Goal: Information Seeking & Learning: Understand process/instructions

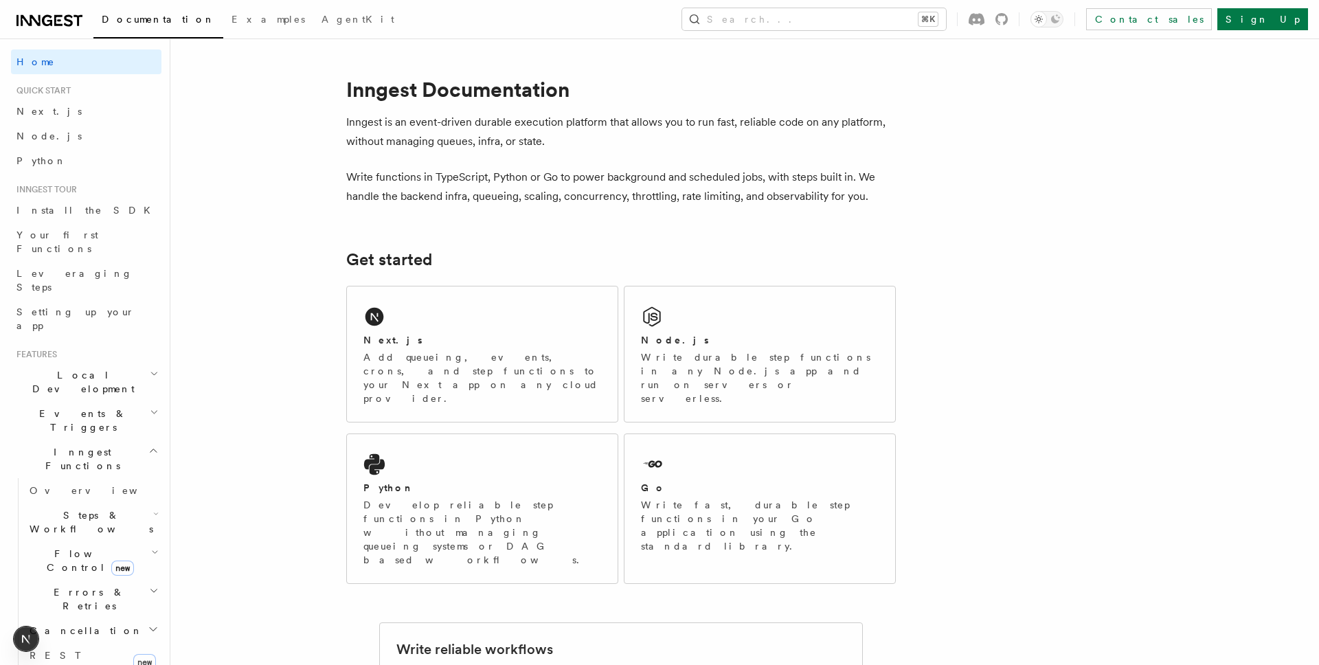
click at [844, 84] on h1 "Inngest Documentation" at bounding box center [621, 89] width 550 height 25
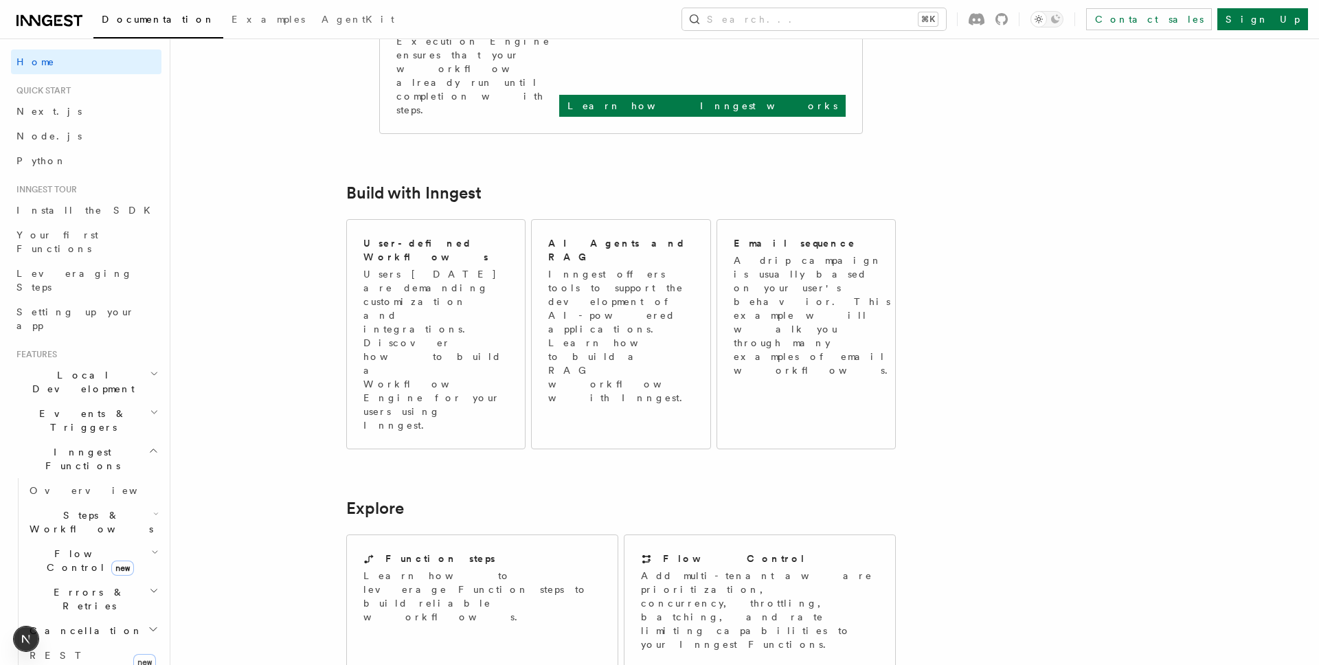
scroll to position [651, 0]
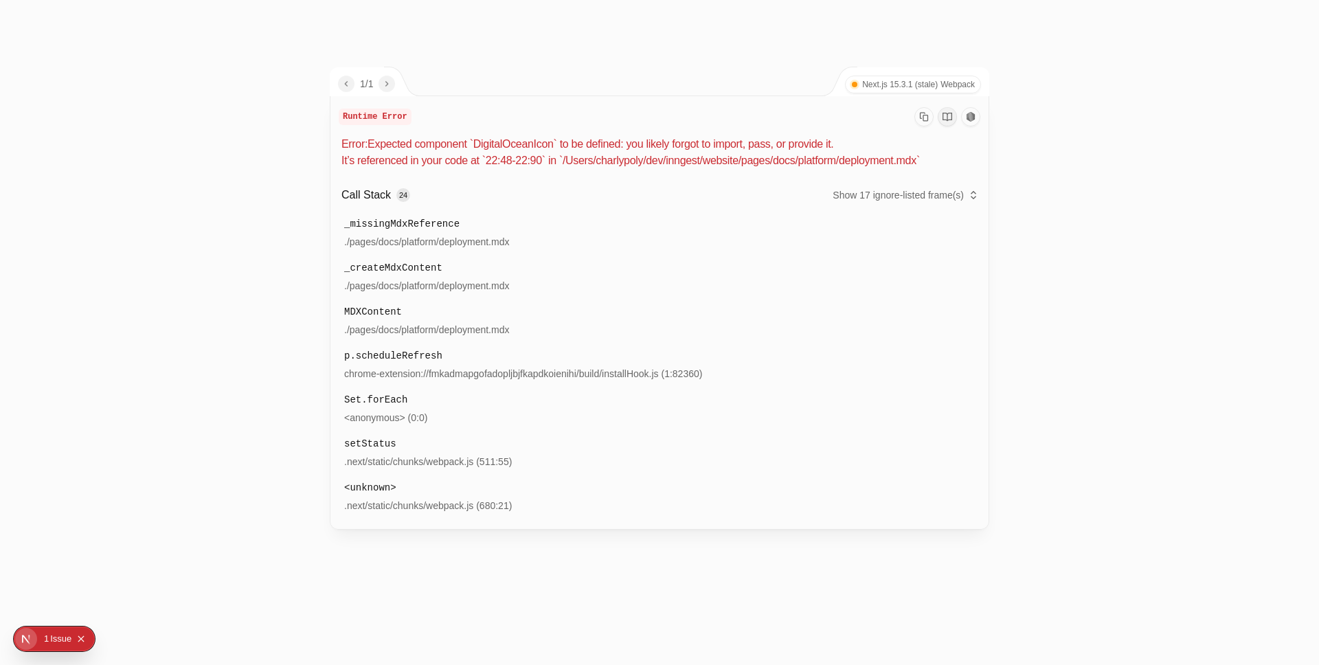
click at [1050, 384] on div at bounding box center [659, 332] width 1319 height 665
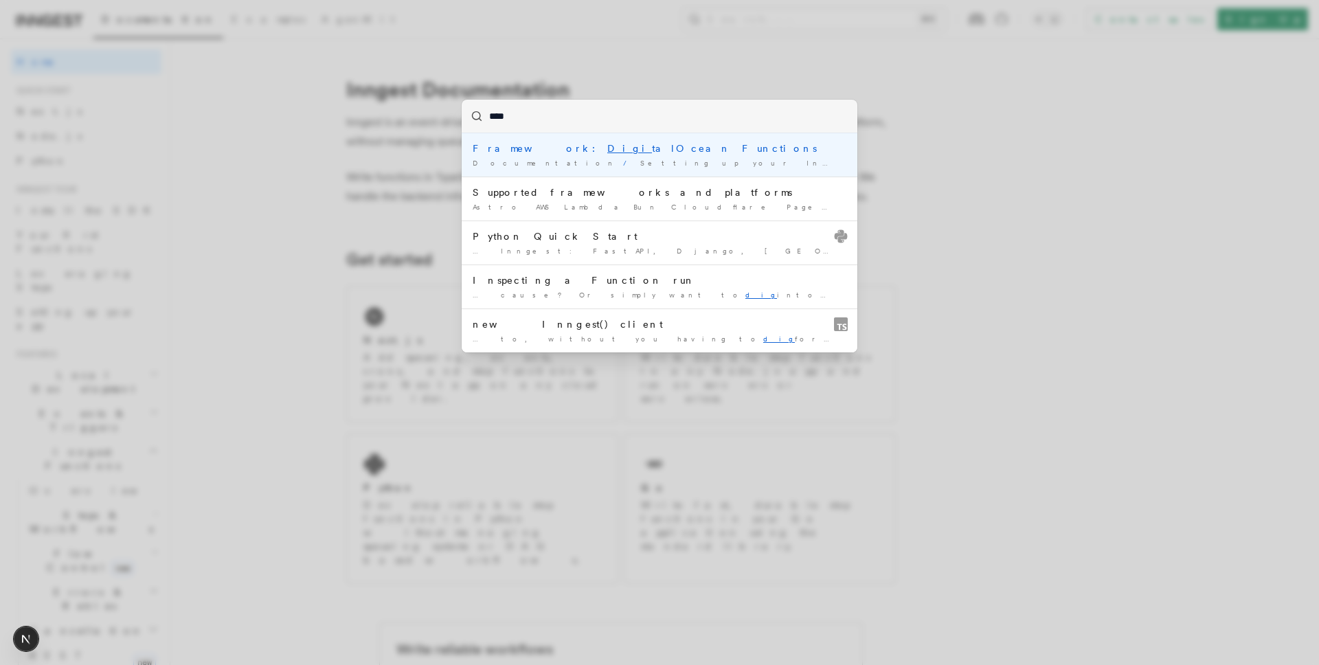
type input "*****"
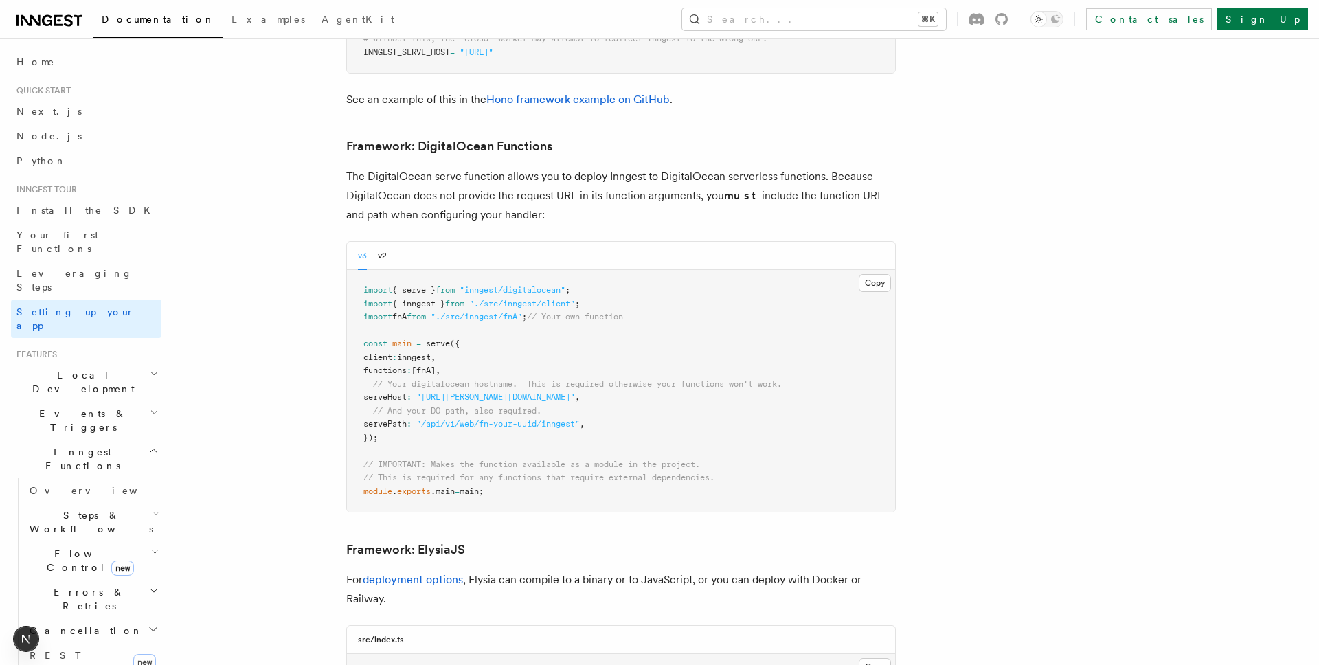
scroll to position [3131, 0]
click at [581, 165] on p "The DigitalOcean serve function allows you to deploy Inngest to DigitalOcean se…" at bounding box center [621, 194] width 550 height 58
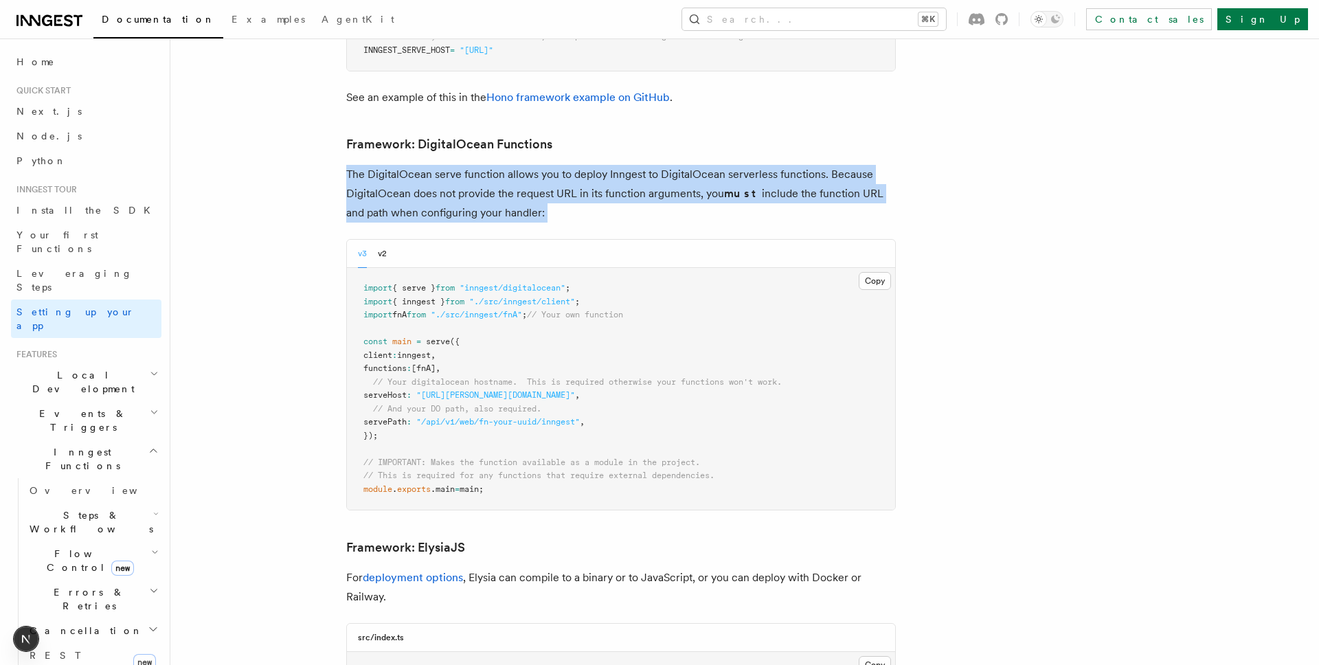
click at [581, 165] on p "The DigitalOcean serve function allows you to deploy Inngest to DigitalOcean se…" at bounding box center [621, 194] width 550 height 58
click at [610, 165] on p "The DigitalOcean serve function allows you to deploy Inngest to DigitalOcean se…" at bounding box center [621, 194] width 550 height 58
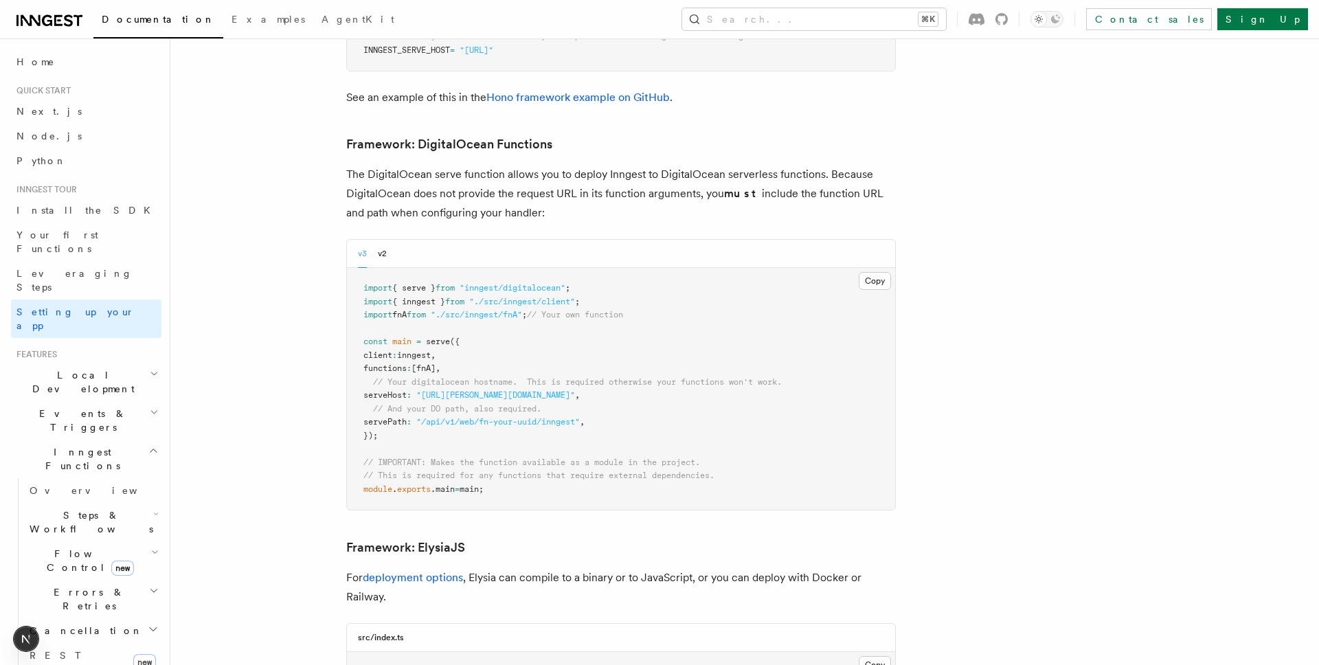
click at [610, 165] on p "The DigitalOcean serve function allows you to deploy Inngest to DigitalOcean se…" at bounding box center [621, 194] width 550 height 58
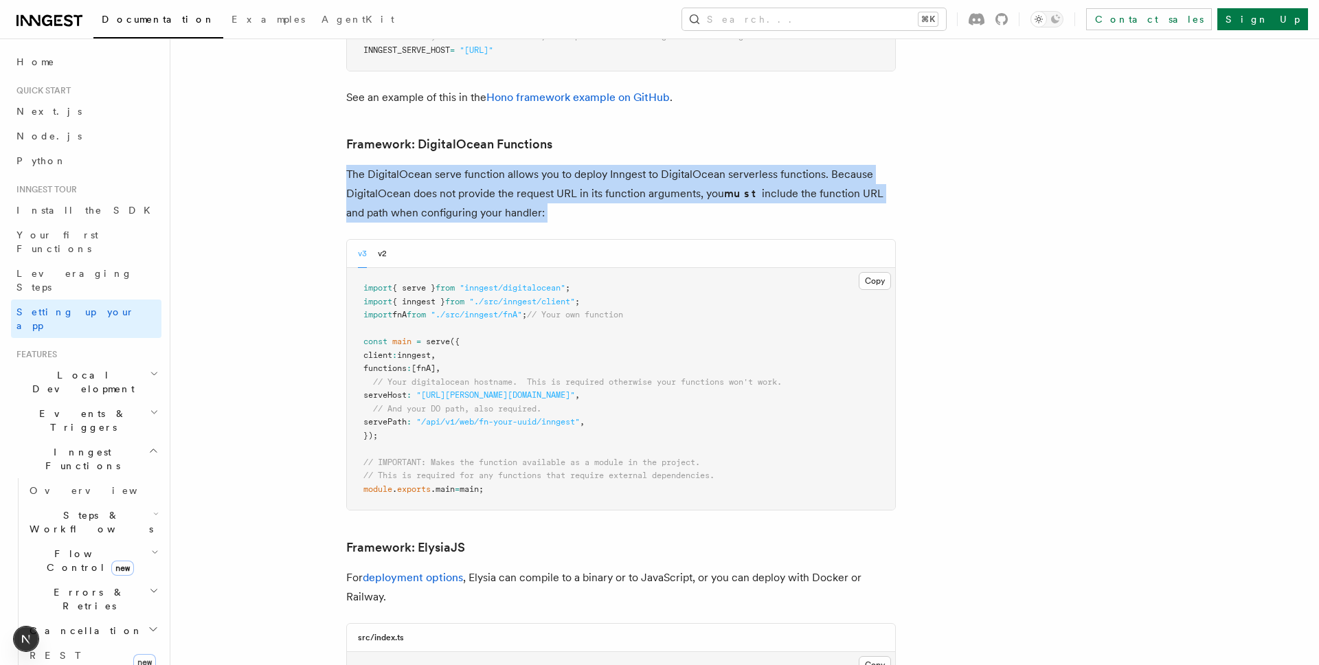
click at [610, 165] on p "The DigitalOcean serve function allows you to deploy Inngest to DigitalOcean se…" at bounding box center [621, 194] width 550 height 58
click at [584, 165] on p "The DigitalOcean serve function allows you to deploy Inngest to DigitalOcean se…" at bounding box center [621, 194] width 550 height 58
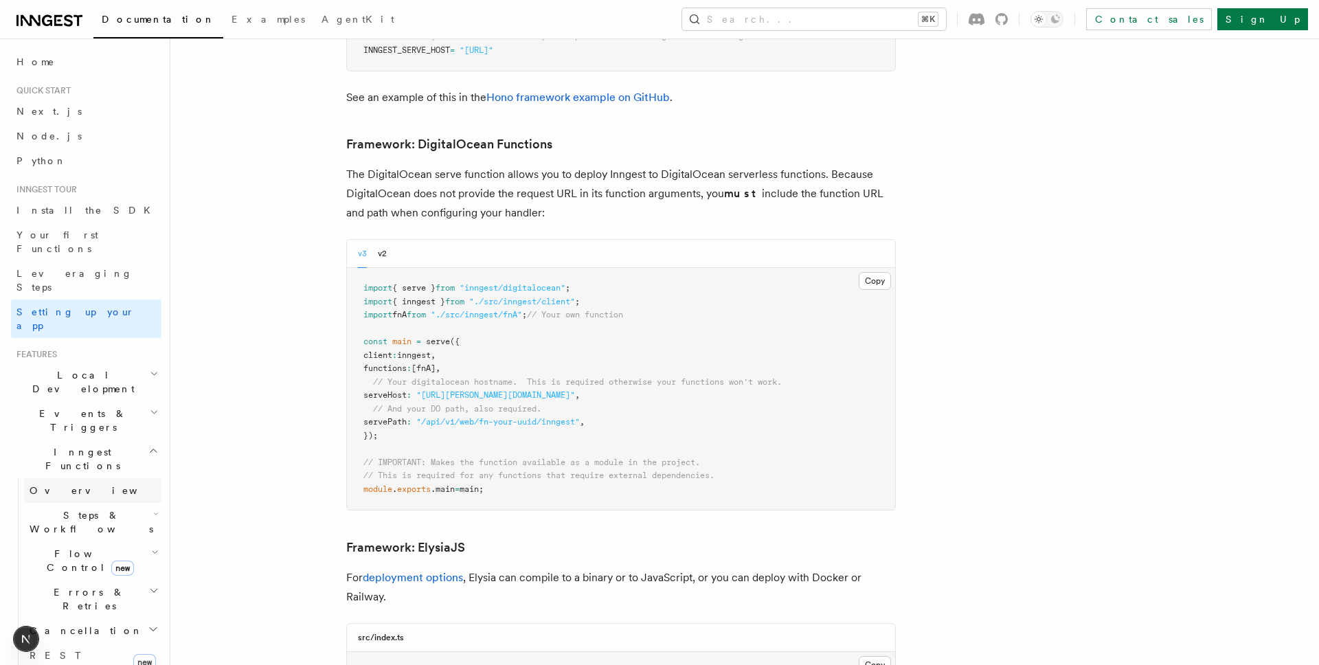
scroll to position [462, 0]
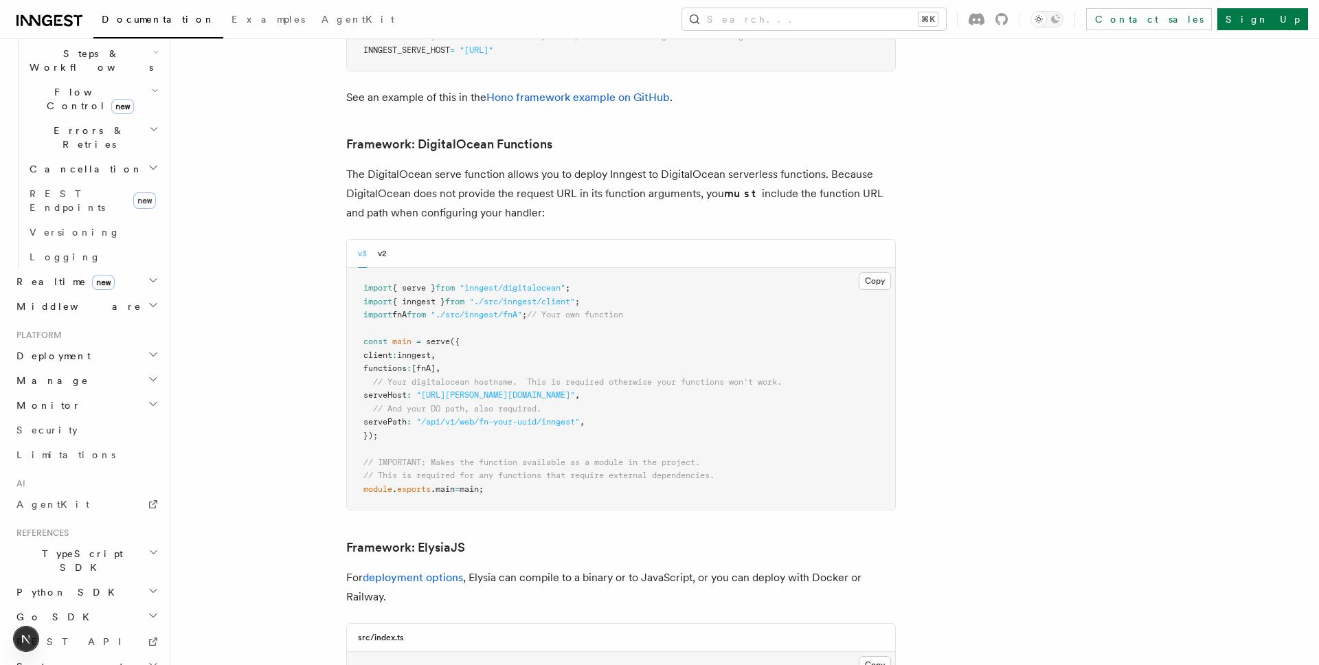
click at [96, 343] on h2 "Deployment" at bounding box center [86, 355] width 150 height 25
click at [76, 368] on link "Overview" at bounding box center [92, 380] width 137 height 25
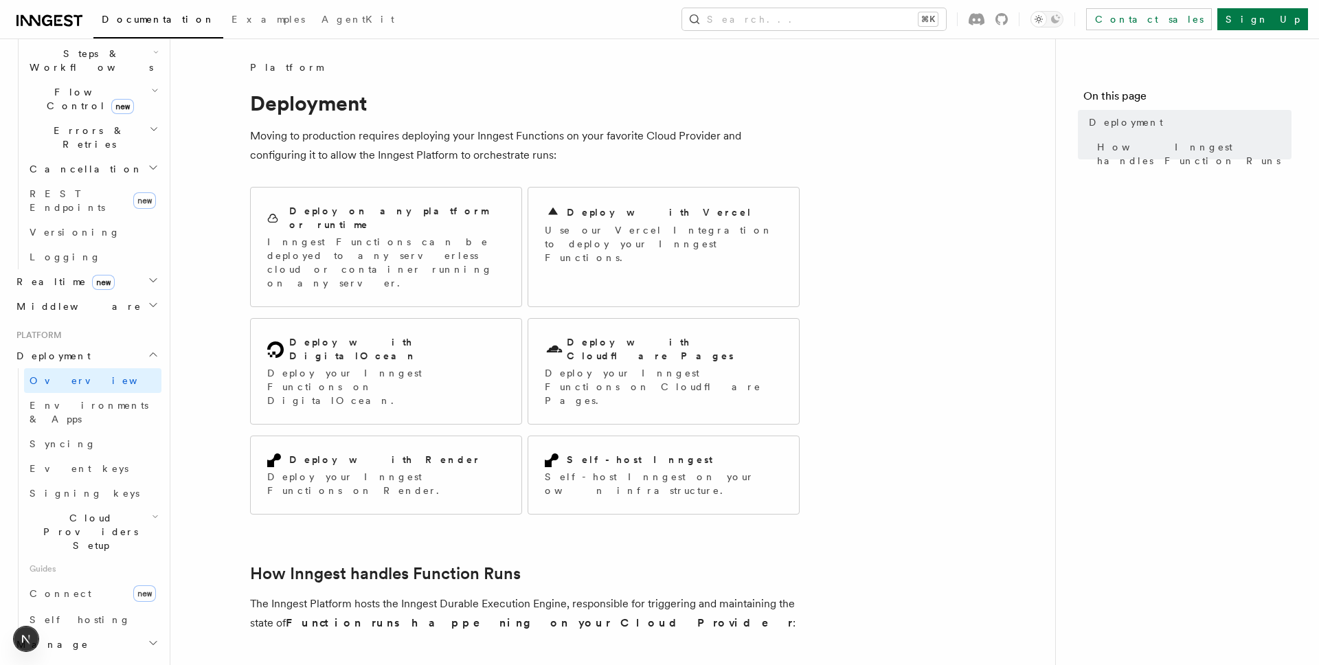
click at [980, 386] on article "Platform Deployment Moving to production requires deploying your Inngest Functi…" at bounding box center [612, 574] width 841 height 1029
click at [947, 268] on article "Platform Deployment Moving to production requires deploying your Inngest Functi…" at bounding box center [612, 574] width 841 height 1029
click at [610, 436] on div "Self-host Inngest Self-host Inngest on your own infrastructure." at bounding box center [663, 475] width 271 height 78
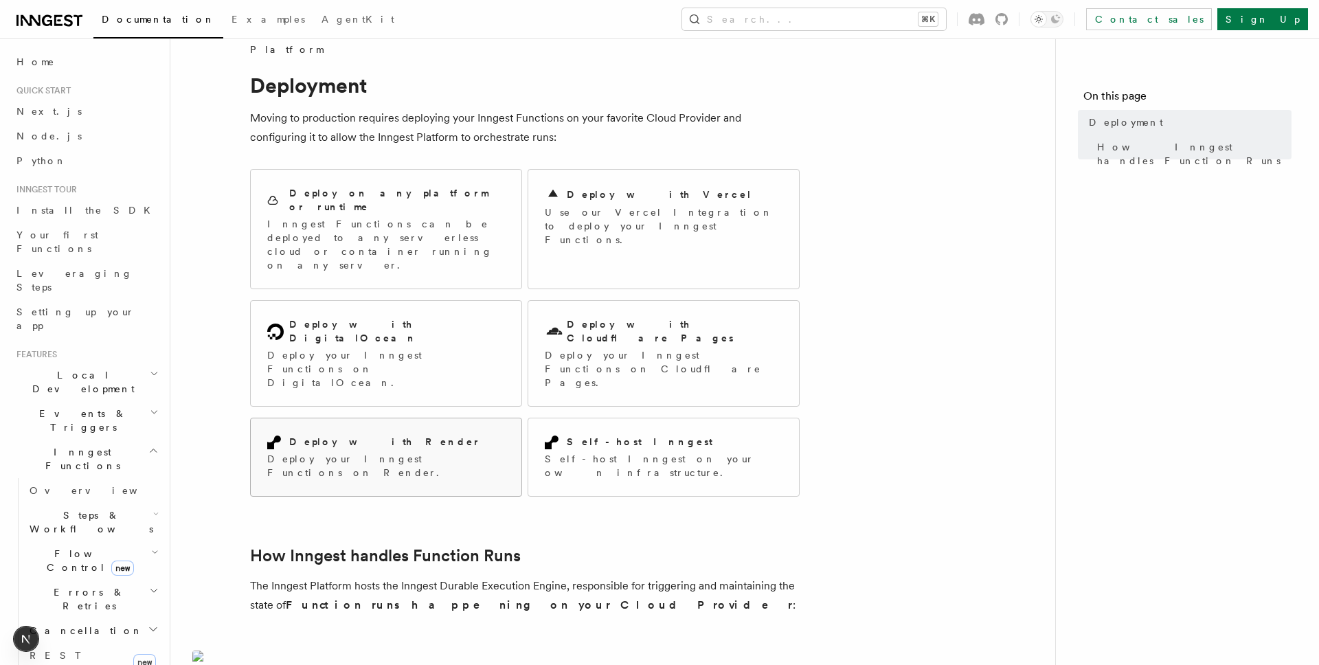
scroll to position [20, 0]
click at [68, 484] on span "Overview" at bounding box center [101, 491] width 142 height 14
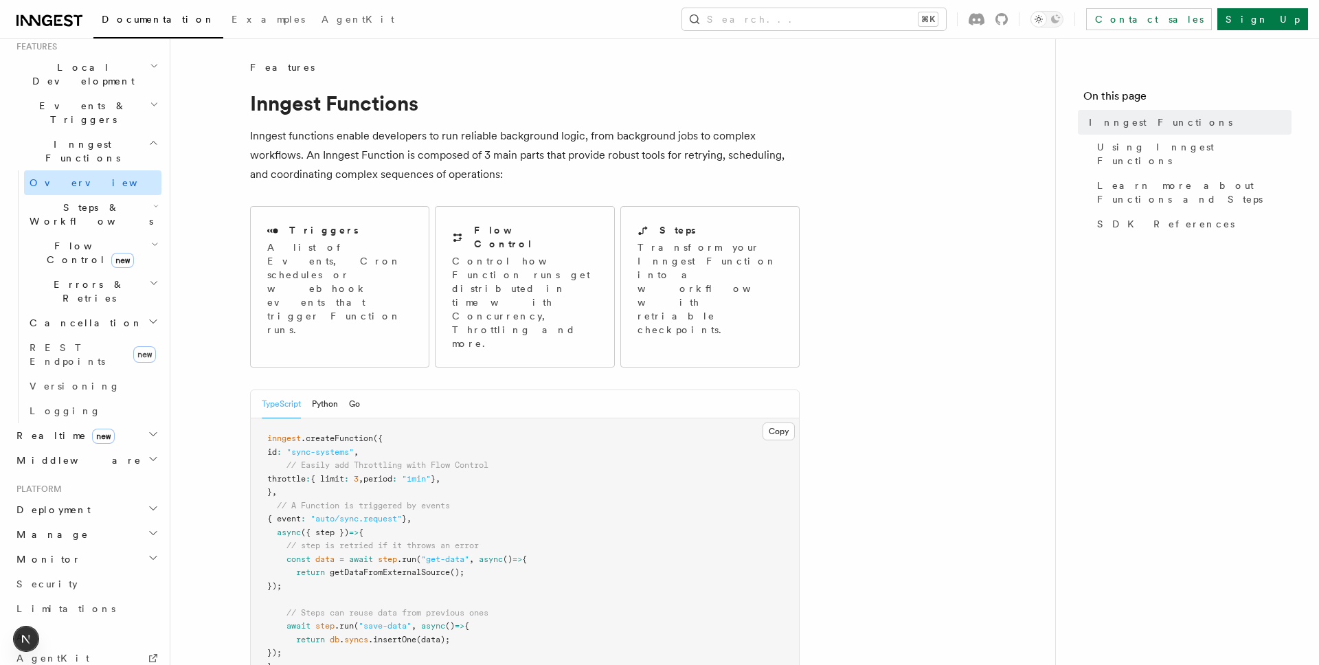
scroll to position [462, 0]
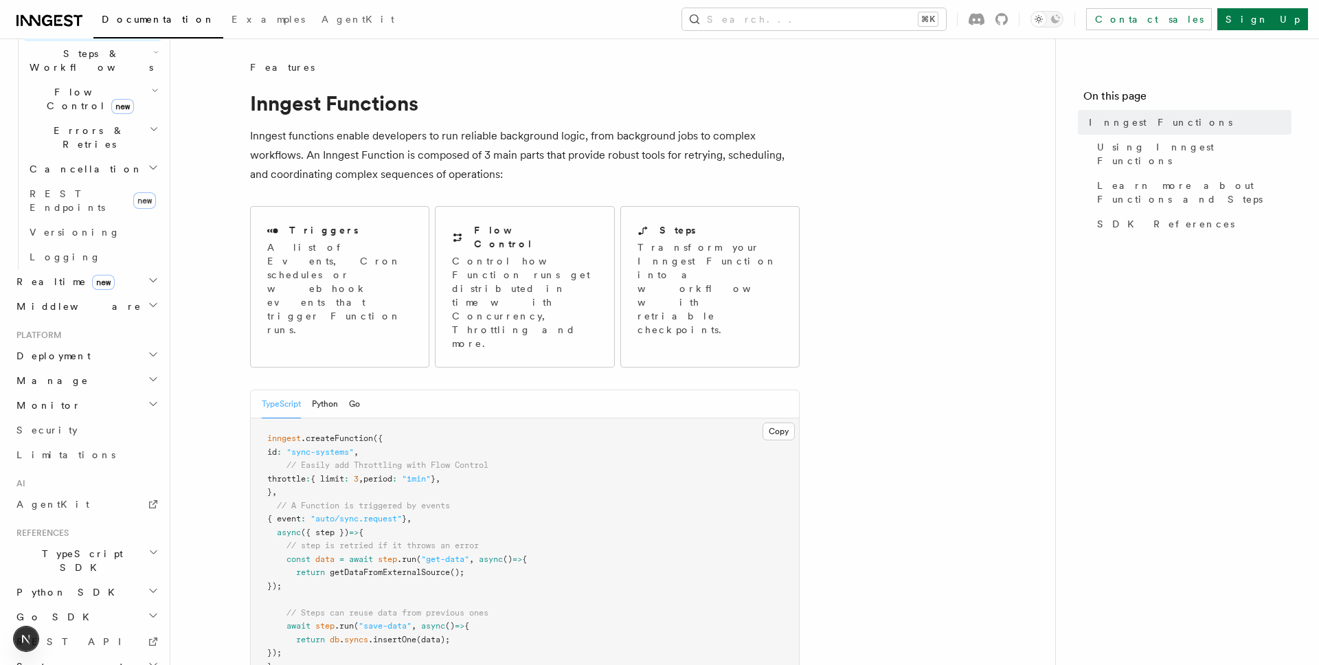
click at [70, 343] on h2 "Deployment" at bounding box center [86, 355] width 150 height 25
click at [67, 431] on link "Syncing" at bounding box center [92, 443] width 137 height 25
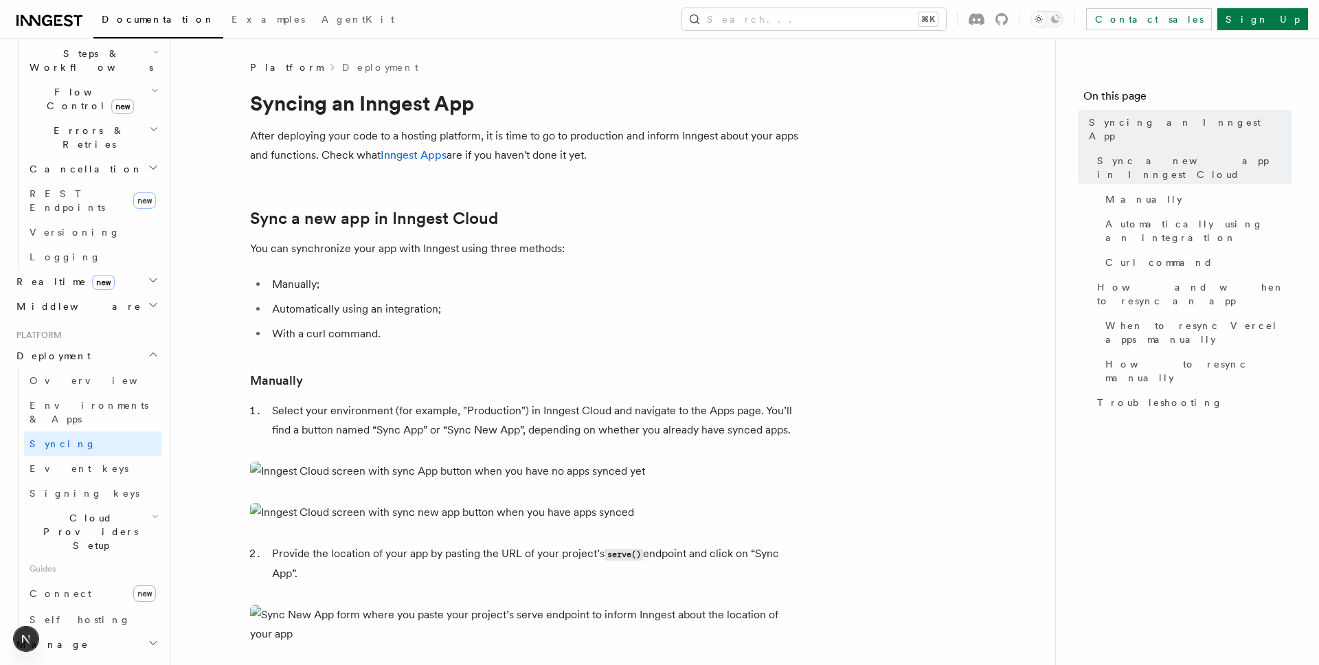
click at [58, 632] on h2 "Manage" at bounding box center [86, 644] width 150 height 25
click at [62, 664] on span "Environments" at bounding box center [89, 669] width 119 height 11
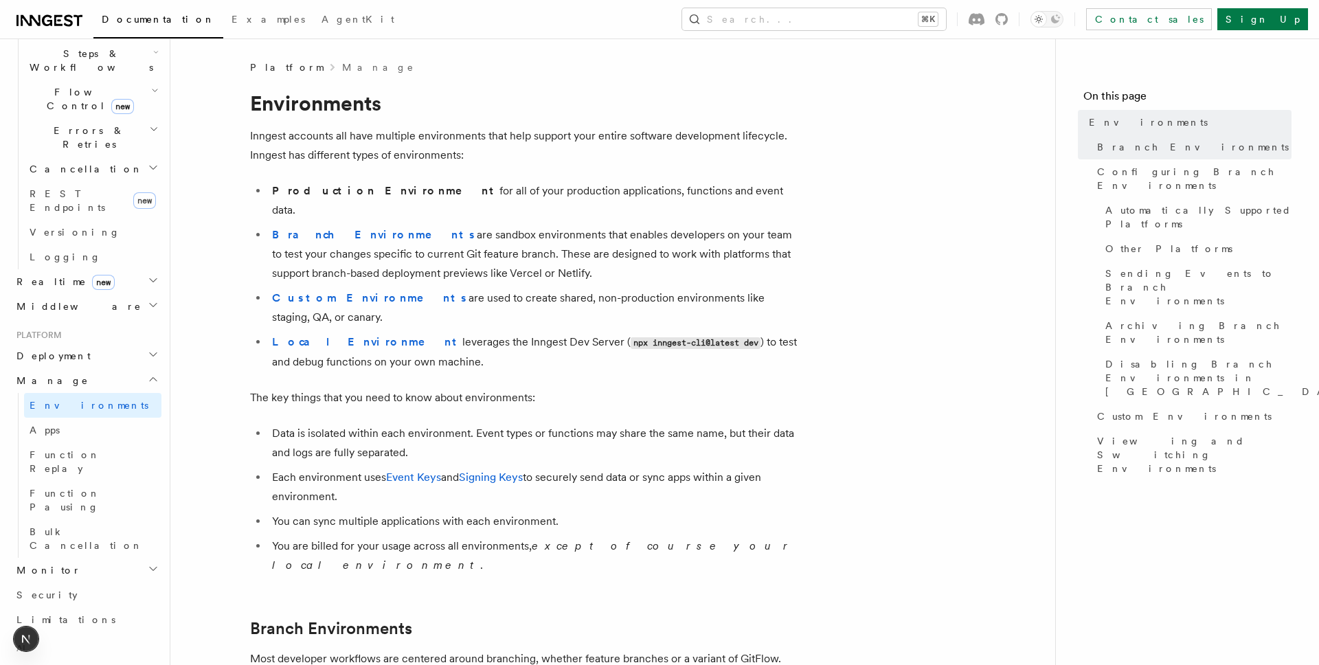
click at [55, 349] on span "Deployment" at bounding box center [51, 356] width 80 height 14
click at [76, 511] on span "Cloud Providers Setup" at bounding box center [88, 531] width 128 height 41
click at [71, 368] on link "Overview" at bounding box center [92, 380] width 137 height 25
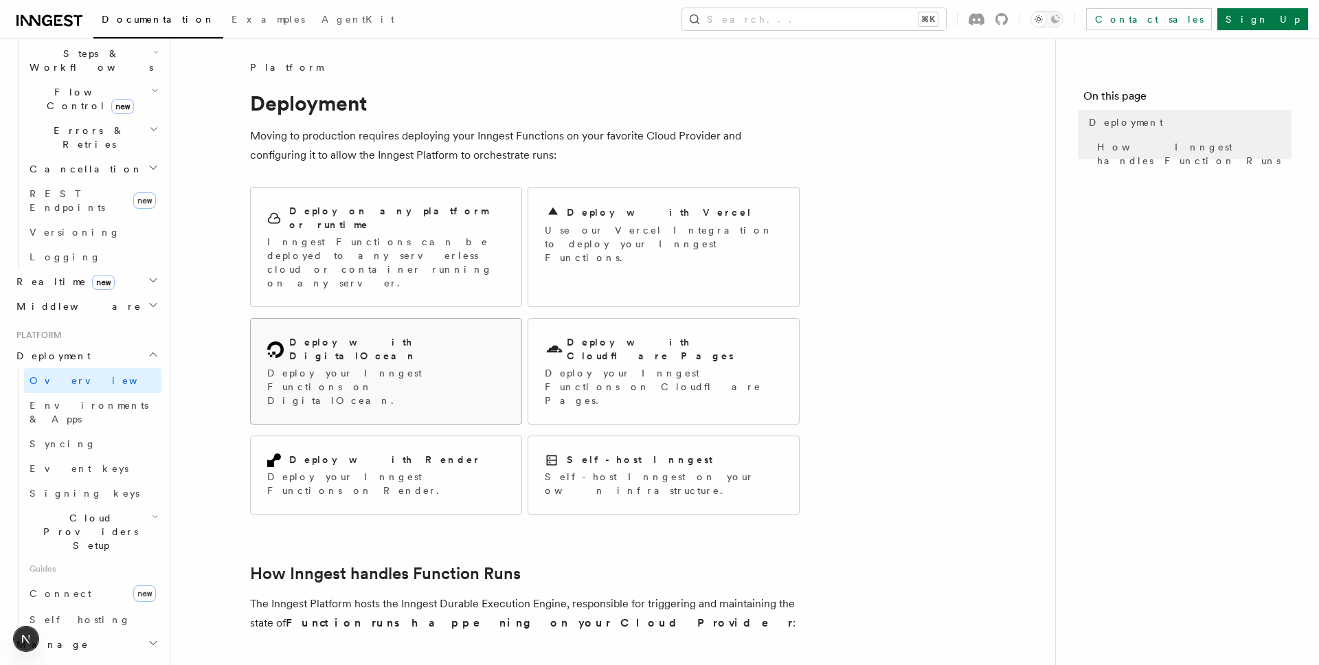
click at [423, 335] on div "Deploy with DigitalOcean" at bounding box center [386, 349] width 238 height 28
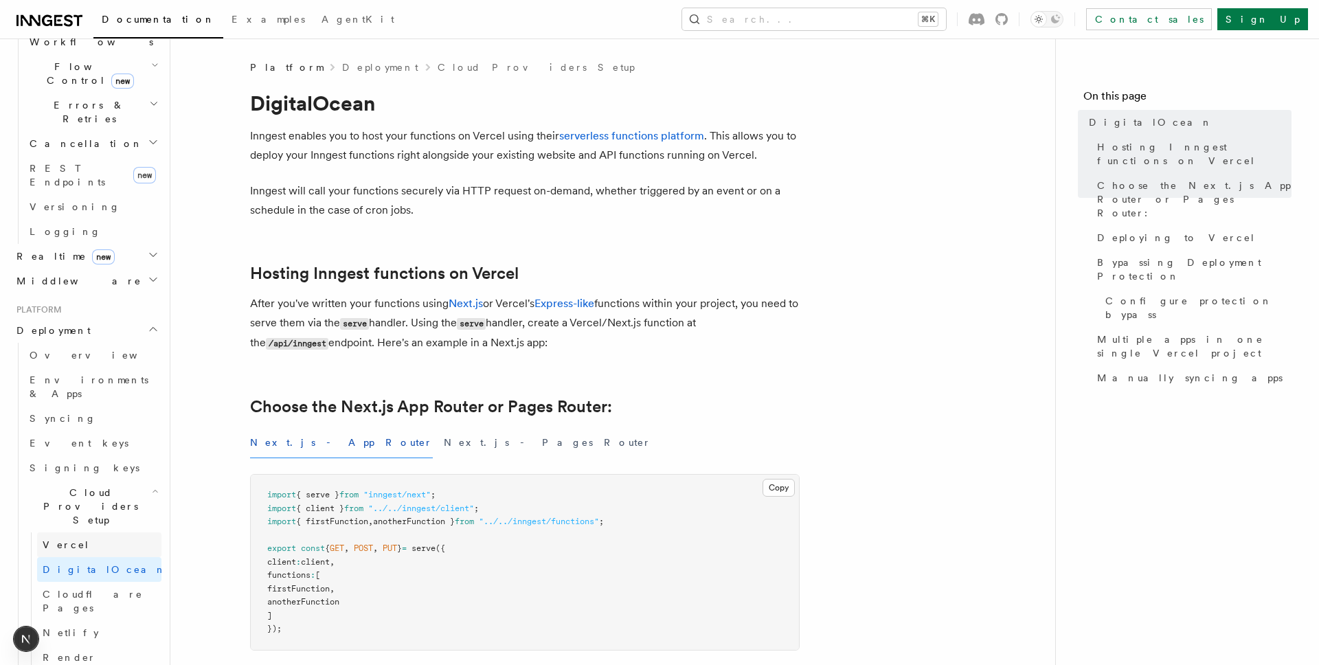
scroll to position [464, 0]
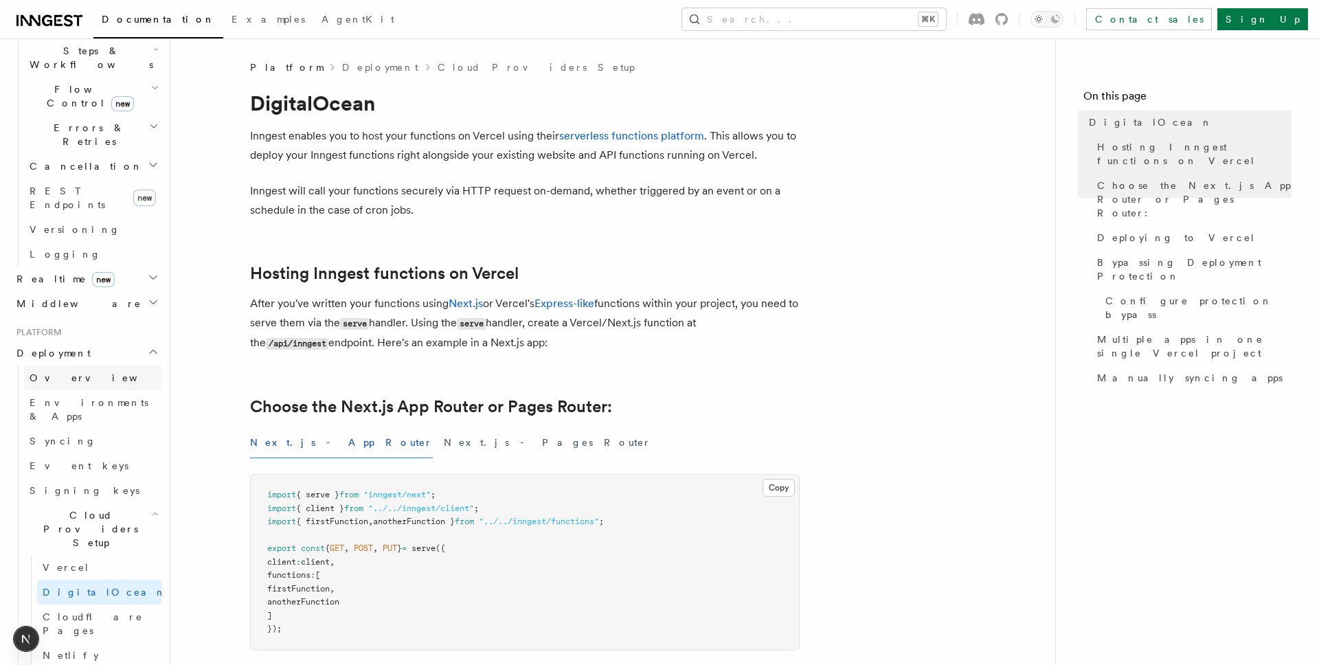
click at [114, 365] on link "Overview" at bounding box center [92, 377] width 137 height 25
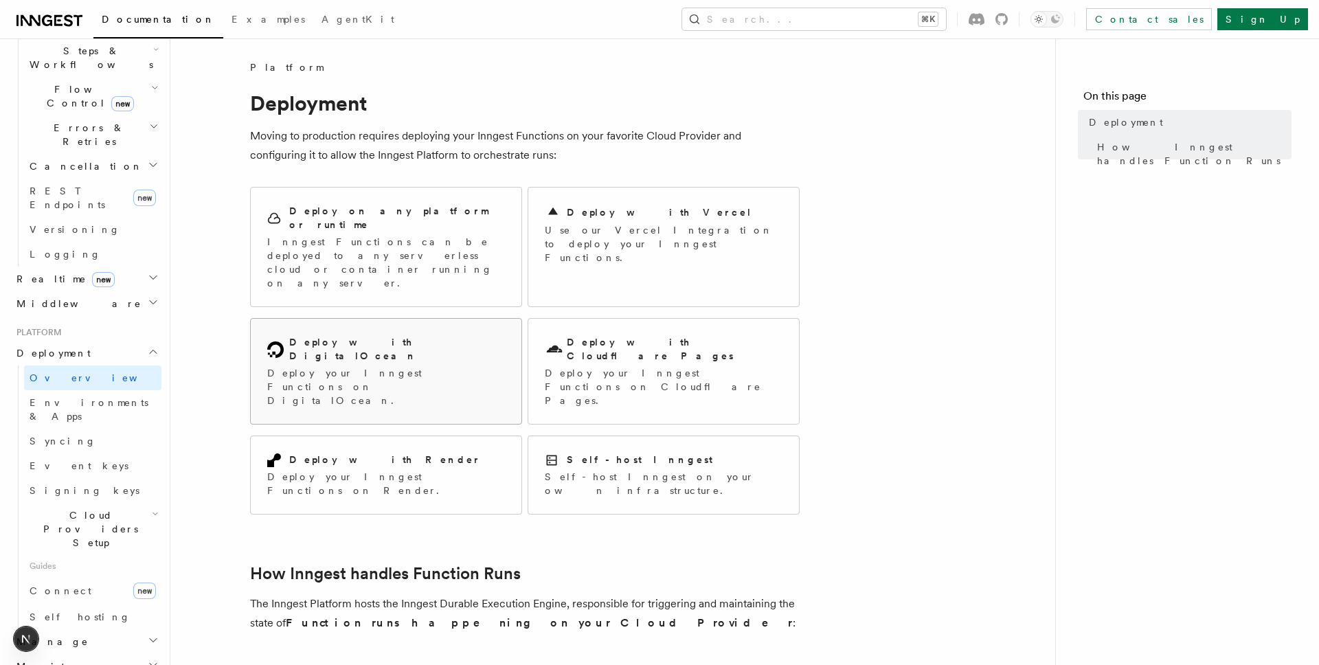
click at [361, 366] on p "Deploy your Inngest Functions on DigitalOcean." at bounding box center [386, 386] width 238 height 41
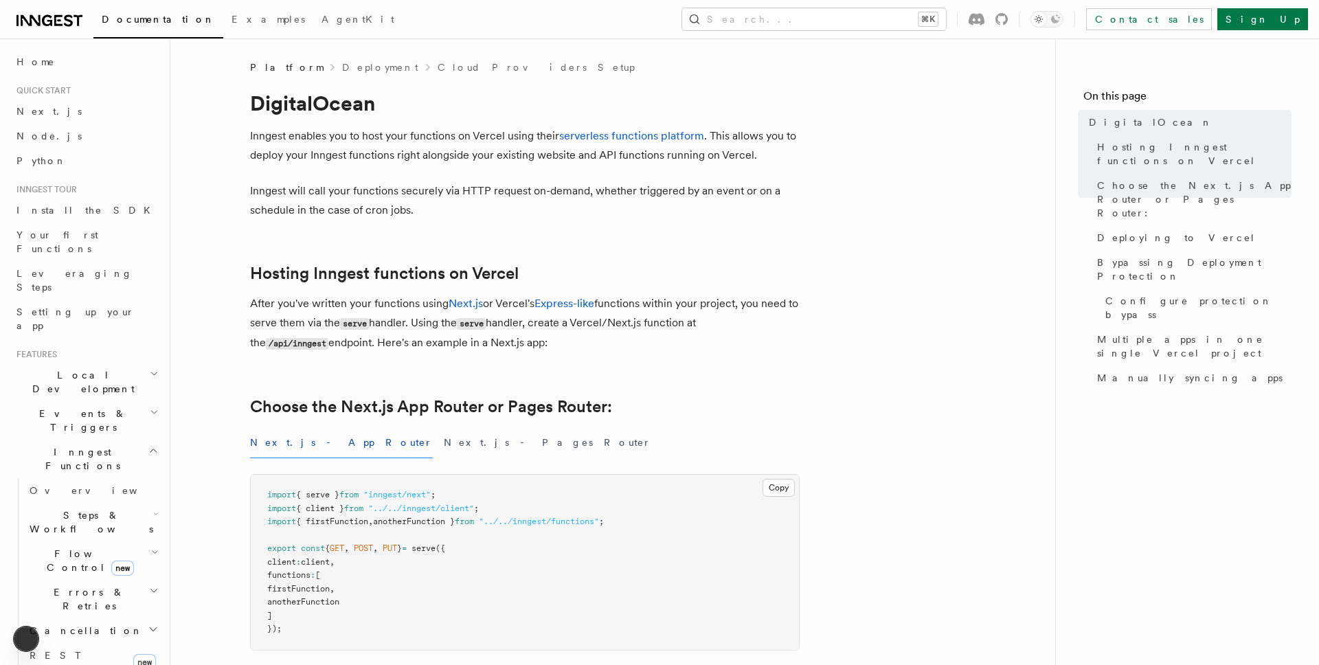
click at [81, 225] on link "Your first Functions" at bounding box center [86, 242] width 150 height 38
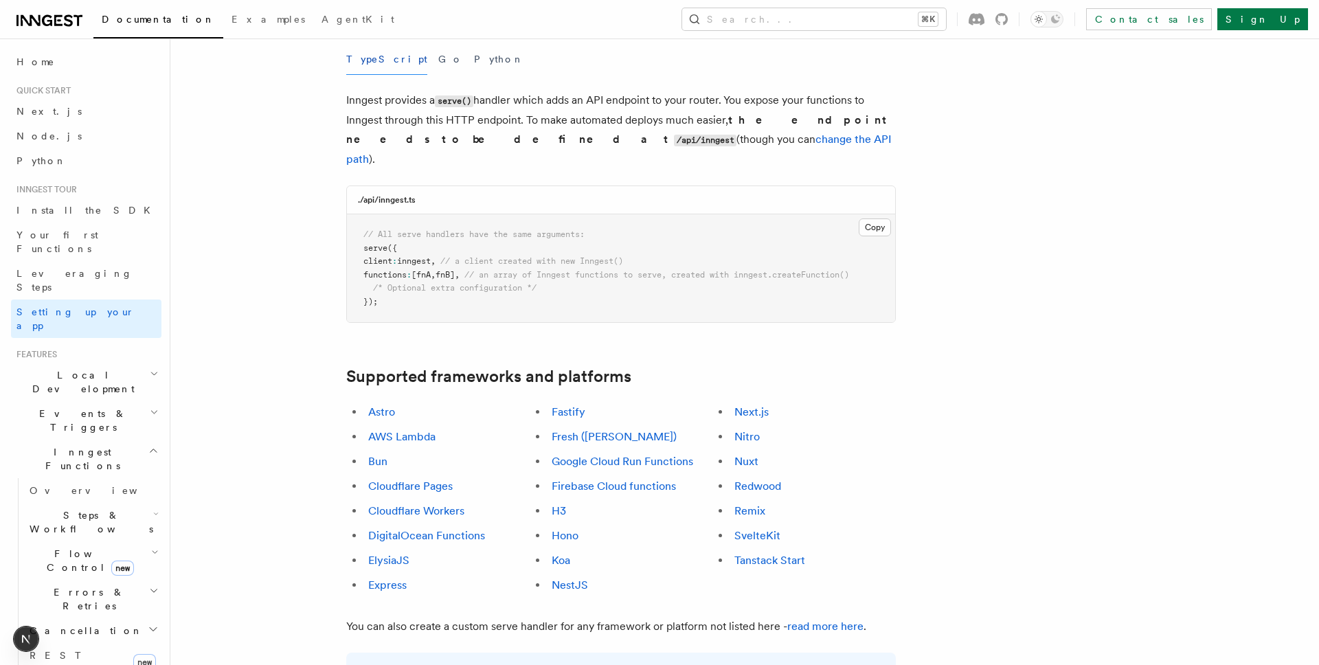
scroll to position [547, 0]
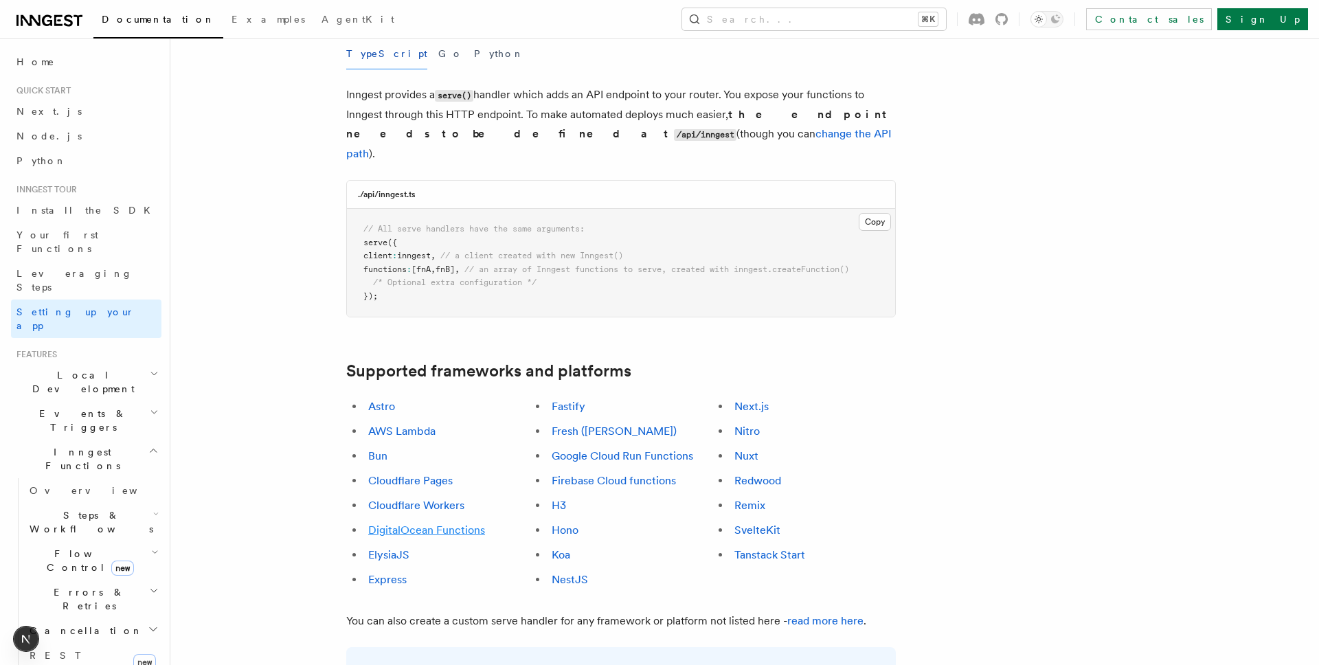
click at [414, 523] on link "DigitalOcean Functions" at bounding box center [426, 529] width 117 height 13
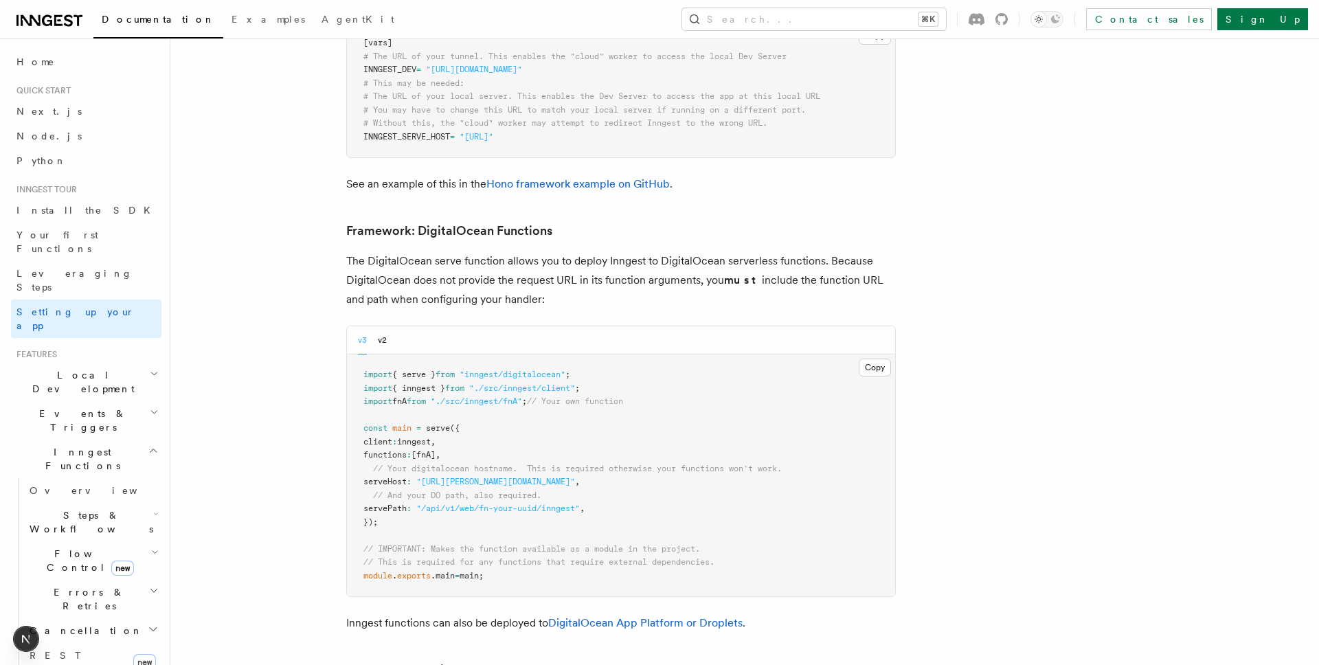
scroll to position [3045, 0]
drag, startPoint x: 407, startPoint y: 183, endPoint x: 602, endPoint y: 227, distance: 200.1
click at [602, 251] on p "The DigitalOcean serve function allows you to deploy Inngest to DigitalOcean se…" at bounding box center [621, 280] width 550 height 58
click at [603, 251] on p "The DigitalOcean serve function allows you to deploy Inngest to DigitalOcean se…" at bounding box center [621, 280] width 550 height 58
click at [679, 616] on link "DigitalOcean's App Platform or Droplets" at bounding box center [649, 622] width 202 height 13
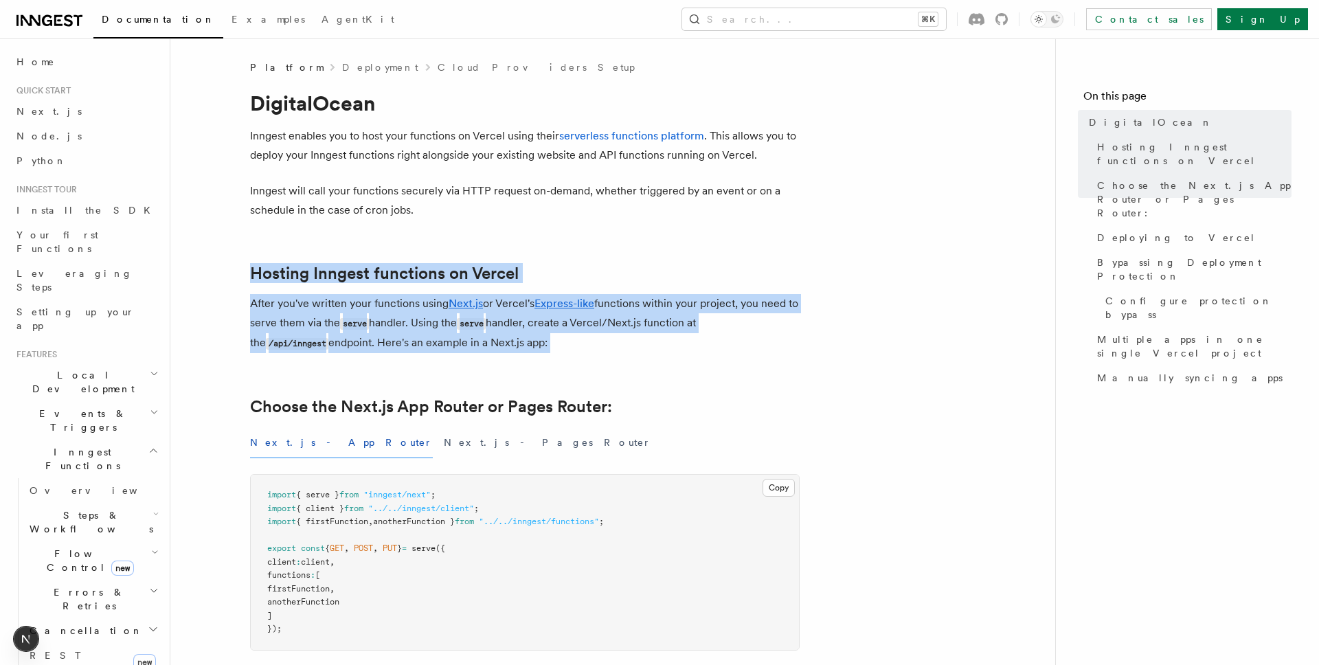
drag, startPoint x: 446, startPoint y: 251, endPoint x: 713, endPoint y: 376, distance: 294.7
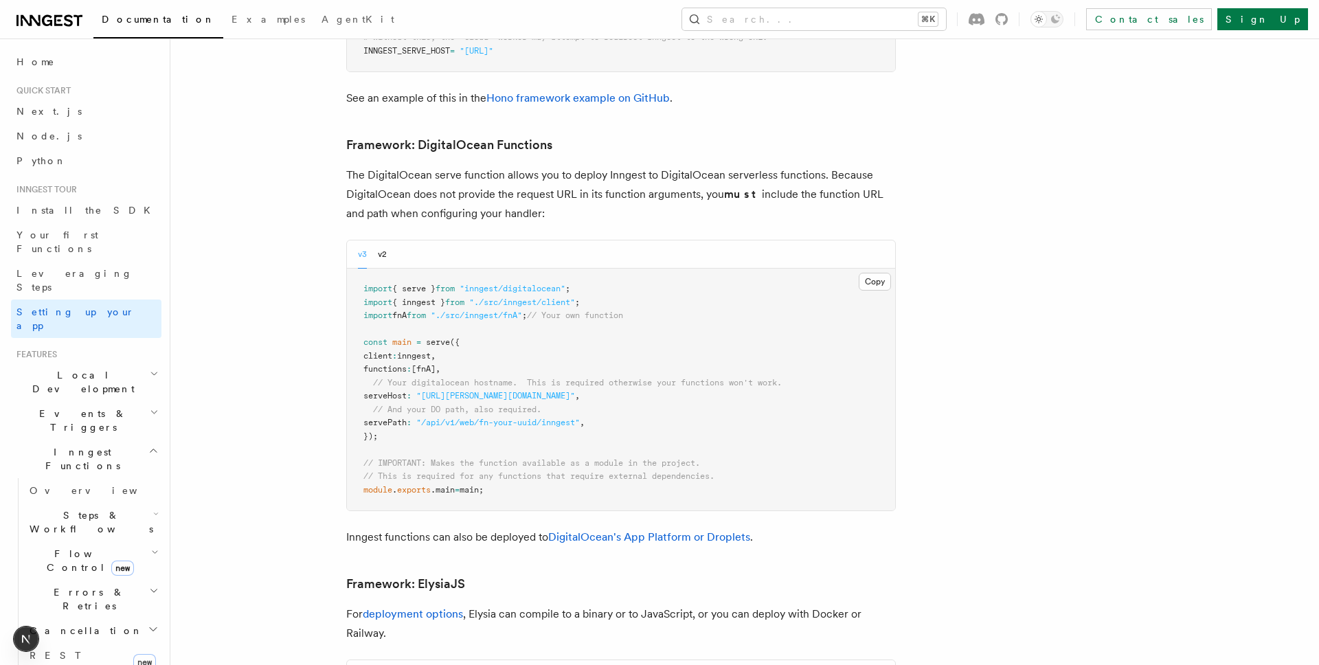
scroll to position [3131, 0]
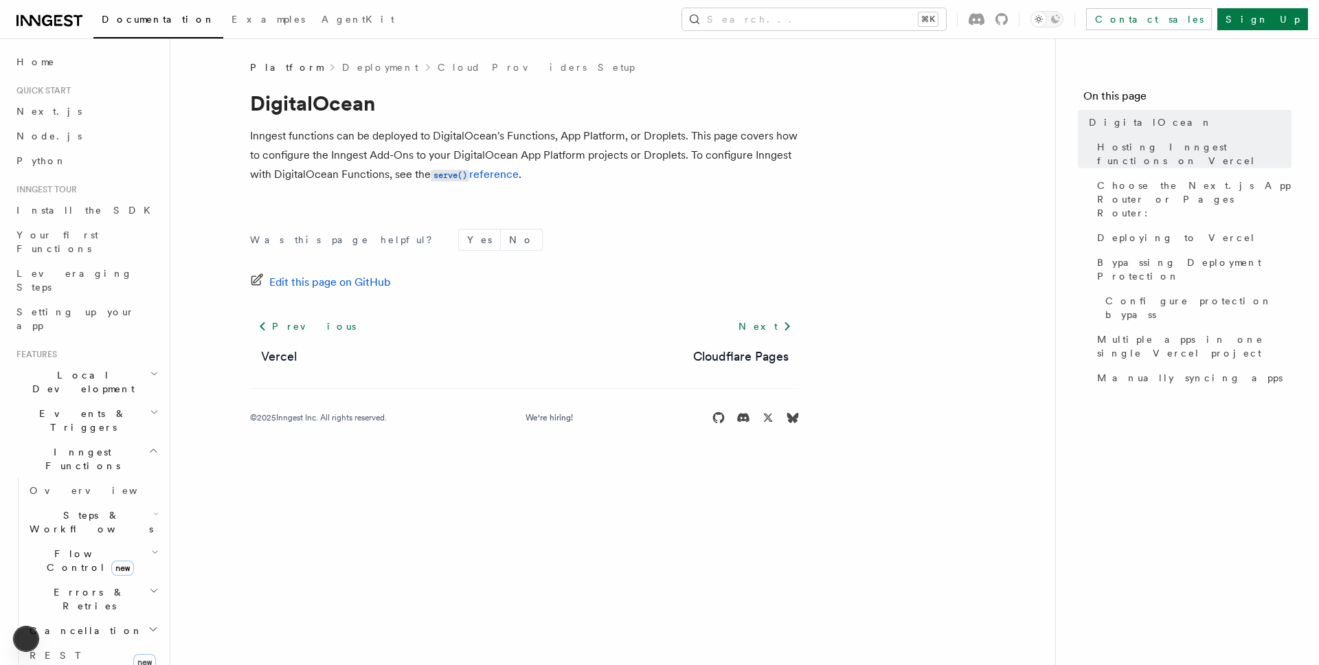
click at [330, 178] on p "Inngest functions can be deployed to DigitalOcean's Functions, App Platform, or…" at bounding box center [525, 155] width 550 height 58
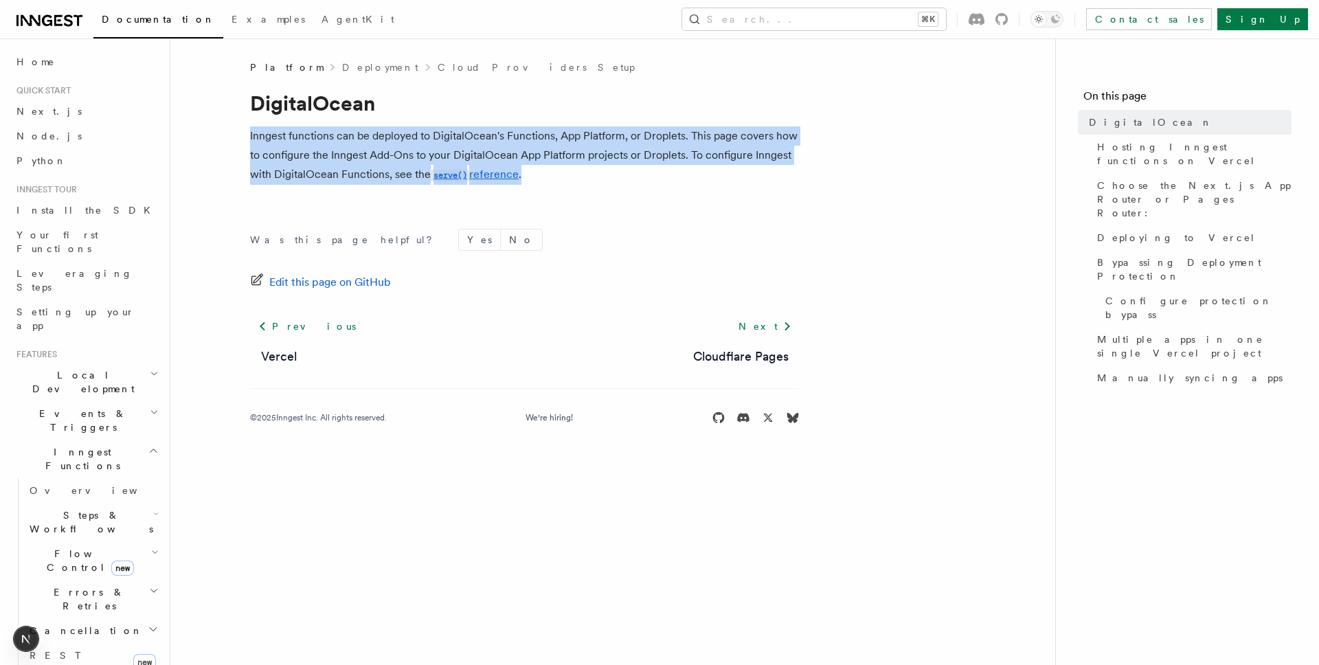
drag, startPoint x: 461, startPoint y: 117, endPoint x: 597, endPoint y: 176, distance: 148.3
click at [597, 176] on article "Platform Deployment Cloud Providers Setup DigitalOcean Inngest functions can be…" at bounding box center [612, 258] width 841 height 397
click at [597, 176] on p "Inngest functions can be deployed to DigitalOcean's Functions, App Platform, or…" at bounding box center [525, 155] width 550 height 58
drag, startPoint x: 422, startPoint y: 124, endPoint x: 585, endPoint y: 172, distance: 169.8
click at [585, 172] on article "Platform Deployment Cloud Providers Setup DigitalOcean Inngest functions can be…" at bounding box center [612, 258] width 841 height 397
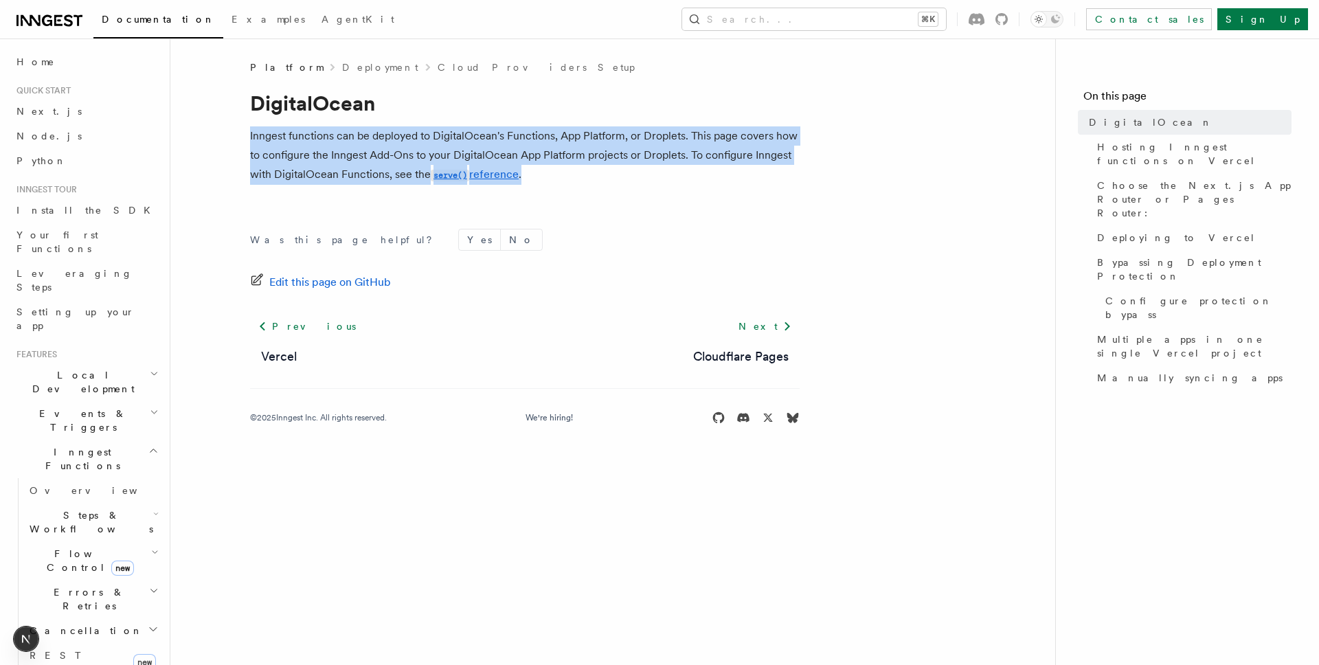
click at [587, 173] on p "Inngest functions can be deployed to DigitalOcean's Functions, App Platform, or…" at bounding box center [525, 155] width 550 height 58
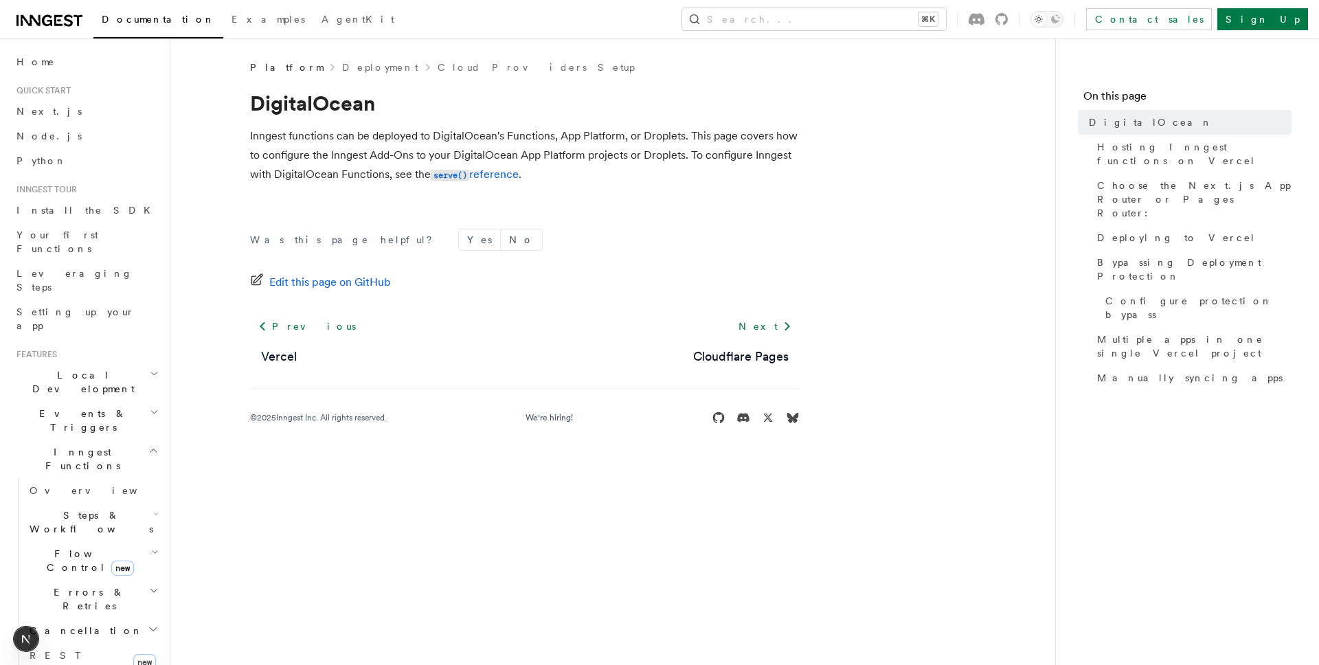
click at [587, 173] on p "Inngest functions can be deployed to DigitalOcean's Functions, App Platform, or…" at bounding box center [525, 155] width 550 height 58
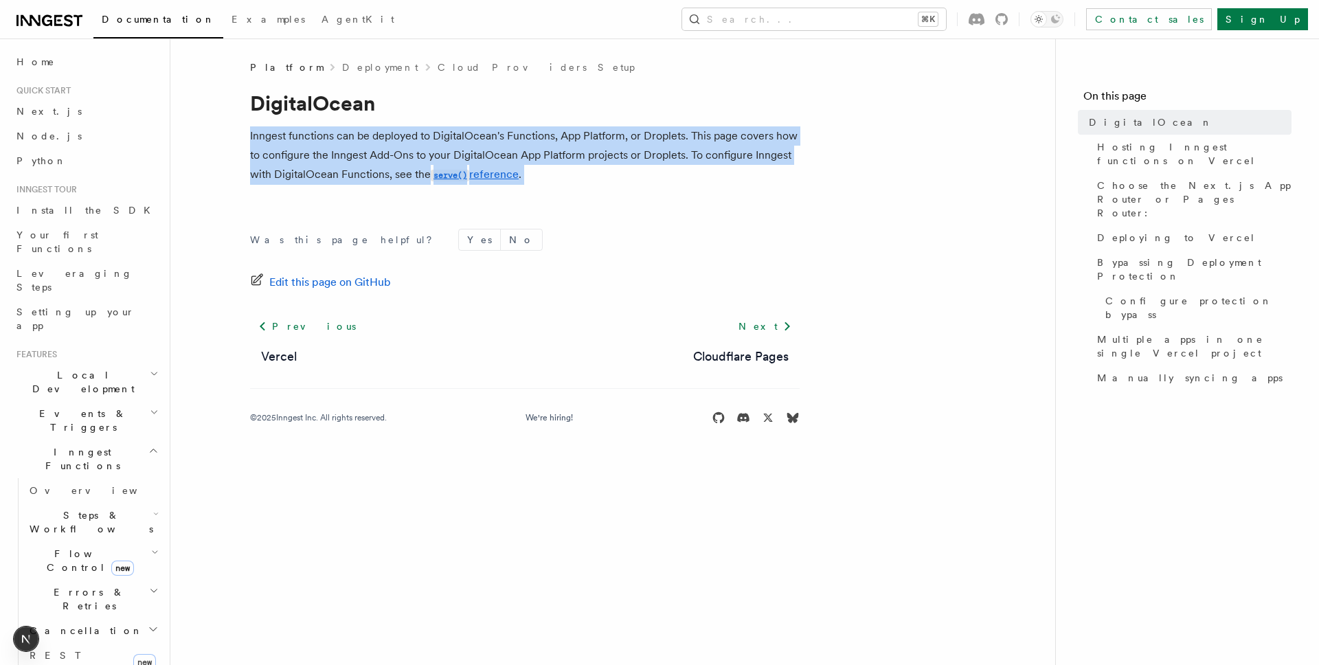
click at [587, 173] on p "Inngest functions can be deployed to DigitalOcean's Functions, App Platform, or…" at bounding box center [525, 155] width 550 height 58
click at [622, 173] on p "Inngest functions can be deployed to DigitalOcean's Functions, App Platform, or…" at bounding box center [525, 155] width 550 height 58
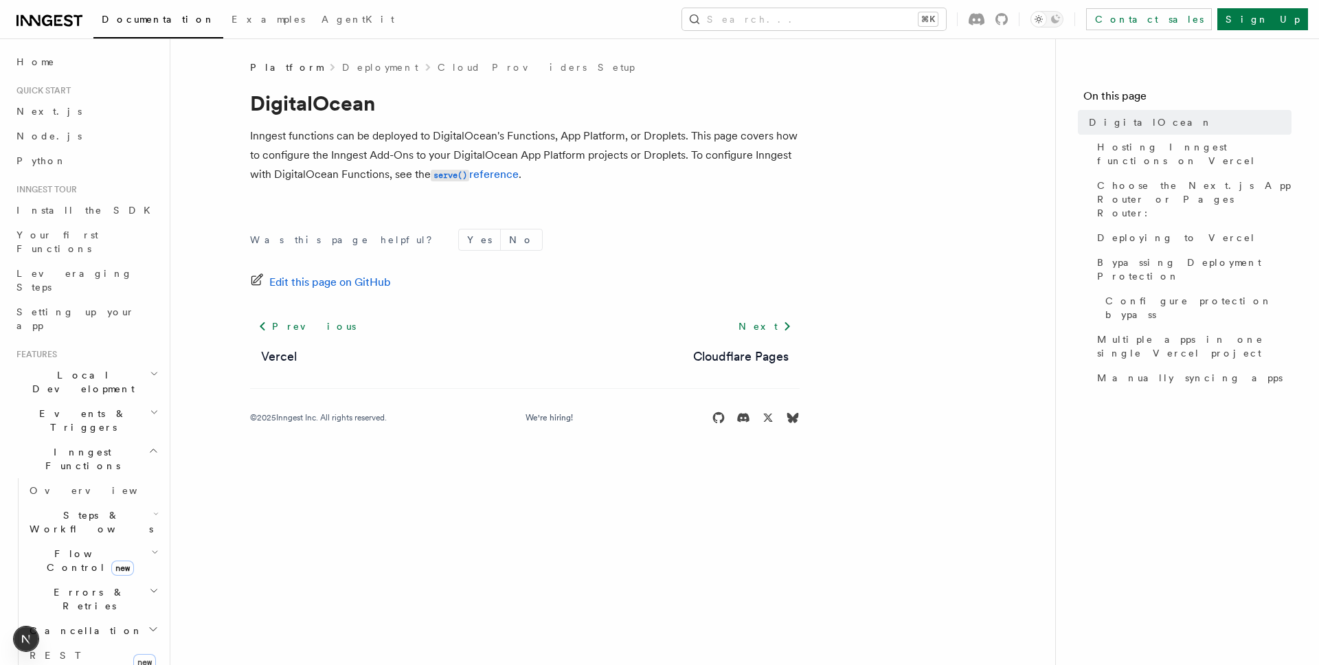
click at [622, 173] on p "Inngest functions can be deployed to DigitalOcean's Functions, App Platform, or…" at bounding box center [525, 155] width 550 height 58
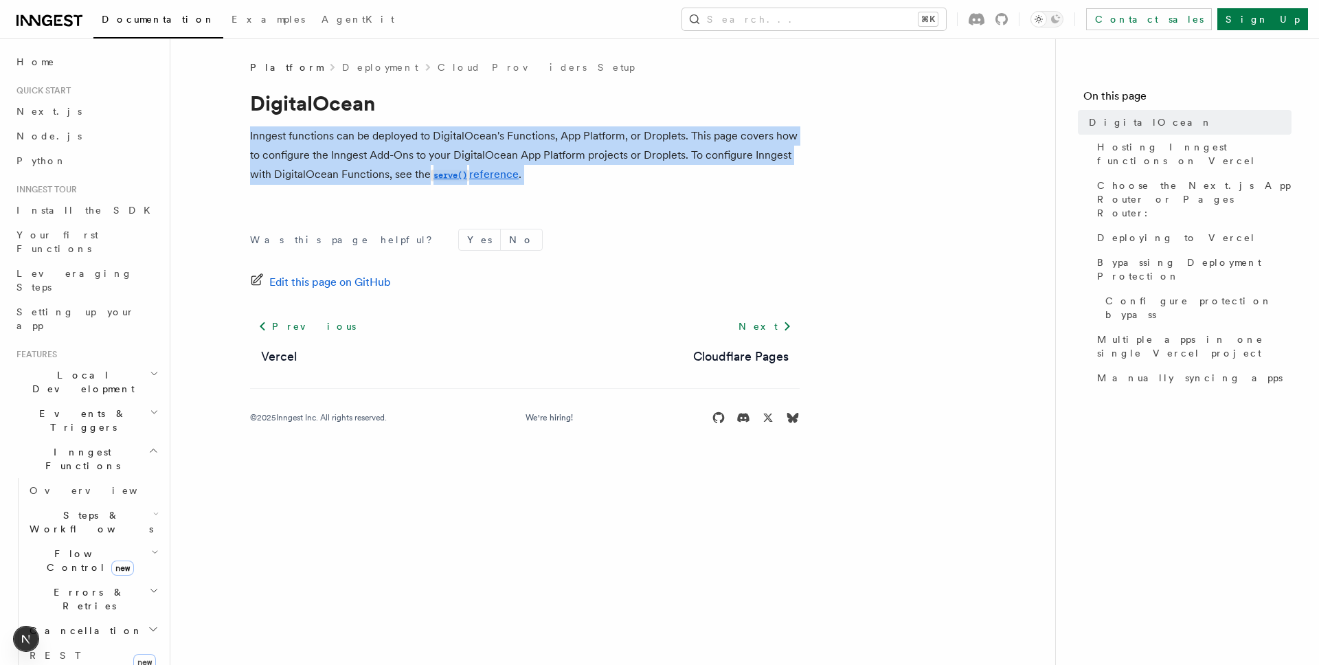
click at [622, 173] on p "Inngest functions can be deployed to DigitalOcean's Functions, App Platform, or…" at bounding box center [525, 155] width 550 height 58
click at [639, 173] on p "Inngest functions can be deployed to DigitalOcean's Functions, App Platform, or…" at bounding box center [525, 155] width 550 height 58
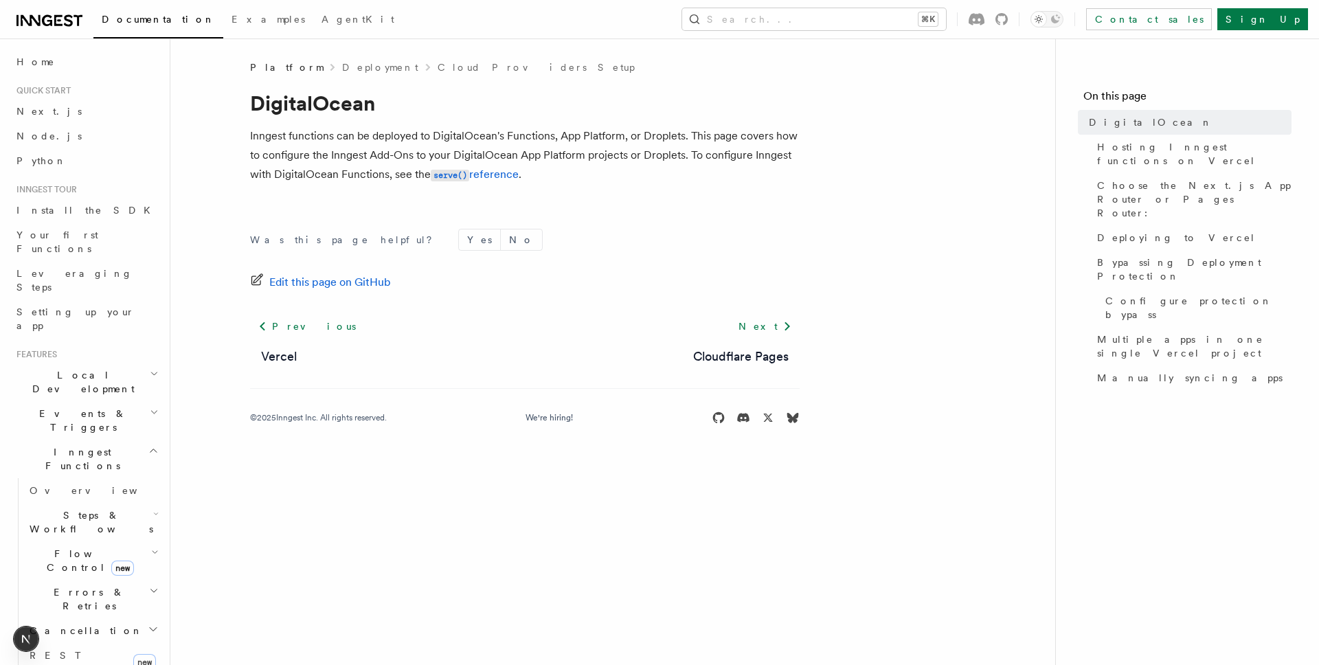
click at [639, 173] on p "Inngest functions can be deployed to DigitalOcean's Functions, App Platform, or…" at bounding box center [525, 155] width 550 height 58
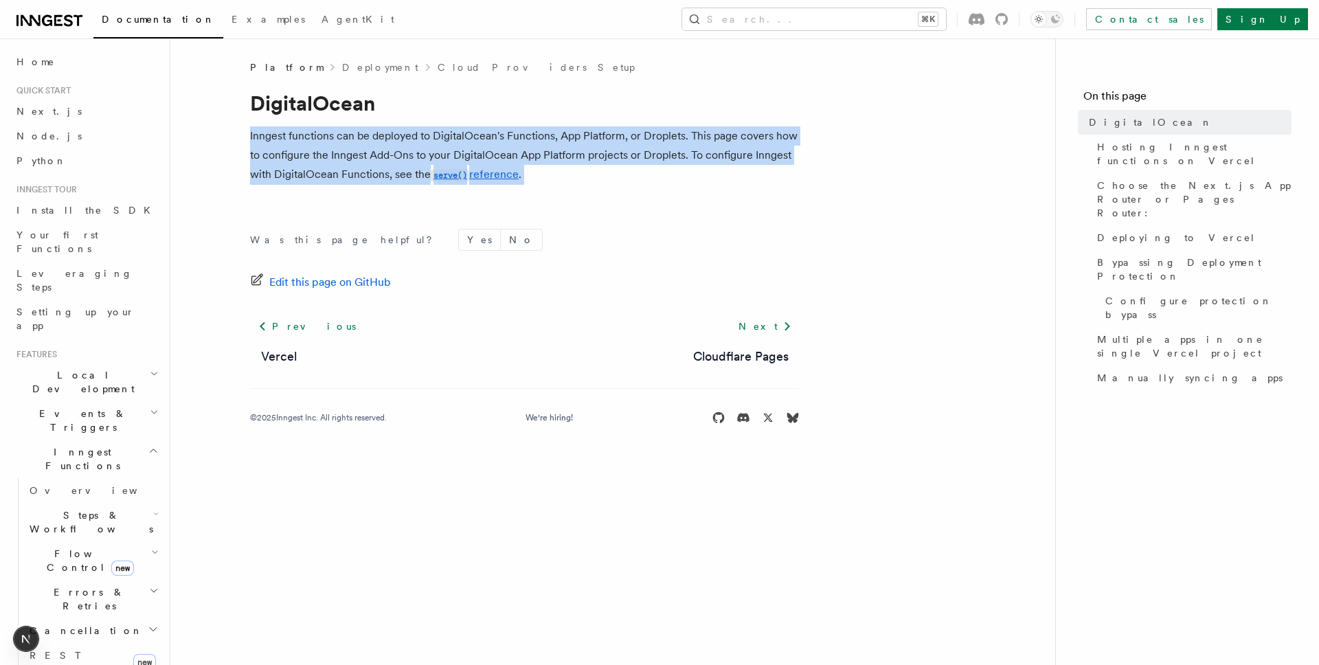
click at [639, 173] on p "Inngest functions can be deployed to DigitalOcean's Functions, App Platform, or…" at bounding box center [525, 155] width 550 height 58
click at [628, 173] on p "Inngest functions can be deployed to DigitalOcean's Functions, App Platform, or…" at bounding box center [525, 155] width 550 height 58
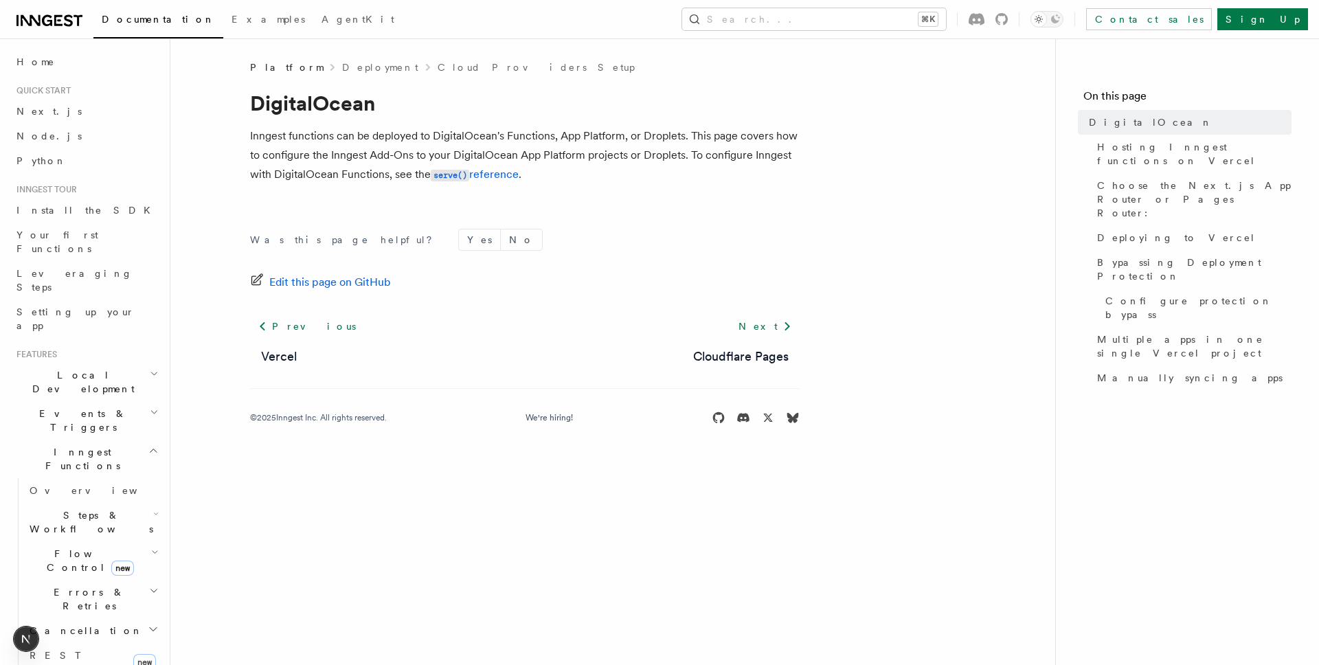
click at [628, 173] on p "Inngest functions can be deployed to DigitalOcean's Functions, App Platform, or…" at bounding box center [525, 155] width 550 height 58
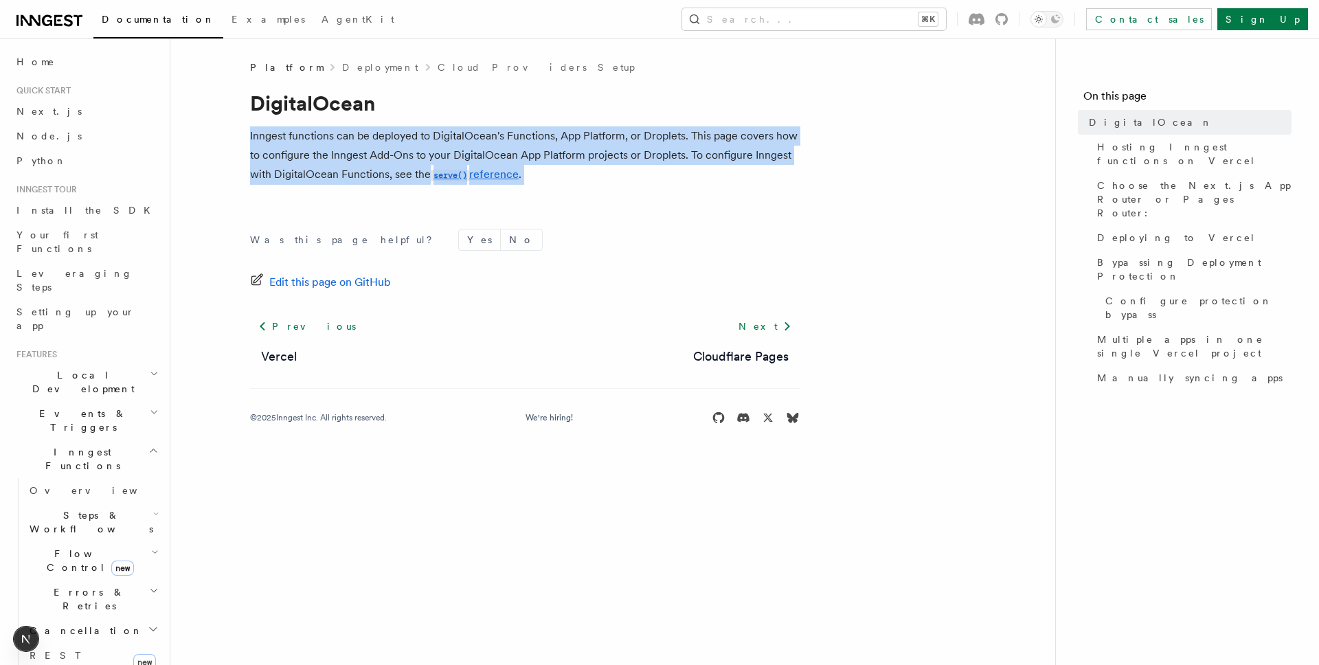
click at [628, 173] on p "Inngest functions can be deployed to DigitalOcean's Functions, App Platform, or…" at bounding box center [525, 155] width 550 height 58
click at [607, 173] on p "Inngest functions can be deployed to DigitalOcean's Functions, App Platform, or…" at bounding box center [525, 155] width 550 height 58
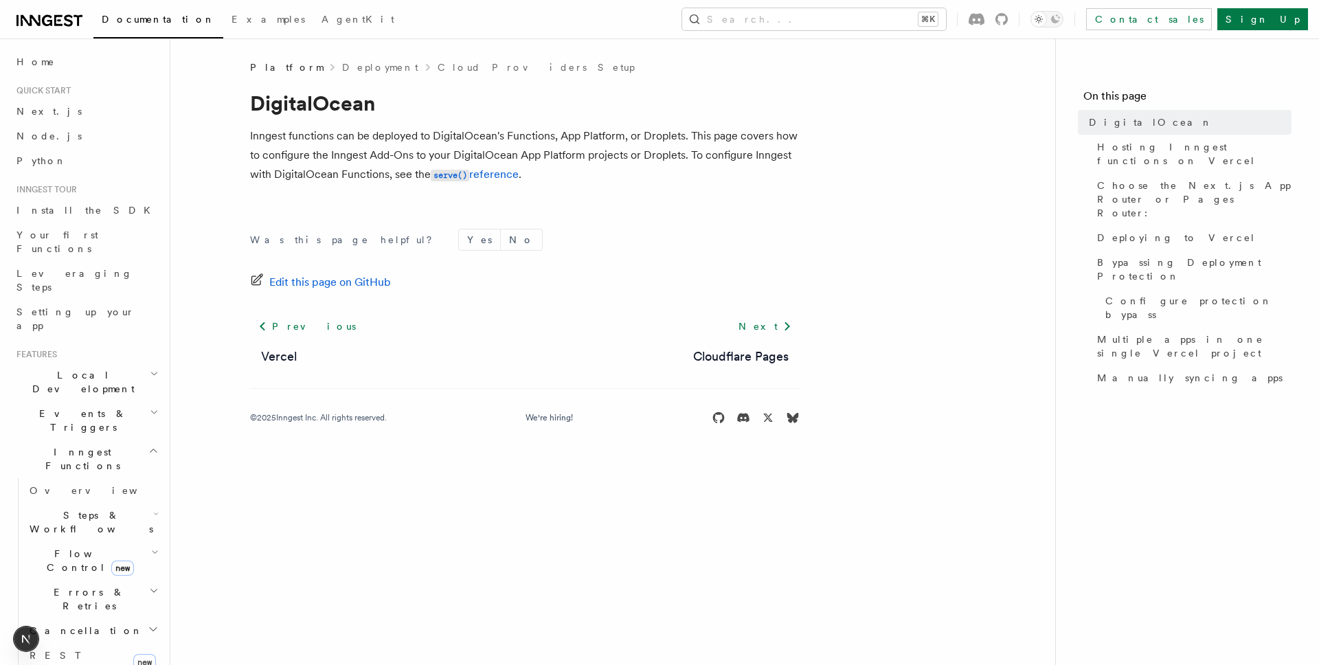
click at [607, 173] on p "Inngest functions can be deployed to DigitalOcean's Functions, App Platform, or…" at bounding box center [525, 155] width 550 height 58
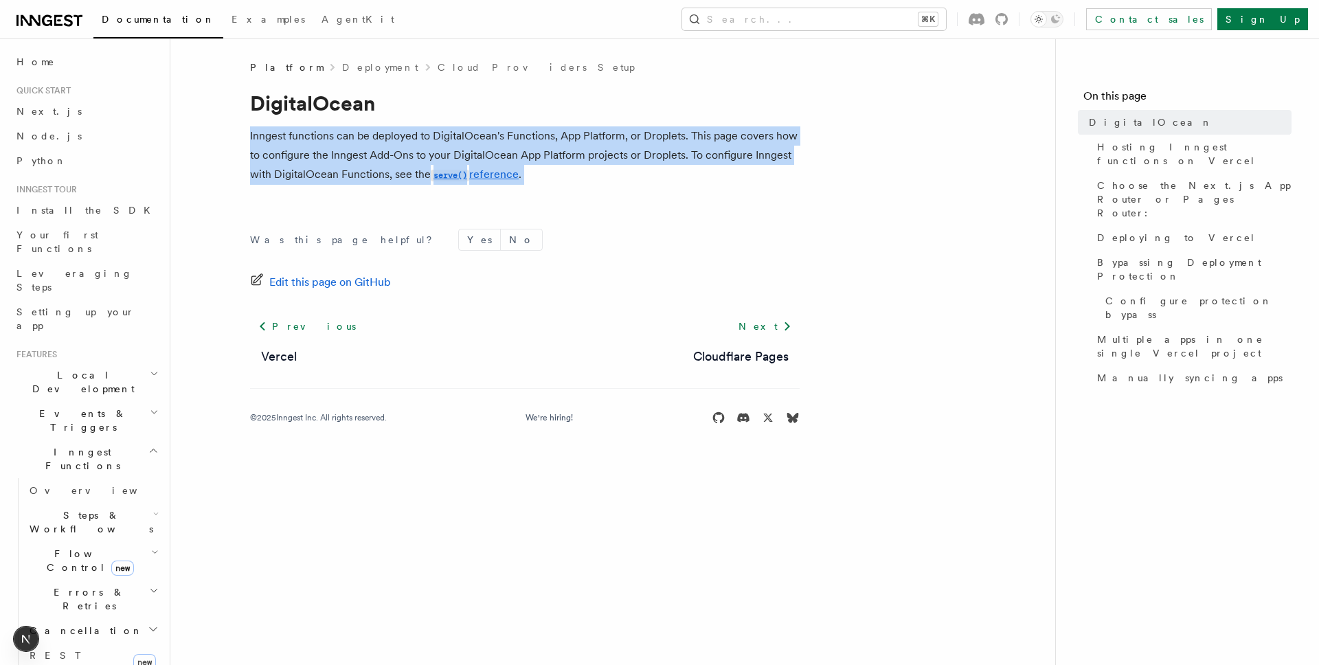
click at [607, 173] on p "Inngest functions can be deployed to DigitalOcean's Functions, App Platform, or…" at bounding box center [525, 155] width 550 height 58
click at [639, 173] on p "Inngest functions can be deployed to DigitalOcean's Functions, App Platform, or…" at bounding box center [525, 155] width 550 height 58
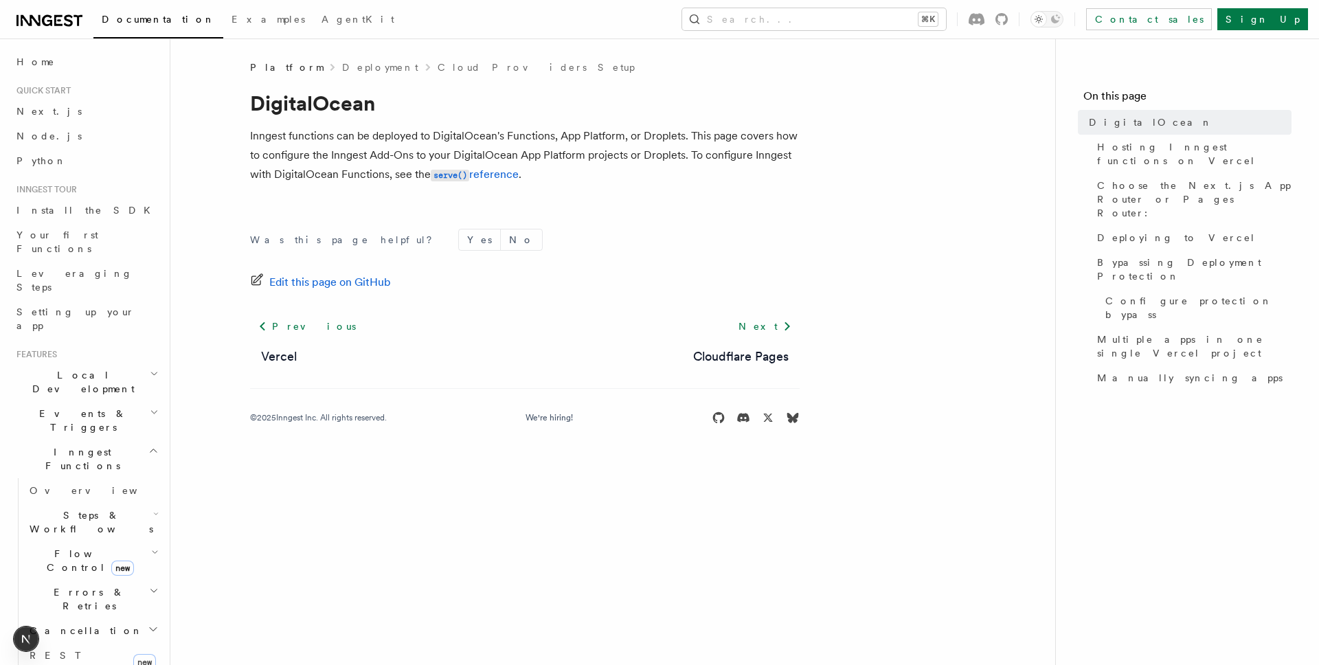
click at [639, 173] on p "Inngest functions can be deployed to DigitalOcean's Functions, App Platform, or…" at bounding box center [525, 155] width 550 height 58
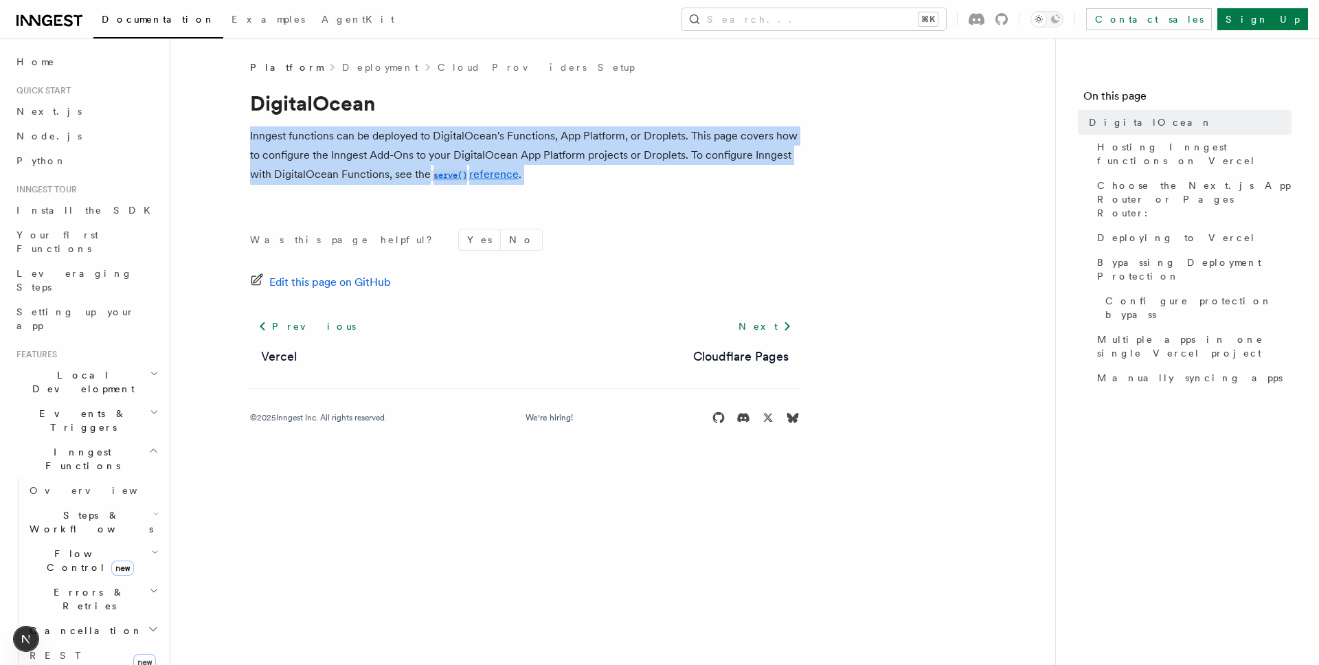
click at [639, 173] on p "Inngest functions can be deployed to DigitalOcean's Functions, App Platform, or…" at bounding box center [525, 155] width 550 height 58
click at [606, 173] on p "Inngest functions can be deployed to DigitalOcean's Functions, App Platform, or…" at bounding box center [525, 155] width 550 height 58
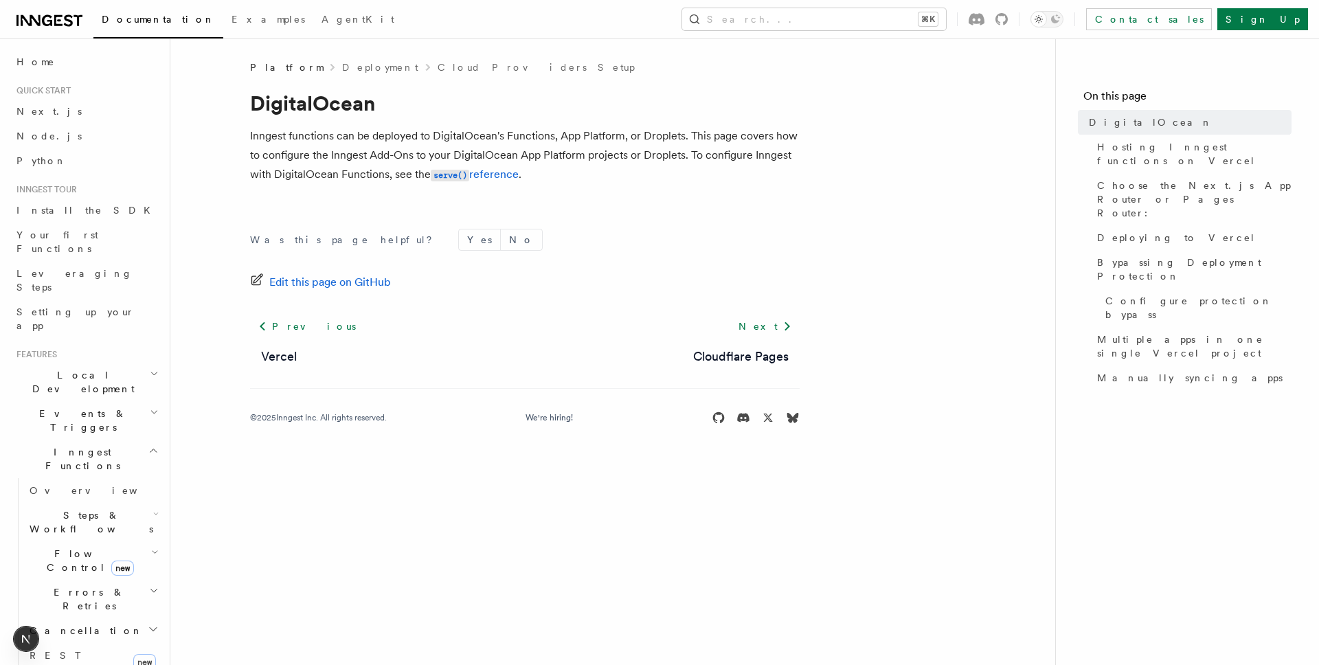
click at [606, 173] on p "Inngest functions can be deployed to DigitalOcean's Functions, App Platform, or…" at bounding box center [525, 155] width 550 height 58
click at [612, 173] on p "Inngest functions can be deployed to DigitalOcean's Functions, App Platform, or…" at bounding box center [525, 155] width 550 height 58
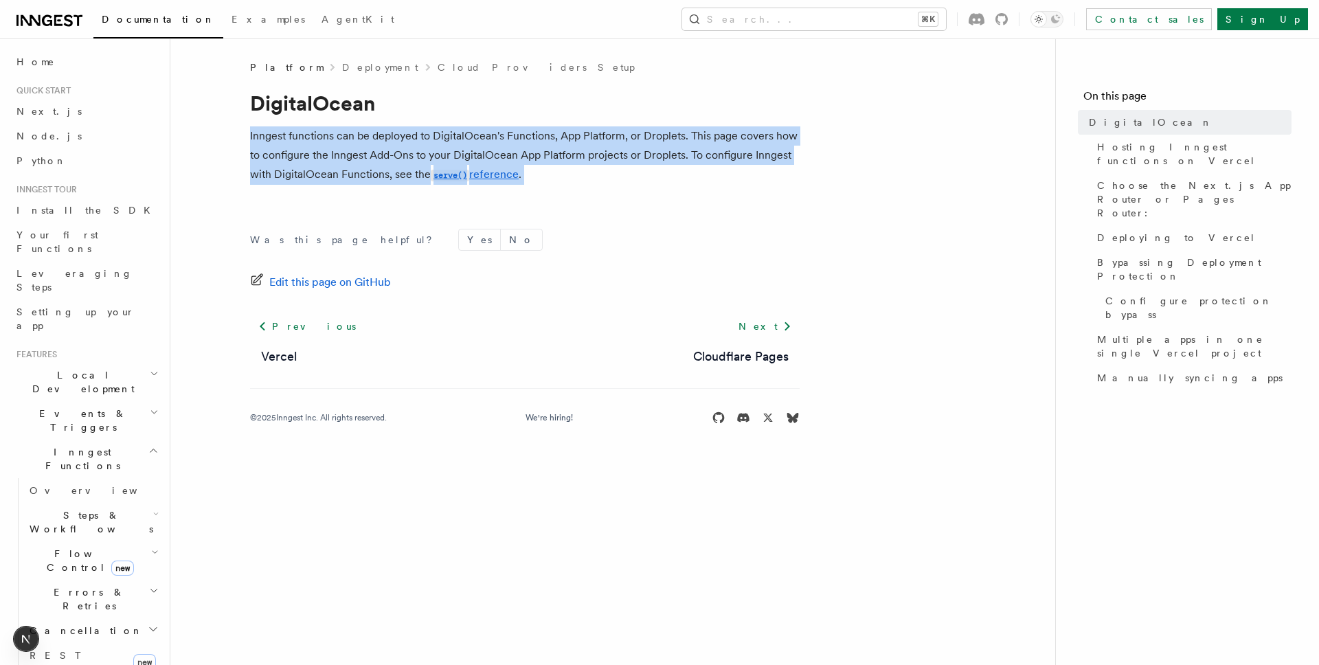
click at [612, 173] on p "Inngest functions can be deployed to DigitalOcean's Functions, App Platform, or…" at bounding box center [525, 155] width 550 height 58
click at [638, 173] on p "Inngest functions can be deployed to DigitalOcean's Functions, App Platform, or…" at bounding box center [525, 155] width 550 height 58
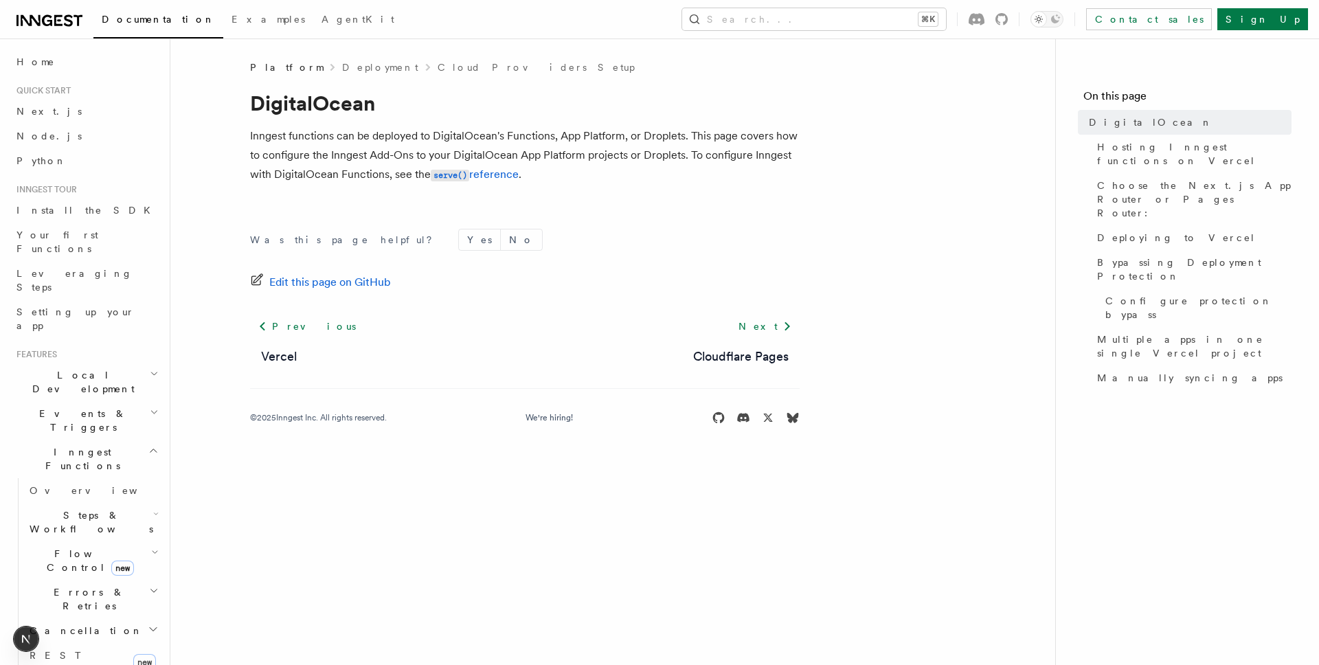
click at [638, 173] on p "Inngest functions can be deployed to DigitalOcean's Functions, App Platform, or…" at bounding box center [525, 155] width 550 height 58
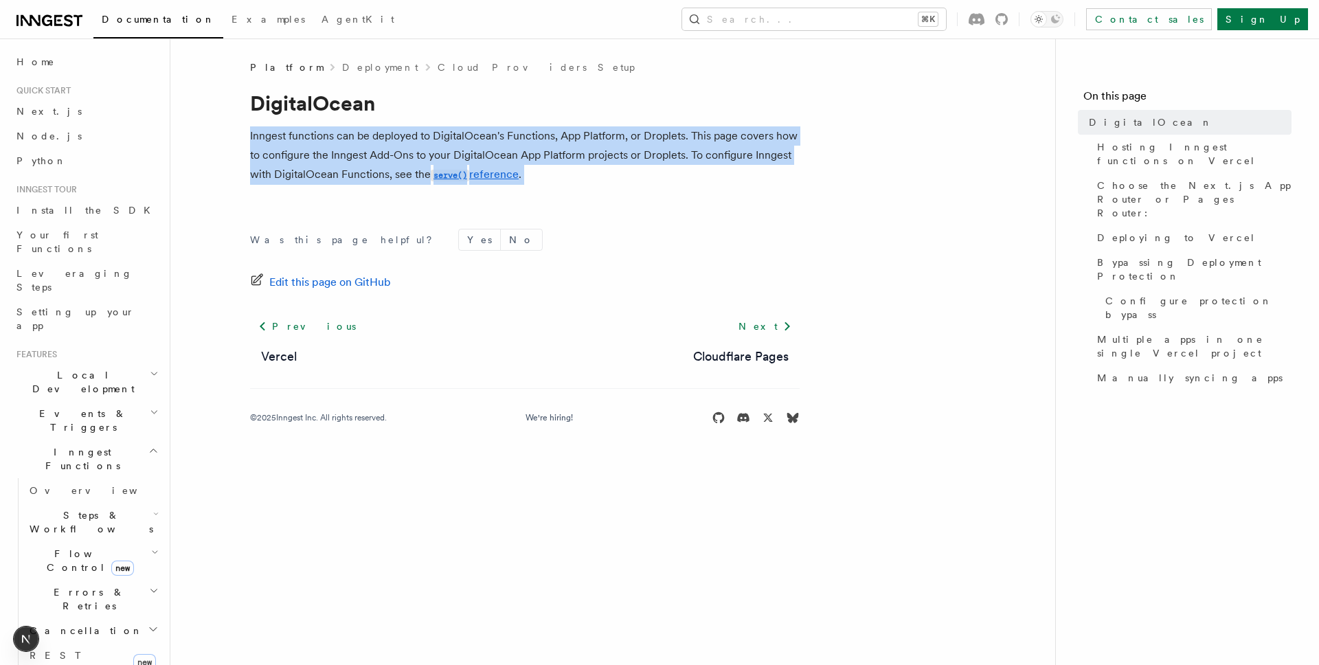
click at [638, 173] on p "Inngest functions can be deployed to DigitalOcean's Functions, App Platform, or…" at bounding box center [525, 155] width 550 height 58
click at [604, 173] on p "Inngest functions can be deployed to DigitalOcean's Functions, App Platform, or…" at bounding box center [525, 155] width 550 height 58
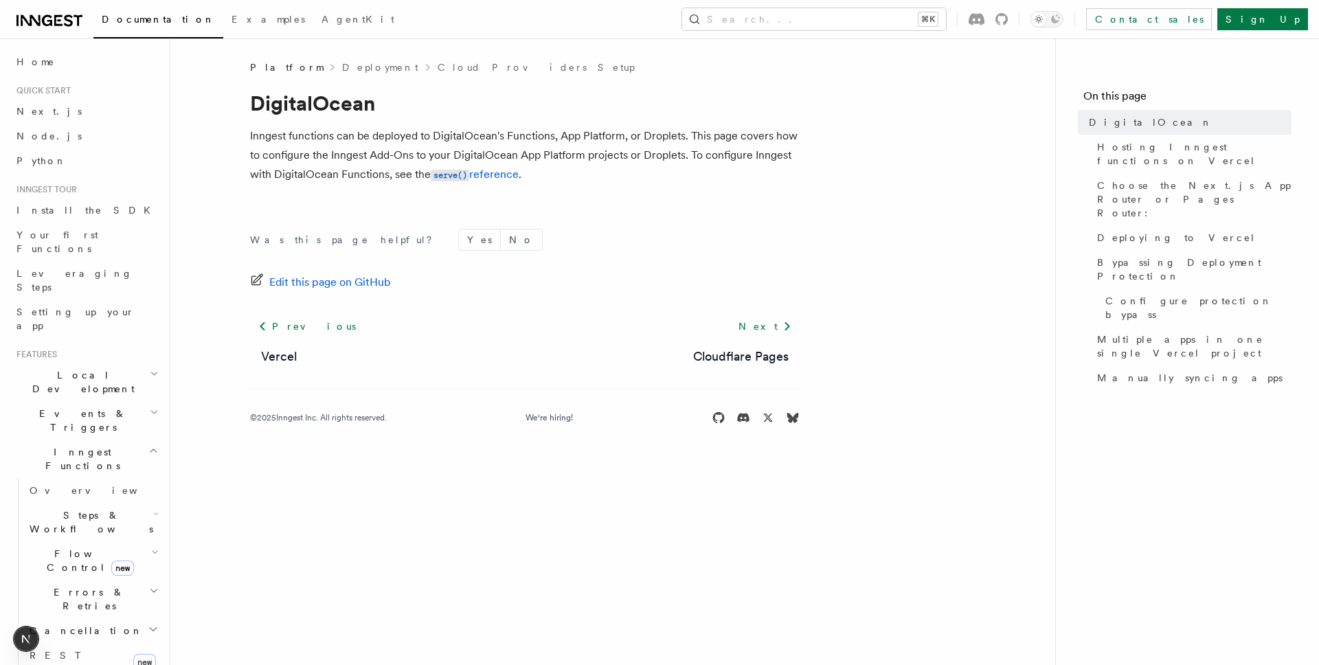
click at [604, 173] on p "Inngest functions can be deployed to DigitalOcean's Functions, App Platform, or…" at bounding box center [525, 155] width 550 height 58
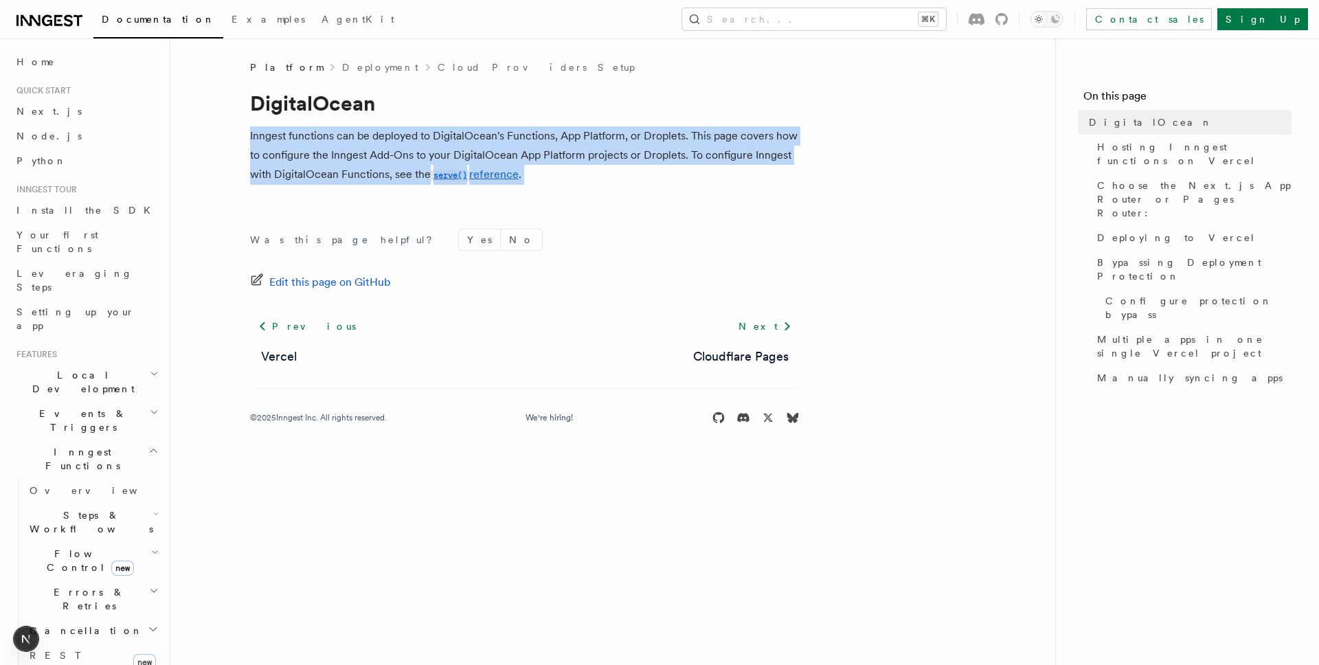
click at [604, 173] on p "Inngest functions can be deployed to DigitalOcean's Functions, App Platform, or…" at bounding box center [525, 155] width 550 height 58
click at [634, 173] on p "Inngest functions can be deployed to DigitalOcean's Functions, App Platform, or…" at bounding box center [525, 155] width 550 height 58
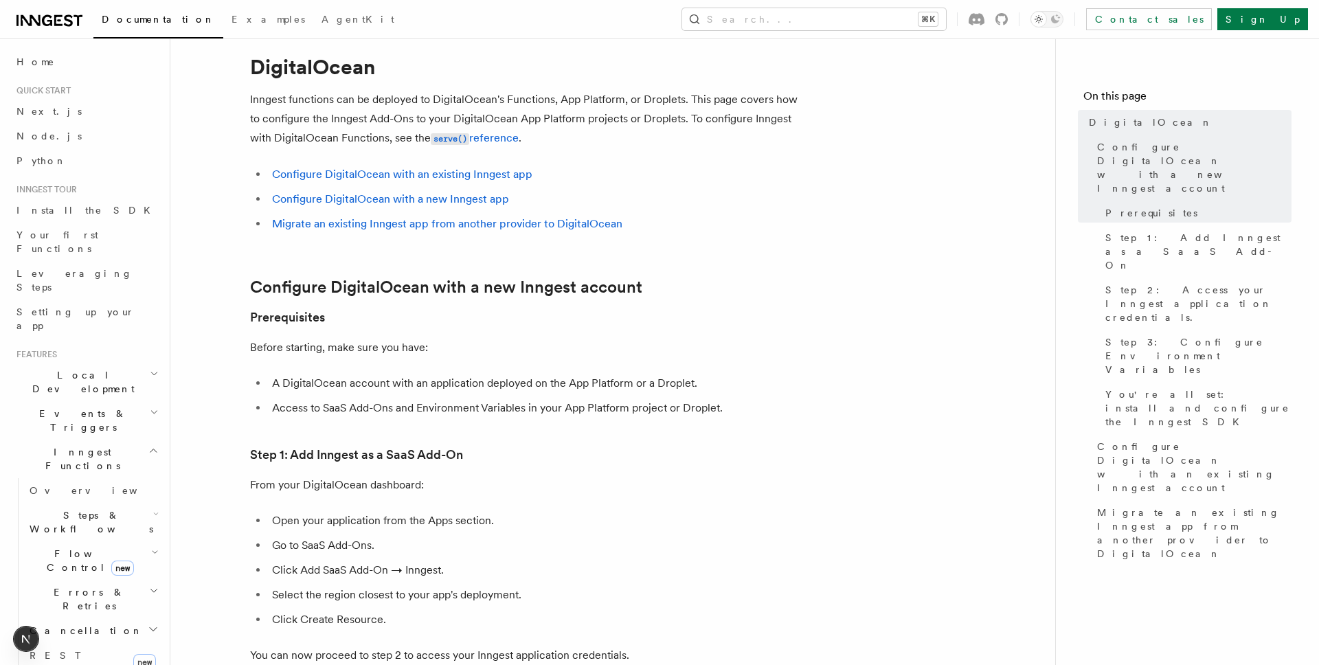
scroll to position [45, 0]
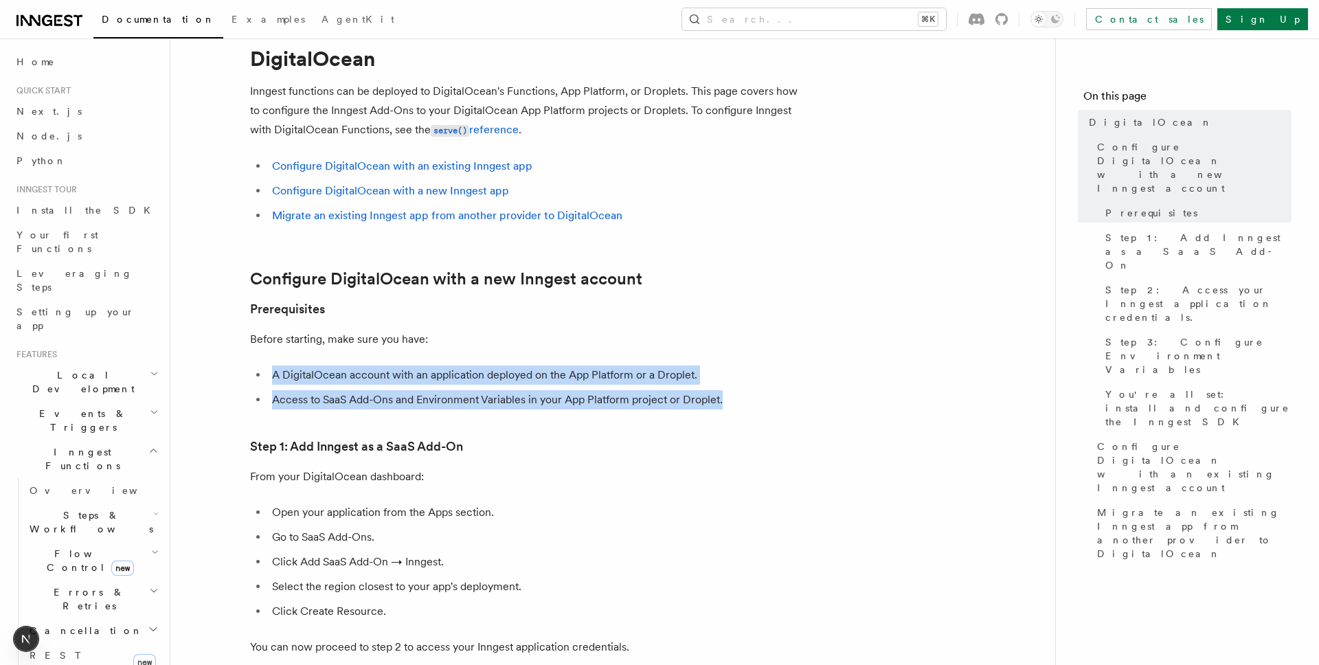
drag, startPoint x: 271, startPoint y: 371, endPoint x: 777, endPoint y: 406, distance: 507.5
click at [777, 406] on ul "A DigitalOcean account with an application deployed on the App Platform or a Dr…" at bounding box center [525, 387] width 550 height 44
click at [777, 406] on li "Access to SaaS Add-Ons and Environment Variables in your App Platform project o…" at bounding box center [534, 399] width 532 height 19
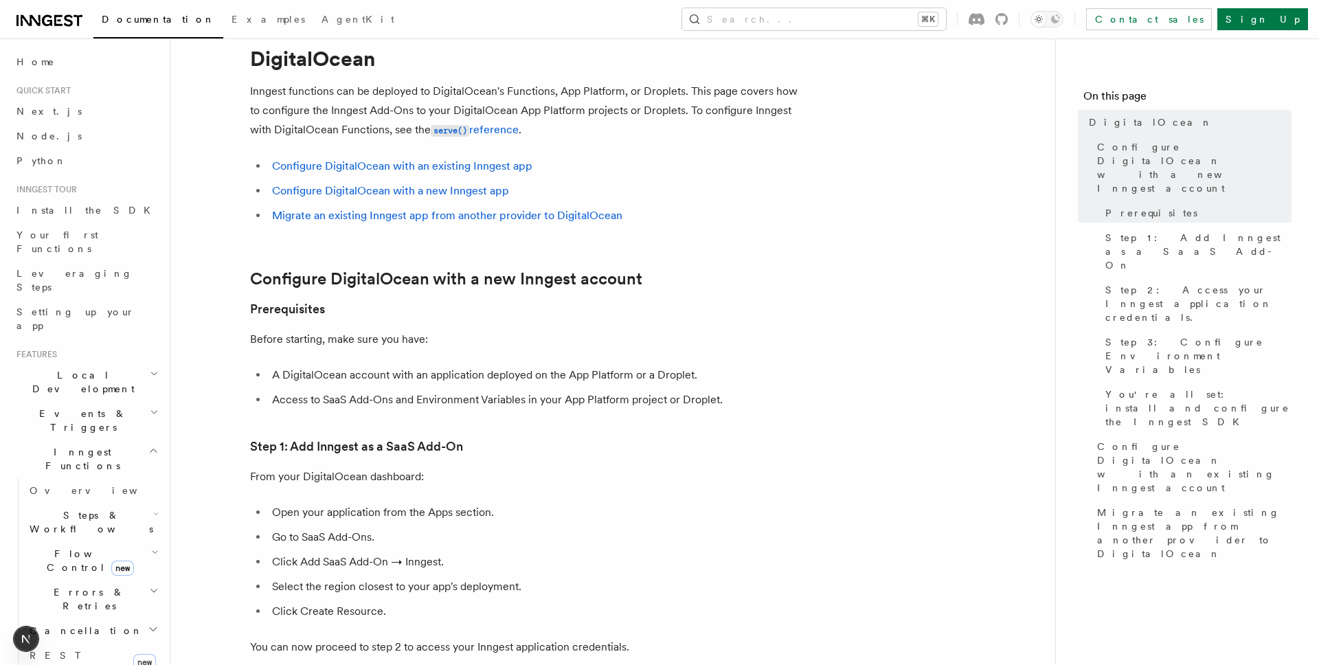
click at [704, 375] on li "A DigitalOcean account with an application deployed on the App Platform or a Dr…" at bounding box center [534, 374] width 532 height 19
click at [732, 375] on li "A DigitalOcean account with an application deployed on the App Platform or a Dr…" at bounding box center [534, 374] width 532 height 19
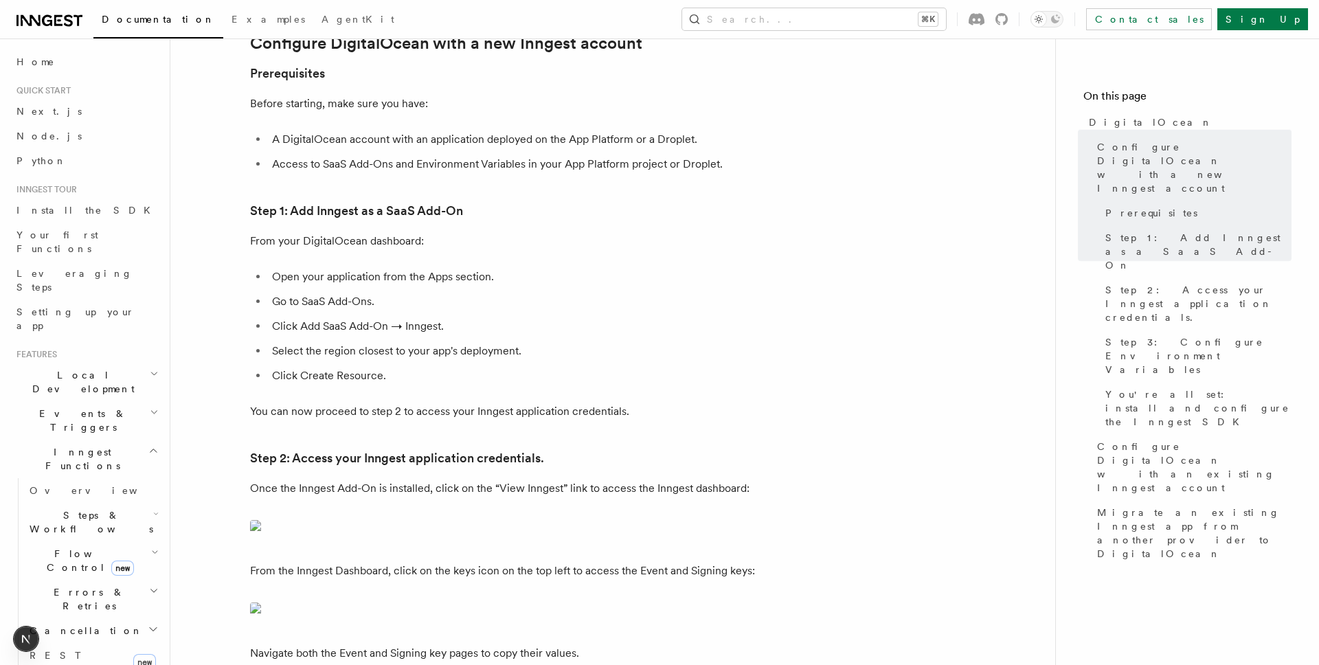
scroll to position [282, 0]
click at [481, 246] on p "From your DigitalOcean dashboard:" at bounding box center [525, 239] width 550 height 19
click at [577, 256] on article "Platform Deployment Cloud Providers Setup DigitalOcean Inngest functions can be…" at bounding box center [612, 598] width 841 height 1638
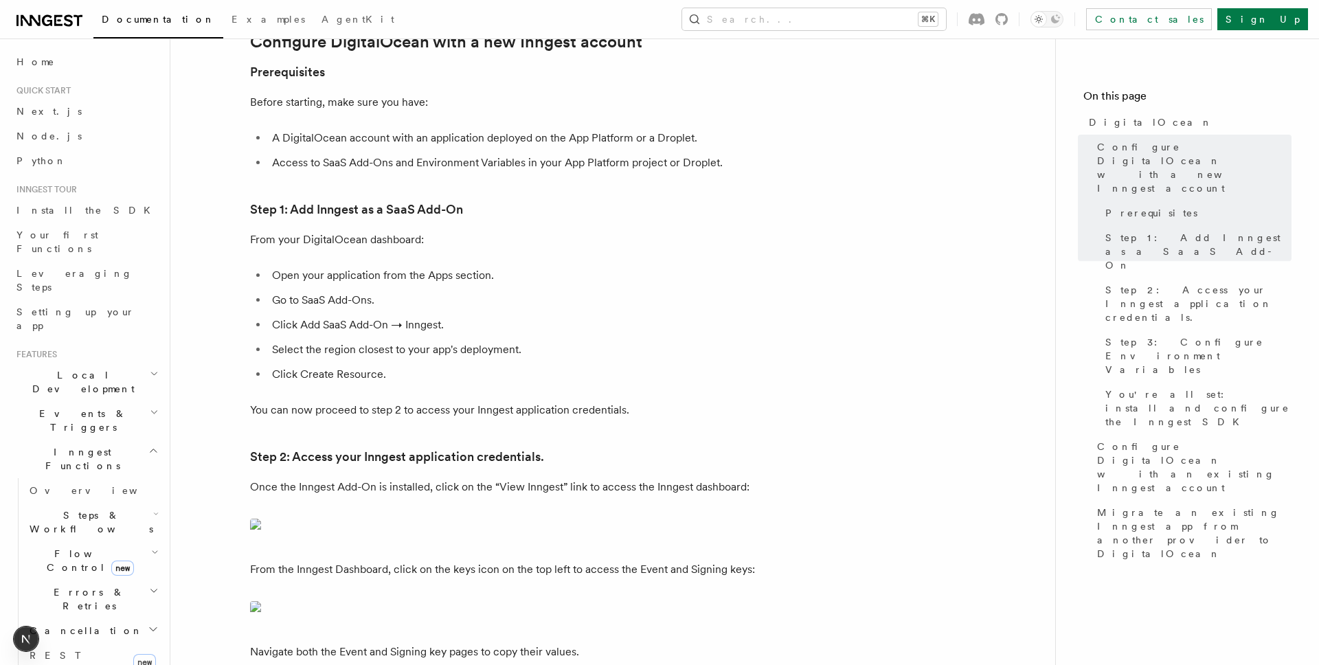
click at [517, 296] on li "Go to SaaS Add-Ons." at bounding box center [534, 300] width 532 height 19
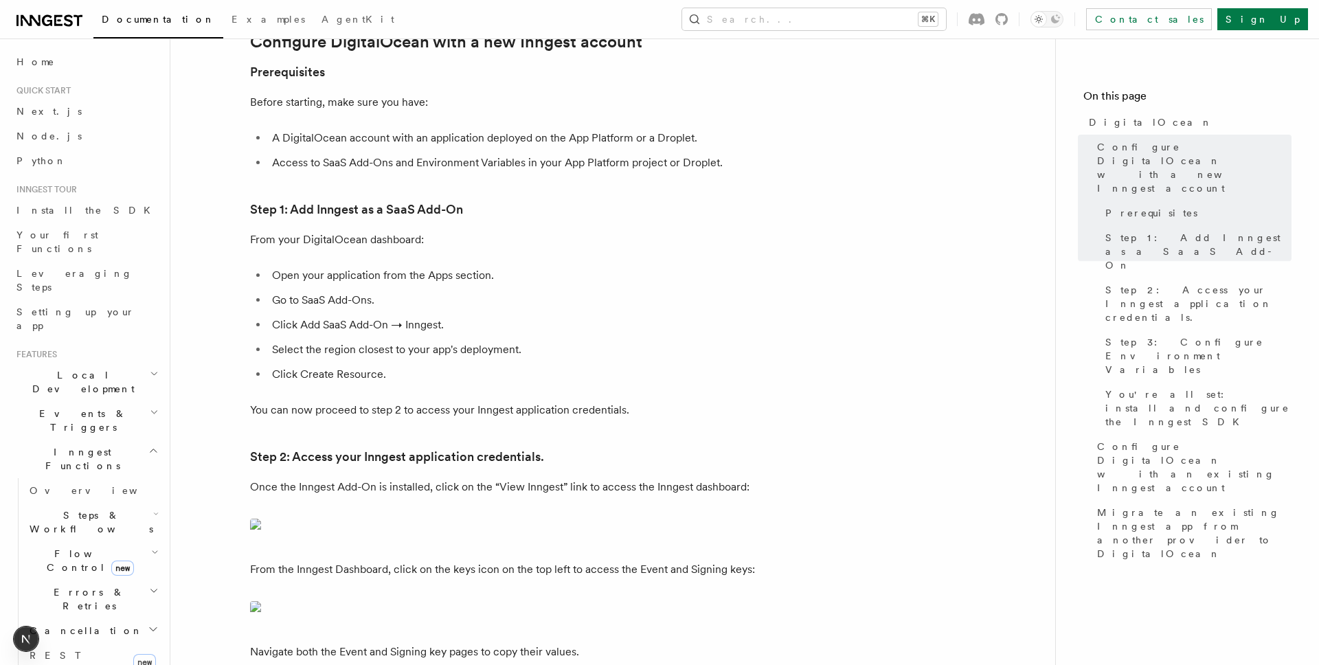
click at [517, 296] on li "Go to SaaS Add-Ons." at bounding box center [534, 300] width 532 height 19
click at [561, 292] on li "Go to SaaS Add-Ons." at bounding box center [534, 300] width 532 height 19
click at [618, 278] on li "Open your application from the Apps section." at bounding box center [534, 275] width 532 height 19
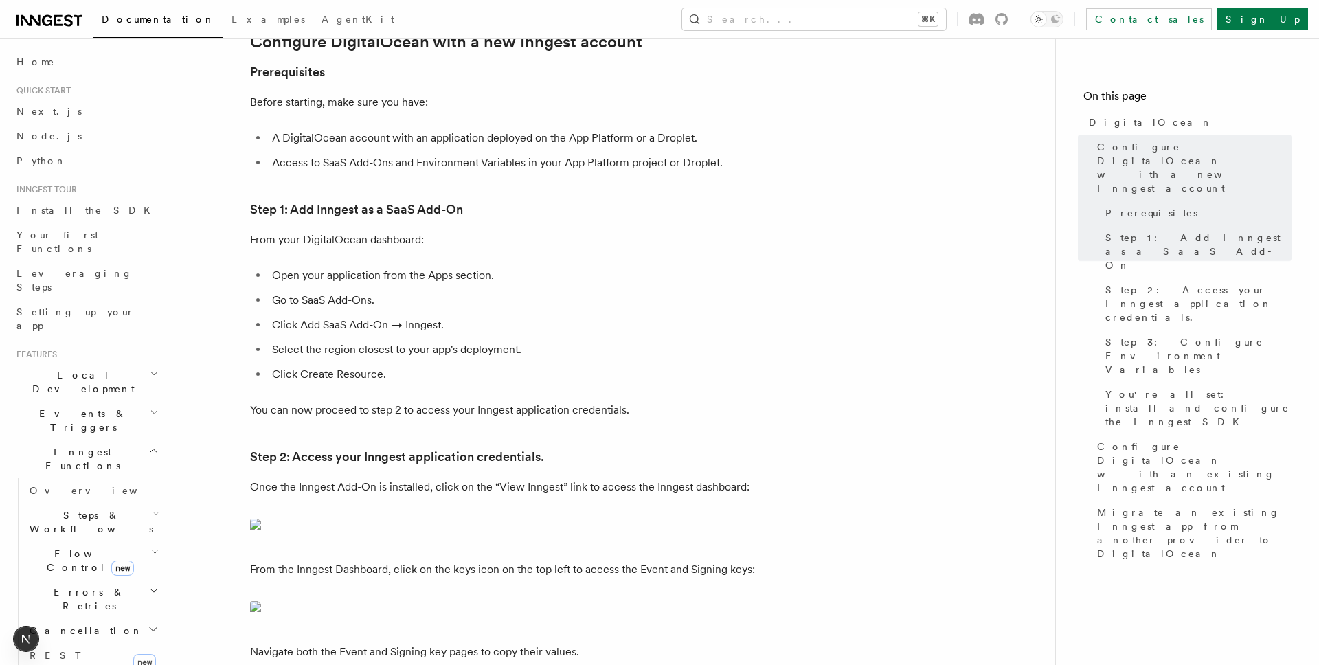
click at [618, 278] on li "Open your application from the Apps section." at bounding box center [534, 275] width 532 height 19
click at [683, 274] on li "Open your application from the Apps section." at bounding box center [534, 275] width 532 height 19
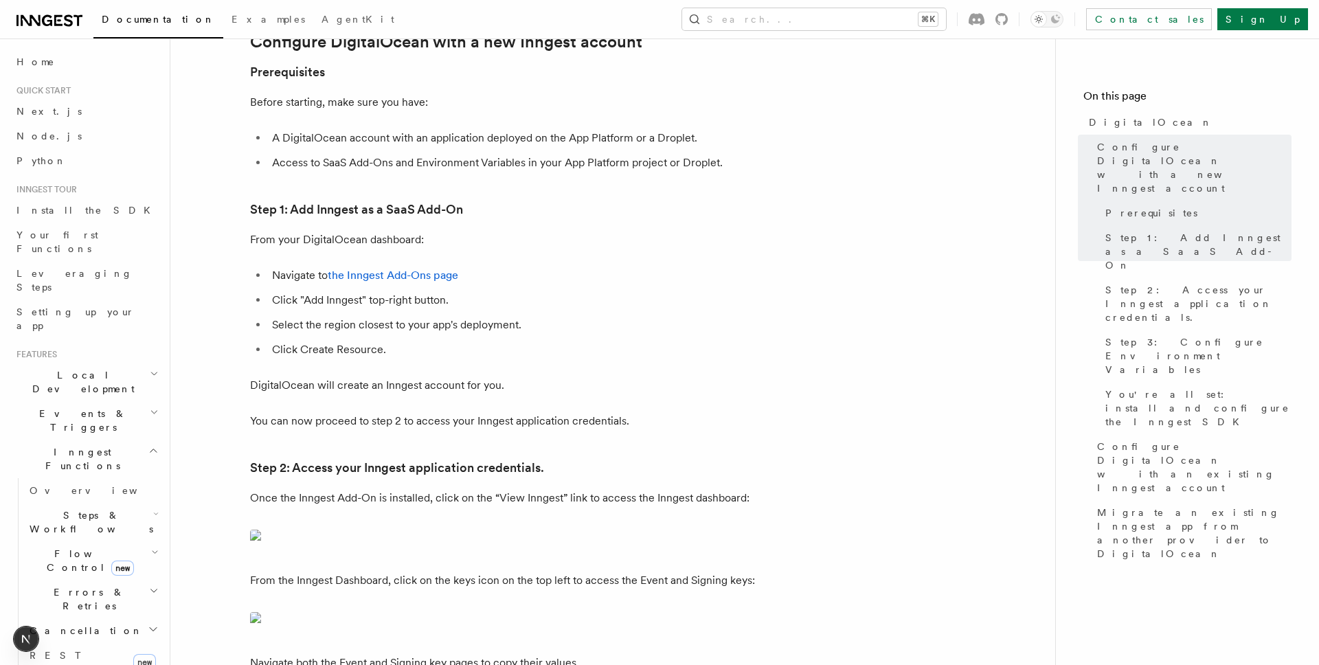
click at [618, 376] on p "DigitalOcean will create an Inngest account for you." at bounding box center [525, 385] width 550 height 19
click at [664, 386] on p "DigitalOcean will create an Inngest account for you." at bounding box center [525, 385] width 550 height 19
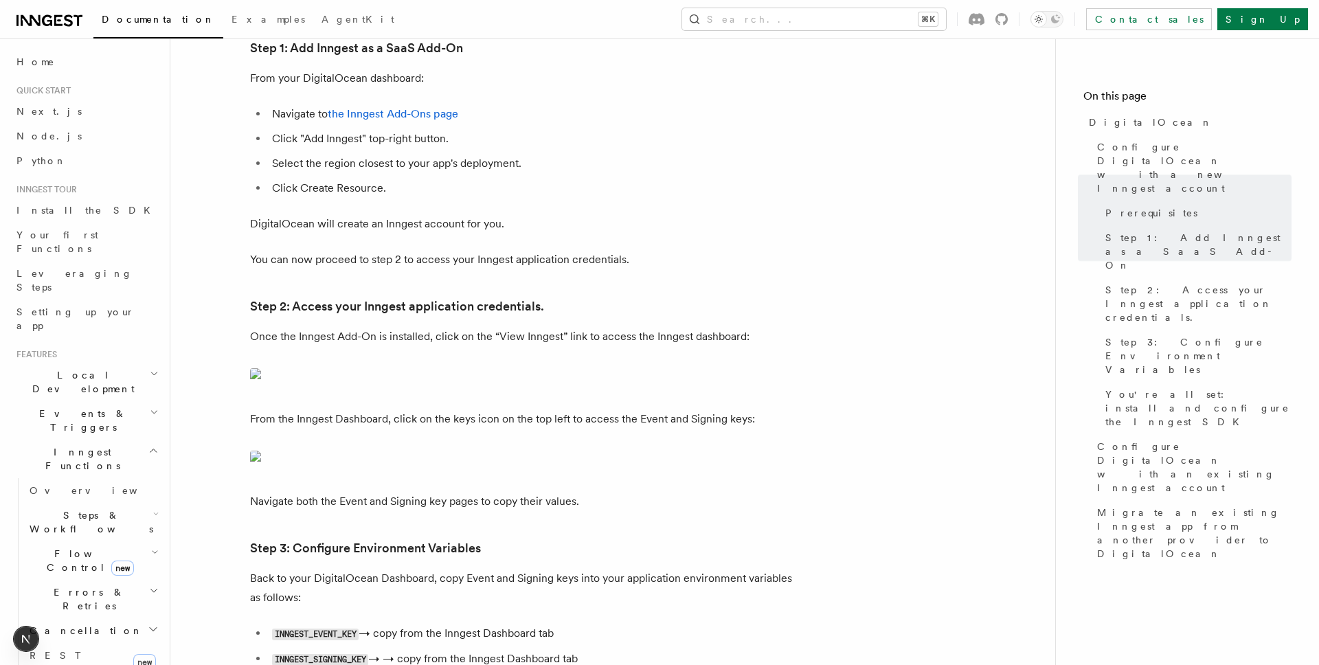
scroll to position [444, 0]
click at [261, 339] on p "Once the Inngest Add-On is installed, click on the “View Inngest” link to acces…" at bounding box center [525, 335] width 550 height 19
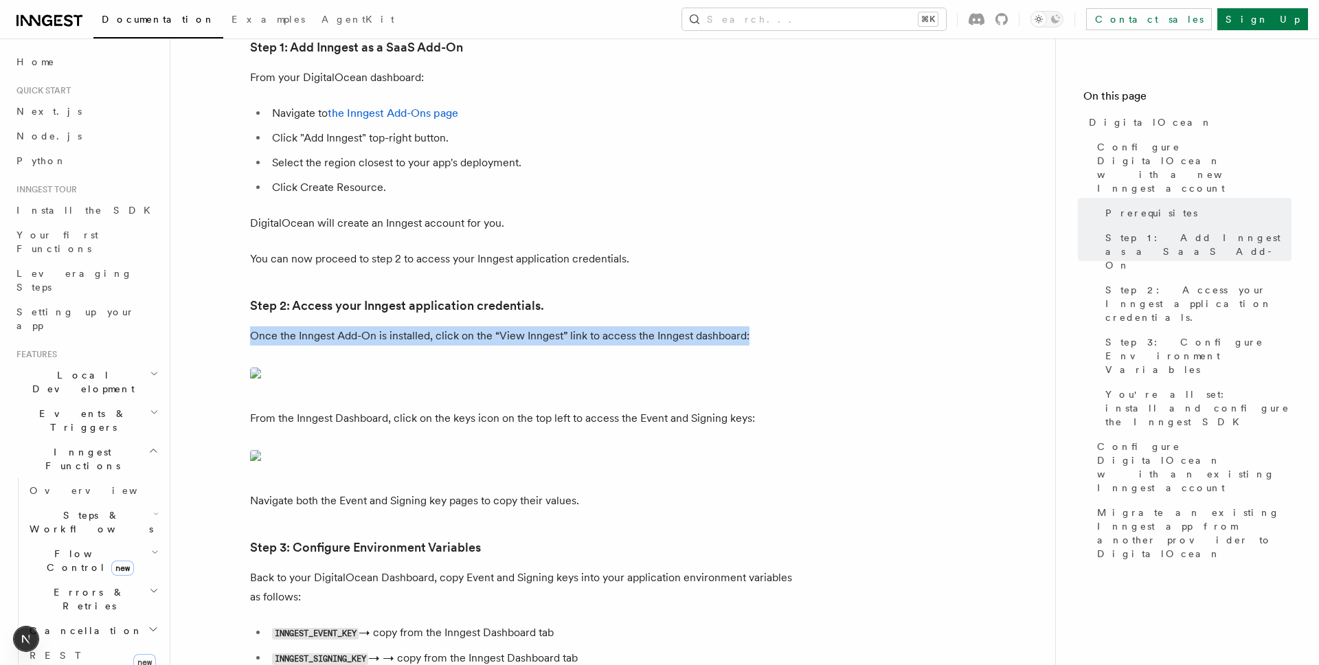
click at [261, 339] on p "Once the Inngest Add-On is installed, click on the “View Inngest” link to acces…" at bounding box center [525, 335] width 550 height 19
click at [346, 339] on p "Once the Inngest Add-On is installed, click on the “View Inngest” link to acces…" at bounding box center [525, 335] width 550 height 19
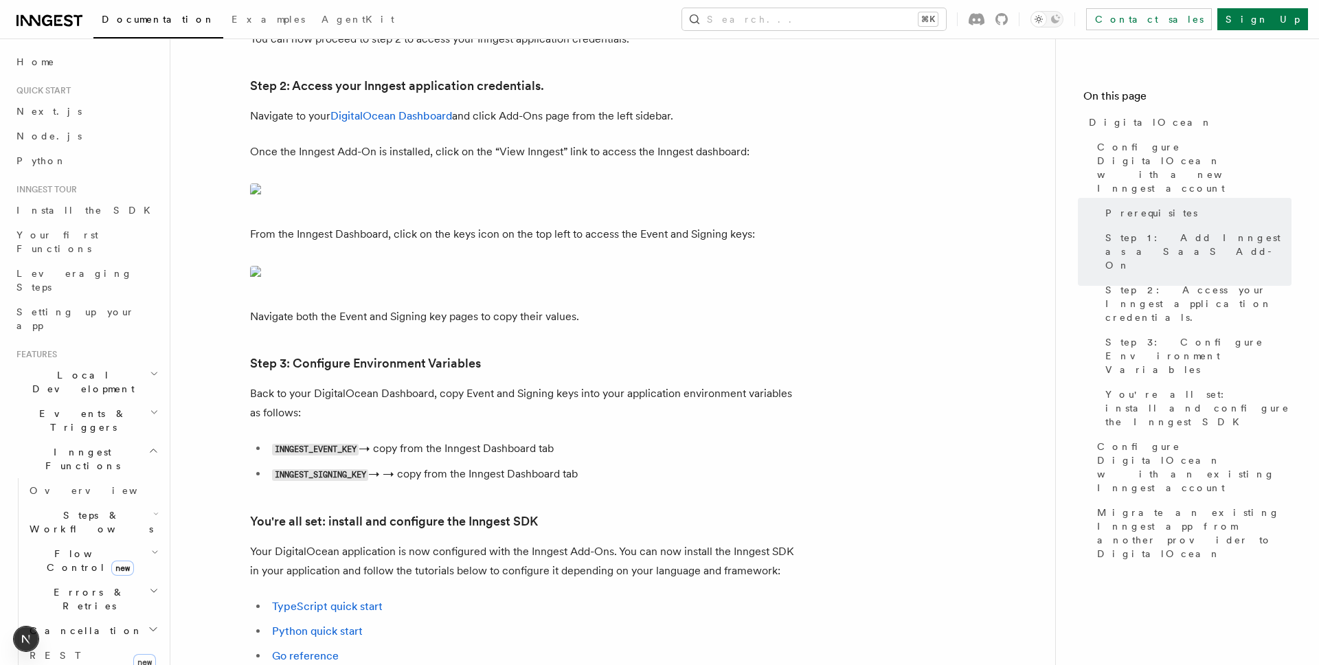
scroll to position [669, 0]
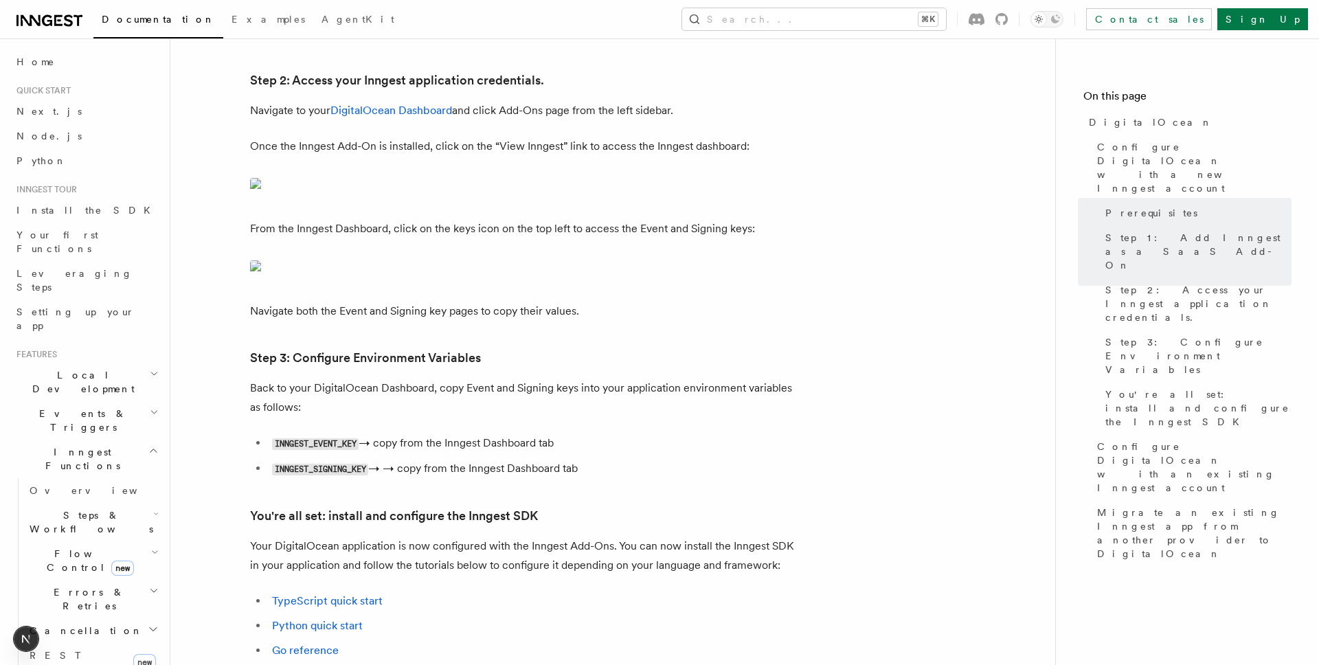
click at [569, 197] on img at bounding box center [525, 187] width 550 height 19
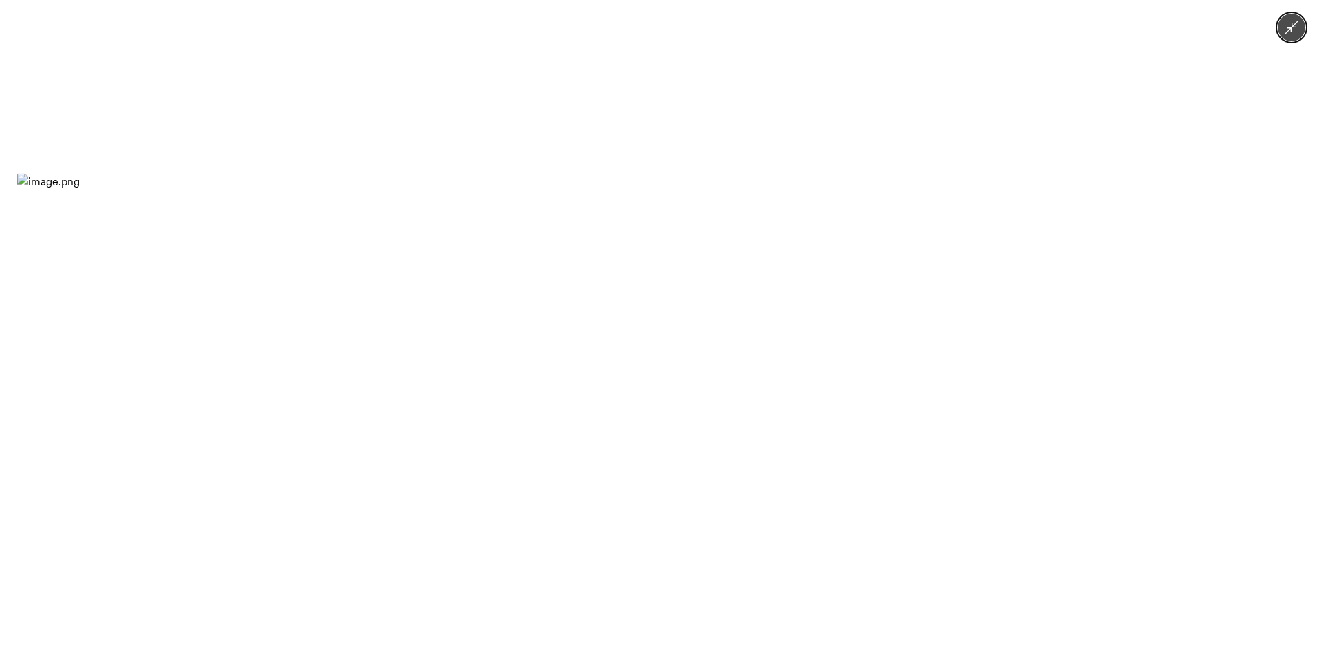
click at [579, 234] on img at bounding box center [659, 333] width 1285 height 318
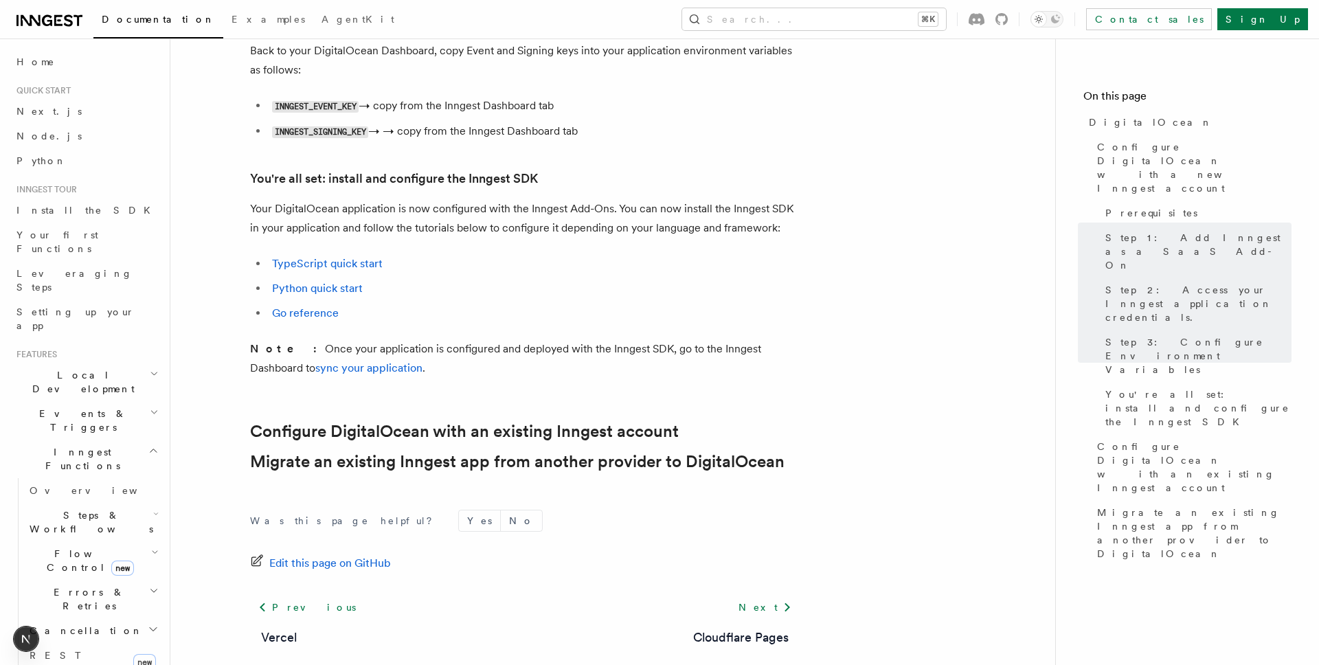
scroll to position [1004, 0]
click at [600, 190] on h3 "You're all set: install and configure the Inngest SDK" at bounding box center [525, 180] width 550 height 19
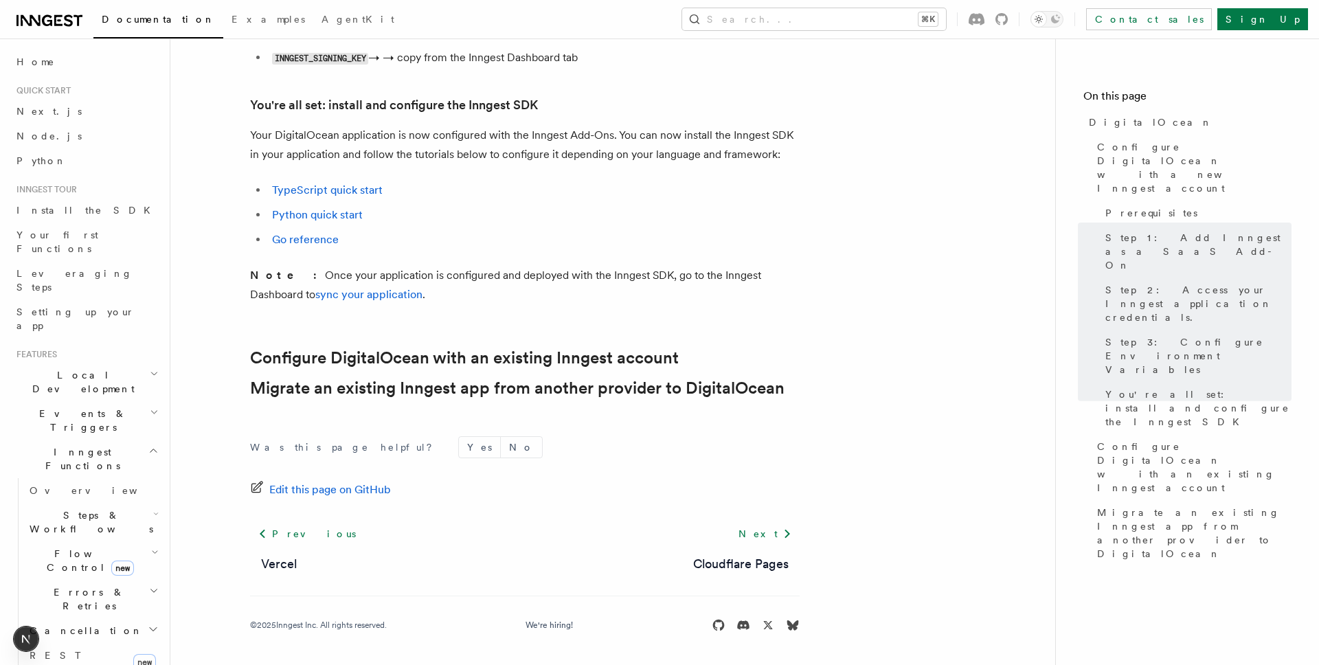
scroll to position [1119, 0]
drag, startPoint x: 373, startPoint y: 427, endPoint x: 527, endPoint y: 476, distance: 161.4
click at [527, 304] on p "Note: Once your application is configured and deployed with the Inngest SDK, go…" at bounding box center [525, 285] width 550 height 38
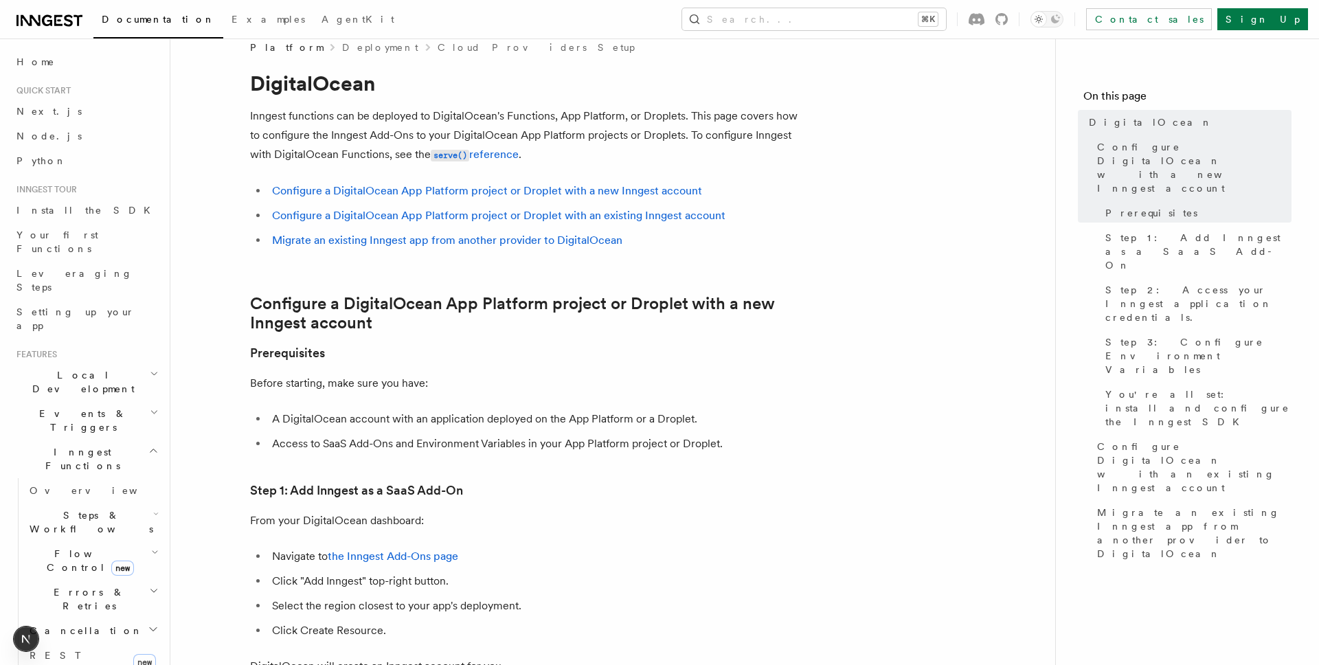
scroll to position [0, 0]
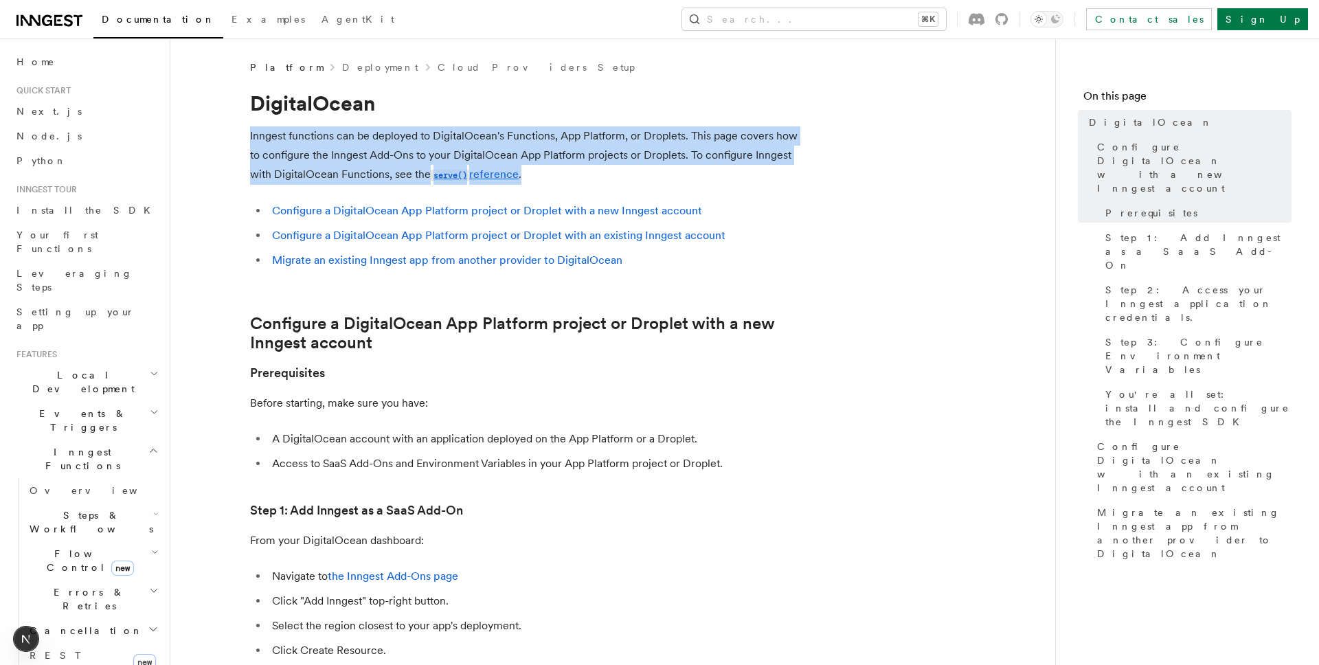
drag, startPoint x: 505, startPoint y: 120, endPoint x: 599, endPoint y: 192, distance: 119.0
drag, startPoint x: 545, startPoint y: 117, endPoint x: 607, endPoint y: 190, distance: 95.5
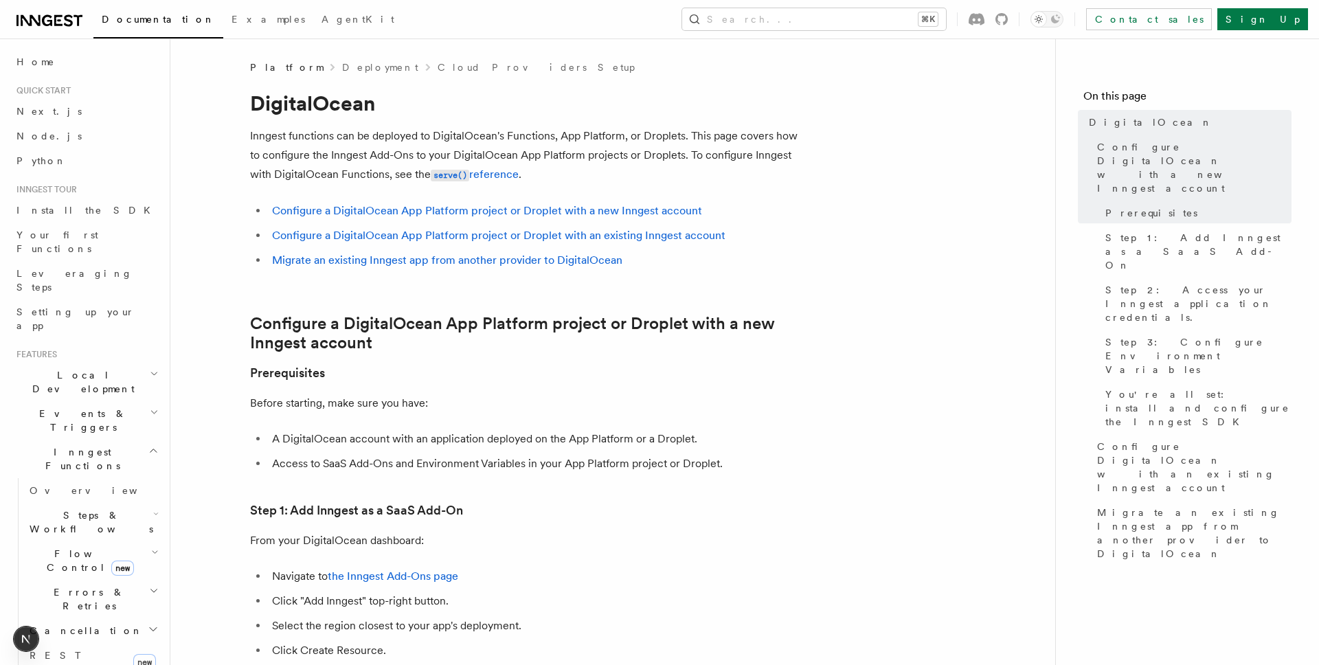
scroll to position [186, 0]
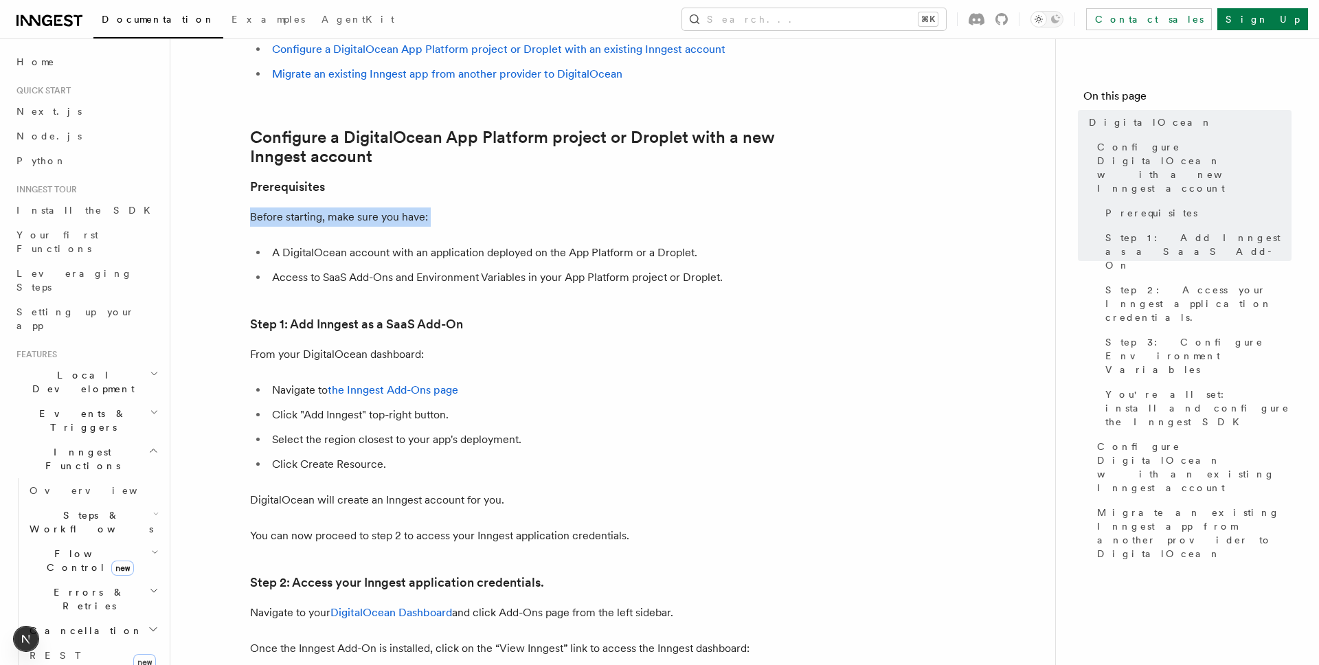
drag, startPoint x: 328, startPoint y: 196, endPoint x: 515, endPoint y: 235, distance: 190.8
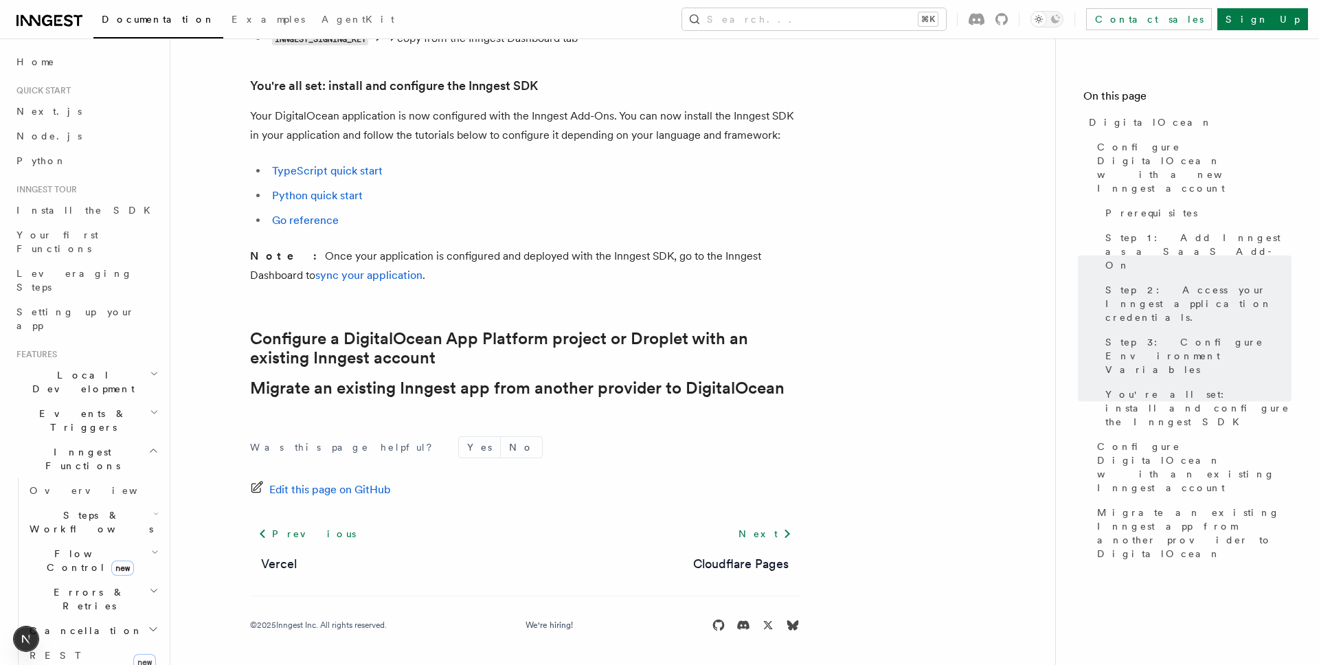
scroll to position [1333, 0]
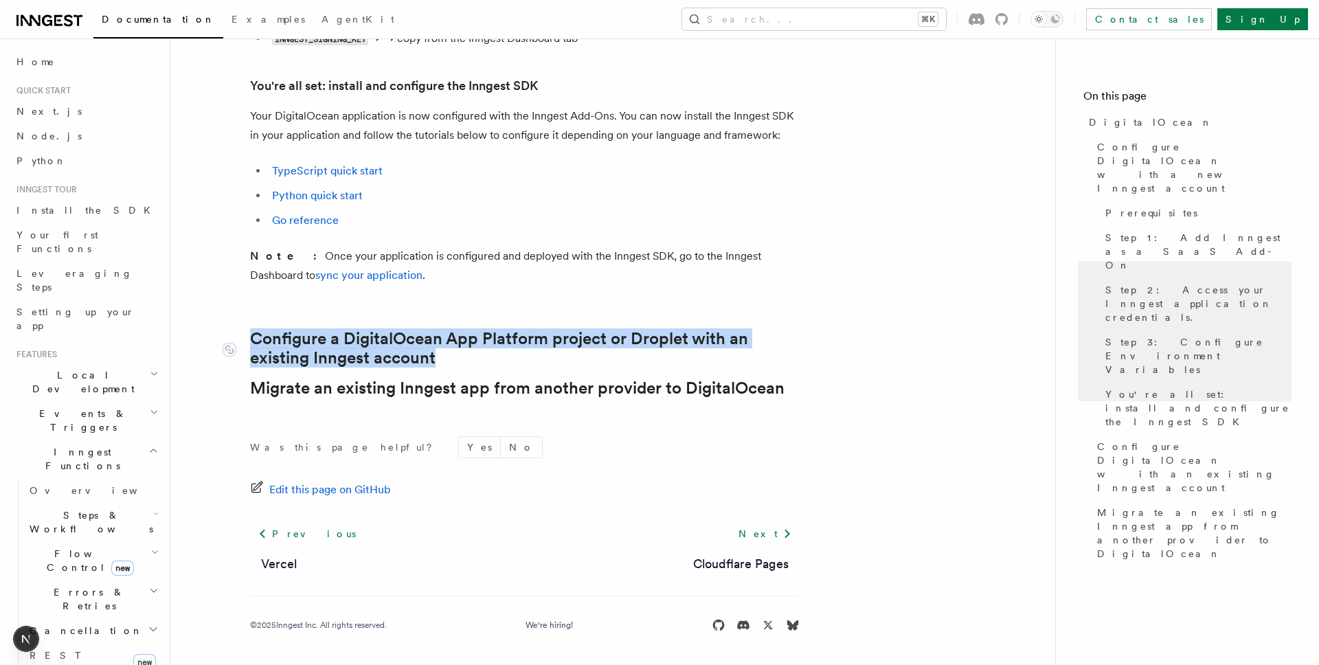
drag, startPoint x: 271, startPoint y: 315, endPoint x: 499, endPoint y: 361, distance: 233.3
click at [499, 361] on link "Configure a DigitalOcean App Platform project or Droplet with an existing Innge…" at bounding box center [525, 348] width 550 height 38
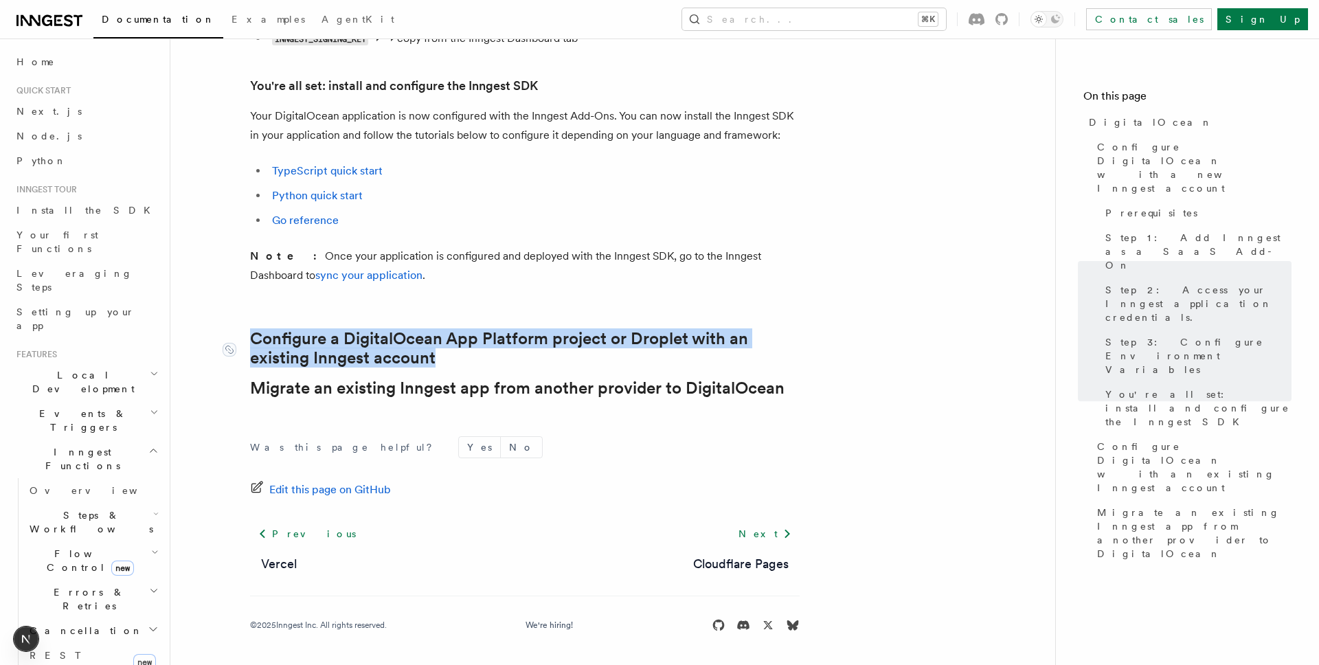
drag, startPoint x: 396, startPoint y: 302, endPoint x: 466, endPoint y: 351, distance: 85.9
drag, startPoint x: 403, startPoint y: 295, endPoint x: 470, endPoint y: 352, distance: 88.1
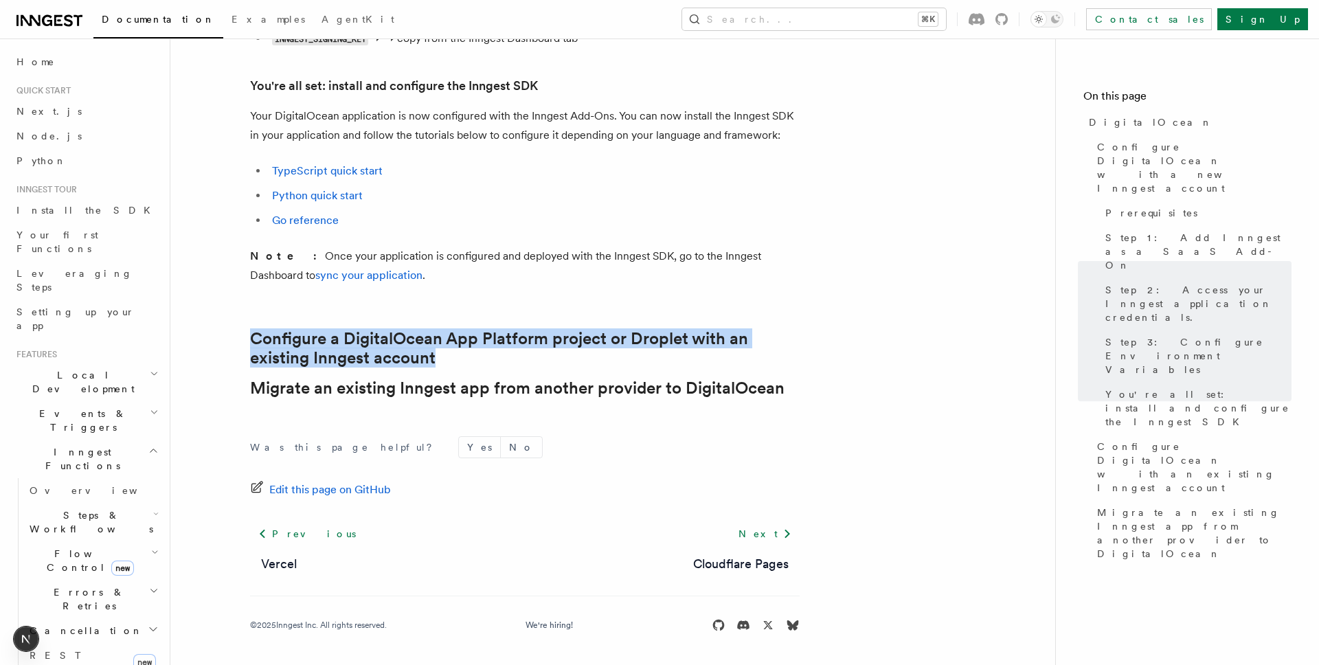
drag, startPoint x: 254, startPoint y: 300, endPoint x: 524, endPoint y: 370, distance: 279.1
drag, startPoint x: 324, startPoint y: 300, endPoint x: 503, endPoint y: 366, distance: 190.6
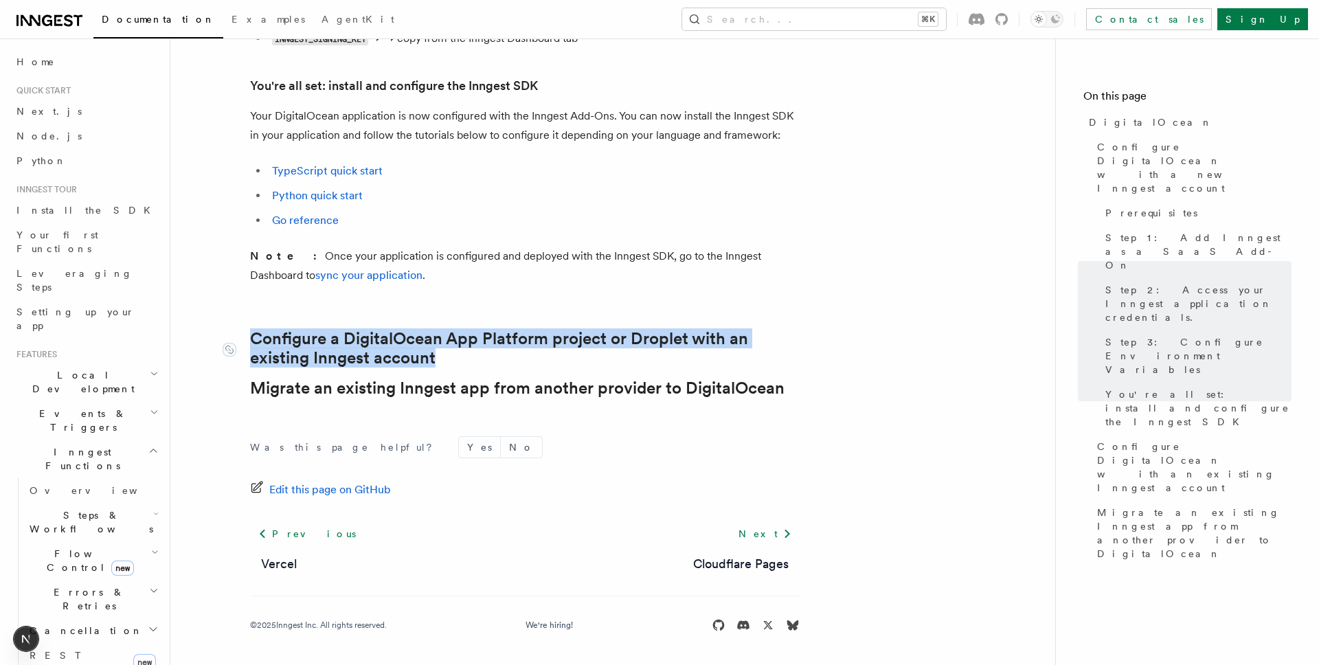
drag, startPoint x: 346, startPoint y: 302, endPoint x: 473, endPoint y: 366, distance: 142.2
drag, startPoint x: 357, startPoint y: 304, endPoint x: 478, endPoint y: 375, distance: 140.7
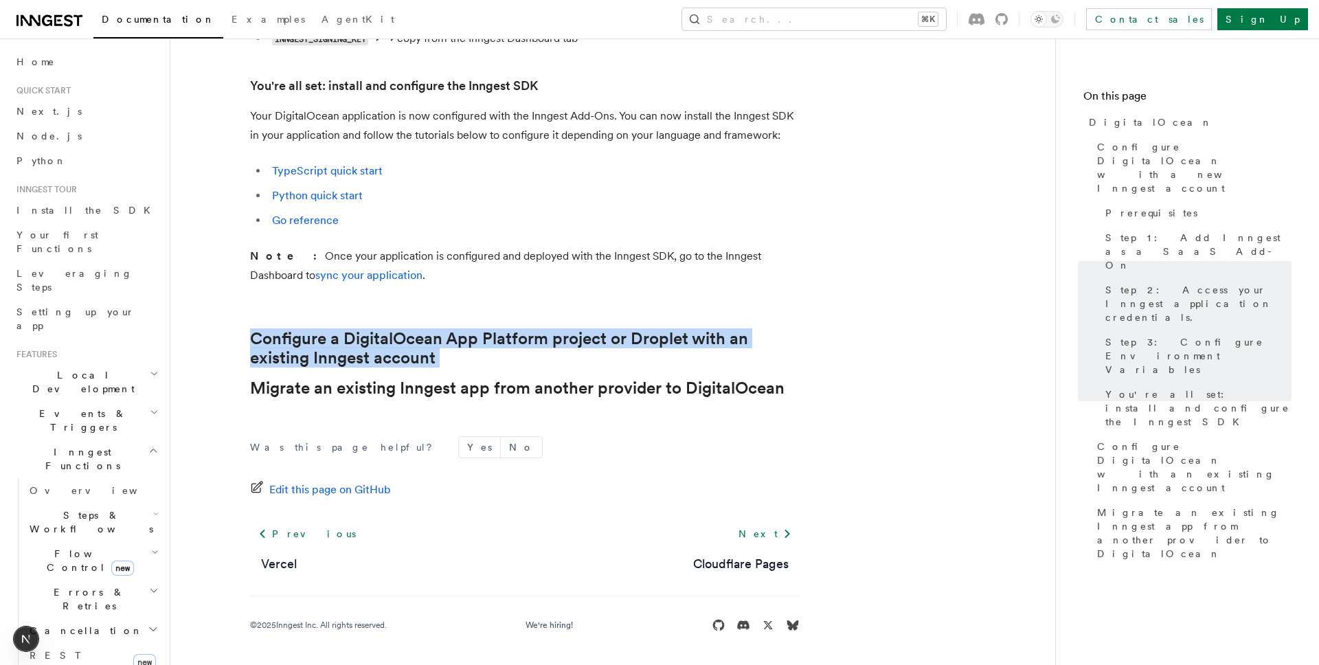
drag, startPoint x: 341, startPoint y: 297, endPoint x: 489, endPoint y: 376, distance: 168.1
drag, startPoint x: 355, startPoint y: 306, endPoint x: 484, endPoint y: 365, distance: 141.7
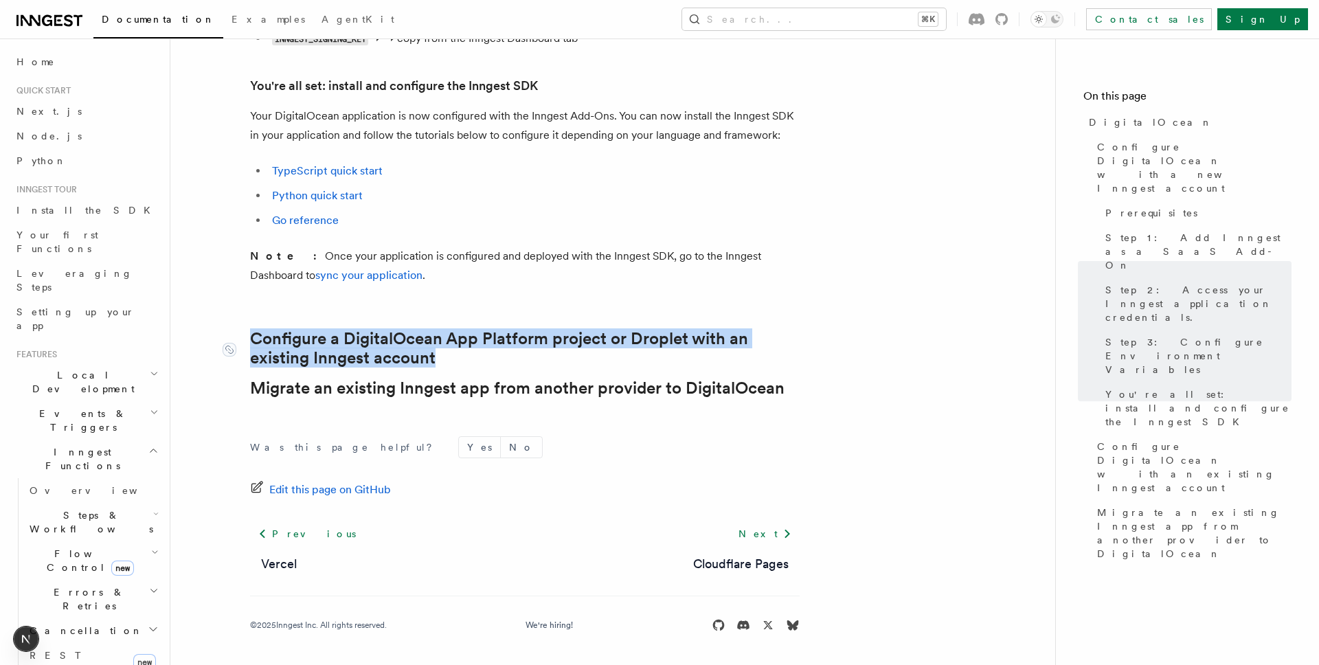
drag, startPoint x: 377, startPoint y: 304, endPoint x: 471, endPoint y: 355, distance: 107.3
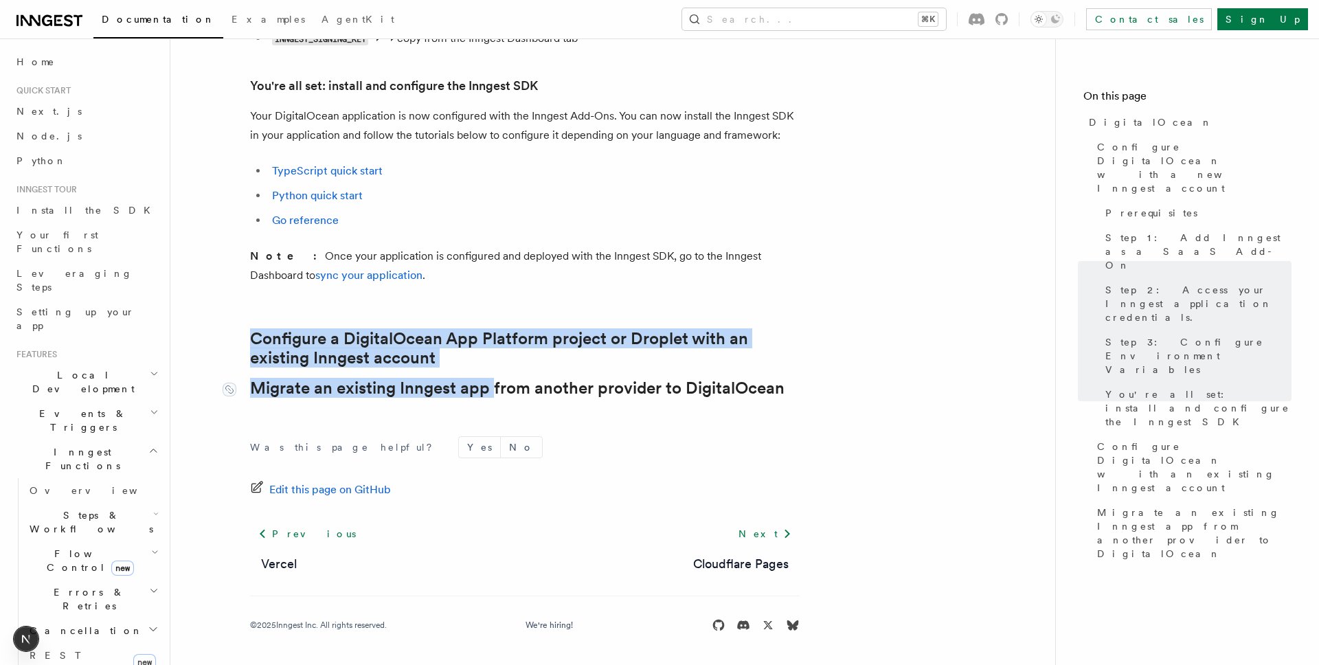
drag, startPoint x: 398, startPoint y: 315, endPoint x: 493, endPoint y: 378, distance: 113.6
drag, startPoint x: 368, startPoint y: 297, endPoint x: 481, endPoint y: 372, distance: 135.3
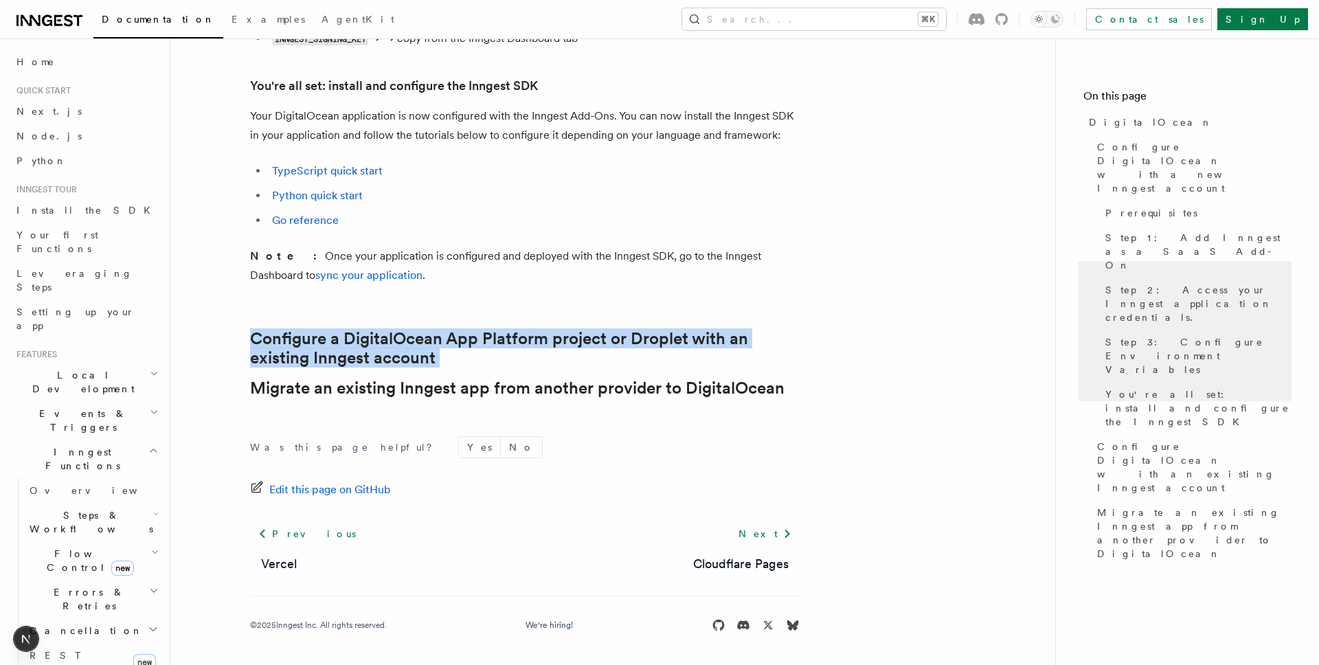
drag, startPoint x: 379, startPoint y: 293, endPoint x: 473, endPoint y: 357, distance: 113.9
drag, startPoint x: 397, startPoint y: 300, endPoint x: 472, endPoint y: 365, distance: 98.9
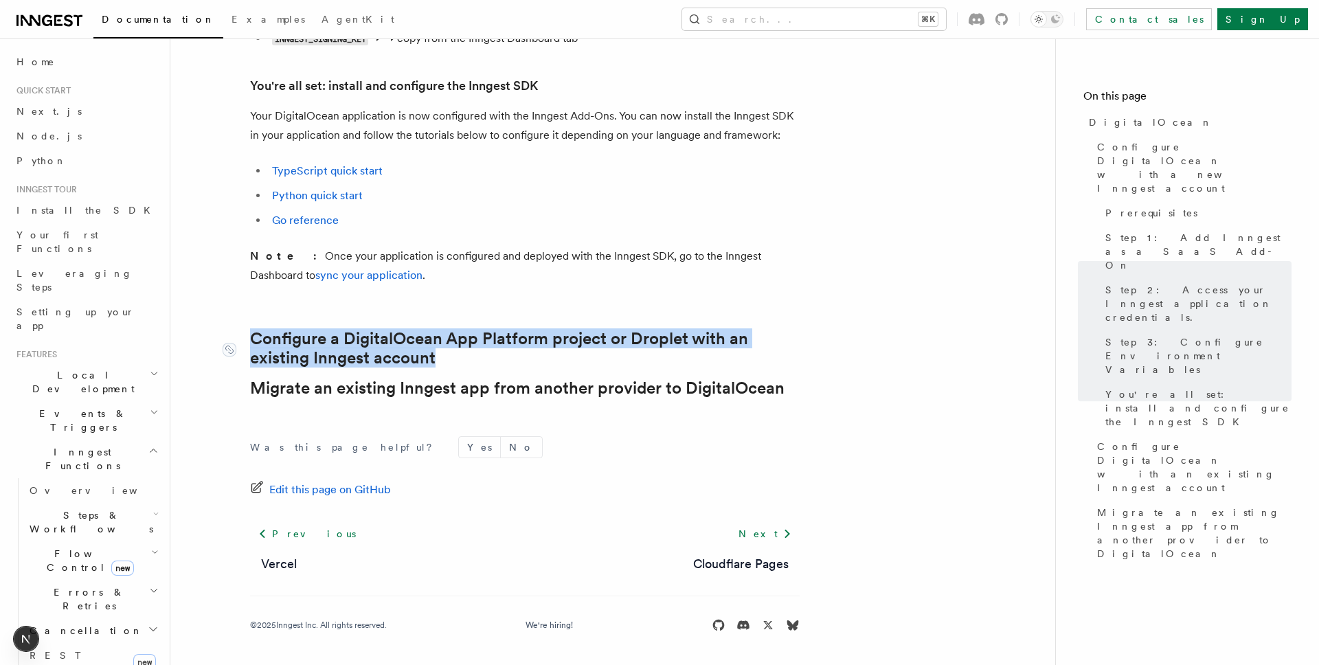
drag, startPoint x: 387, startPoint y: 304, endPoint x: 462, endPoint y: 363, distance: 94.8
drag, startPoint x: 369, startPoint y: 299, endPoint x: 488, endPoint y: 382, distance: 145.0
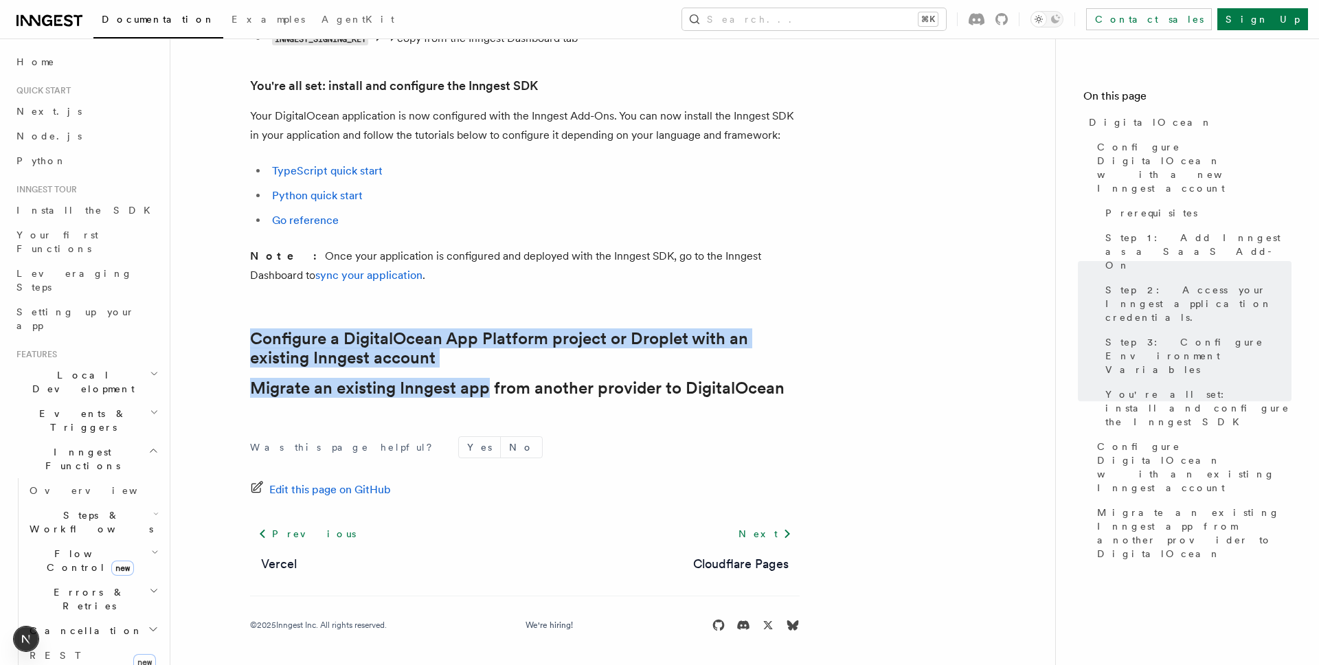
drag, startPoint x: 389, startPoint y: 296, endPoint x: 463, endPoint y: 351, distance: 91.8
drag, startPoint x: 393, startPoint y: 300, endPoint x: 471, endPoint y: 367, distance: 102.8
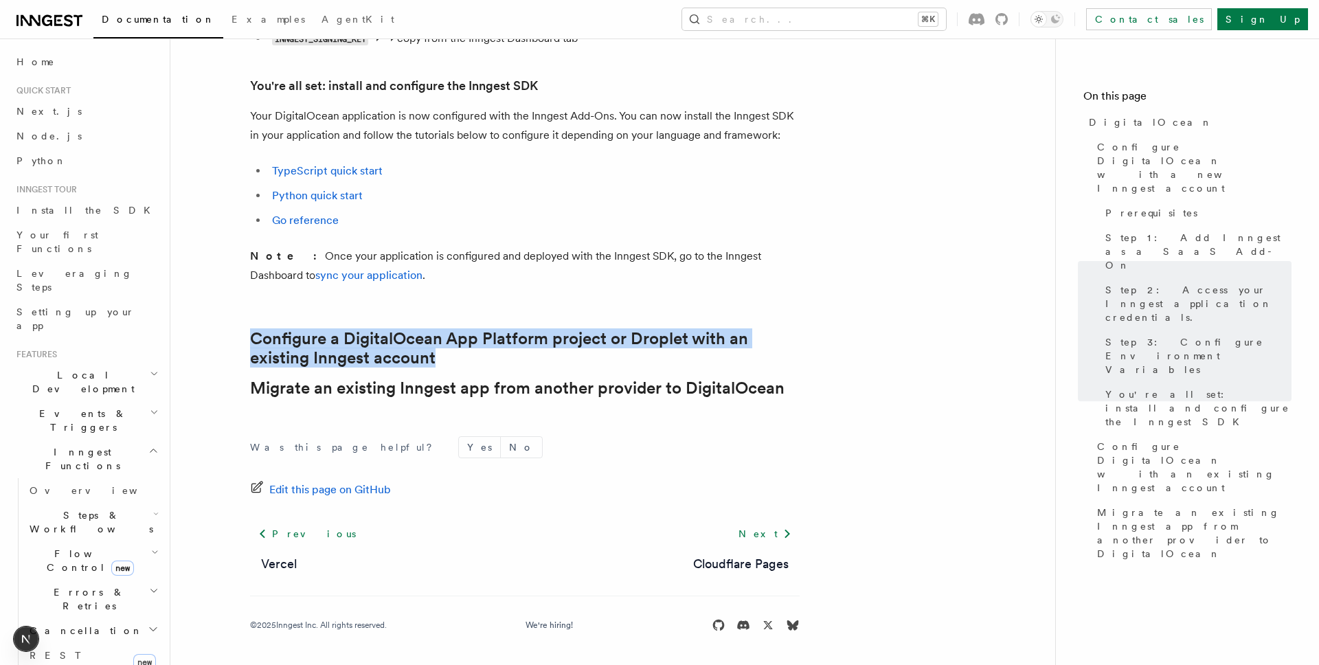
drag, startPoint x: 382, startPoint y: 307, endPoint x: 455, endPoint y: 354, distance: 87.5
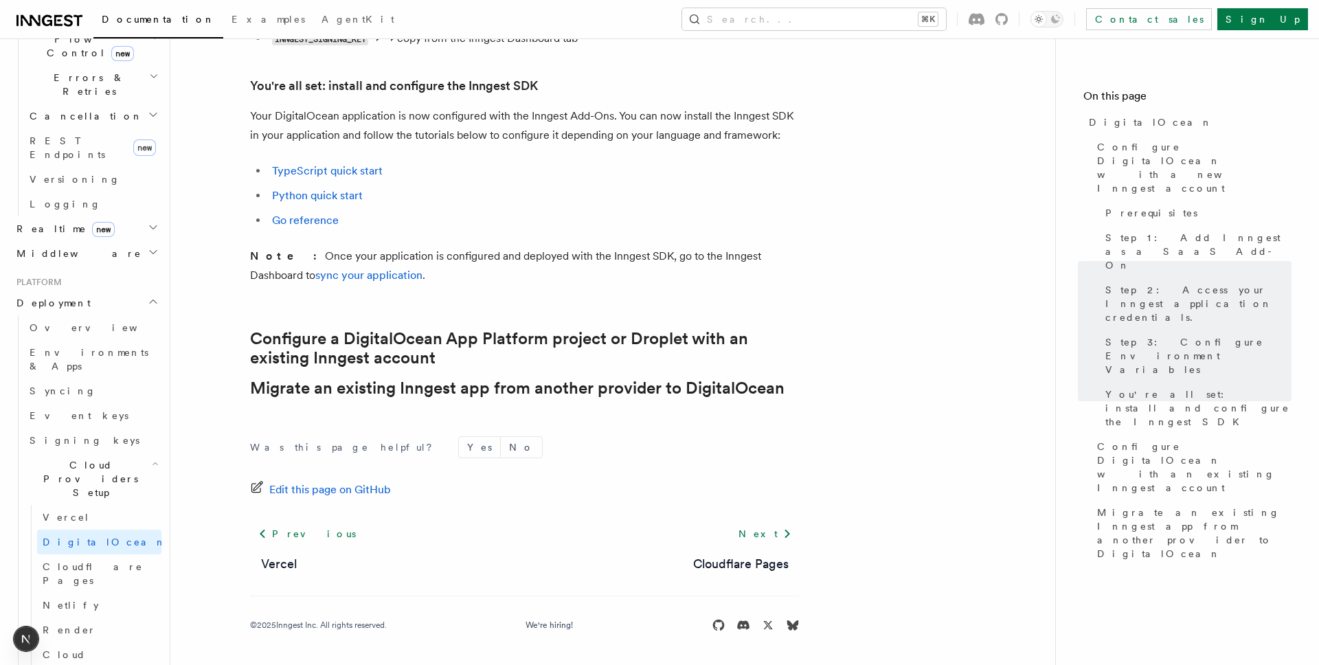
scroll to position [514, 0]
click at [72, 348] on span "Environments & Apps" at bounding box center [89, 360] width 119 height 25
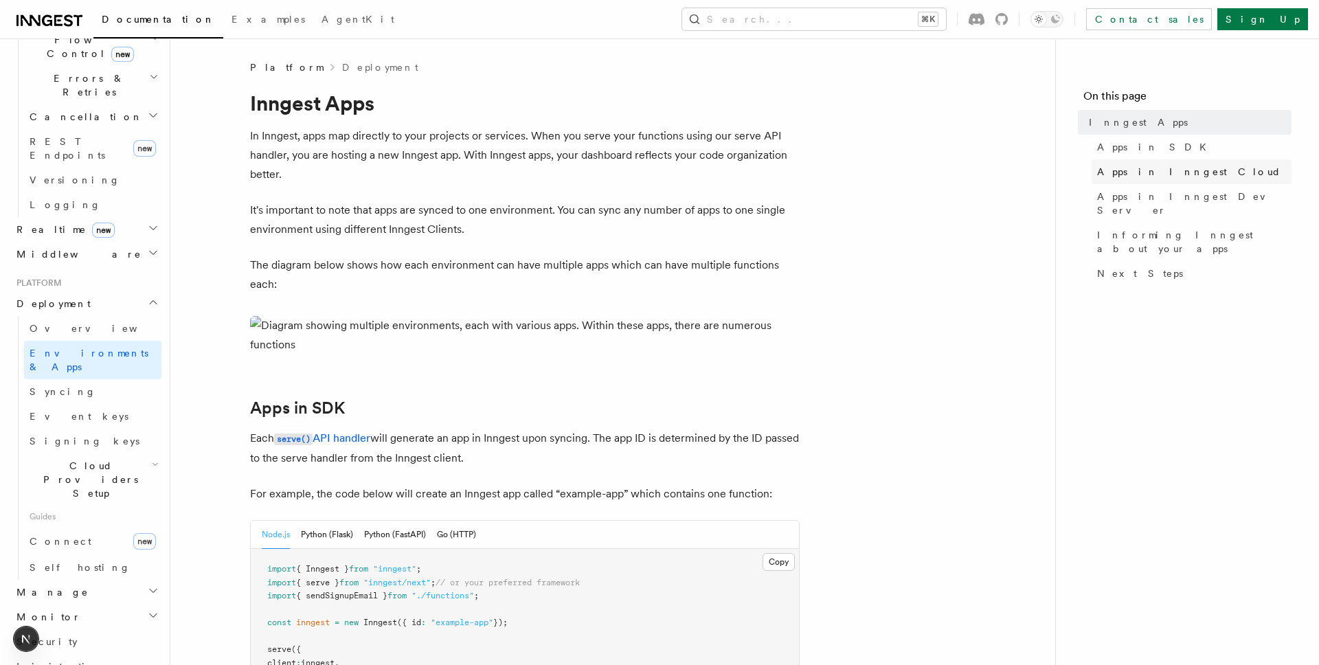
click at [1162, 175] on span "Apps in Inngest Cloud" at bounding box center [1189, 172] width 184 height 14
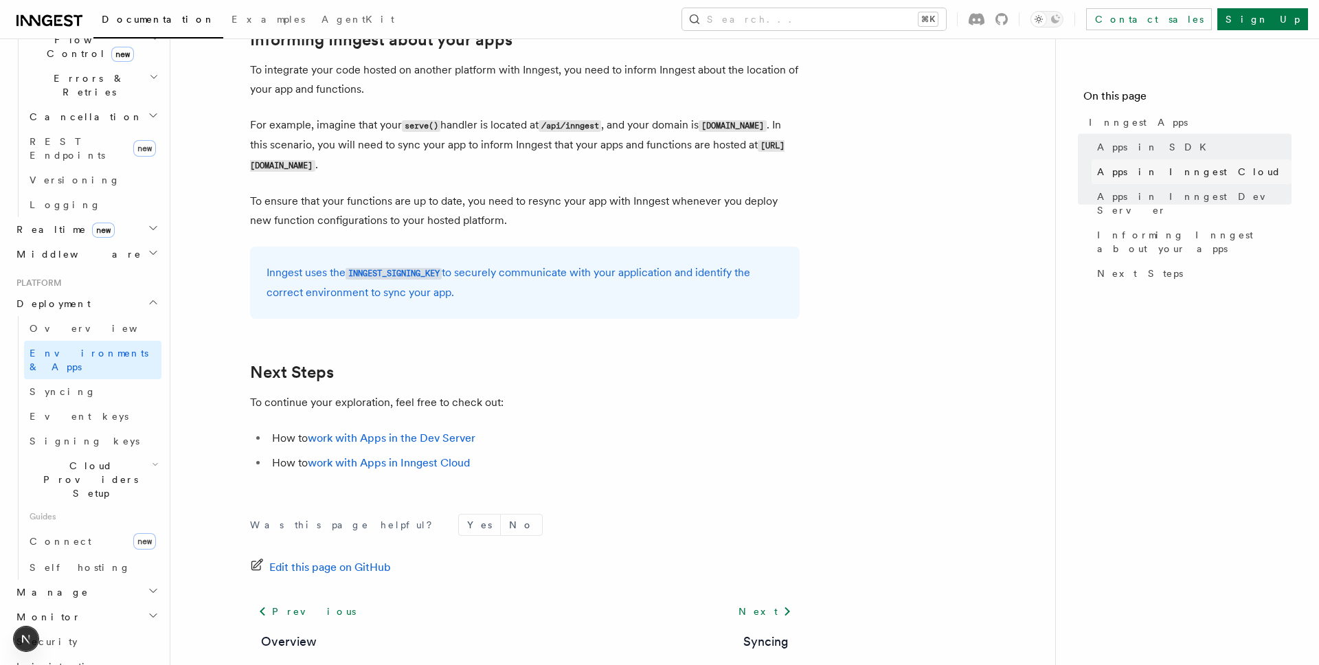
scroll to position [1133, 0]
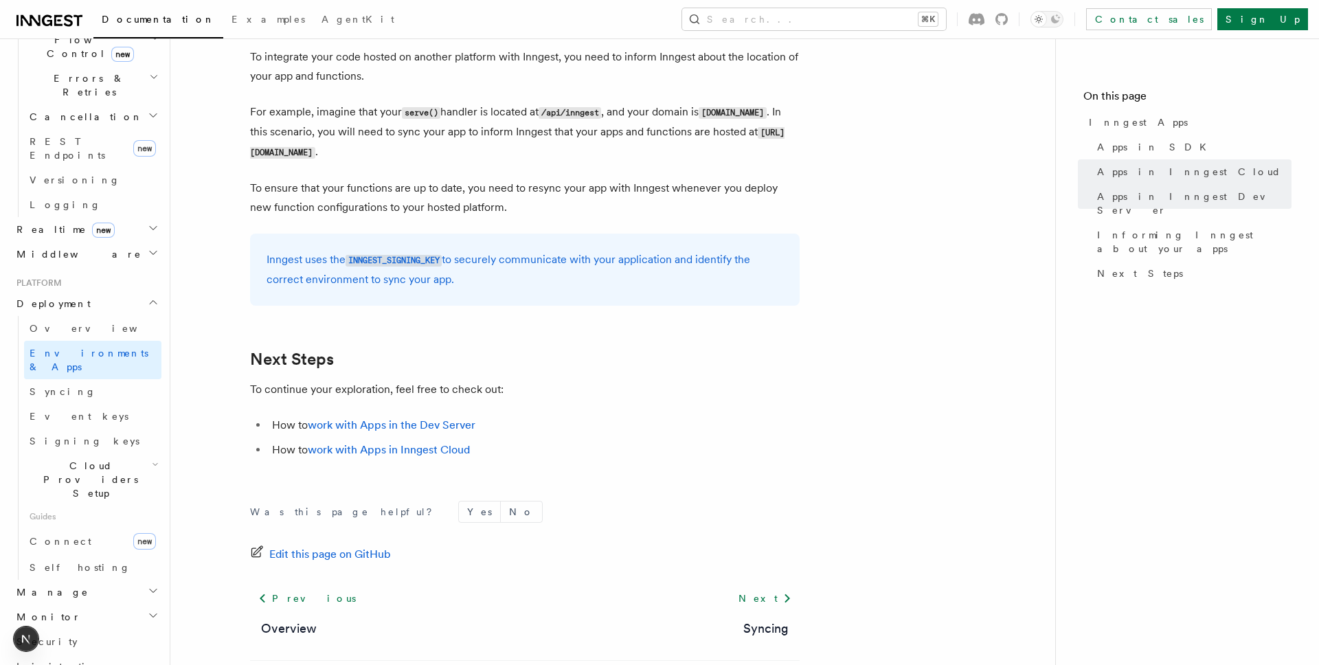
drag, startPoint x: 468, startPoint y: 99, endPoint x: 523, endPoint y: 125, distance: 60.2
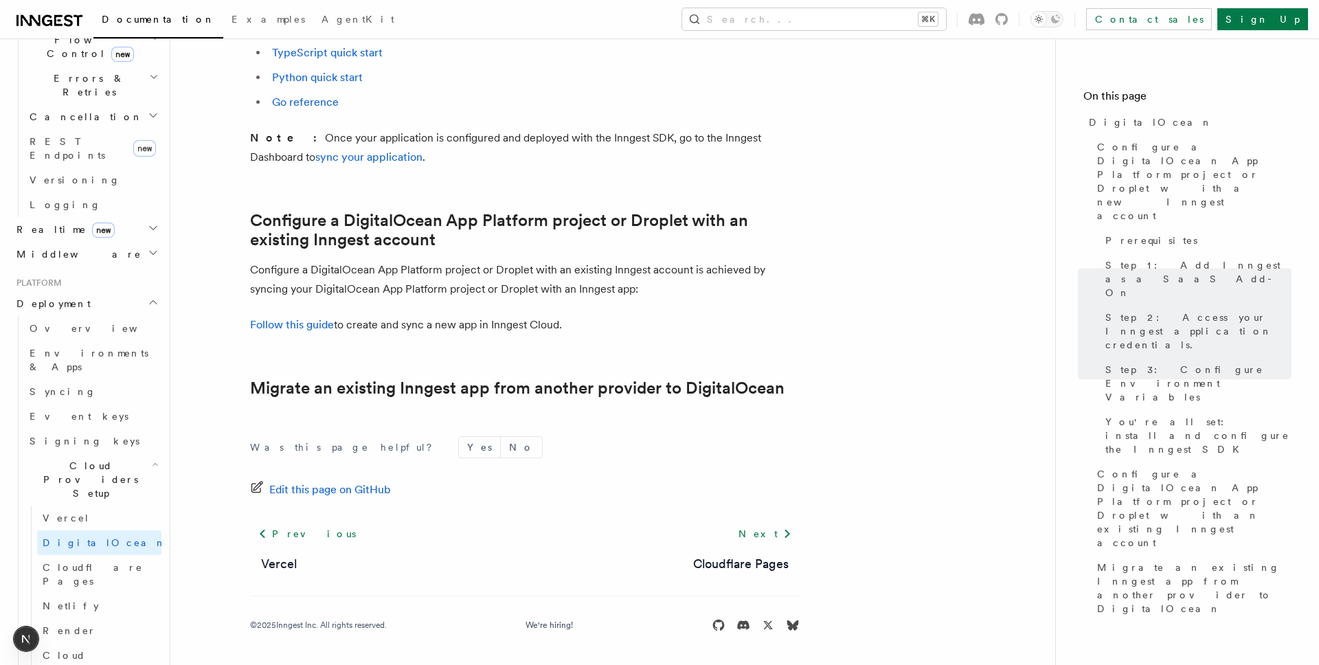
scroll to position [1452, 0]
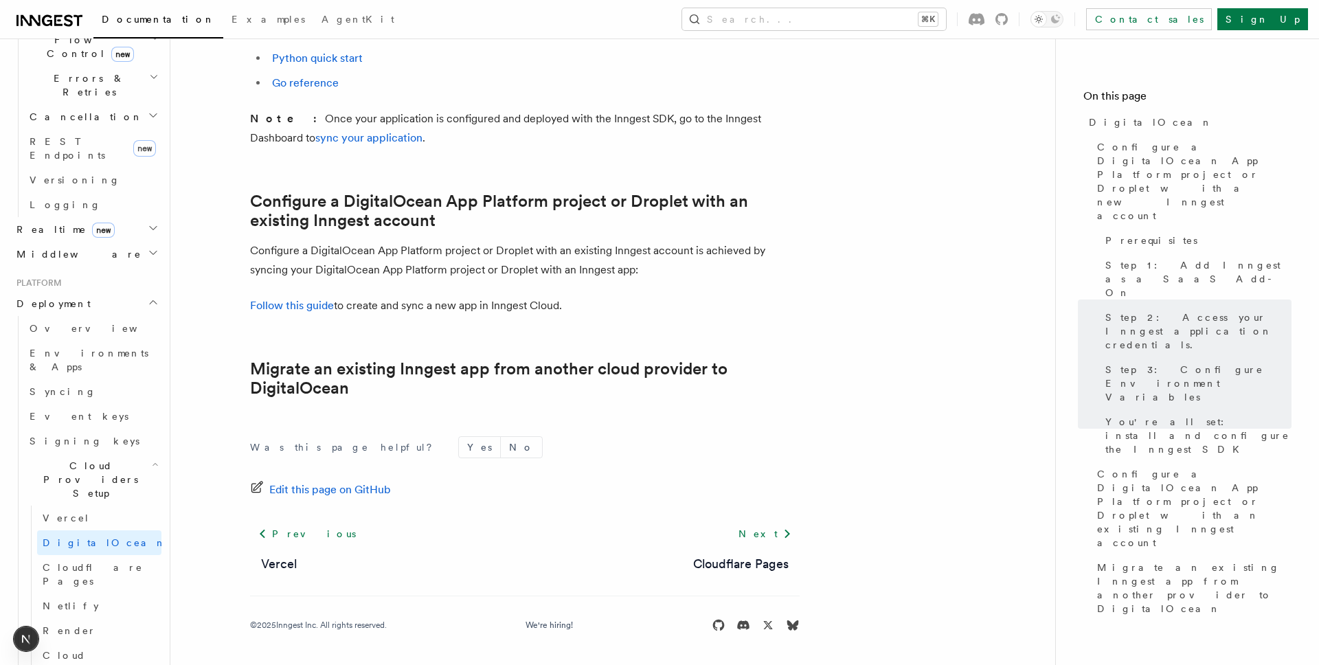
click at [627, 398] on link "Migrate an existing Inngest app from another cloud provider to DigitalOcean" at bounding box center [525, 378] width 550 height 38
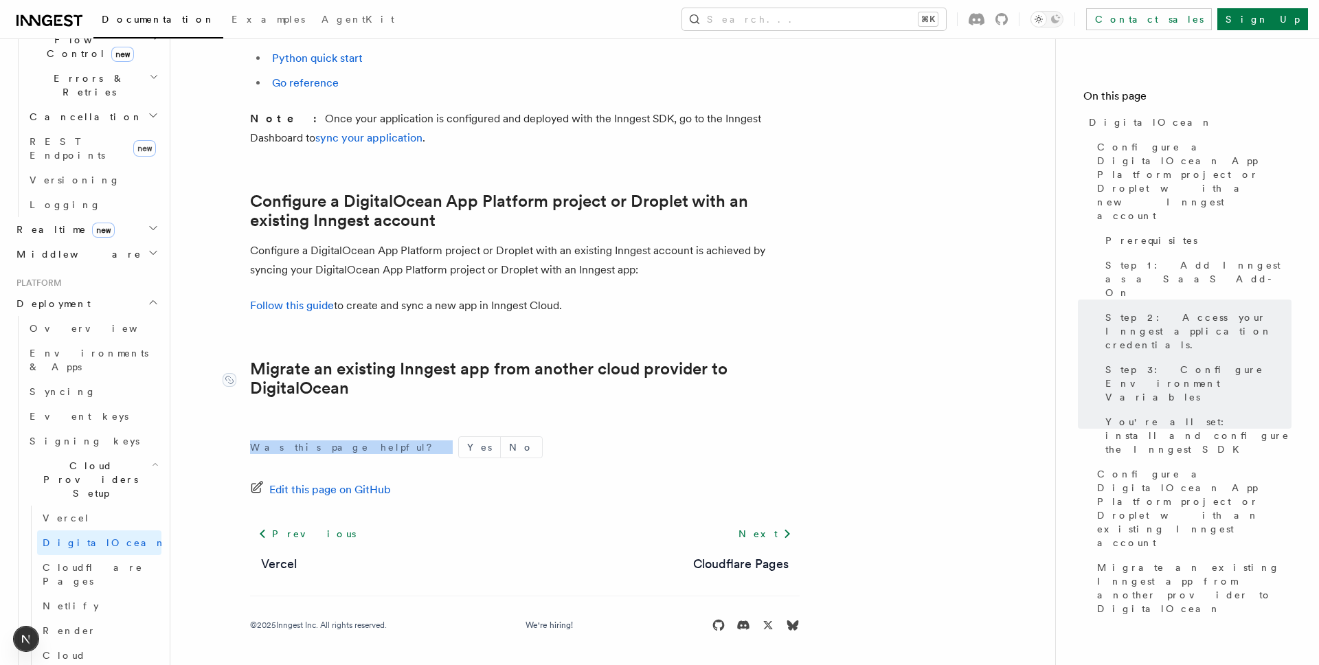
click at [627, 410] on div "Was this page helpful? Yes No Edit this page on GitHub Previous Vercel Next Clo…" at bounding box center [525, 537] width 550 height 256
click at [659, 389] on link "Migrate an existing Inngest app from another cloud provider to DigitalOcean" at bounding box center [525, 378] width 550 height 38
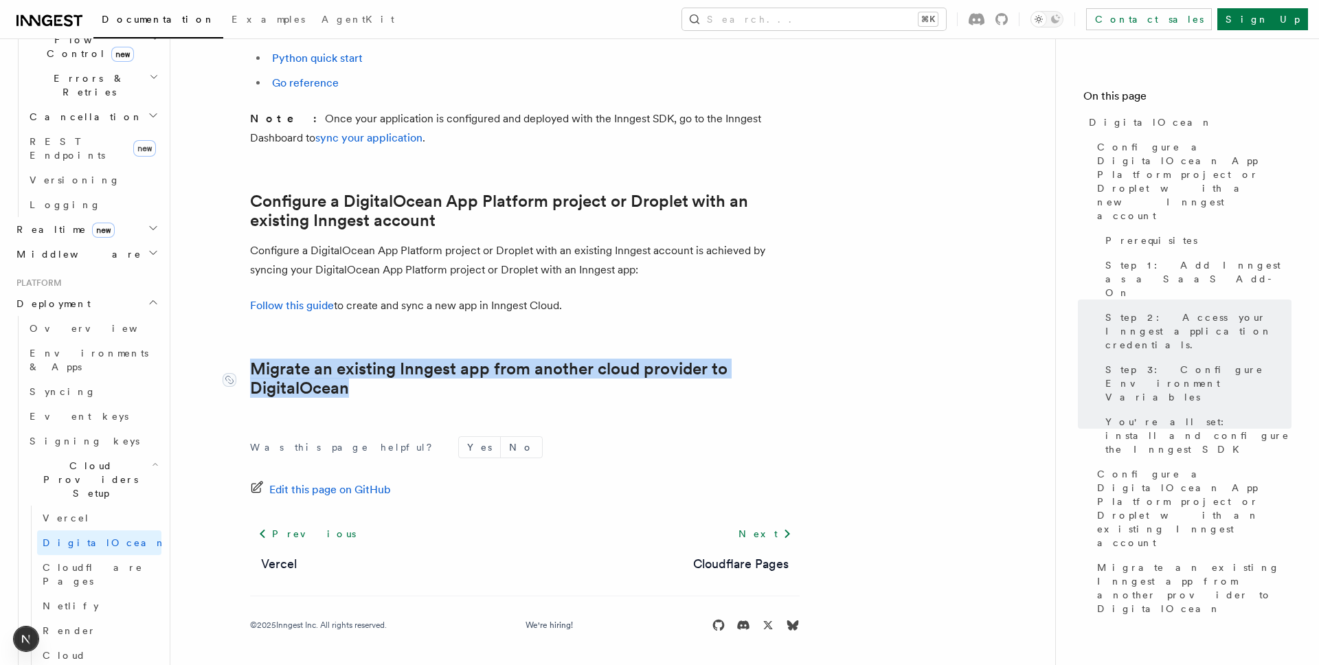
drag, startPoint x: 258, startPoint y: 345, endPoint x: 357, endPoint y: 389, distance: 108.9
click at [579, 432] on div "Was this page helpful? Yes No Edit this page on GitHub Previous Vercel Next Clo…" at bounding box center [525, 537] width 550 height 256
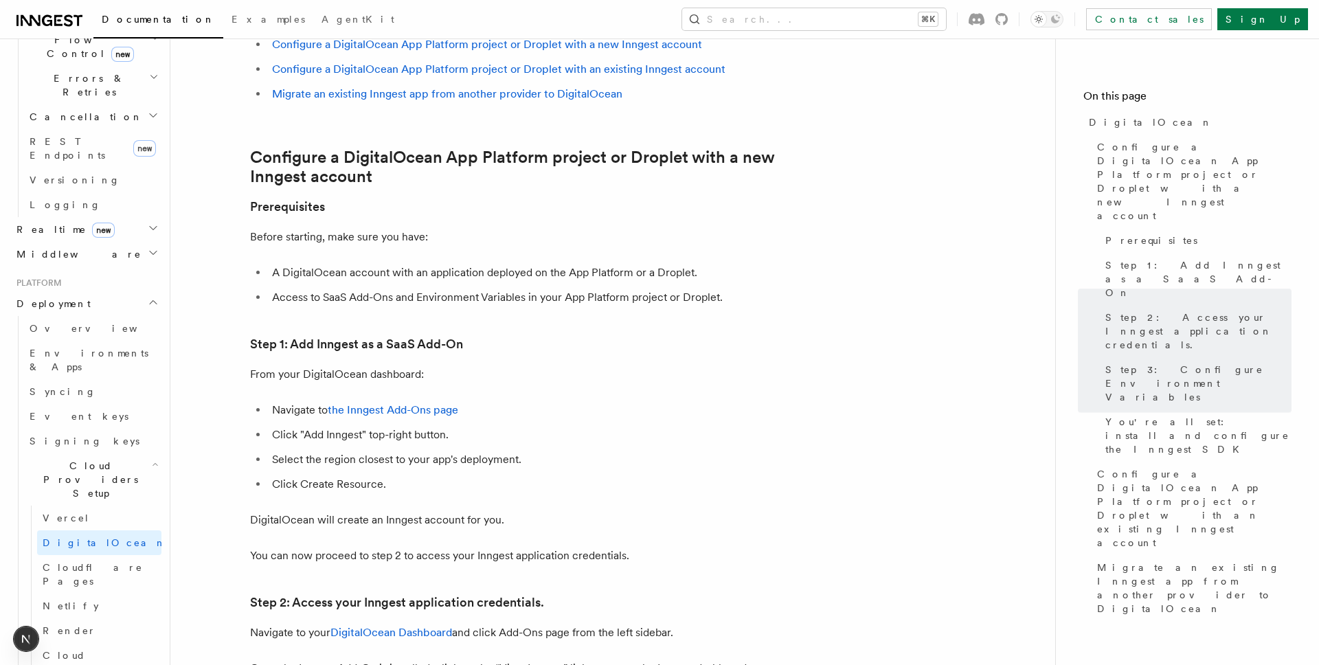
scroll to position [0, 0]
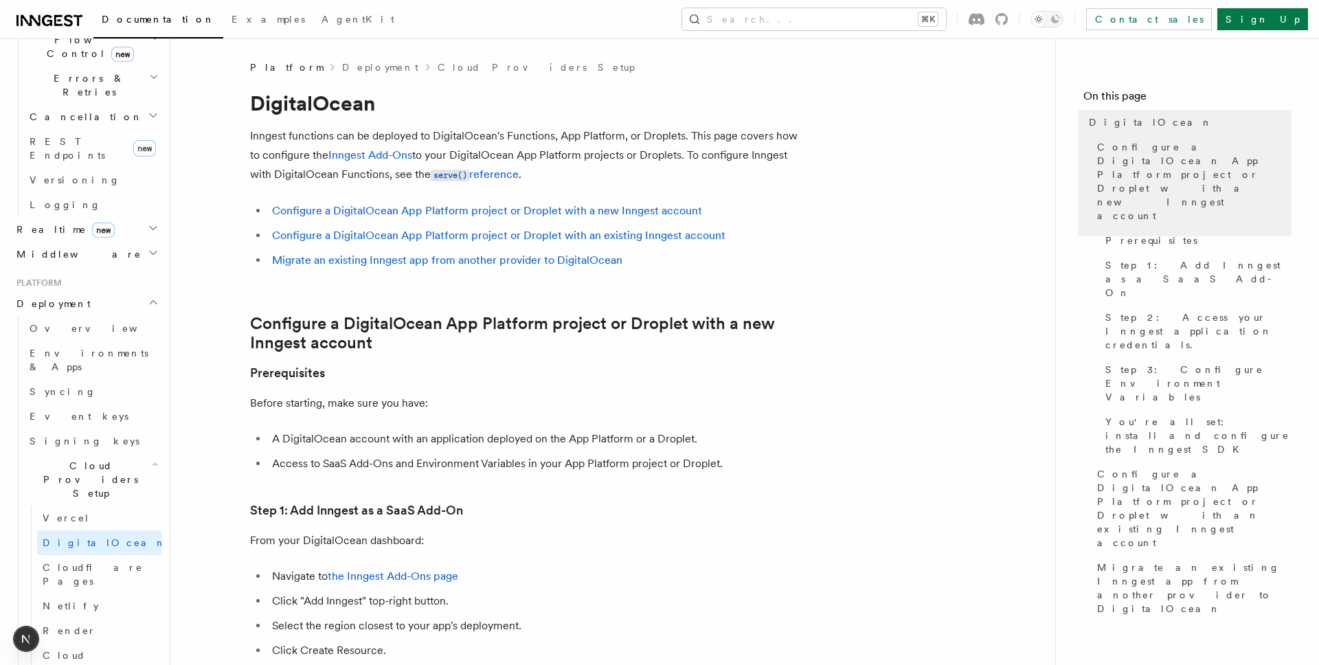
click at [561, 170] on p "Inngest functions can be deployed to DigitalOcean's Functions, App Platform, or…" at bounding box center [525, 155] width 550 height 58
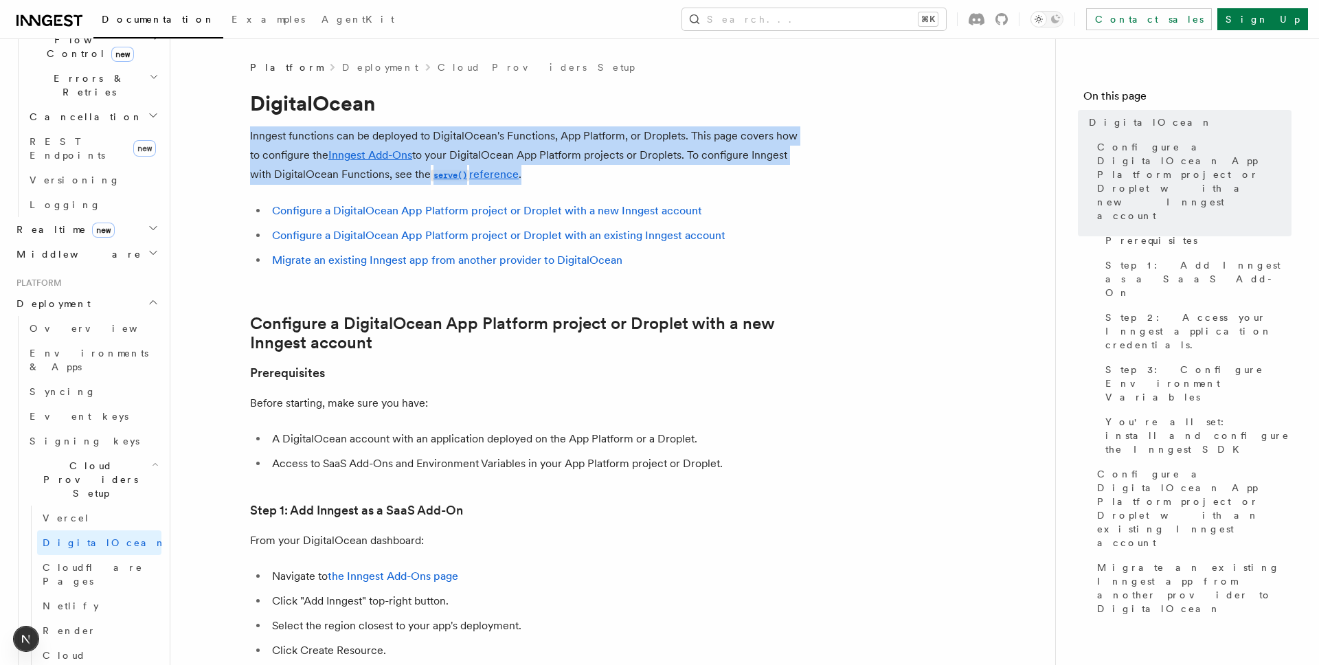
click at [561, 170] on p "Inngest functions can be deployed to DigitalOcean's Functions, App Platform, or…" at bounding box center [525, 155] width 550 height 58
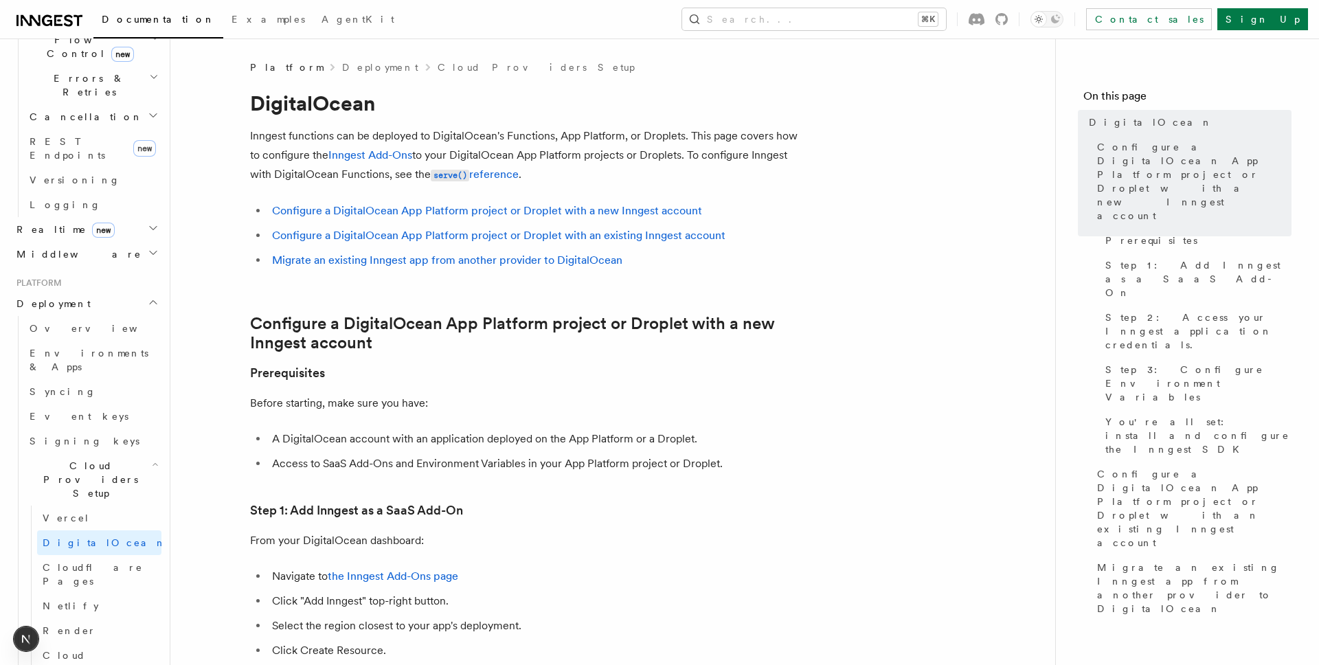
click at [607, 170] on p "Inngest functions can be deployed to DigitalOcean's Functions, App Platform, or…" at bounding box center [525, 155] width 550 height 58
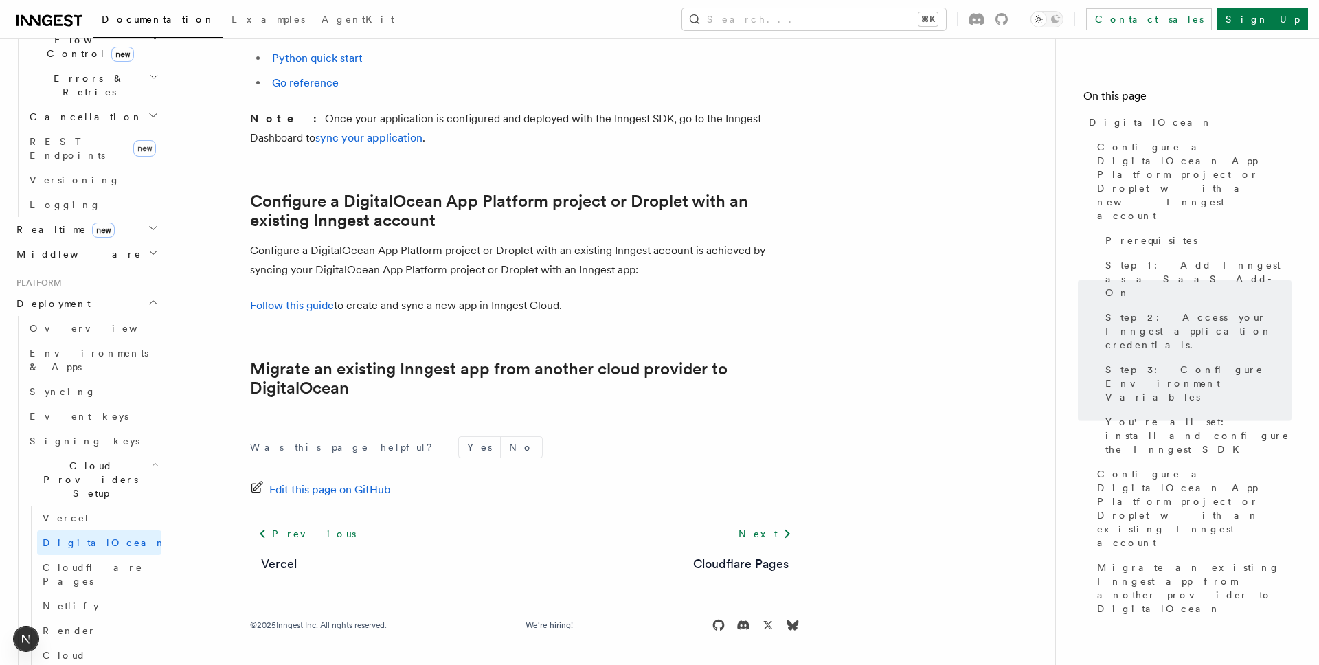
scroll to position [1471, 0]
click at [112, 404] on link "Event keys" at bounding box center [92, 416] width 137 height 25
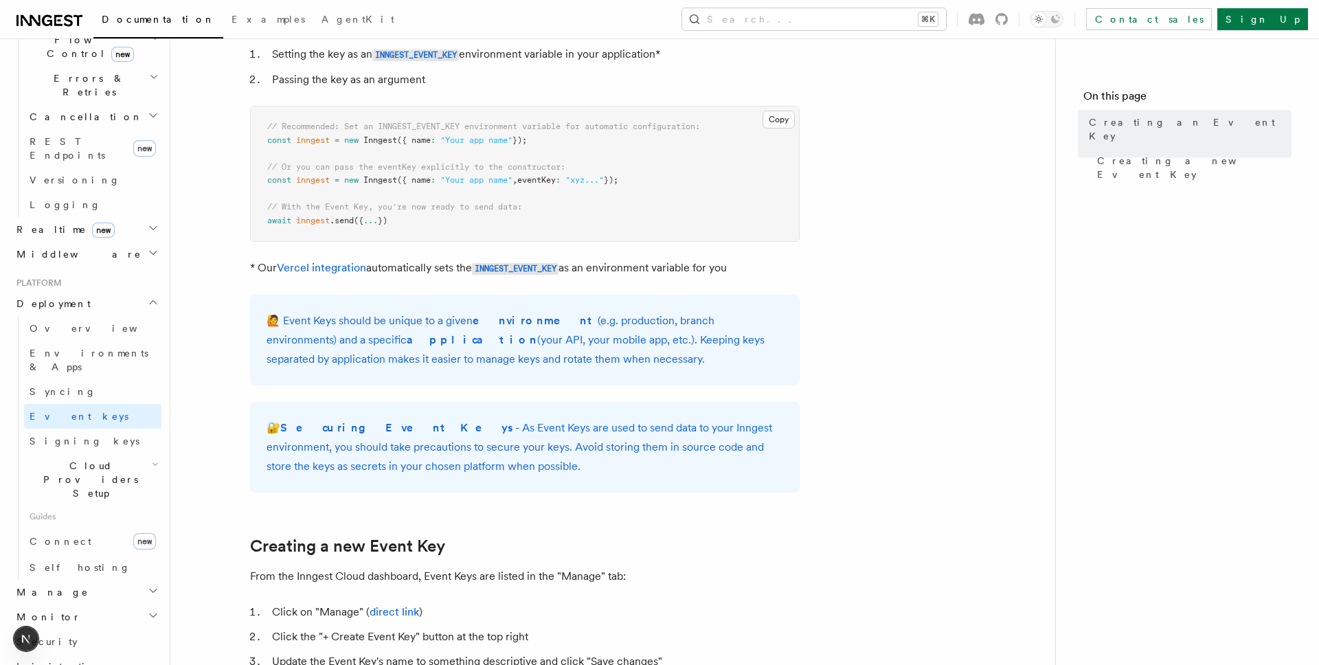
scroll to position [142, 0]
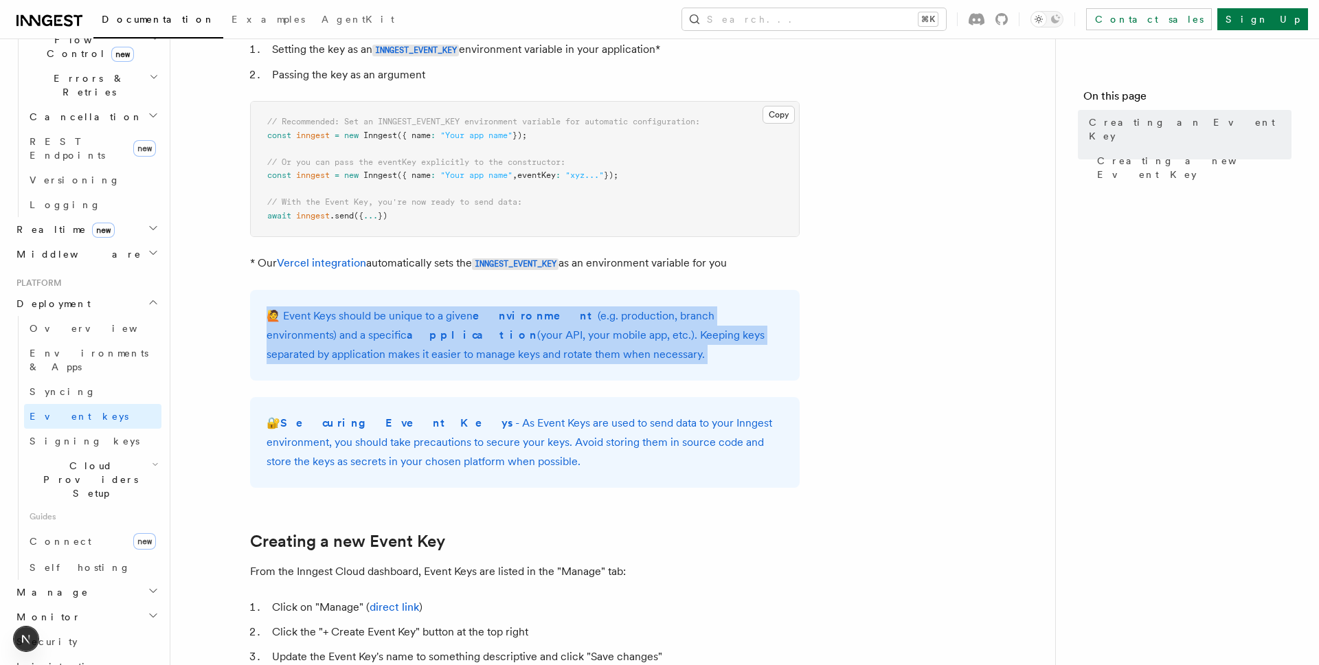
drag, startPoint x: 349, startPoint y: 302, endPoint x: 613, endPoint y: 381, distance: 276.0
click at [613, 381] on article "Platform Deployment Creating an Event Key “Event Keys” are unique keys that all…" at bounding box center [612, 597] width 841 height 1359
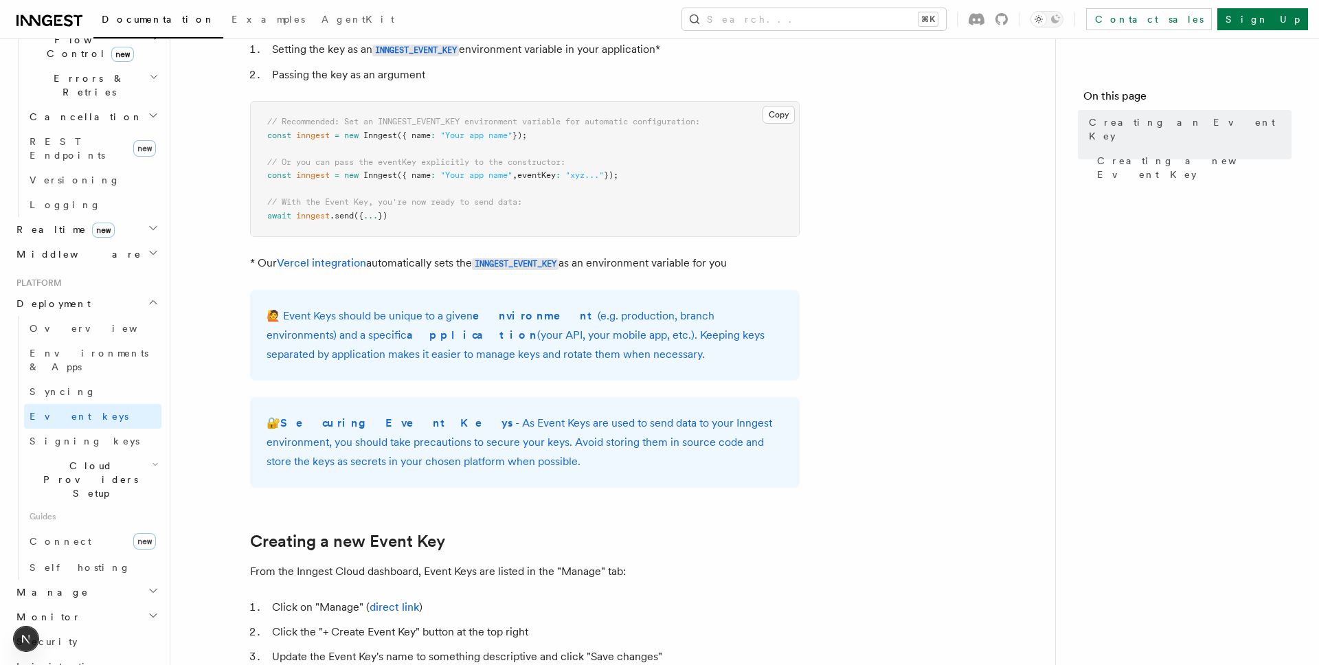
drag, startPoint x: 589, startPoint y: 379, endPoint x: 660, endPoint y: 279, distance: 122.2
click at [660, 279] on article "Platform Deployment Creating an Event Key “Event Keys” are unique keys that all…" at bounding box center [612, 597] width 841 height 1359
drag, startPoint x: 605, startPoint y: 278, endPoint x: 638, endPoint y: 367, distance: 94.6
click at [638, 367] on article "Platform Deployment Creating an Event Key “Event Keys” are unique keys that all…" at bounding box center [612, 597] width 841 height 1359
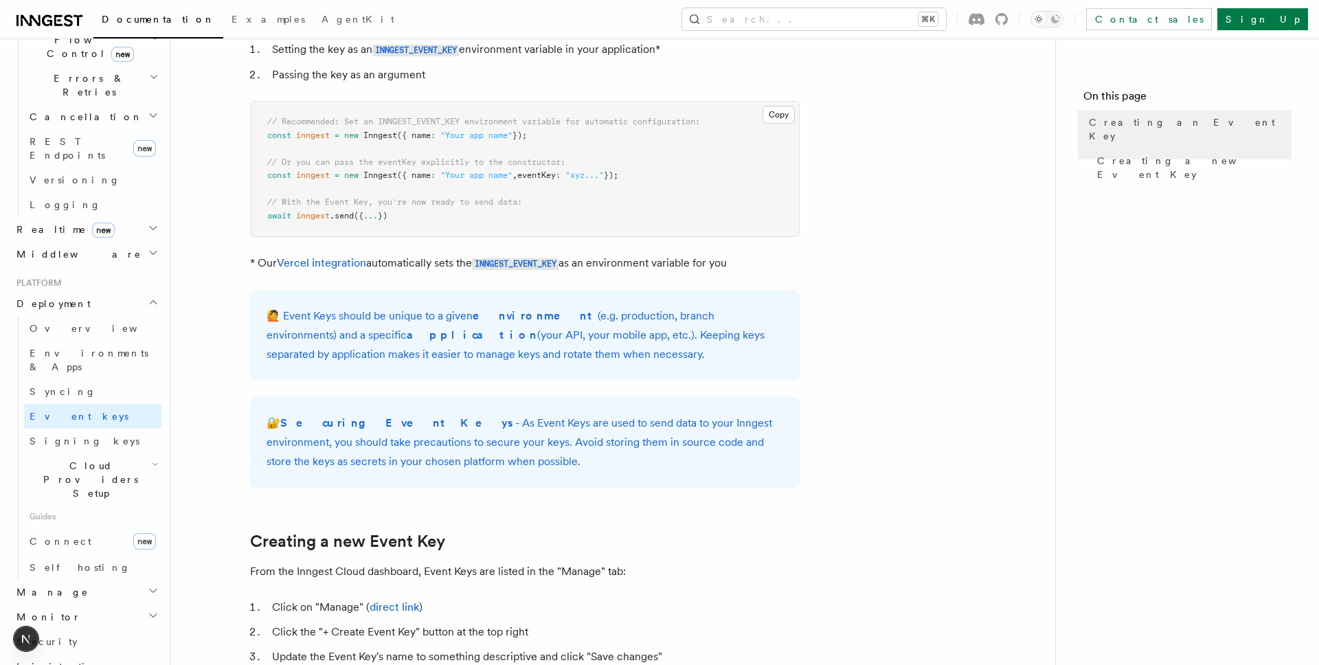
click at [638, 367] on div "🙋 Event Keys should be unique to a given environment (e.g. production, branch e…" at bounding box center [525, 335] width 550 height 91
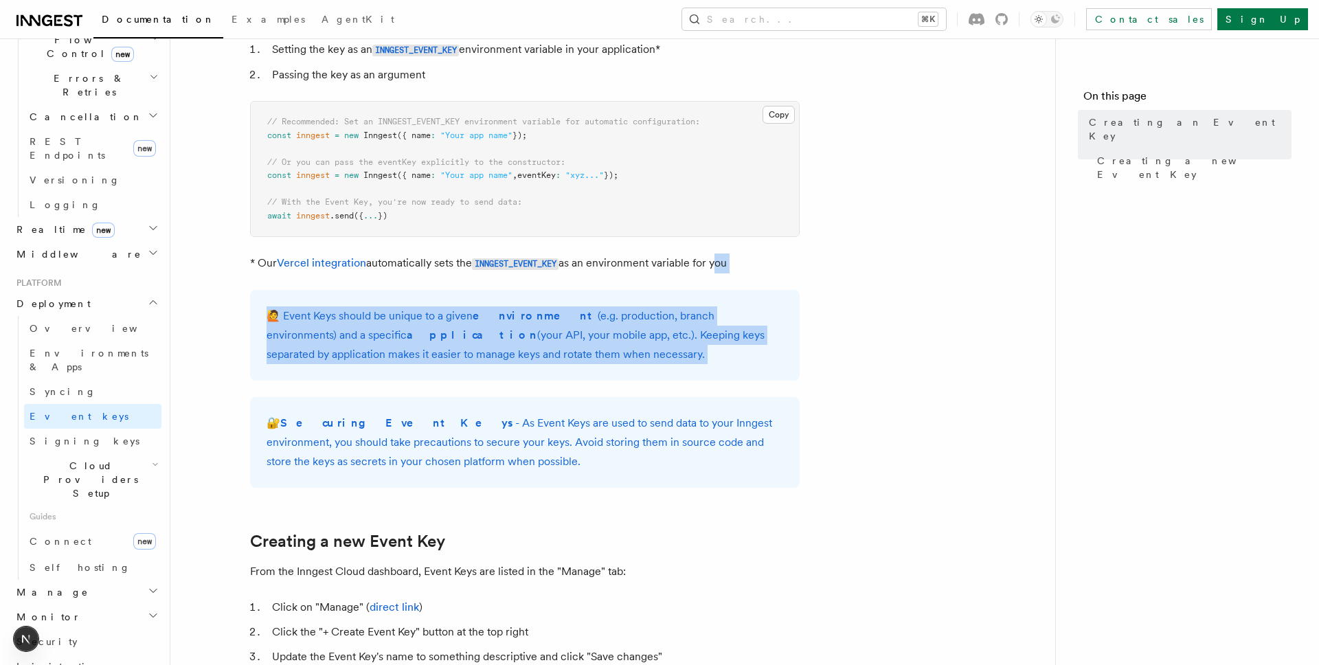
drag, startPoint x: 638, startPoint y: 367, endPoint x: 670, endPoint y: 300, distance: 74.0
click at [670, 300] on div "🙋 Event Keys should be unique to a given environment (e.g. production, branch e…" at bounding box center [525, 335] width 550 height 91
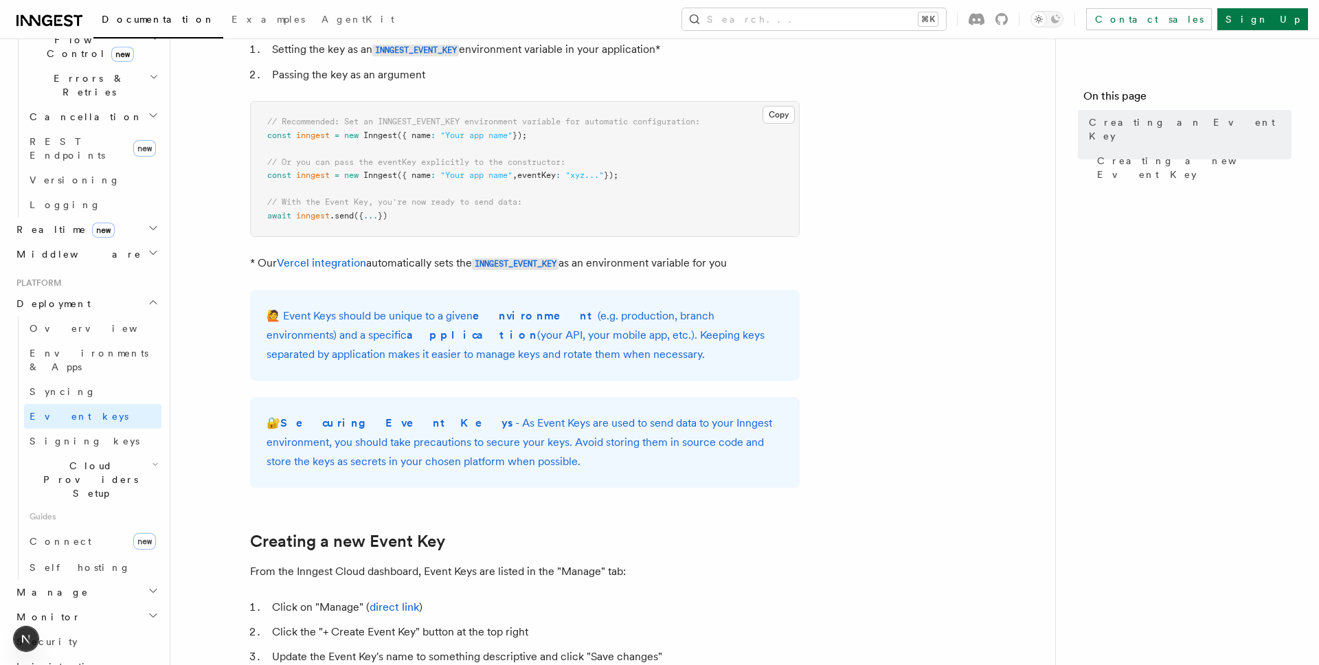
drag, startPoint x: 577, startPoint y: 297, endPoint x: 577, endPoint y: 358, distance: 60.5
click at [577, 358] on div "🙋 Event Keys should be unique to a given environment (e.g. production, branch e…" at bounding box center [525, 335] width 550 height 91
click at [577, 358] on p "🙋 Event Keys should be unique to a given environment (e.g. production, branch e…" at bounding box center [525, 335] width 517 height 58
click at [90, 429] on link "Signing keys" at bounding box center [92, 441] width 137 height 25
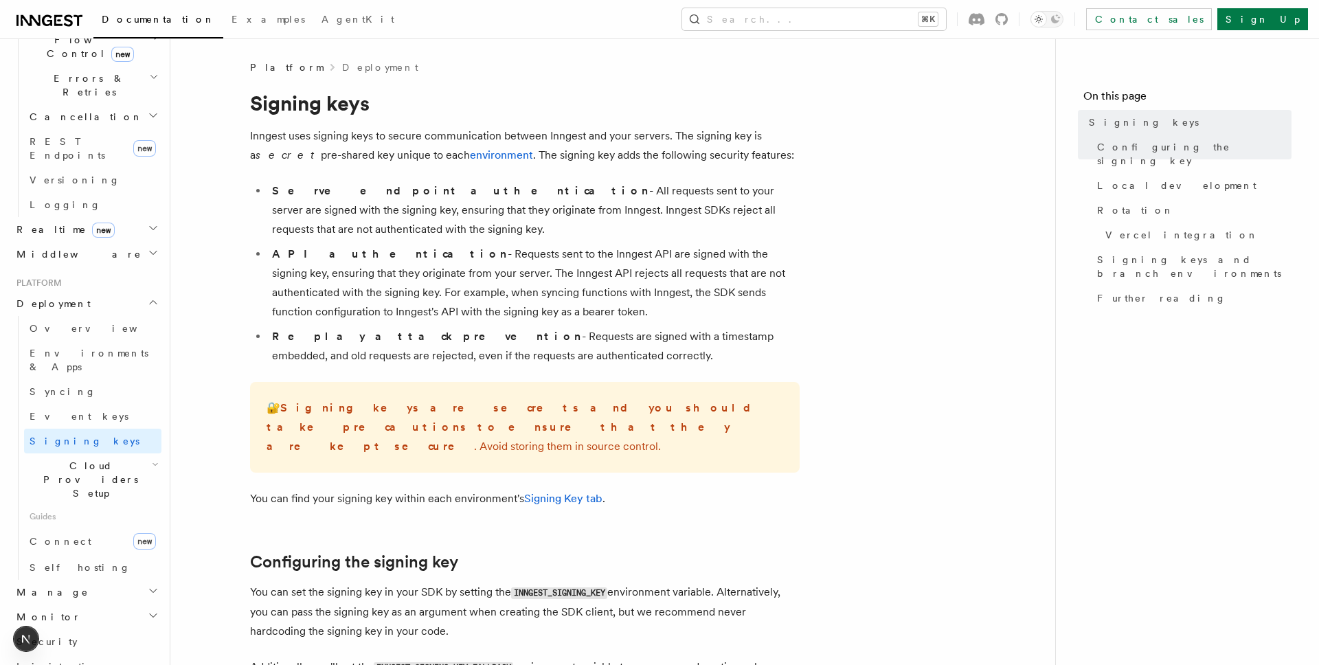
drag, startPoint x: 269, startPoint y: 170, endPoint x: 456, endPoint y: 227, distance: 196.0
click at [456, 227] on li "Serve endpoint authentication - All requests sent to your server are signed wit…" at bounding box center [534, 210] width 532 height 58
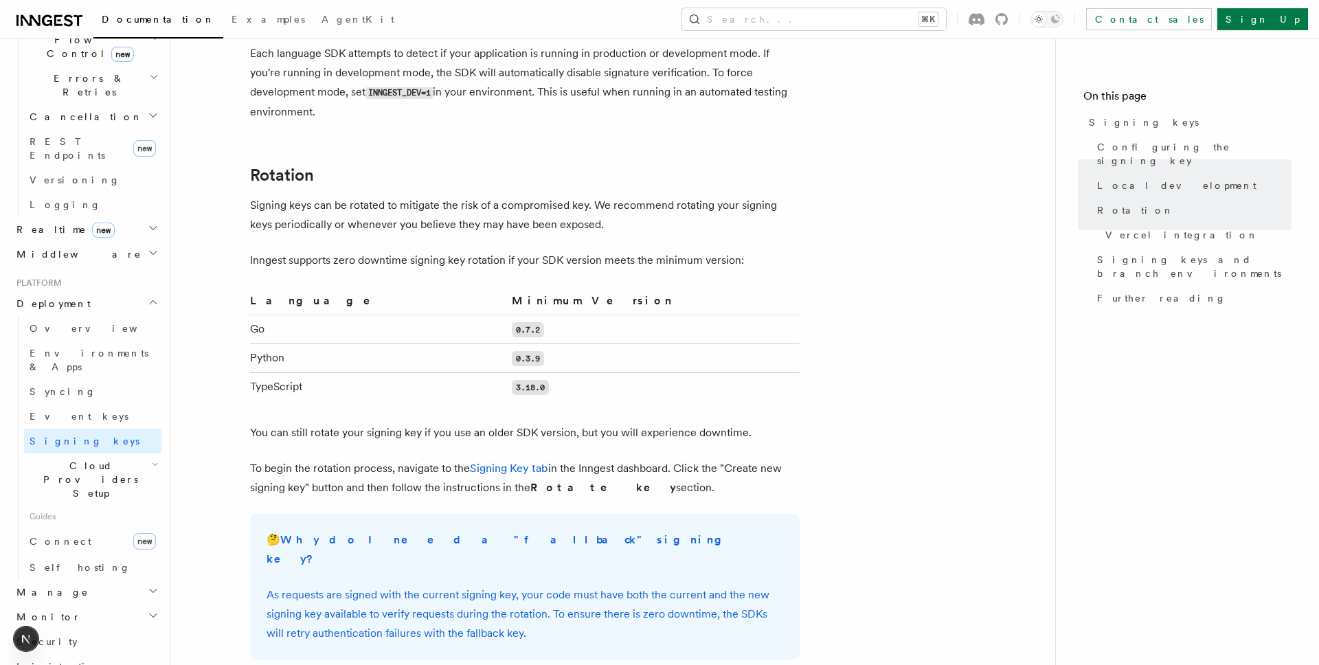
scroll to position [782, 0]
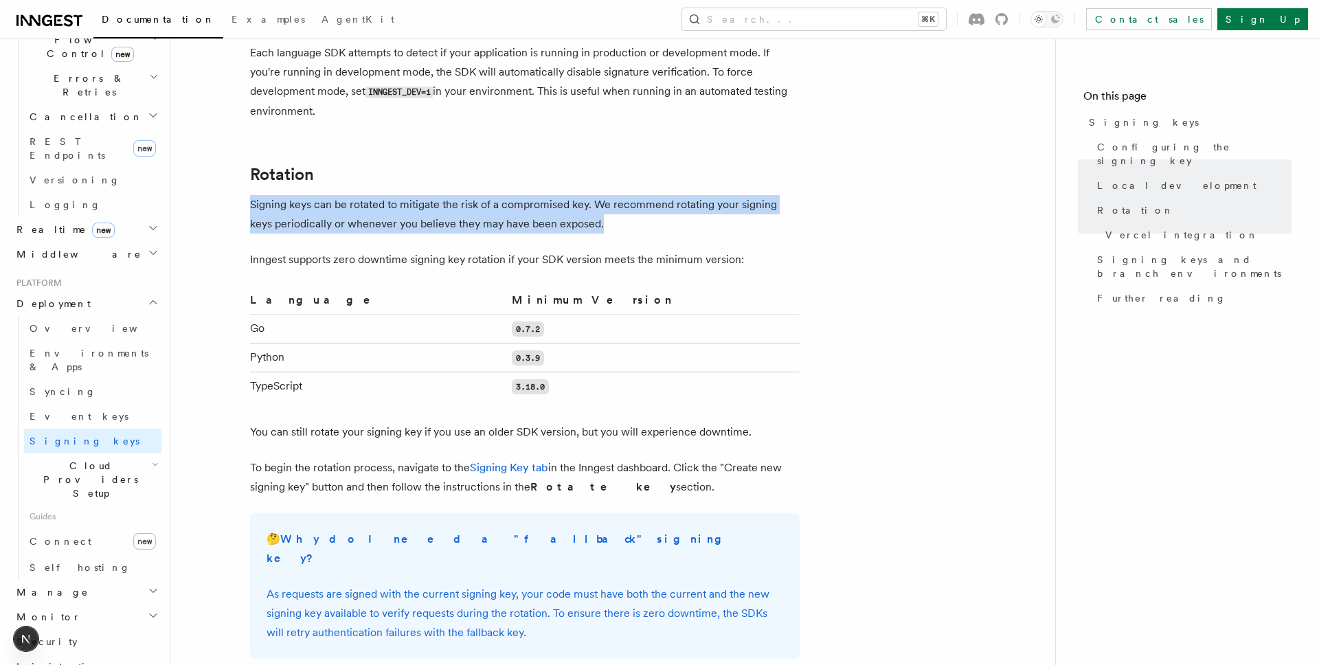
drag, startPoint x: 358, startPoint y: 161, endPoint x: 640, endPoint y: 202, distance: 285.3
click at [640, 202] on article "Platform Deployment Signing keys Inngest uses signing keys to secure communicat…" at bounding box center [612, 314] width 841 height 2072
click at [640, 202] on p "Signing keys can be rotated to mitigate the risk of a compromised key. We recom…" at bounding box center [525, 214] width 550 height 38
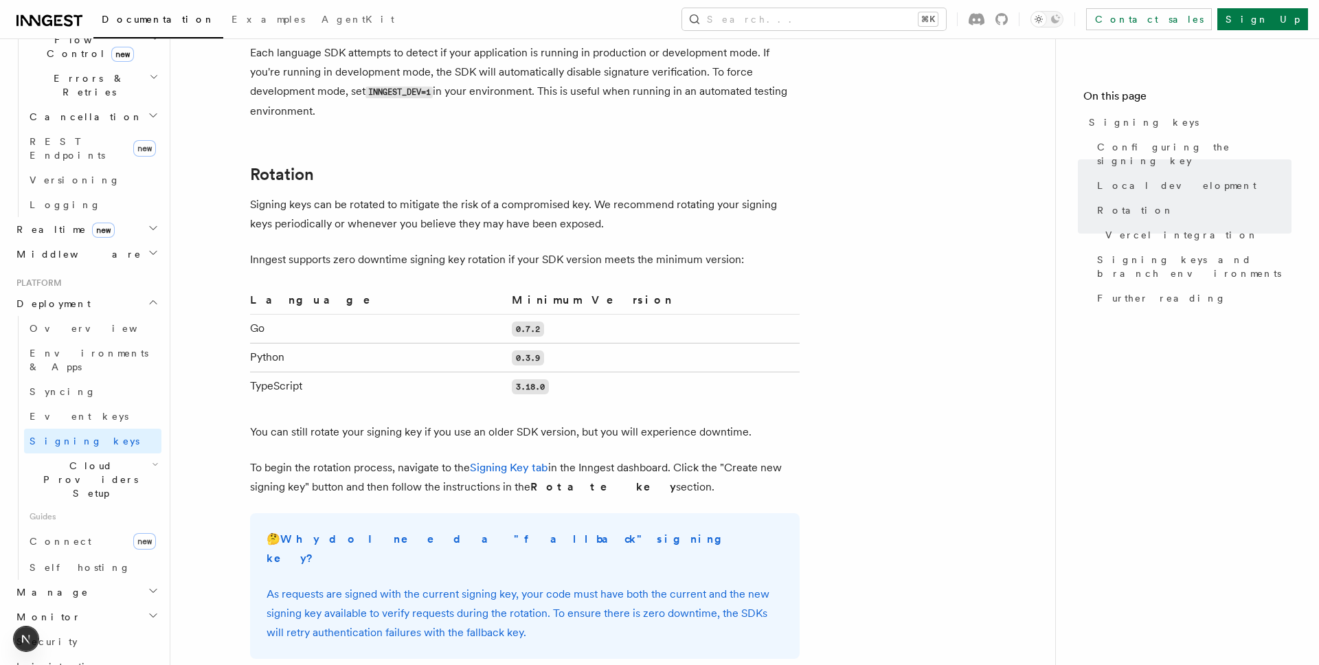
click at [640, 202] on p "Signing keys can be rotated to mitigate the risk of a compromised key. We recom…" at bounding box center [525, 214] width 550 height 38
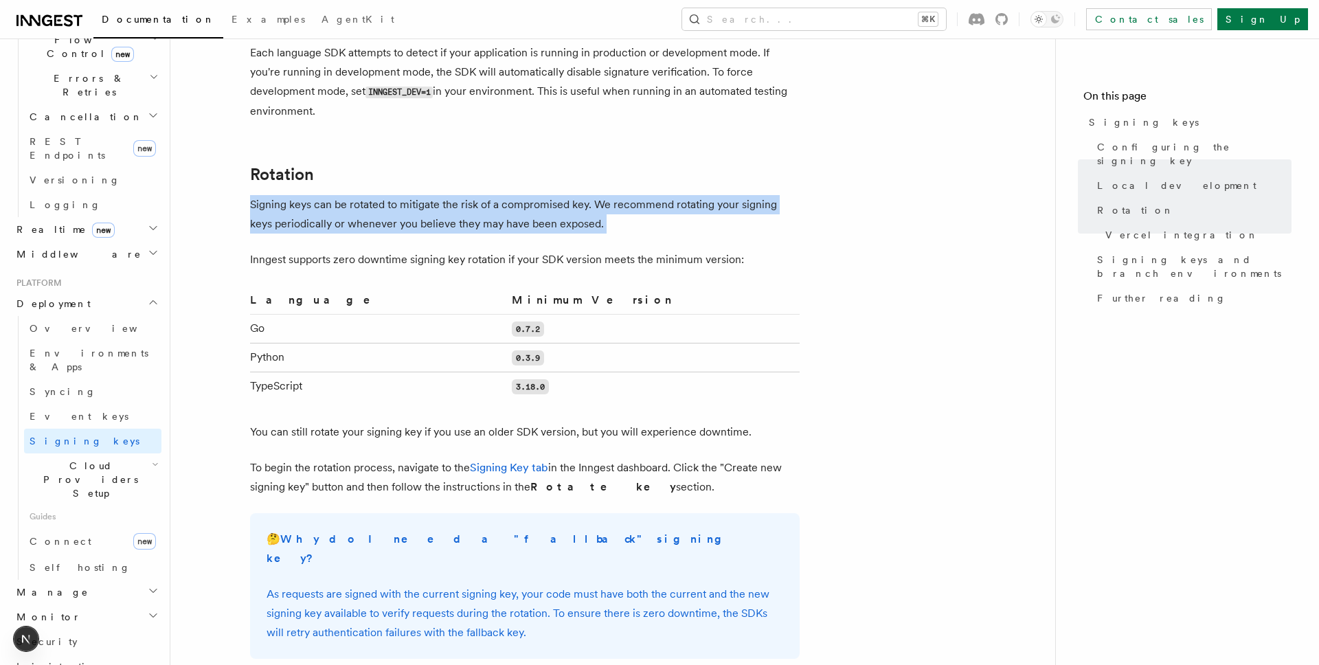
click at [640, 202] on p "Signing keys can be rotated to mitigate the risk of a compromised key. We recom…" at bounding box center [525, 214] width 550 height 38
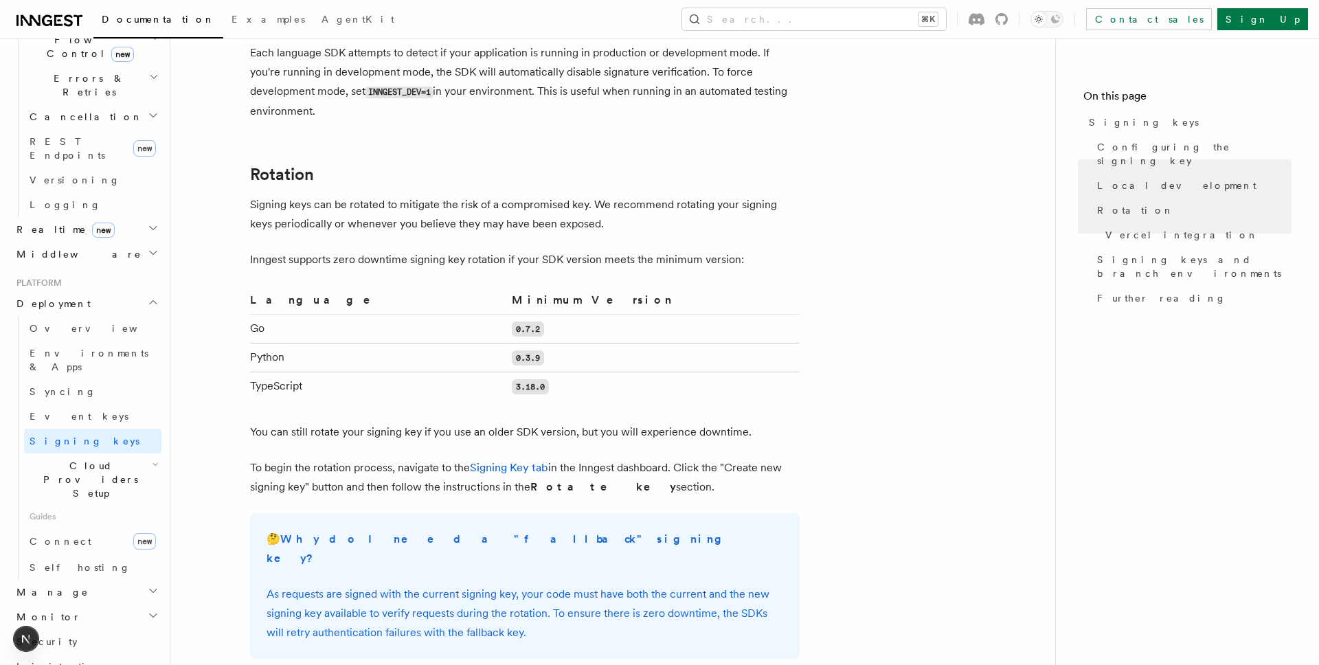
click at [640, 202] on p "Signing keys can be rotated to mitigate the risk of a compromised key. We recom…" at bounding box center [525, 214] width 550 height 38
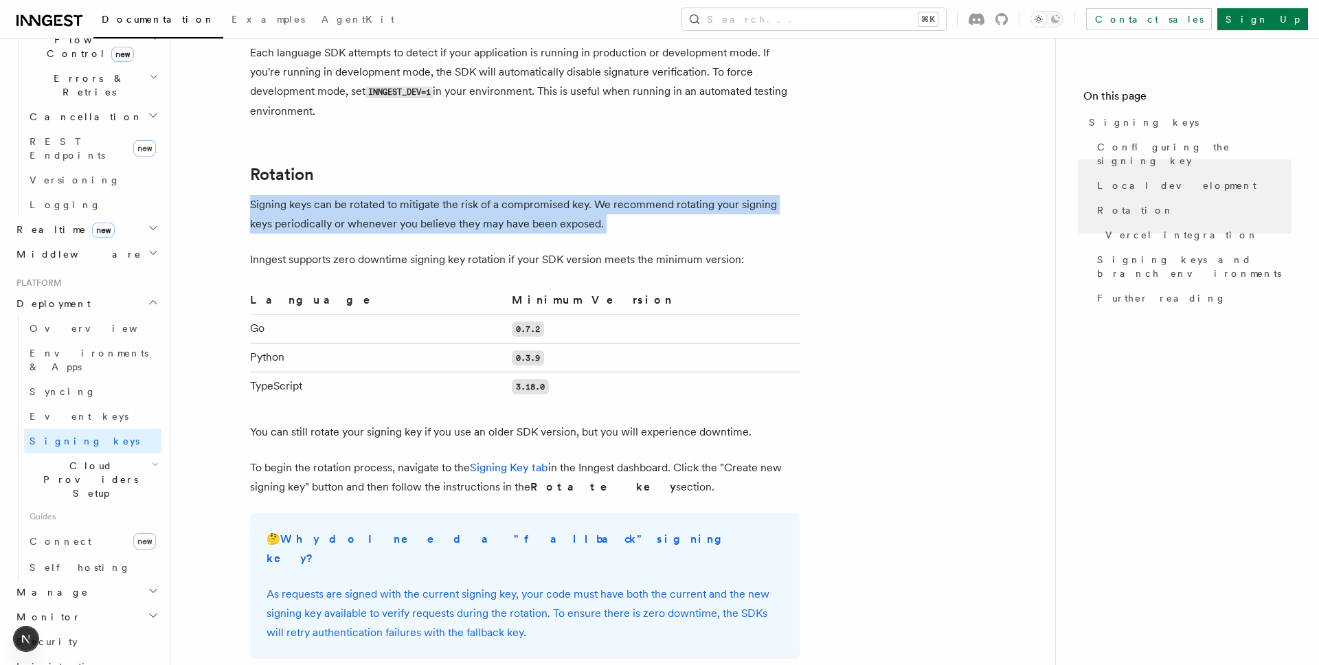
click at [640, 202] on p "Signing keys can be rotated to mitigate the risk of a compromised key. We recom…" at bounding box center [525, 214] width 550 height 38
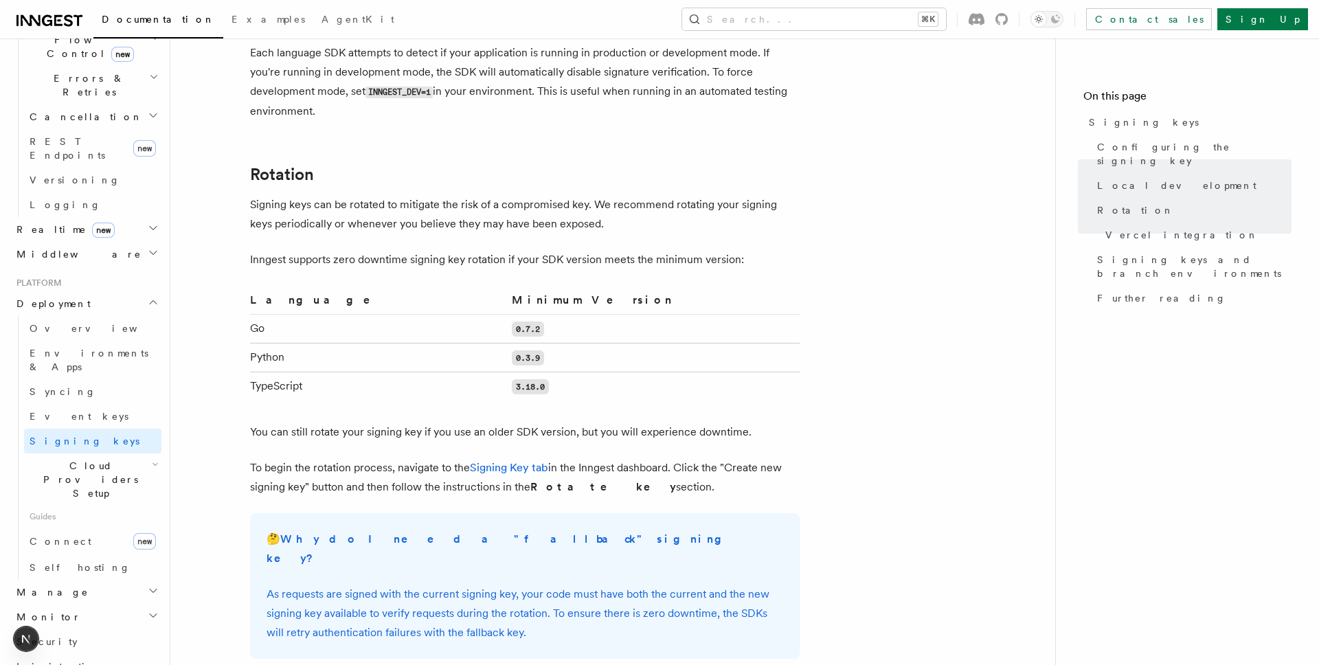
click at [640, 202] on p "Signing keys can be rotated to mitigate the risk of a compromised key. We recom…" at bounding box center [525, 214] width 550 height 38
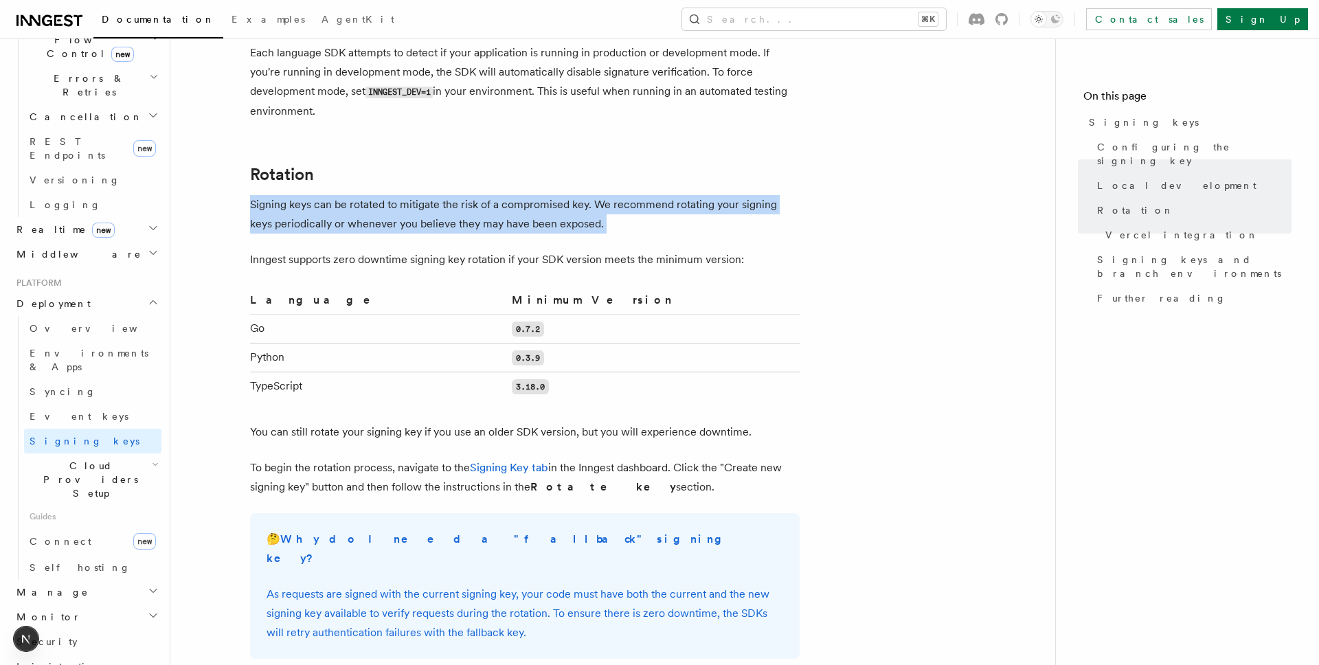
click at [640, 202] on p "Signing keys can be rotated to mitigate the risk of a compromised key. We recom…" at bounding box center [525, 214] width 550 height 38
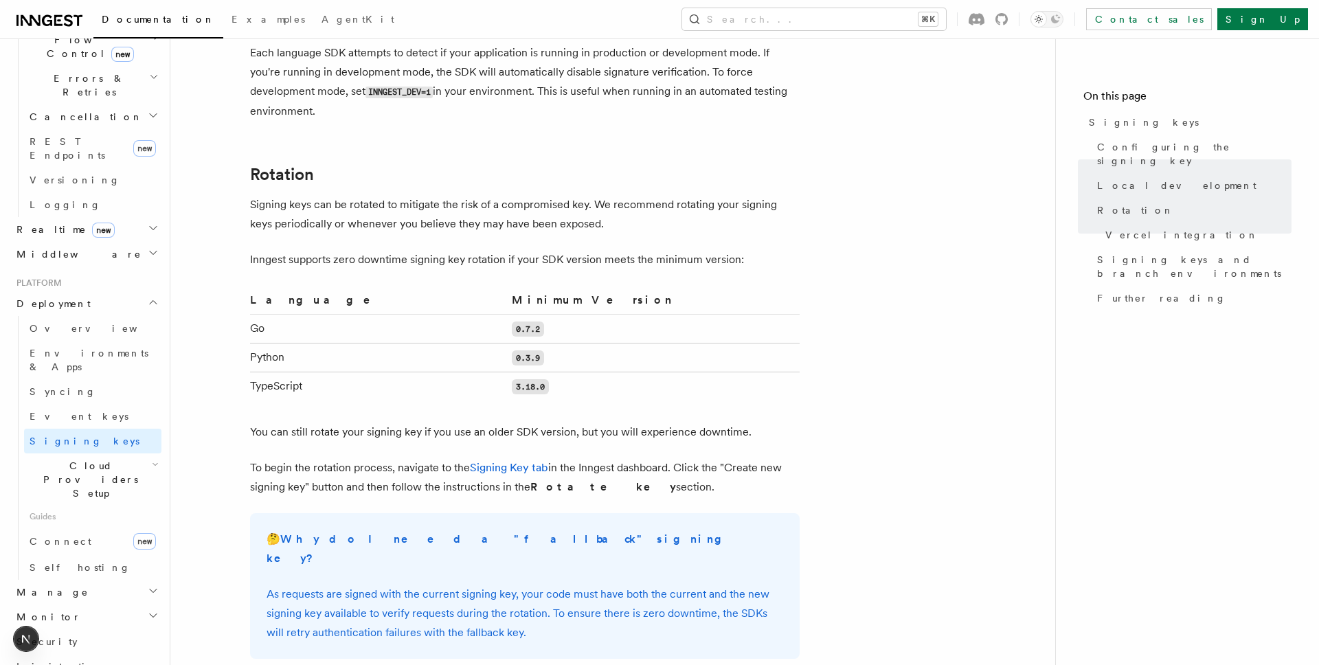
click at [640, 202] on p "Signing keys can be rotated to mitigate the risk of a compromised key. We recom…" at bounding box center [525, 214] width 550 height 38
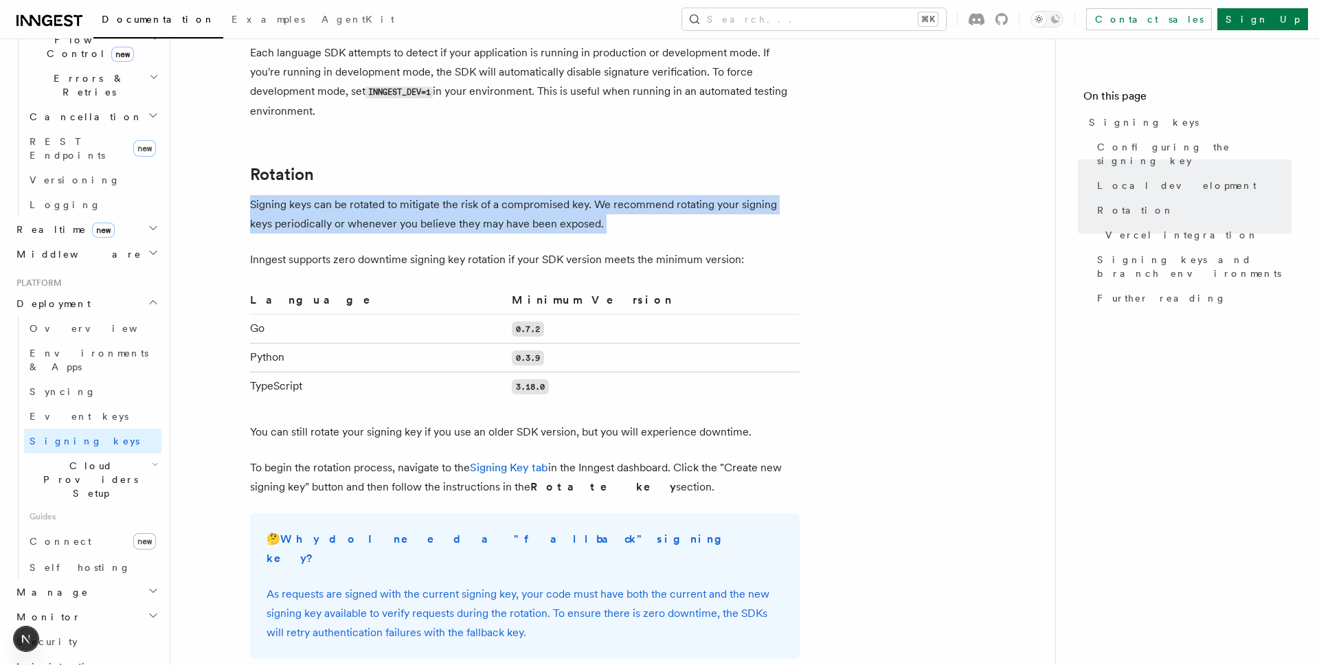
click at [640, 202] on p "Signing keys can be rotated to mitigate the risk of a compromised key. We recom…" at bounding box center [525, 214] width 550 height 38
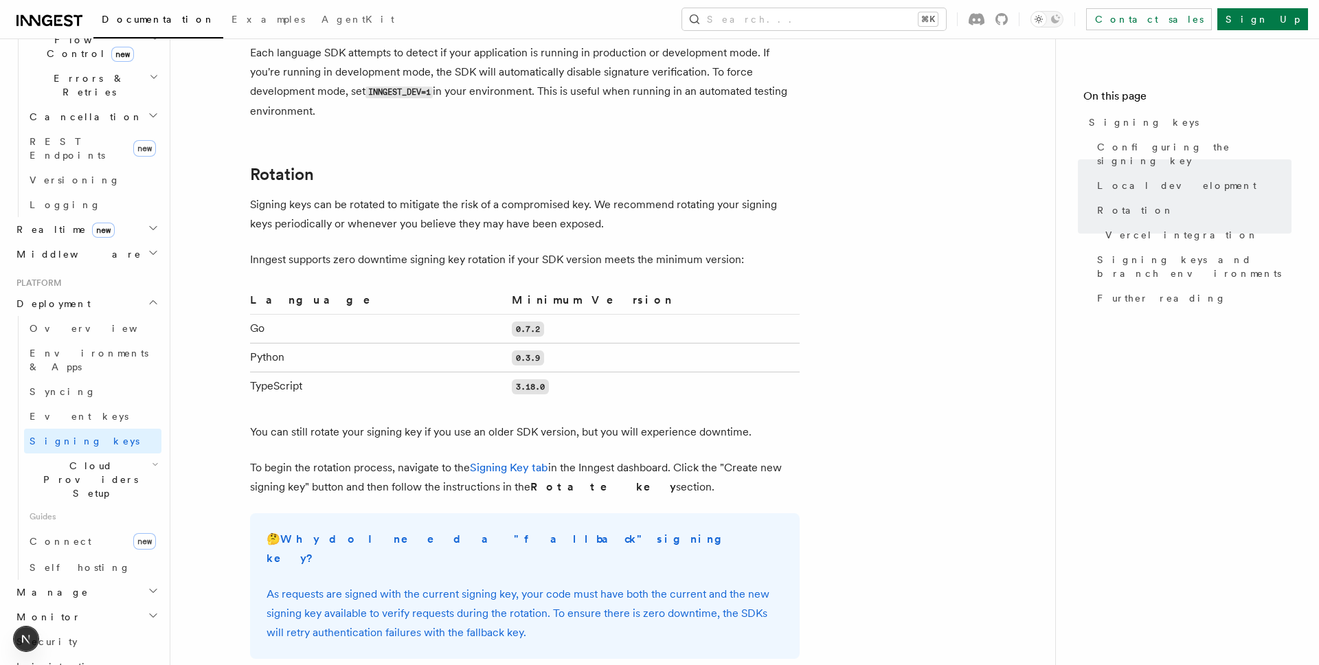
click at [640, 202] on p "Signing keys can be rotated to mitigate the risk of a compromised key. We recom…" at bounding box center [525, 214] width 550 height 38
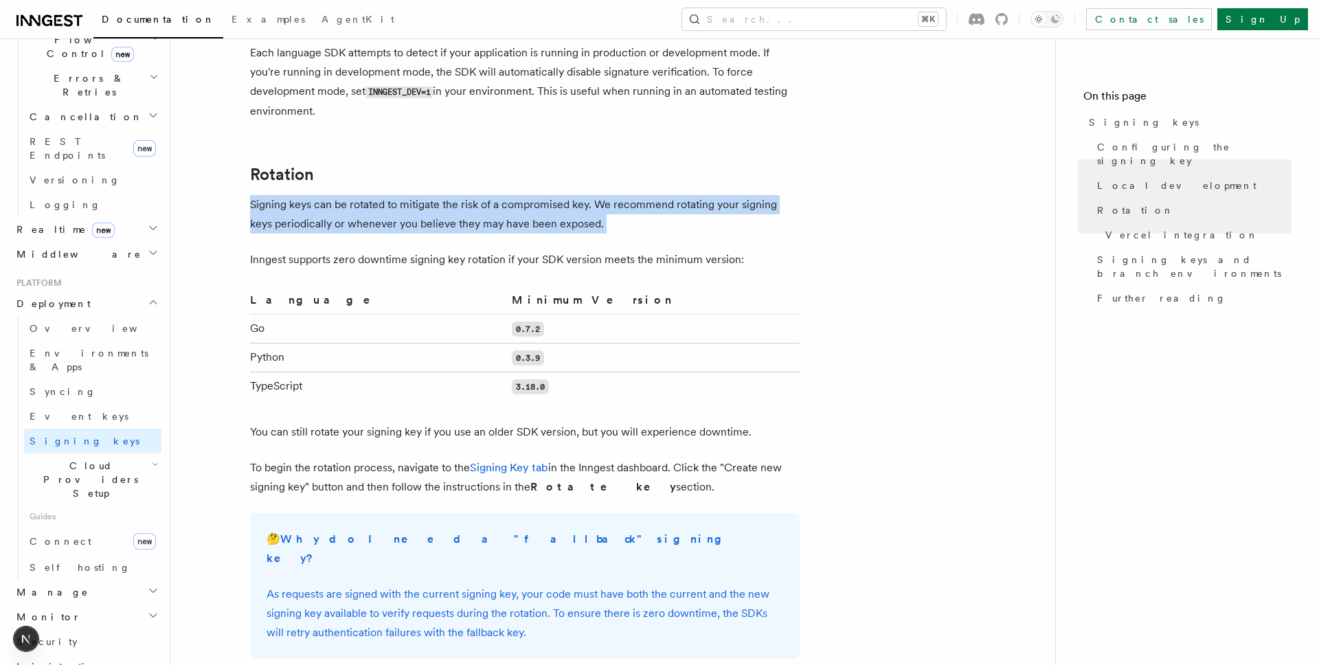
click at [640, 202] on p "Signing keys can be rotated to mitigate the risk of a compromised key. We recom…" at bounding box center [525, 214] width 550 height 38
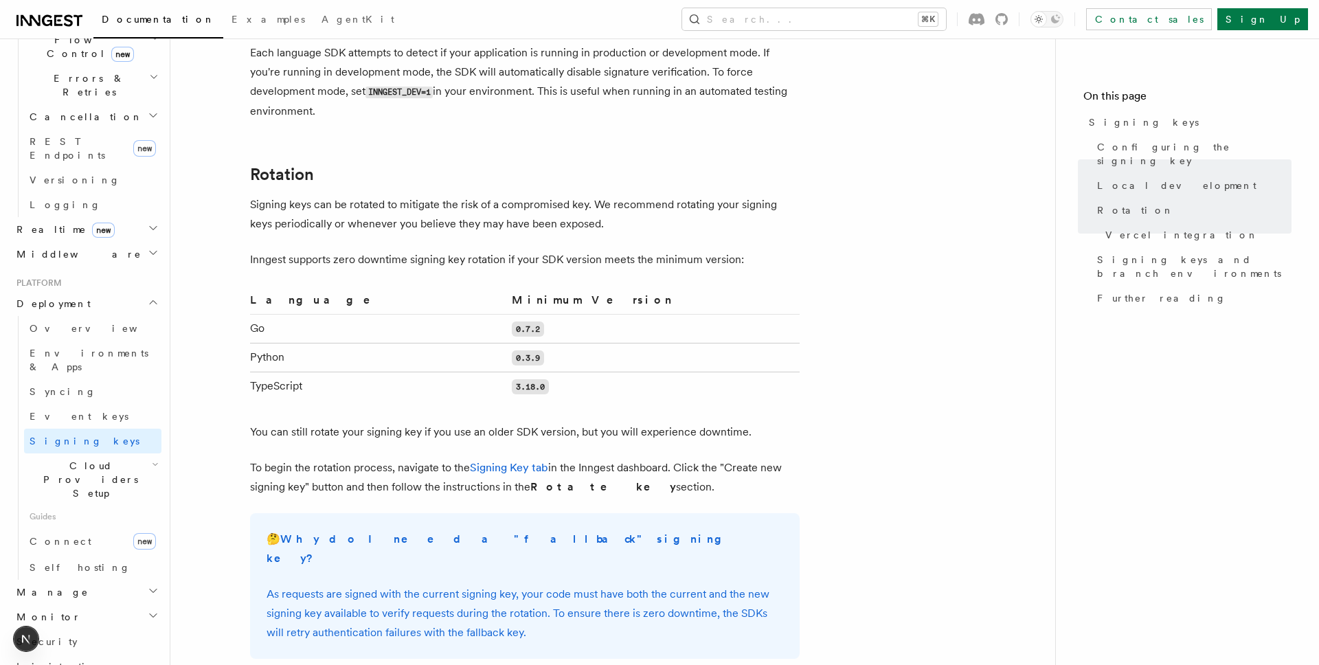
click at [640, 202] on p "Signing keys can be rotated to mitigate the risk of a compromised key. We recom…" at bounding box center [525, 214] width 550 height 38
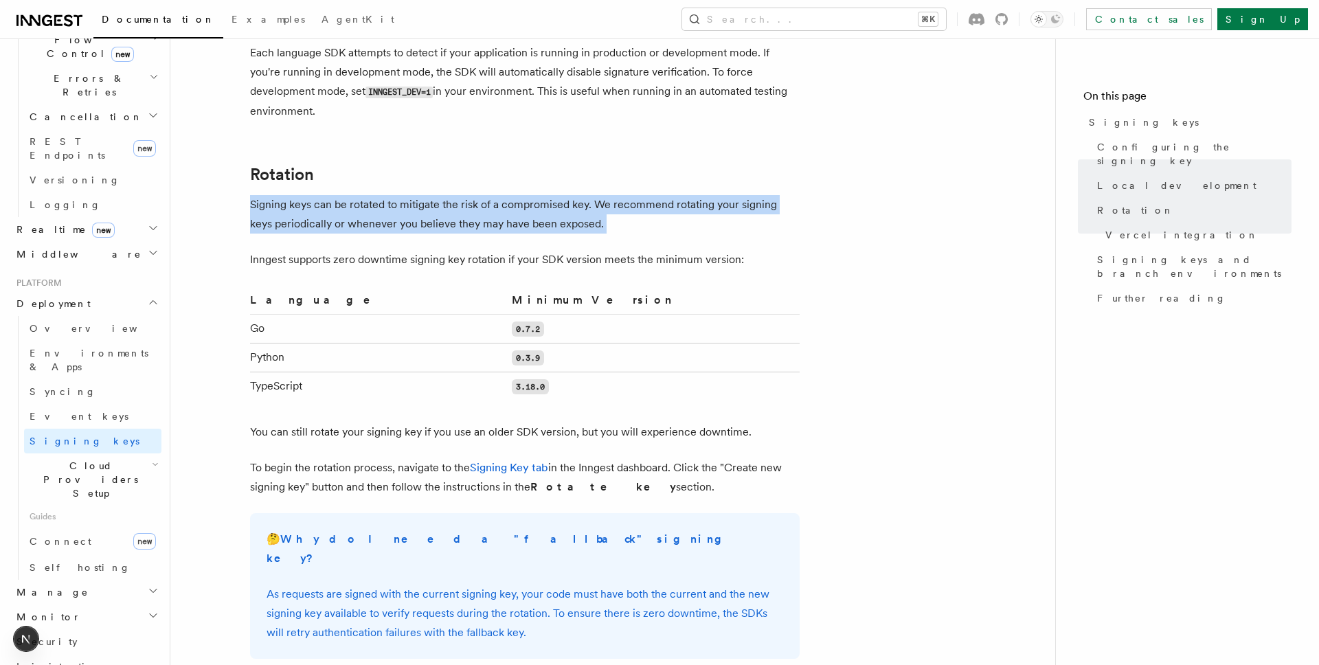
click at [640, 202] on p "Signing keys can be rotated to mitigate the risk of a compromised key. We recom…" at bounding box center [525, 214] width 550 height 38
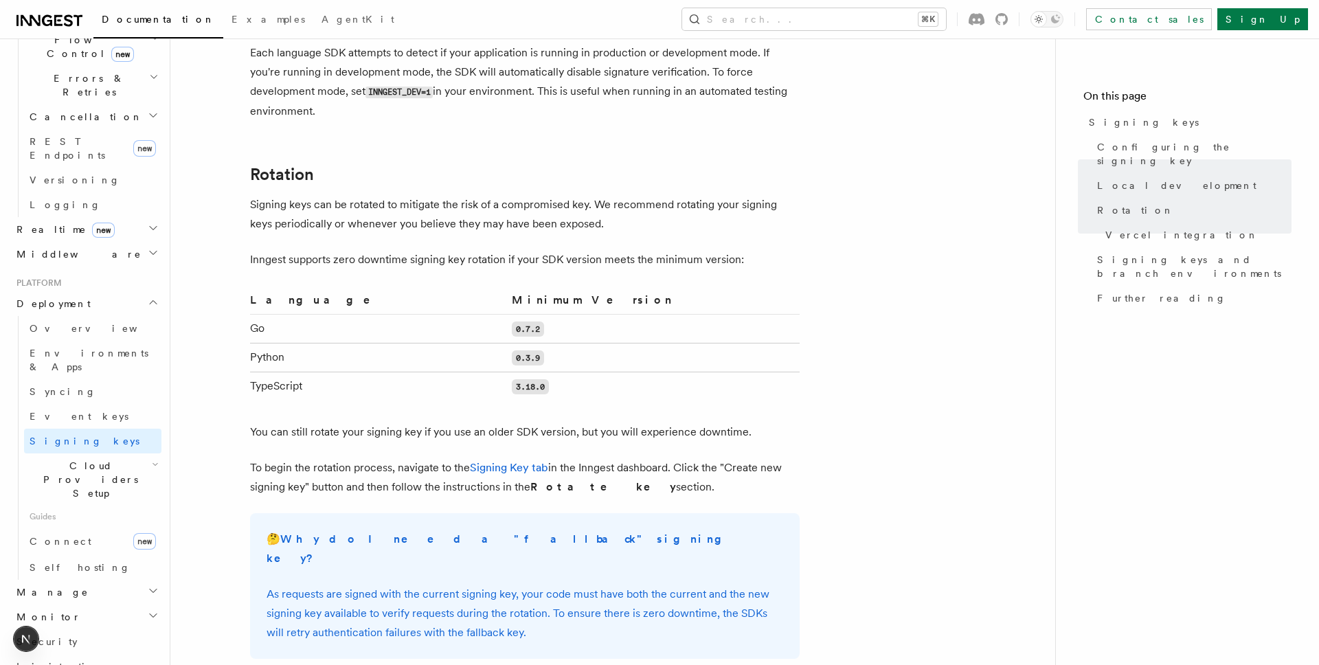
click at [640, 202] on p "Signing keys can be rotated to mitigate the risk of a compromised key. We recom…" at bounding box center [525, 214] width 550 height 38
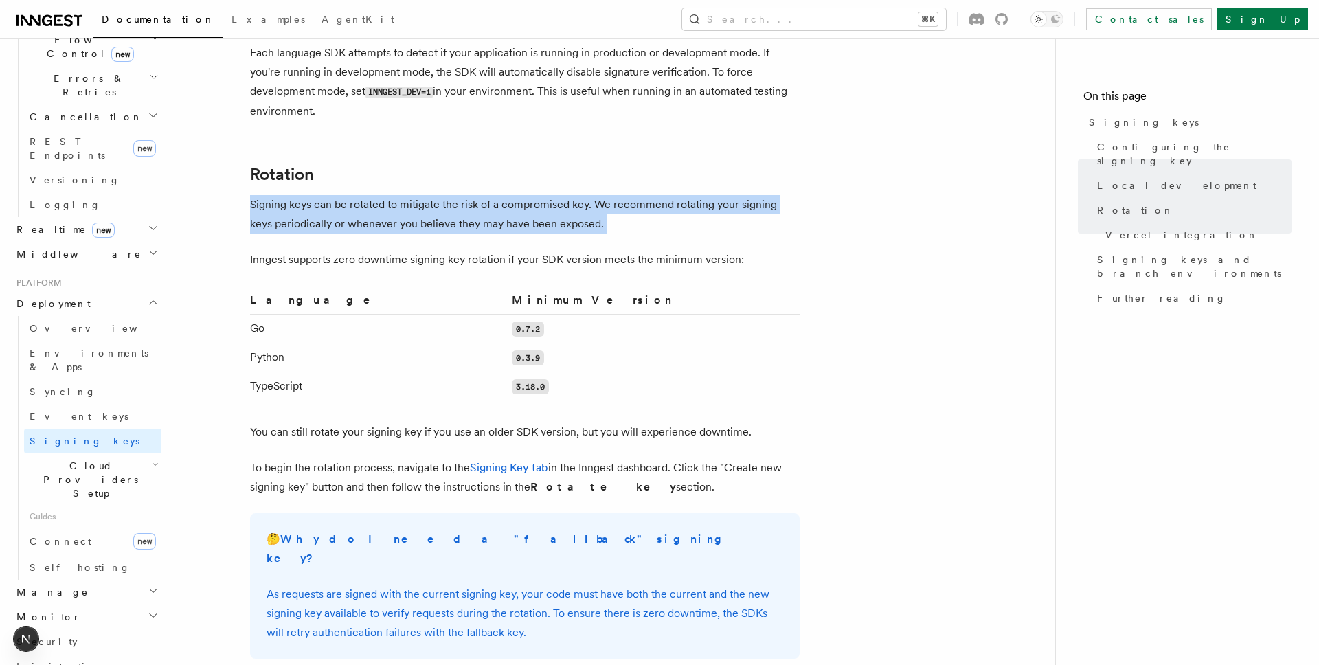
click at [676, 202] on p "Signing keys can be rotated to mitigate the risk of a compromised key. We recom…" at bounding box center [525, 214] width 550 height 38
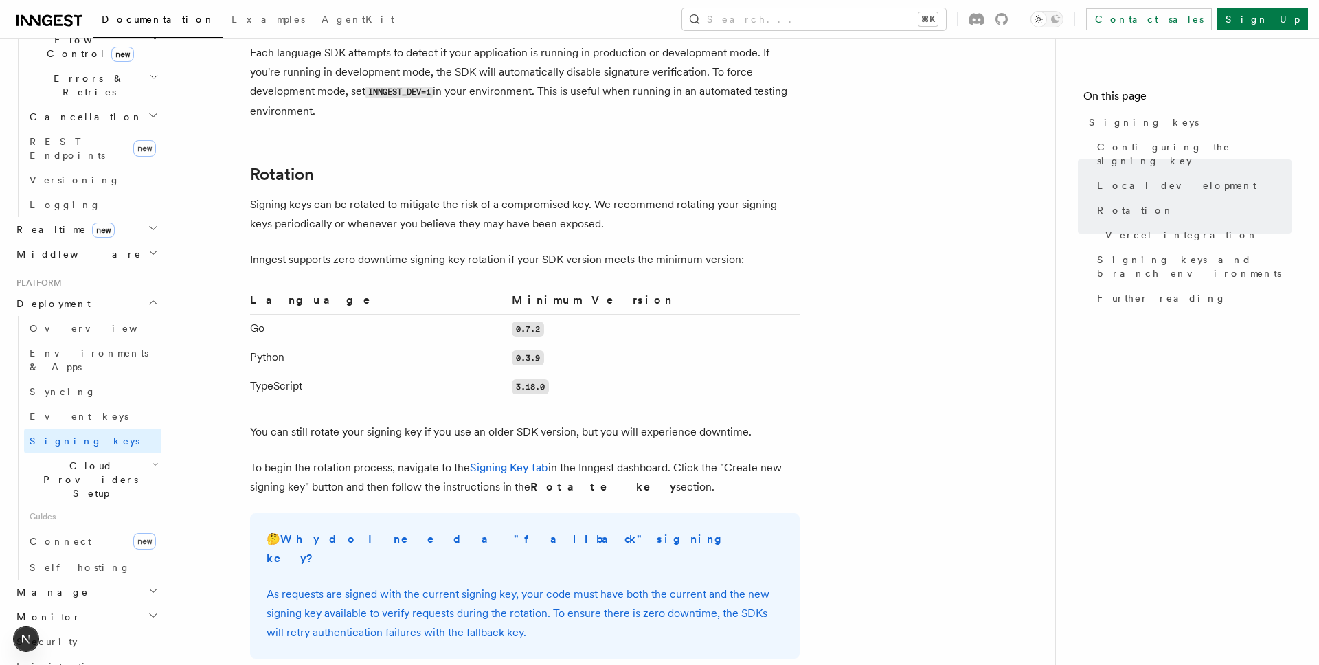
click at [676, 202] on p "Signing keys can be rotated to mitigate the risk of a compromised key. We recom…" at bounding box center [525, 214] width 550 height 38
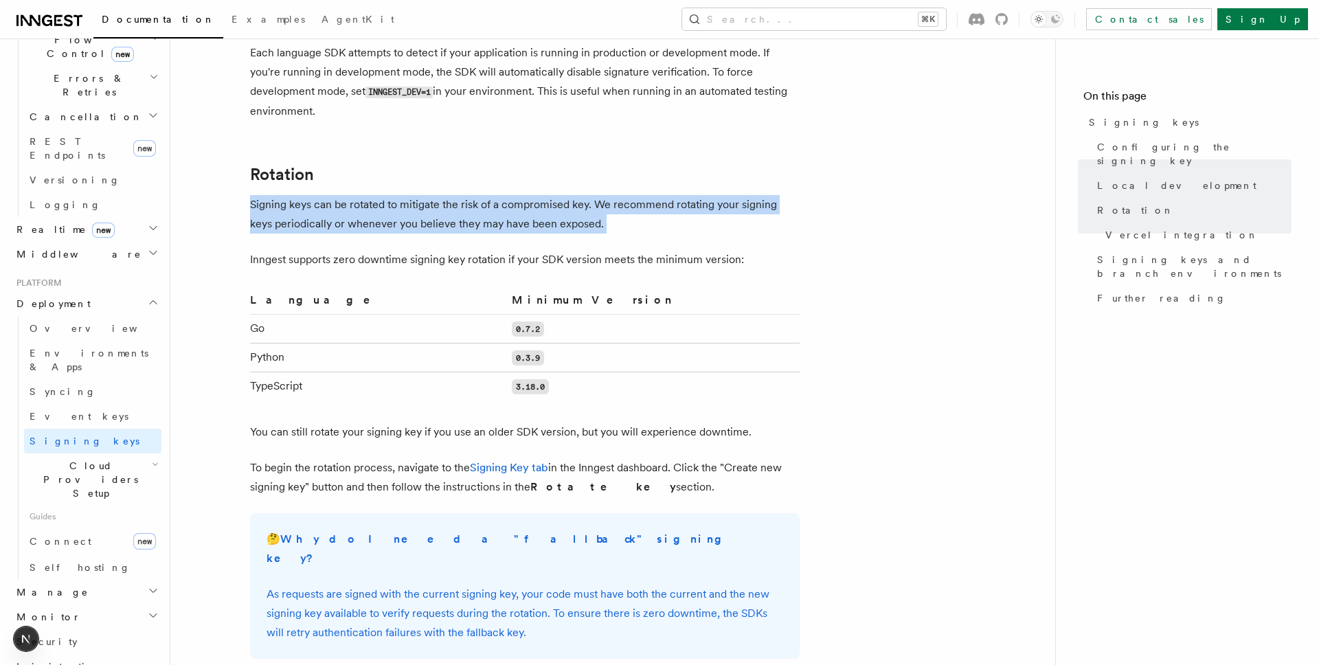
click at [676, 202] on p "Signing keys can be rotated to mitigate the risk of a compromised key. We recom…" at bounding box center [525, 214] width 550 height 38
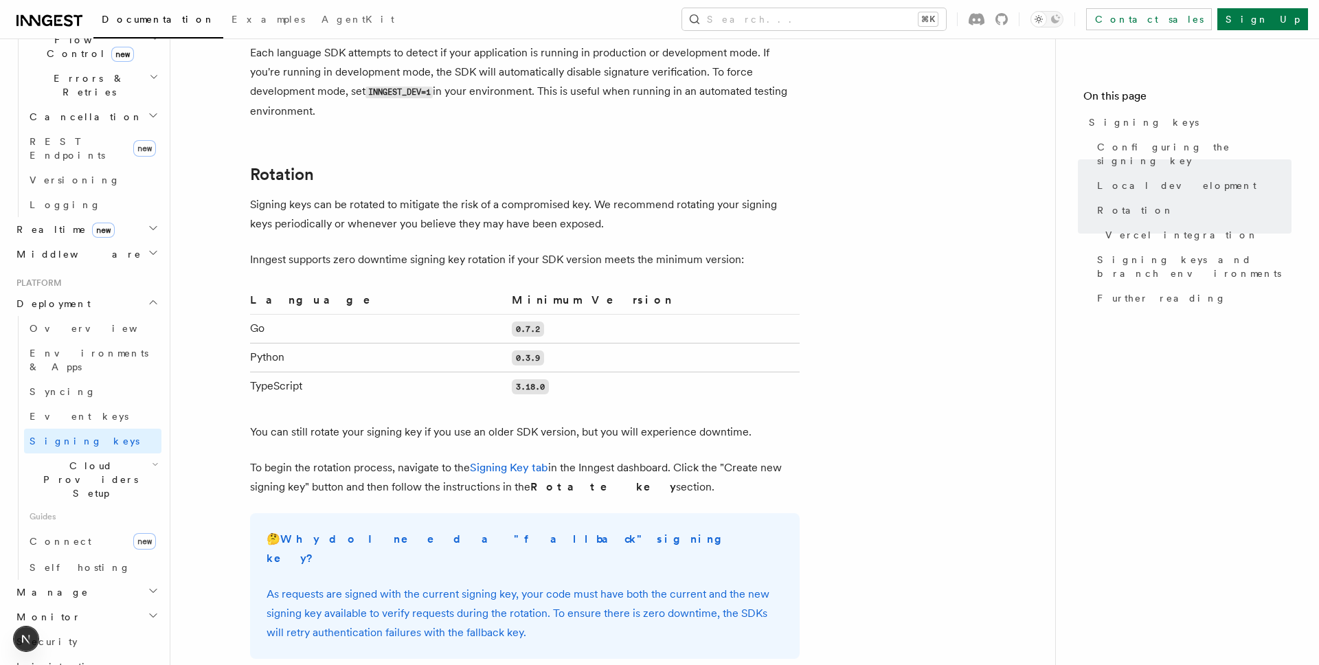
click at [676, 202] on p "Signing keys can be rotated to mitigate the risk of a compromised key. We recom…" at bounding box center [525, 214] width 550 height 38
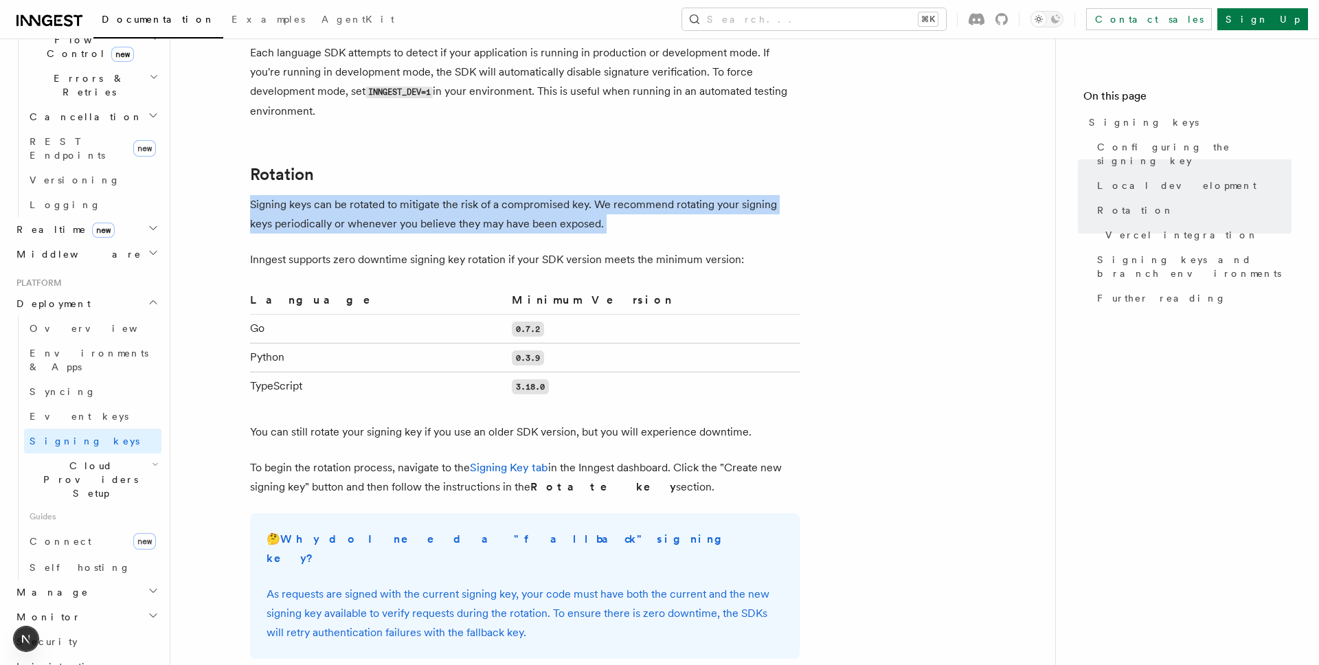
click at [714, 202] on p "Signing keys can be rotated to mitigate the risk of a compromised key. We recom…" at bounding box center [525, 214] width 550 height 38
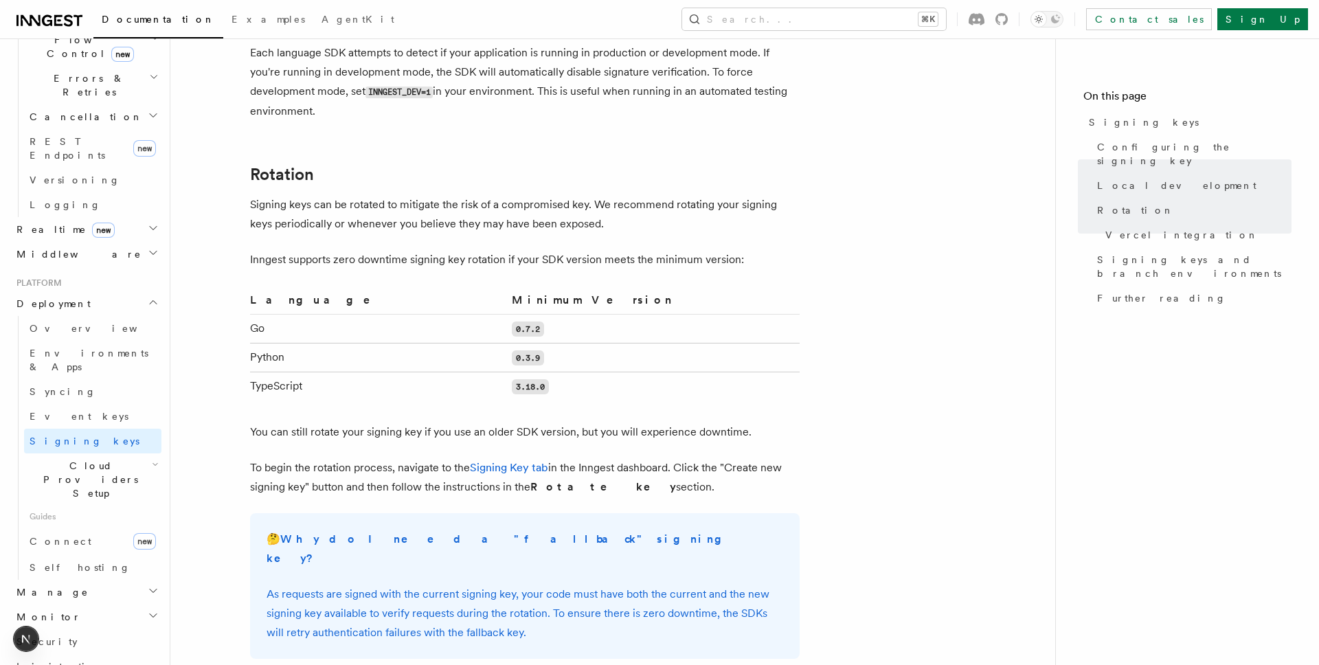
click at [714, 202] on p "Signing keys can be rotated to mitigate the risk of a compromised key. We recom…" at bounding box center [525, 214] width 550 height 38
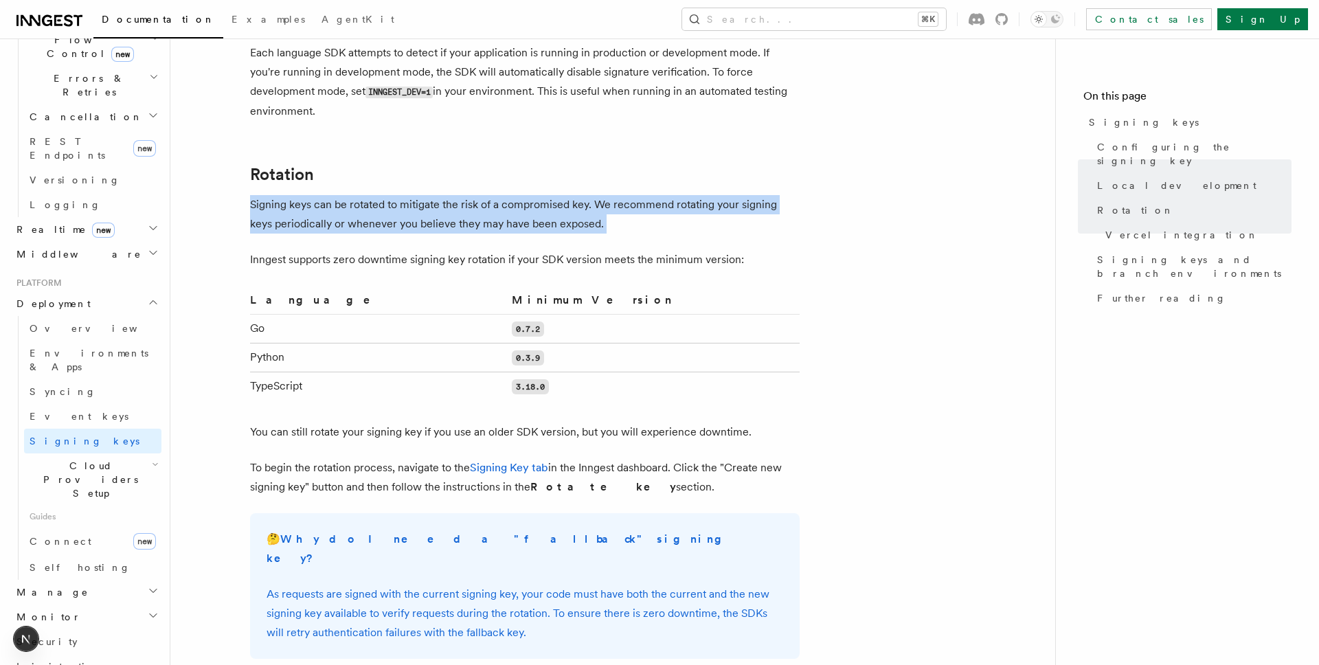
click at [736, 202] on p "Signing keys can be rotated to mitigate the risk of a compromised key. We recom…" at bounding box center [525, 214] width 550 height 38
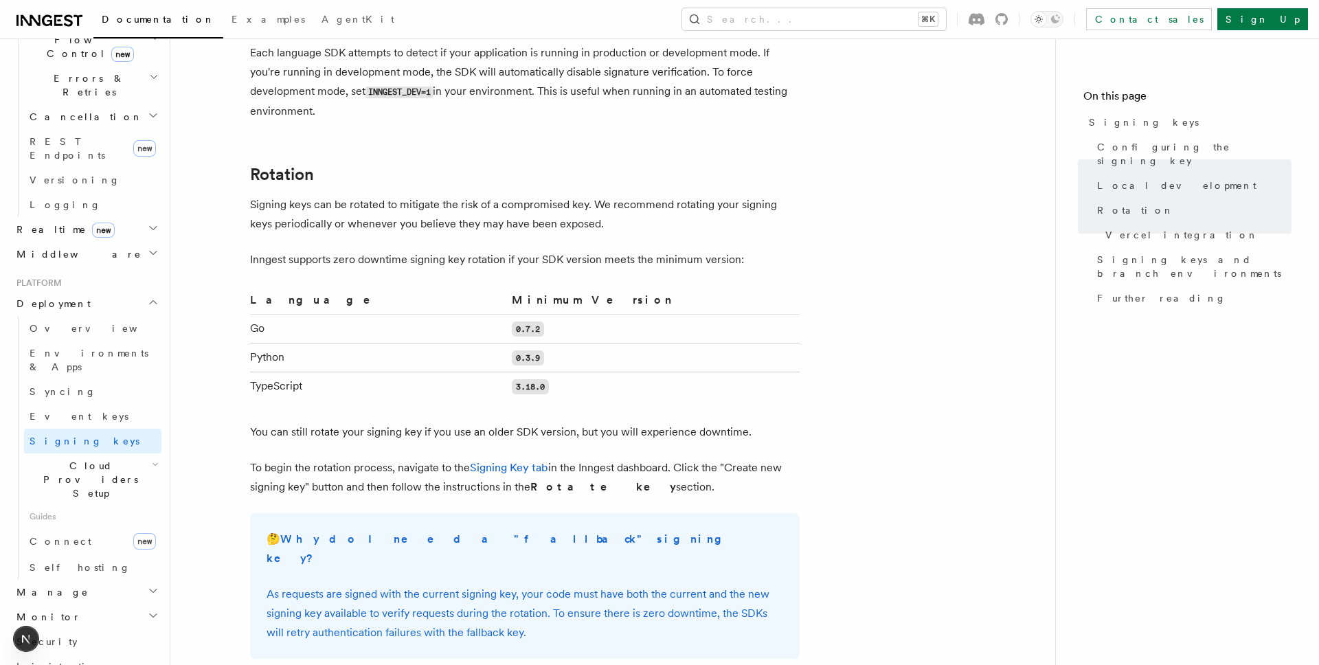
click at [736, 202] on p "Signing keys can be rotated to mitigate the risk of a compromised key. We recom…" at bounding box center [525, 214] width 550 height 38
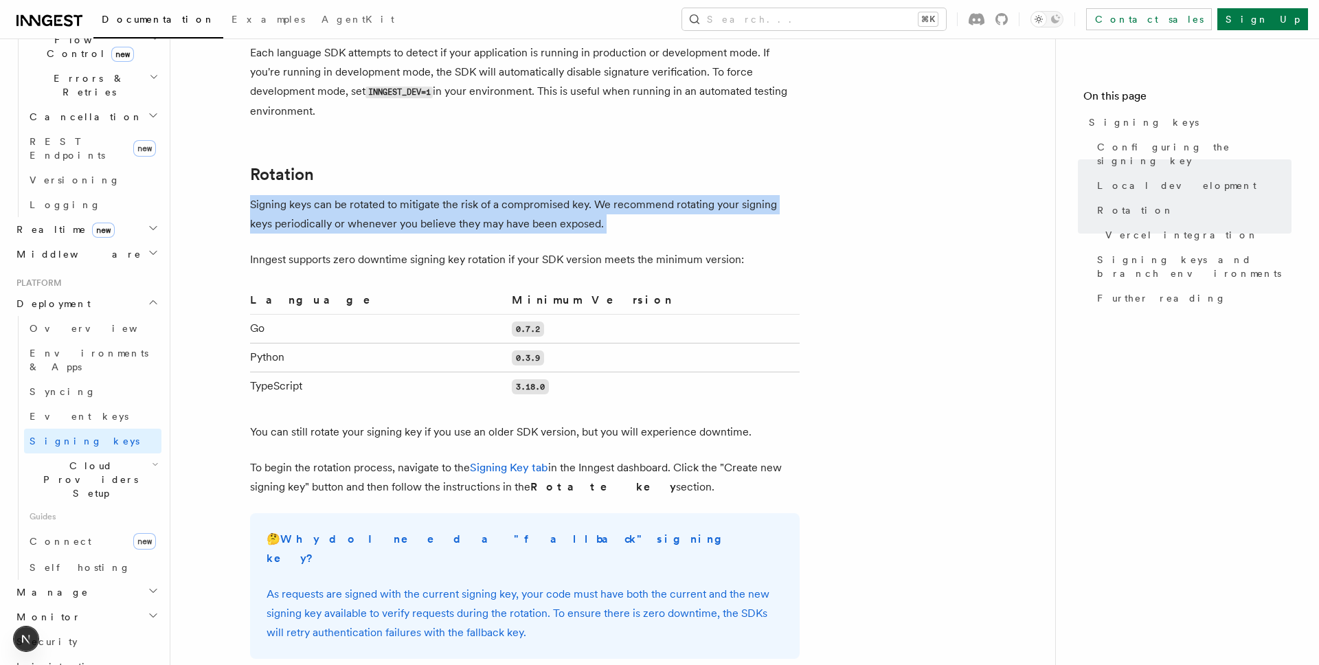
click at [753, 202] on p "Signing keys can be rotated to mitigate the risk of a compromised key. We recom…" at bounding box center [525, 214] width 550 height 38
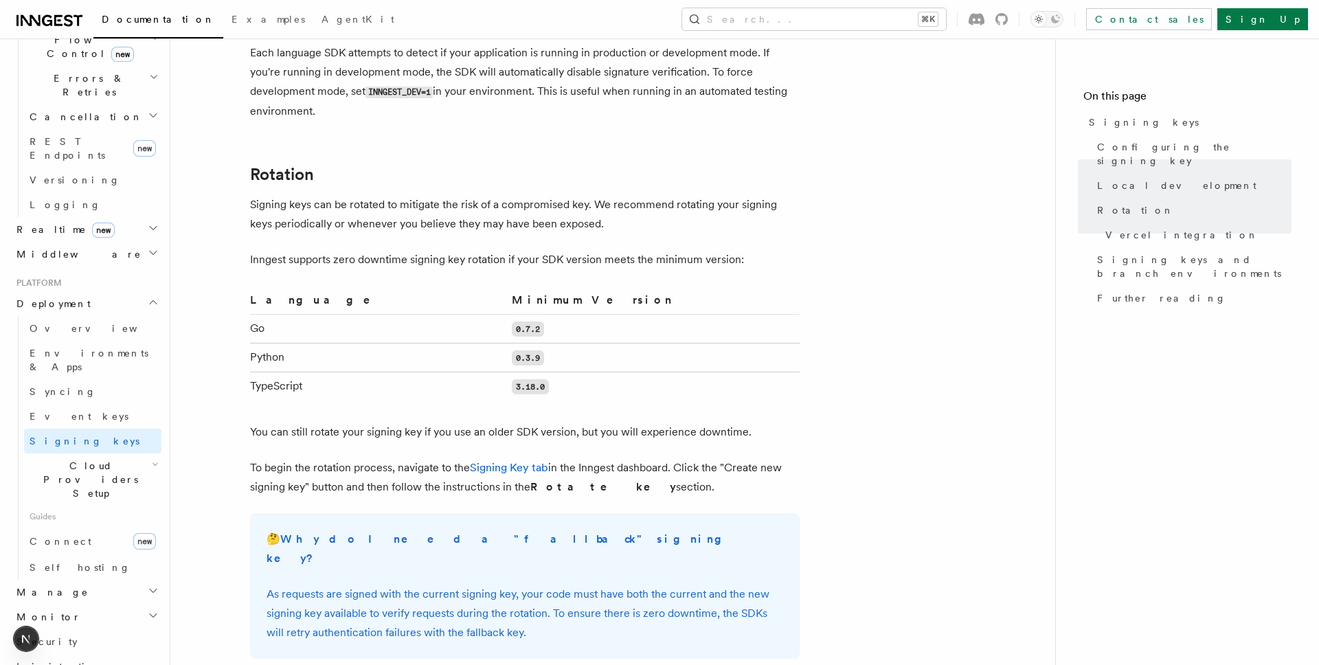
click at [753, 202] on p "Signing keys can be rotated to mitigate the risk of a compromised key. We recom…" at bounding box center [525, 214] width 550 height 38
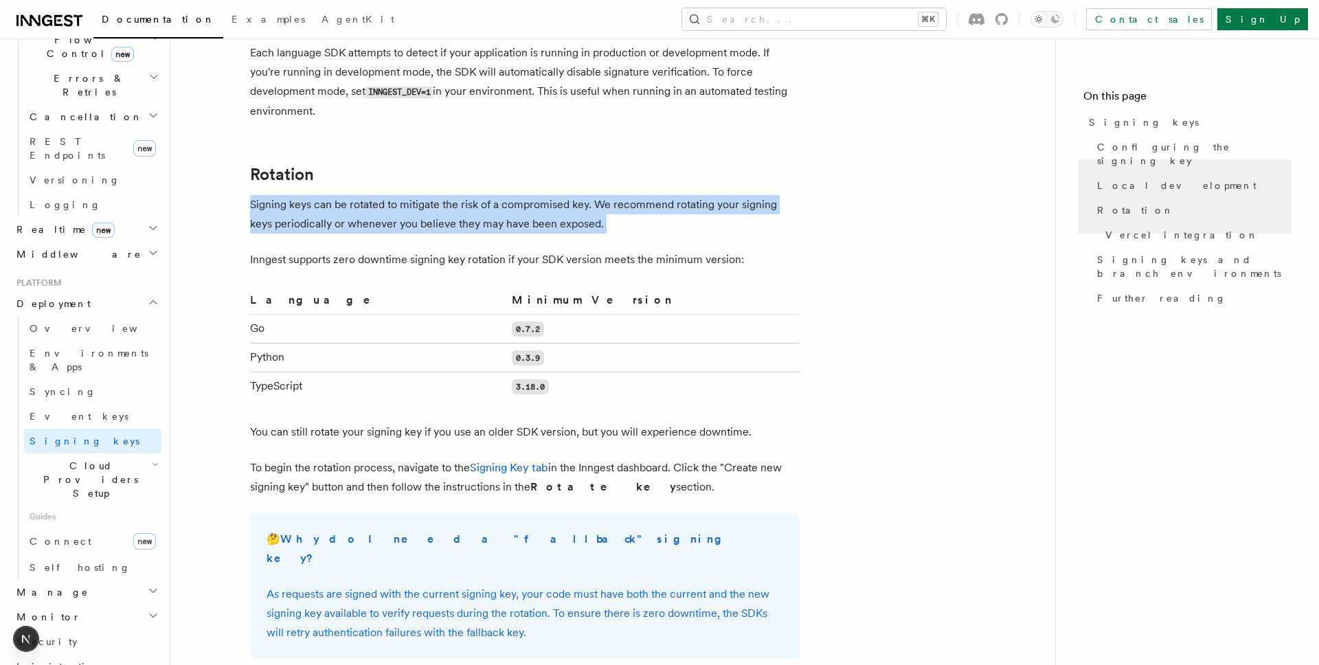
click at [753, 202] on p "Signing keys can be rotated to mitigate the risk of a compromised key. We recom…" at bounding box center [525, 214] width 550 height 38
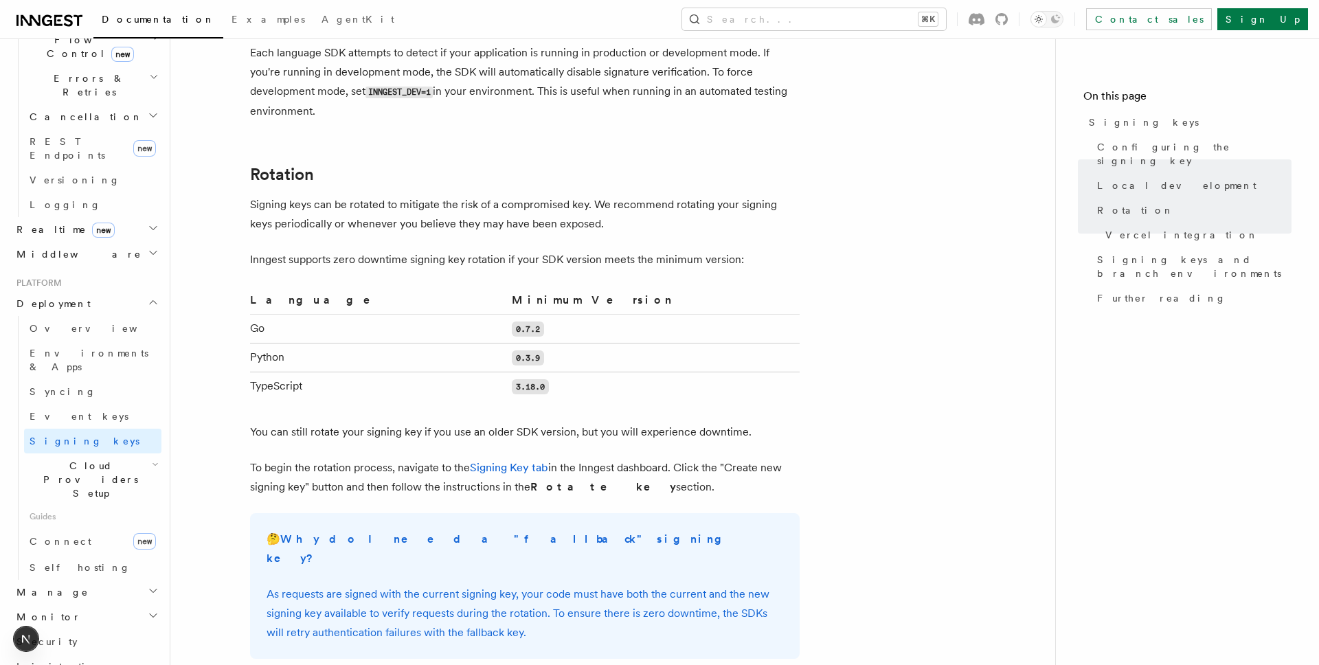
click at [753, 202] on p "Signing keys can be rotated to mitigate the risk of a compromised key. We recom…" at bounding box center [525, 214] width 550 height 38
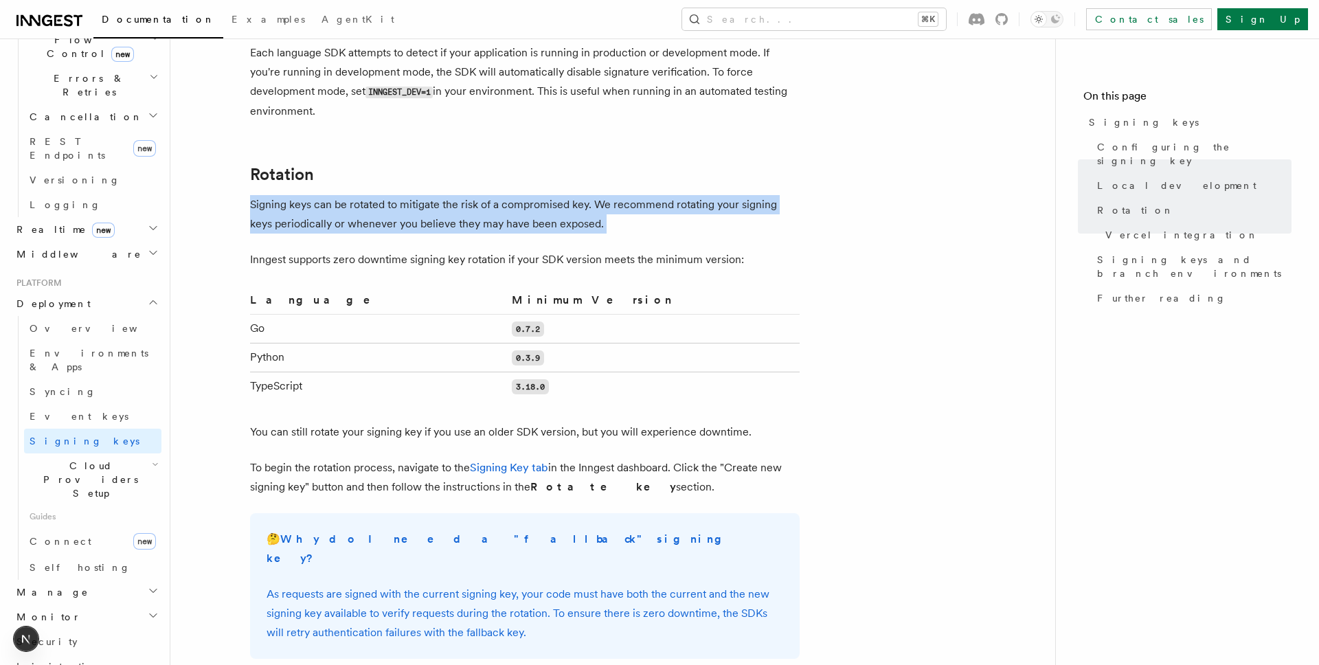
click at [753, 202] on p "Signing keys can be rotated to mitigate the risk of a compromised key. We recom…" at bounding box center [525, 214] width 550 height 38
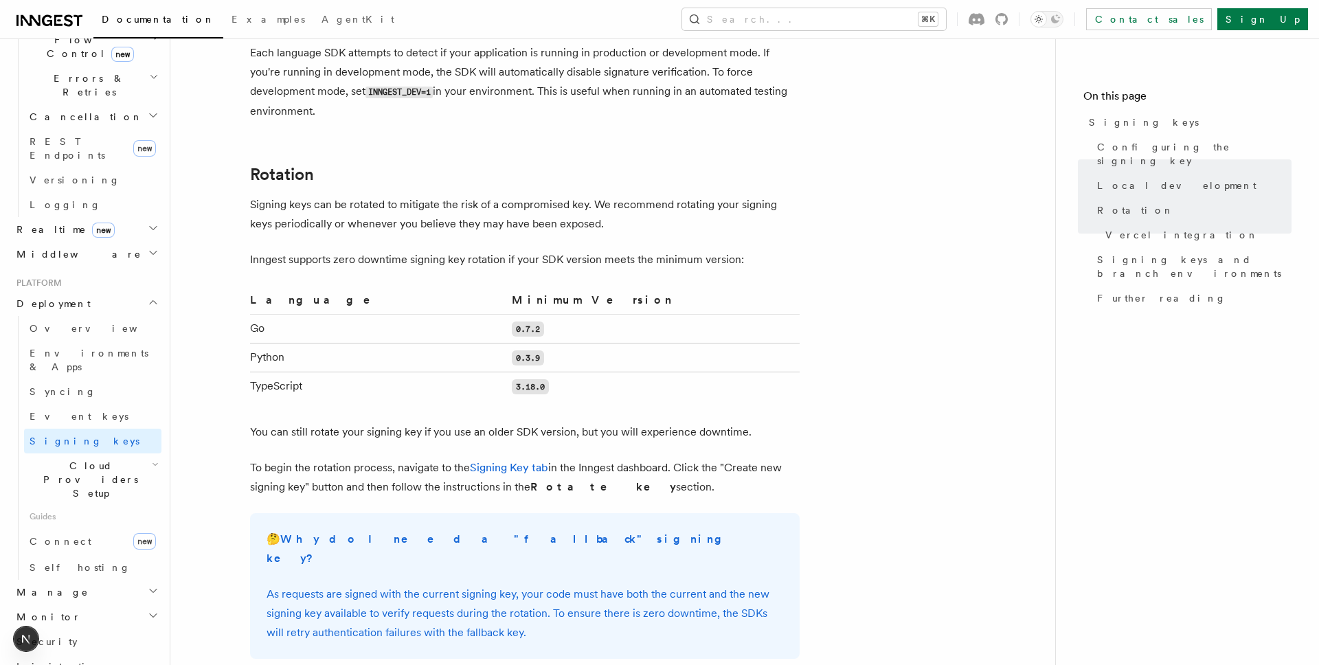
click at [753, 202] on p "Signing keys can be rotated to mitigate the risk of a compromised key. We recom…" at bounding box center [525, 214] width 550 height 38
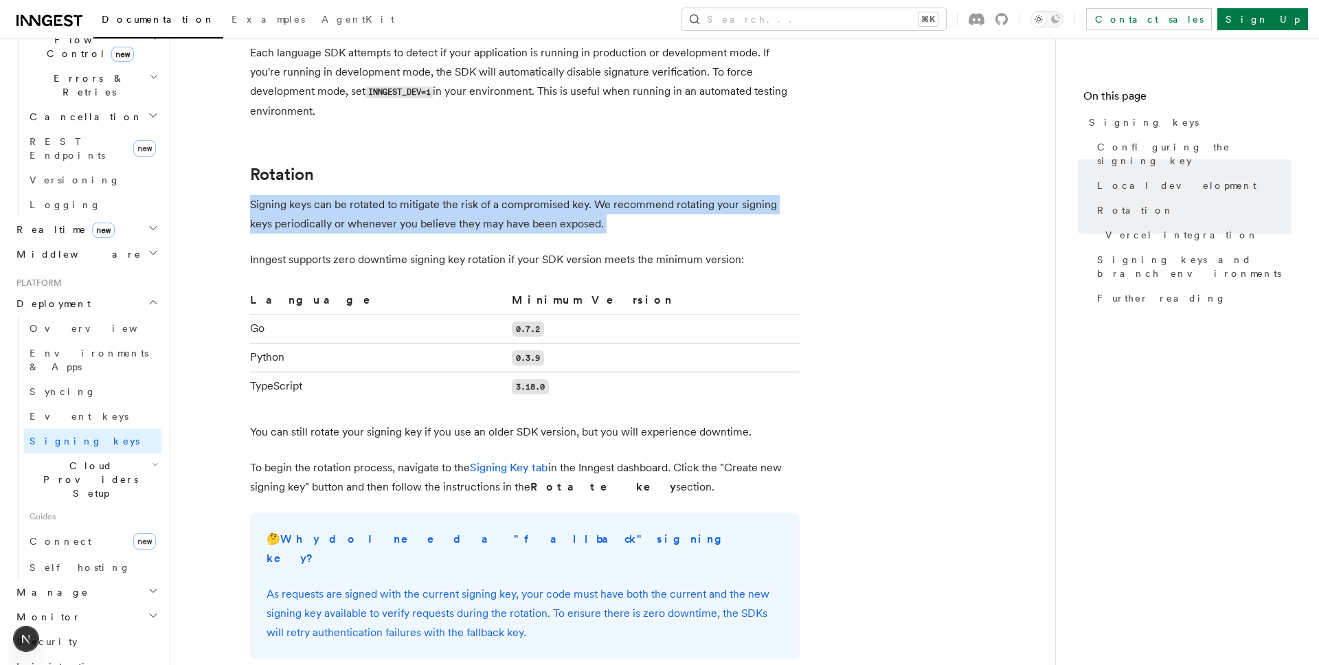
click at [774, 202] on p "Signing keys can be rotated to mitigate the risk of a compromised key. We recom…" at bounding box center [525, 214] width 550 height 38
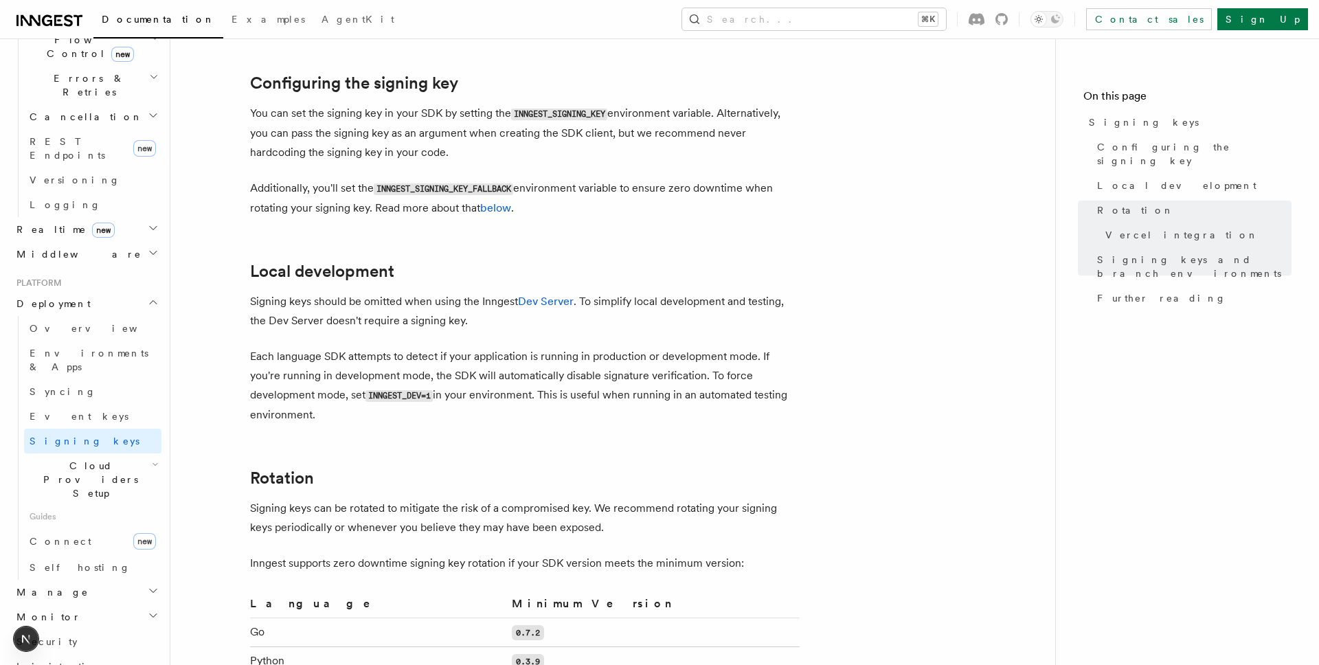
scroll to position [0, 0]
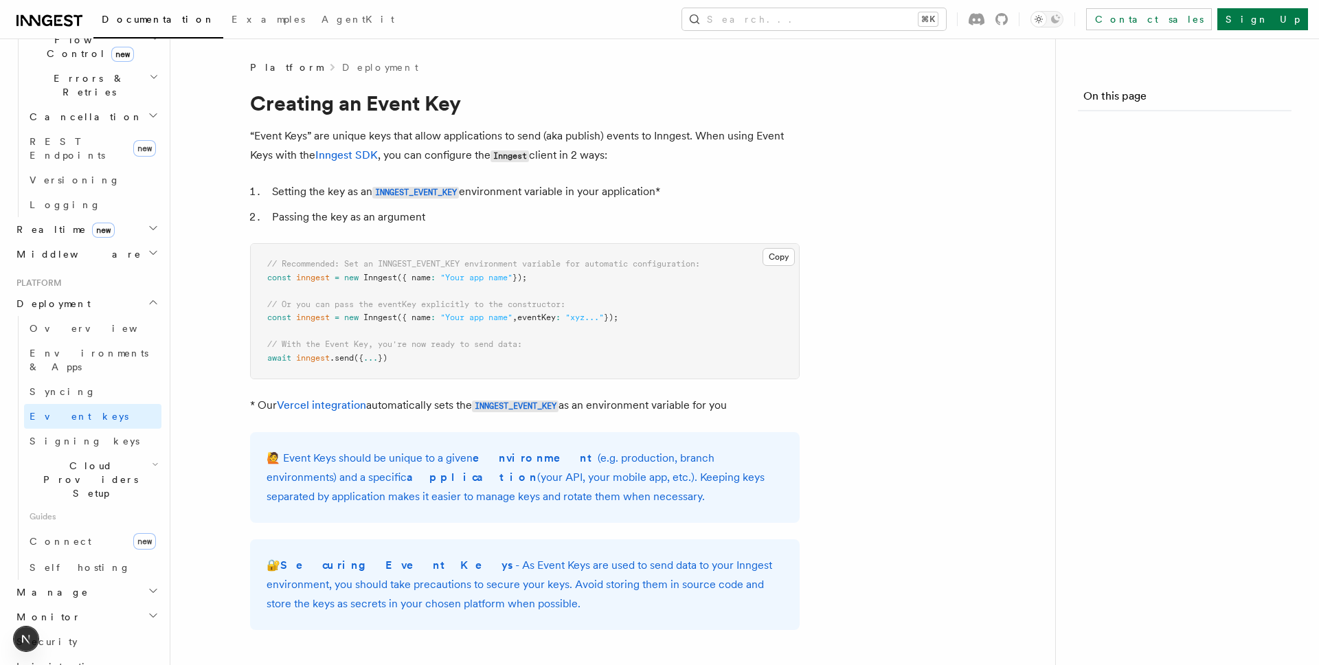
scroll to position [142, 0]
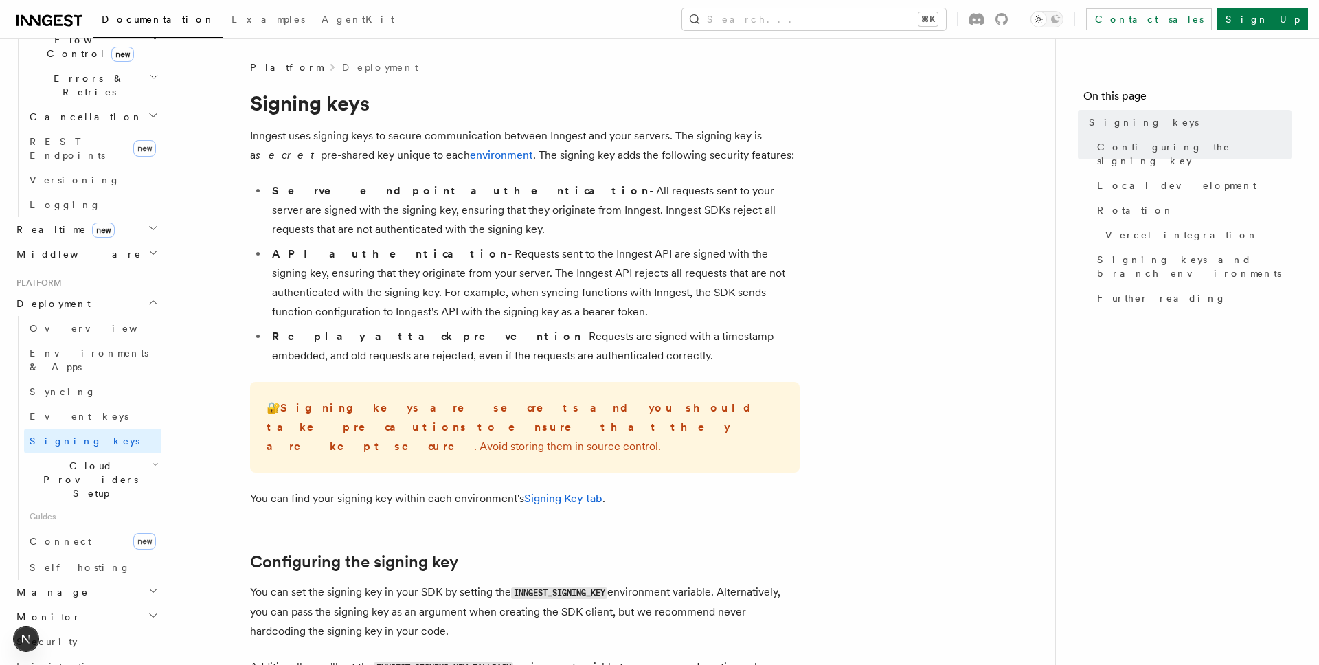
scroll to position [142, 0]
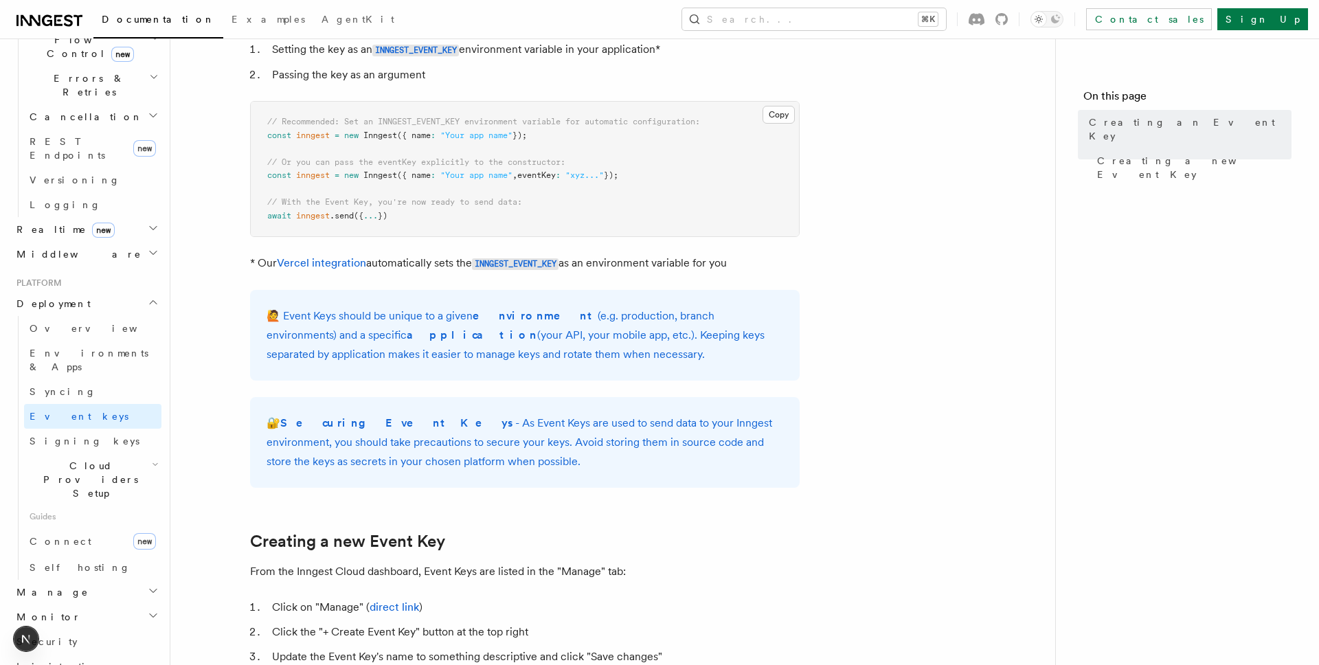
scroll to position [1471, 0]
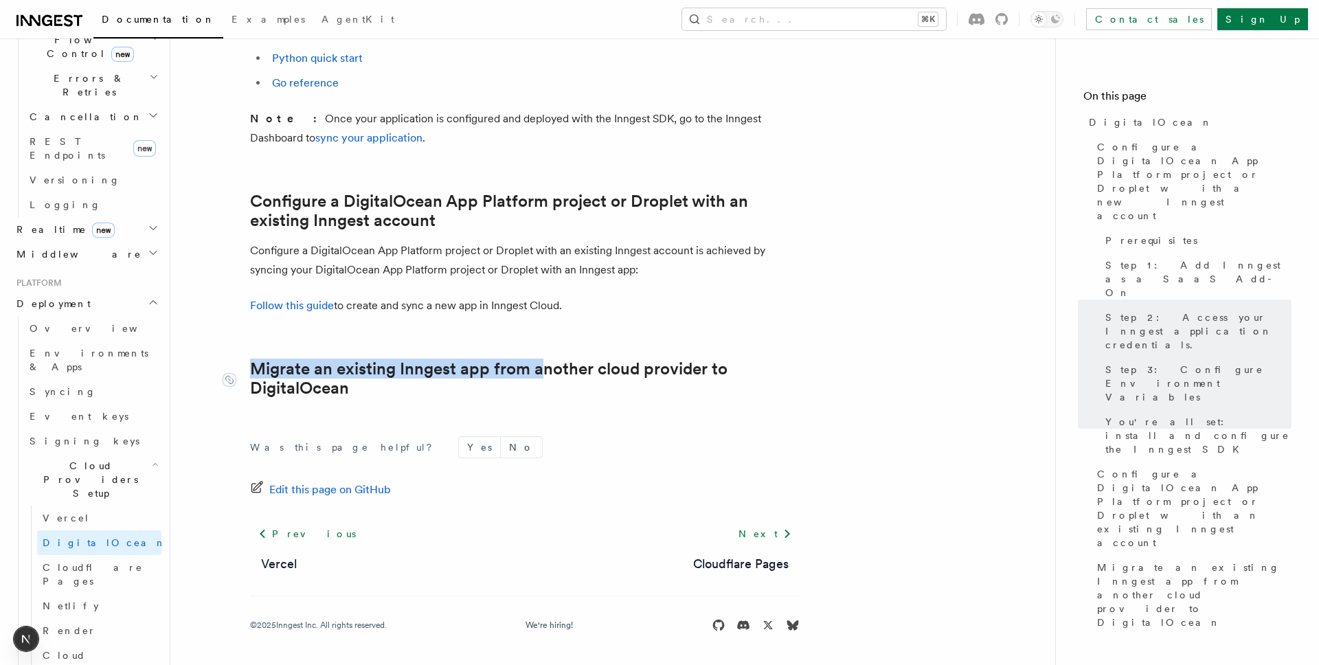
drag, startPoint x: 380, startPoint y: 334, endPoint x: 560, endPoint y: 379, distance: 185.6
click at [630, 409] on div "Was this page helpful? Yes No Edit this page on GitHub Previous Vercel Next Clo…" at bounding box center [525, 537] width 550 height 256
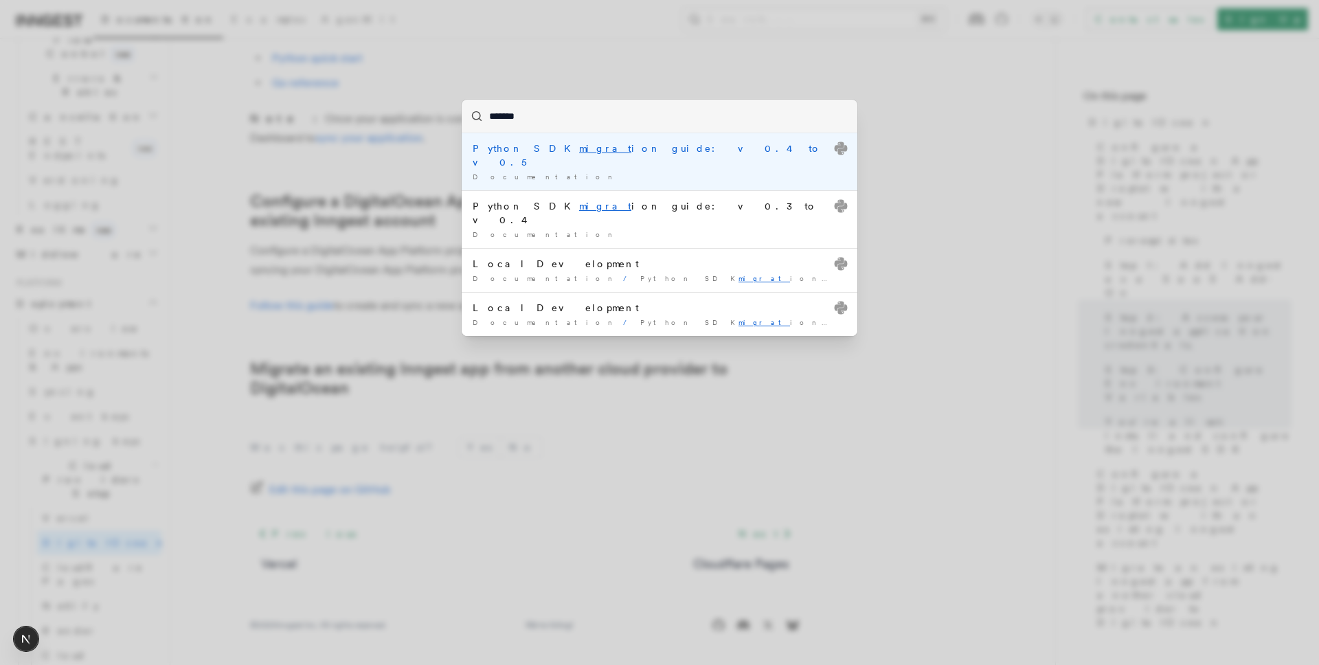
type input "********"
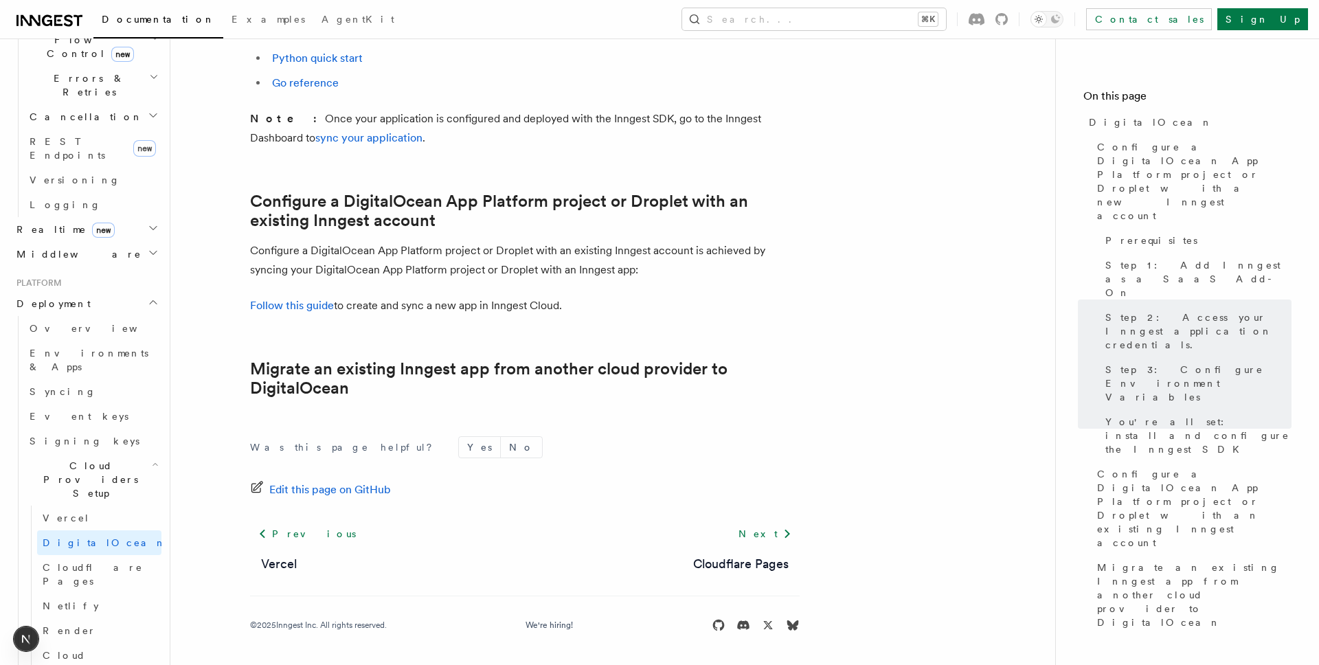
scroll to position [0, 0]
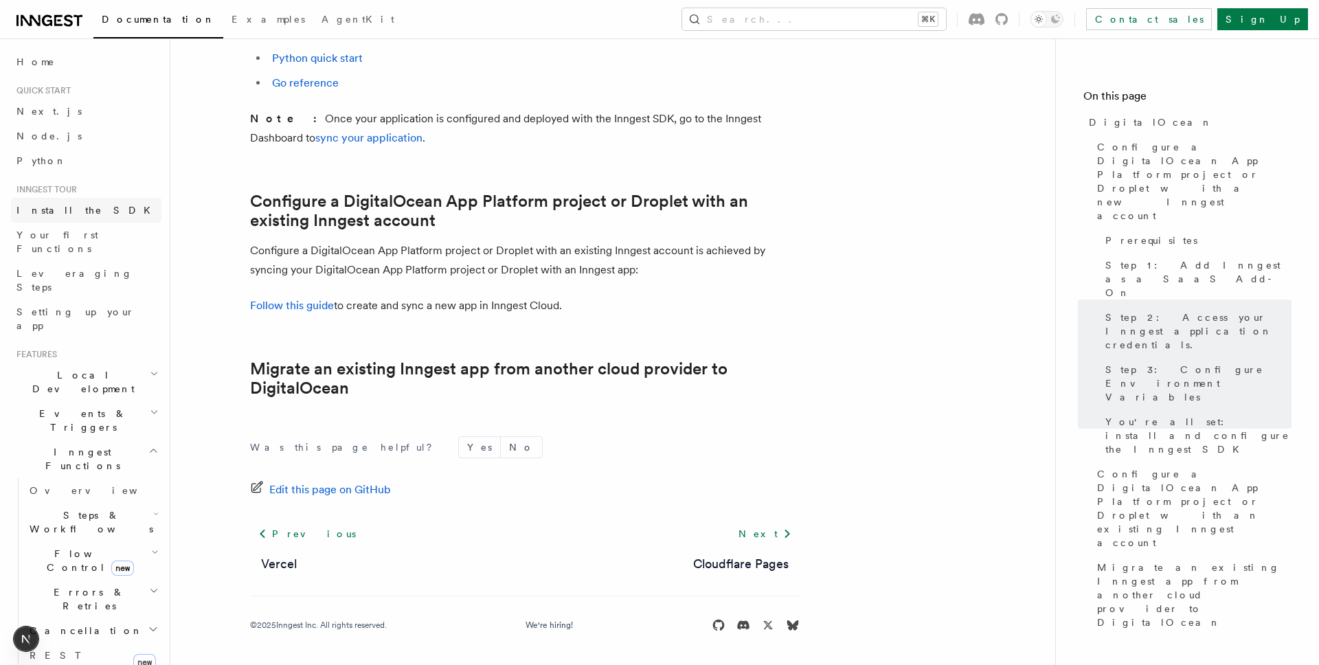
click at [49, 213] on span "Install the SDK" at bounding box center [87, 210] width 142 height 11
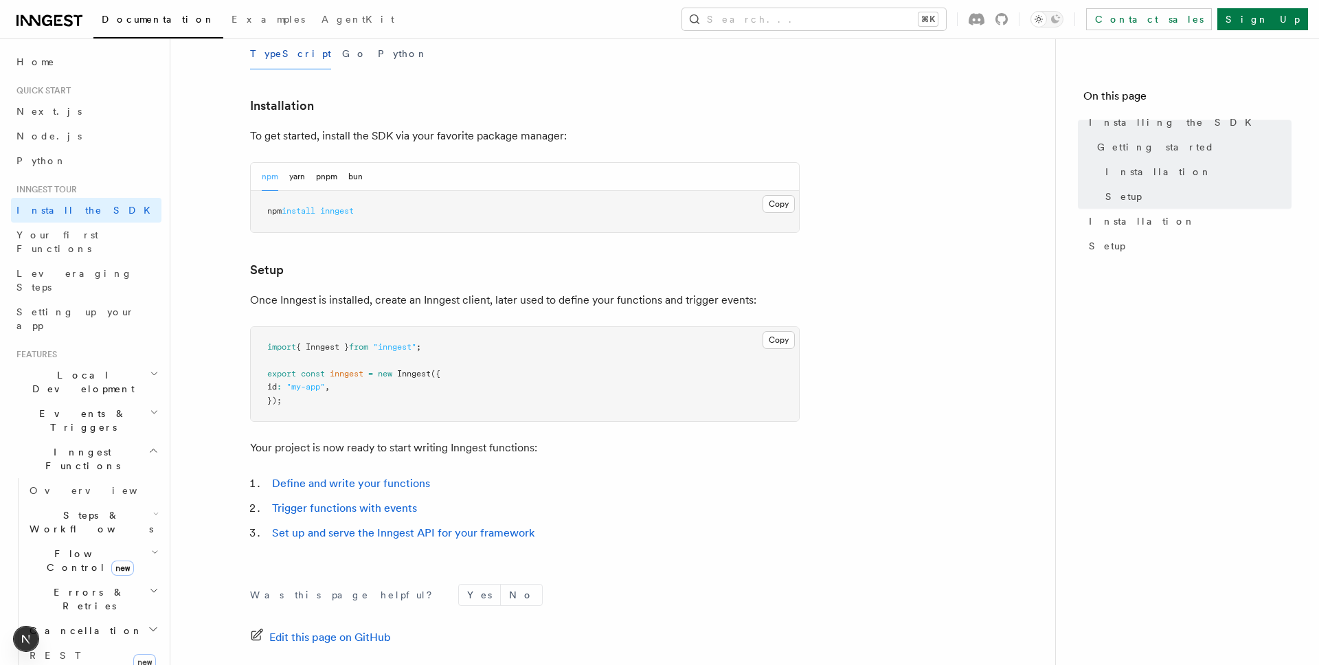
scroll to position [332, 0]
click at [479, 88] on article "Inngest tour Installing the SDK The Inngest SDK allows you to write reliable, d…" at bounding box center [612, 269] width 841 height 1082
click at [305, 47] on div "TypeScript Go Python" at bounding box center [525, 51] width 550 height 31
click at [342, 54] on button "Go" at bounding box center [354, 51] width 25 height 31
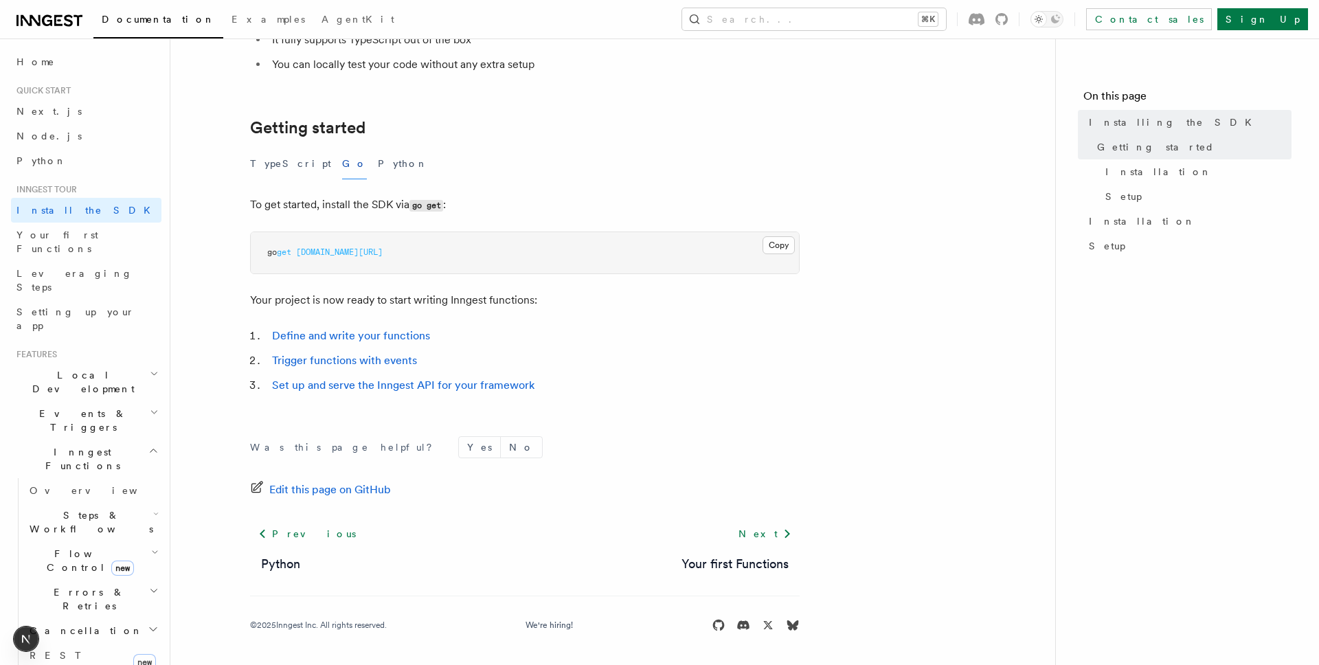
scroll to position [462, 0]
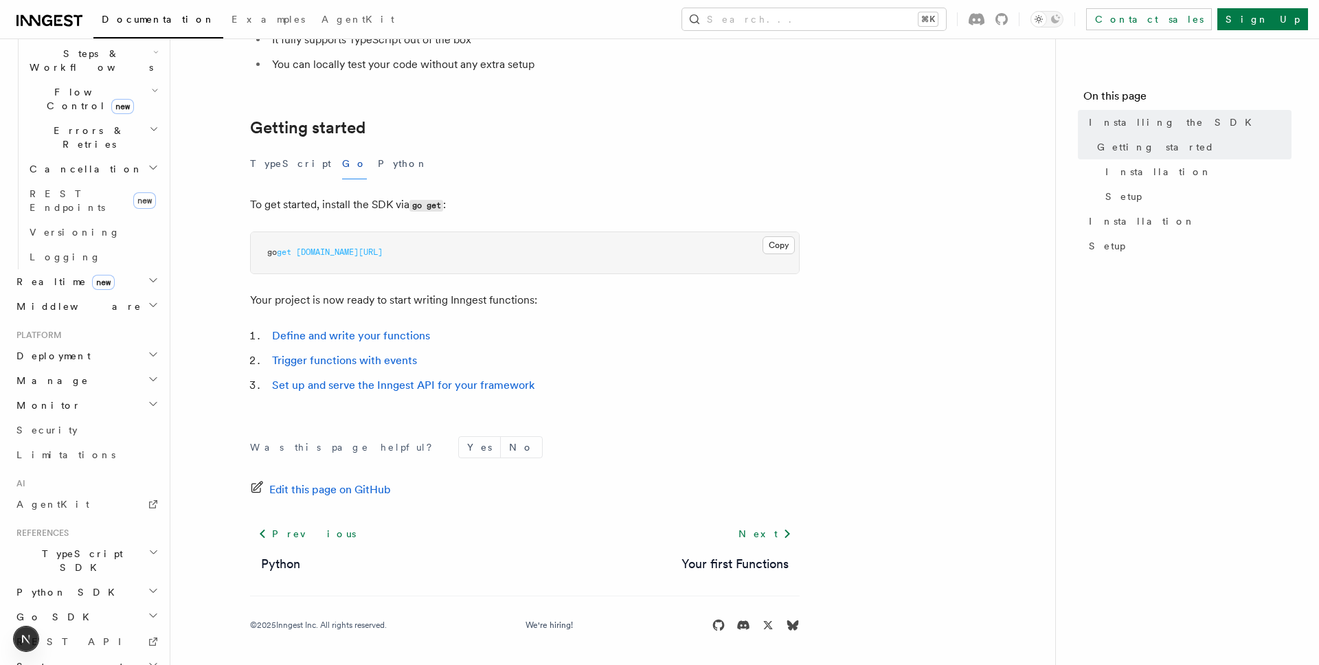
click at [44, 605] on h2 "Go SDK" at bounding box center [86, 617] width 150 height 25
click at [59, 636] on span "Reference" at bounding box center [68, 641] width 77 height 11
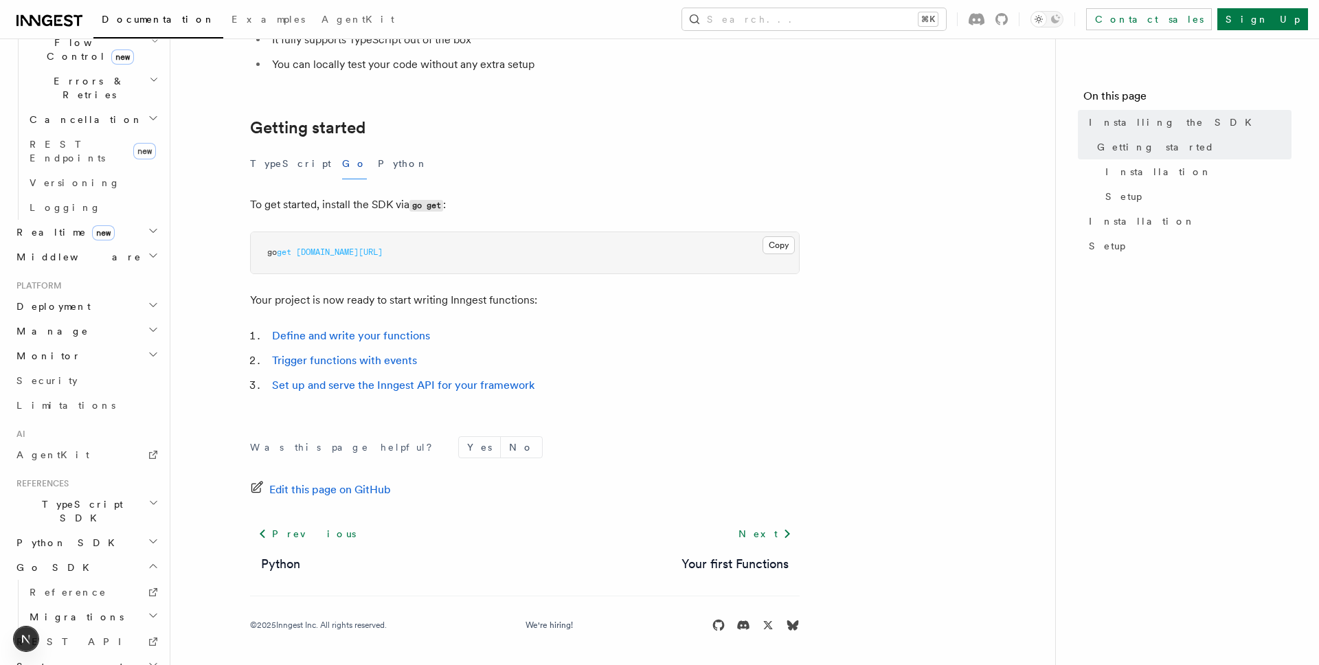
click at [96, 492] on h2 "TypeScript SDK" at bounding box center [86, 511] width 150 height 38
click at [72, 537] on span "Introduction" at bounding box center [79, 542] width 99 height 11
click at [89, 562] on span "Create the client" at bounding box center [71, 574] width 83 height 25
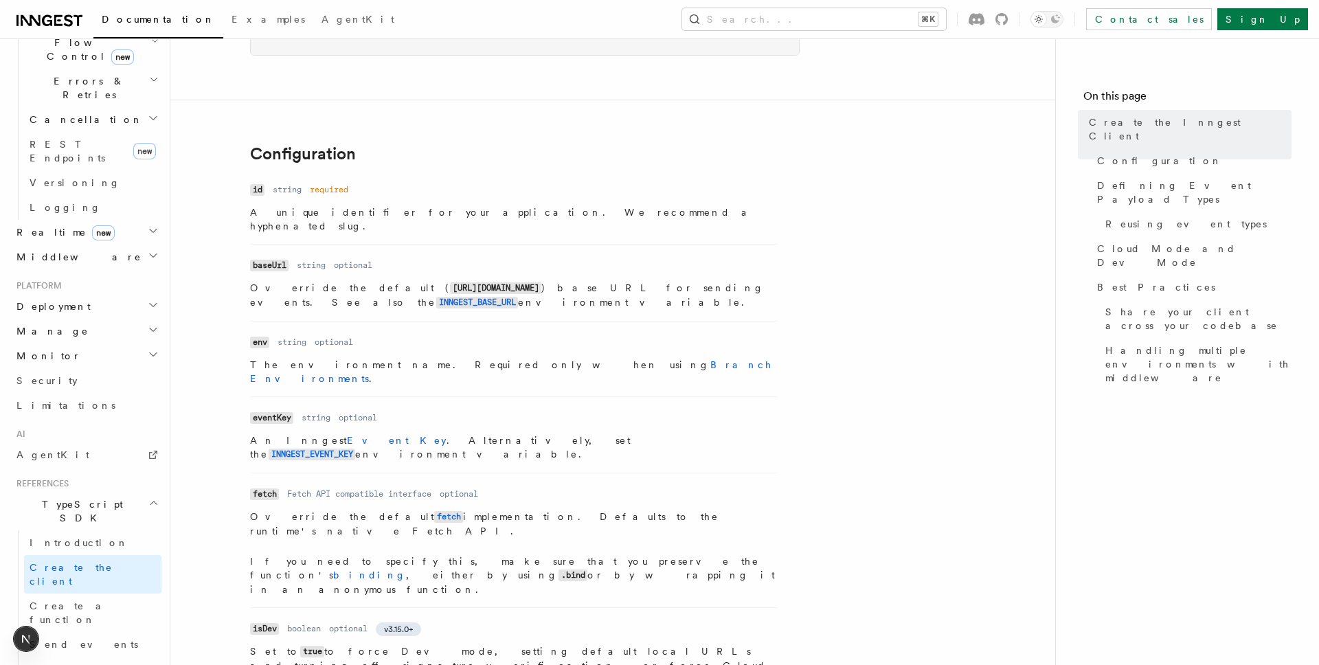
scroll to position [249, 0]
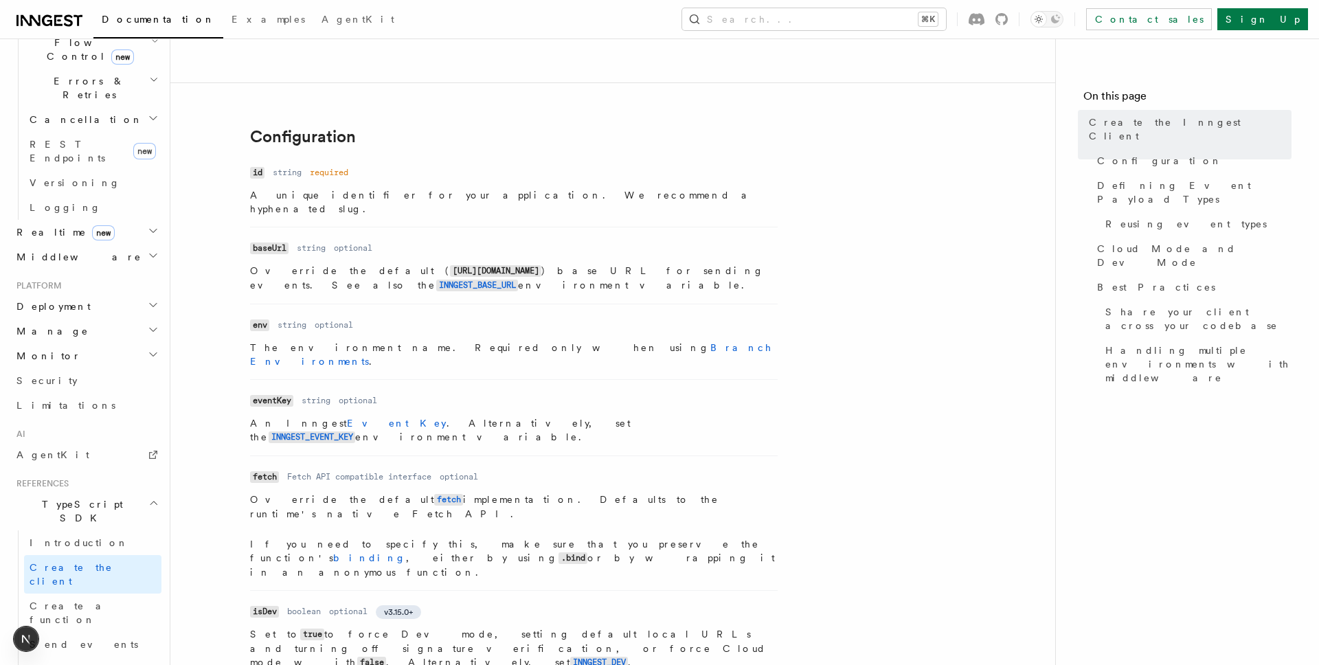
click at [261, 395] on code "eventKey" at bounding box center [271, 401] width 43 height 12
copy code "eventKey"
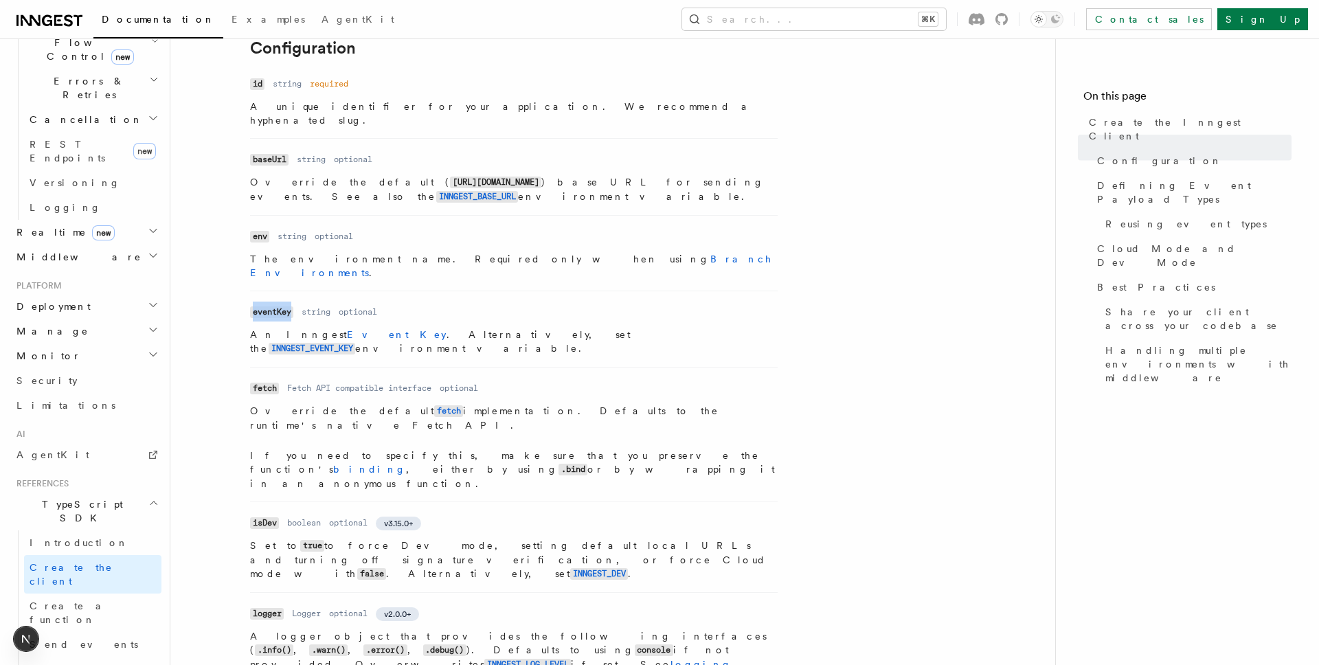
scroll to position [337, 0]
click at [641, 303] on dl "Name eventKey Type string Required optional Description An Inngest Event Key . …" at bounding box center [514, 330] width 528 height 54
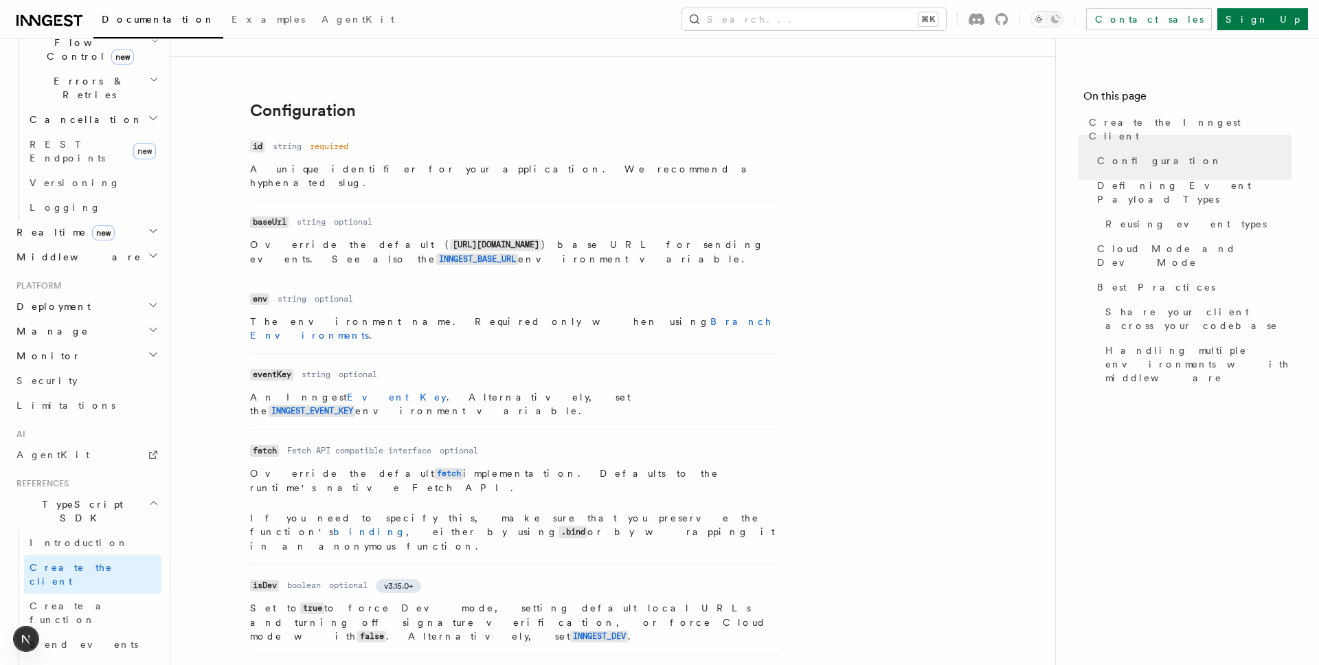
scroll to position [264, 0]
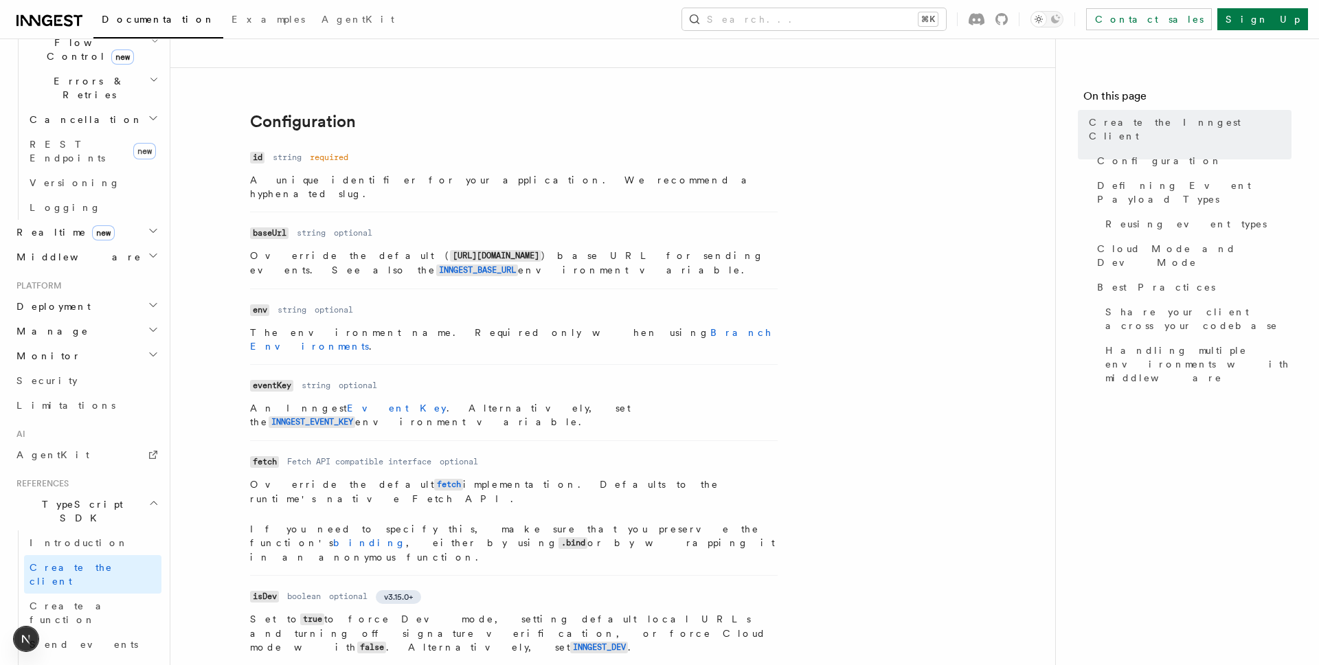
click at [765, 376] on dl "Name eventKey Type string Required optional Description An Inngest Event Key . …" at bounding box center [514, 403] width 528 height 54
click at [133, 492] on h2 "TypeScript SDK" at bounding box center [86, 511] width 150 height 38
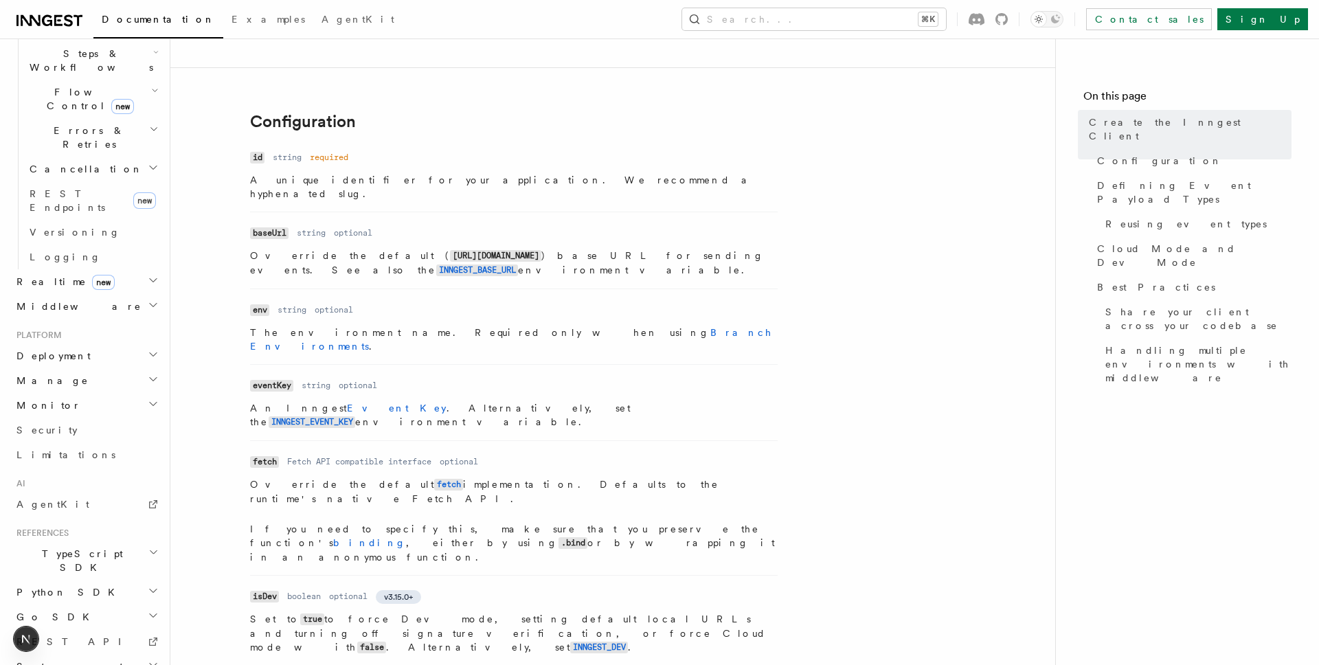
click at [74, 580] on h2 "Python SDK" at bounding box center [86, 592] width 150 height 25
click at [69, 661] on span "Inngest Client" at bounding box center [89, 666] width 119 height 11
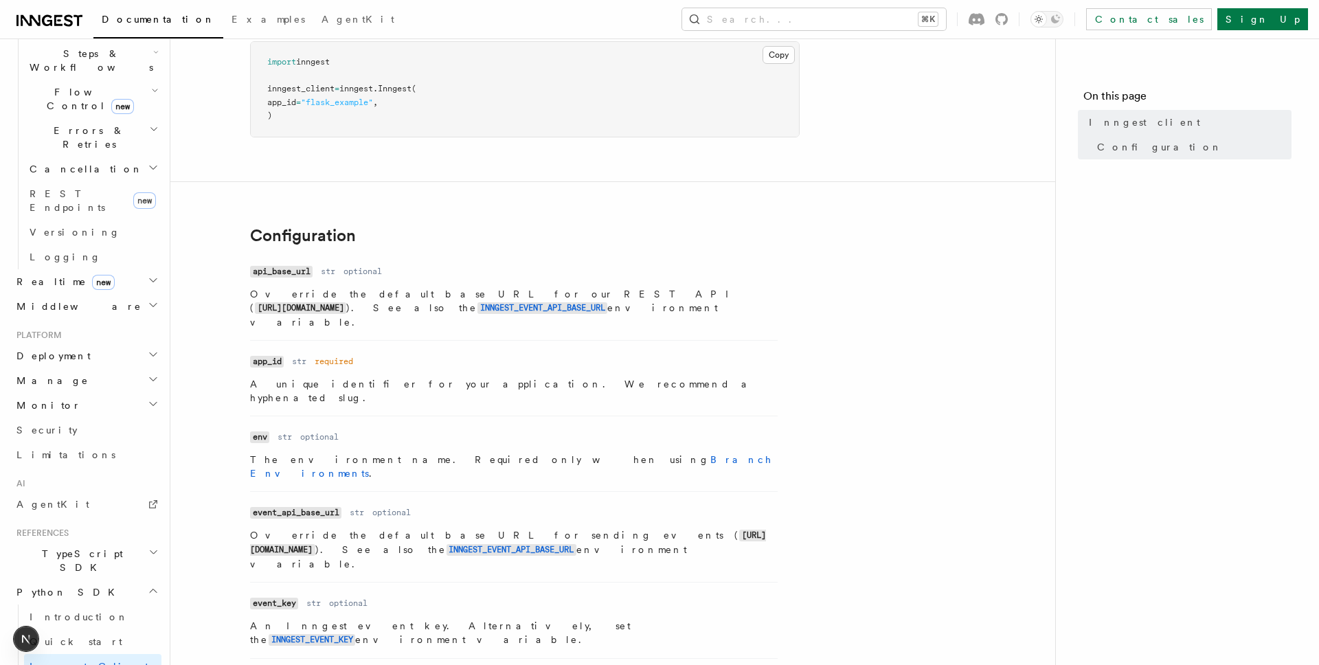
scroll to position [122, 0]
click at [268, 596] on code "event_key" at bounding box center [274, 602] width 48 height 12
copy code "event_key"
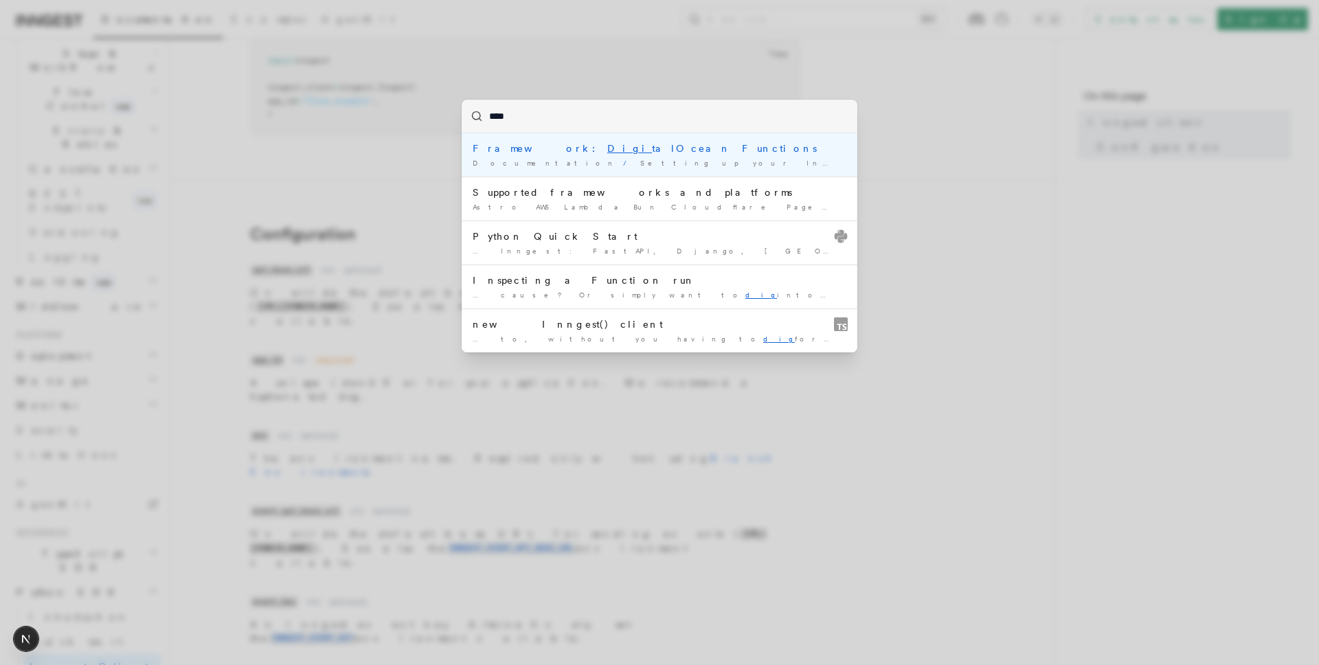
type input "*****"
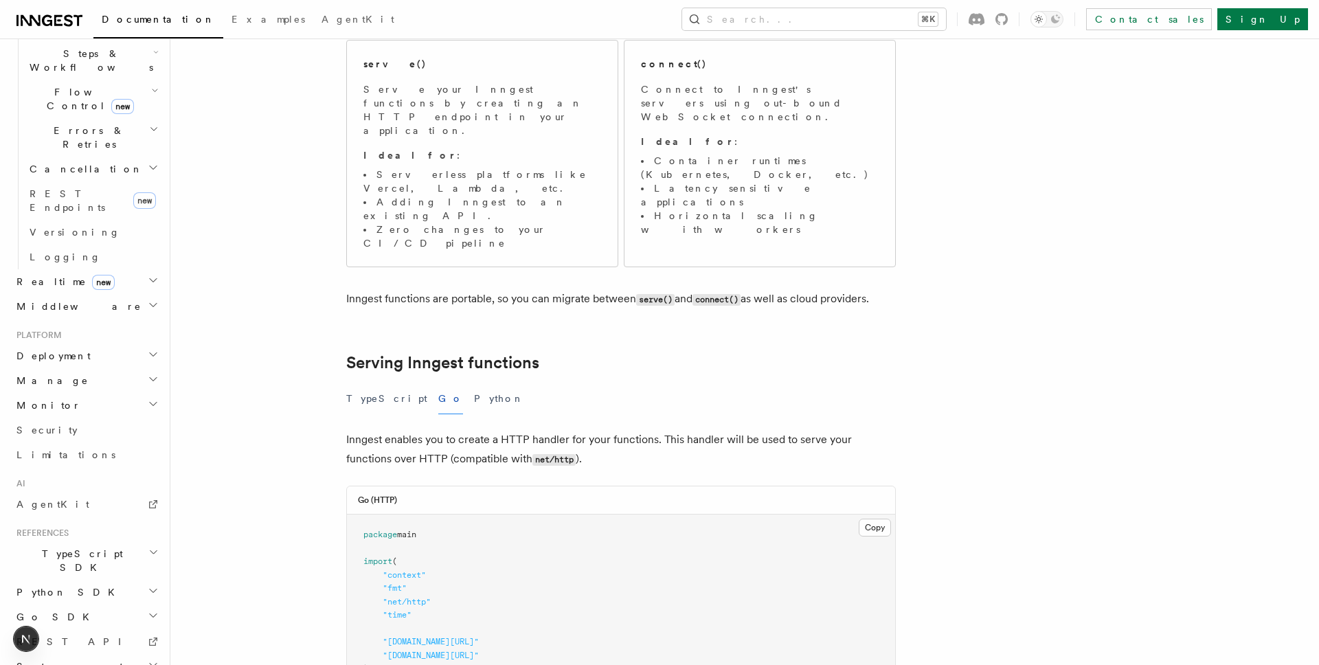
scroll to position [153, 0]
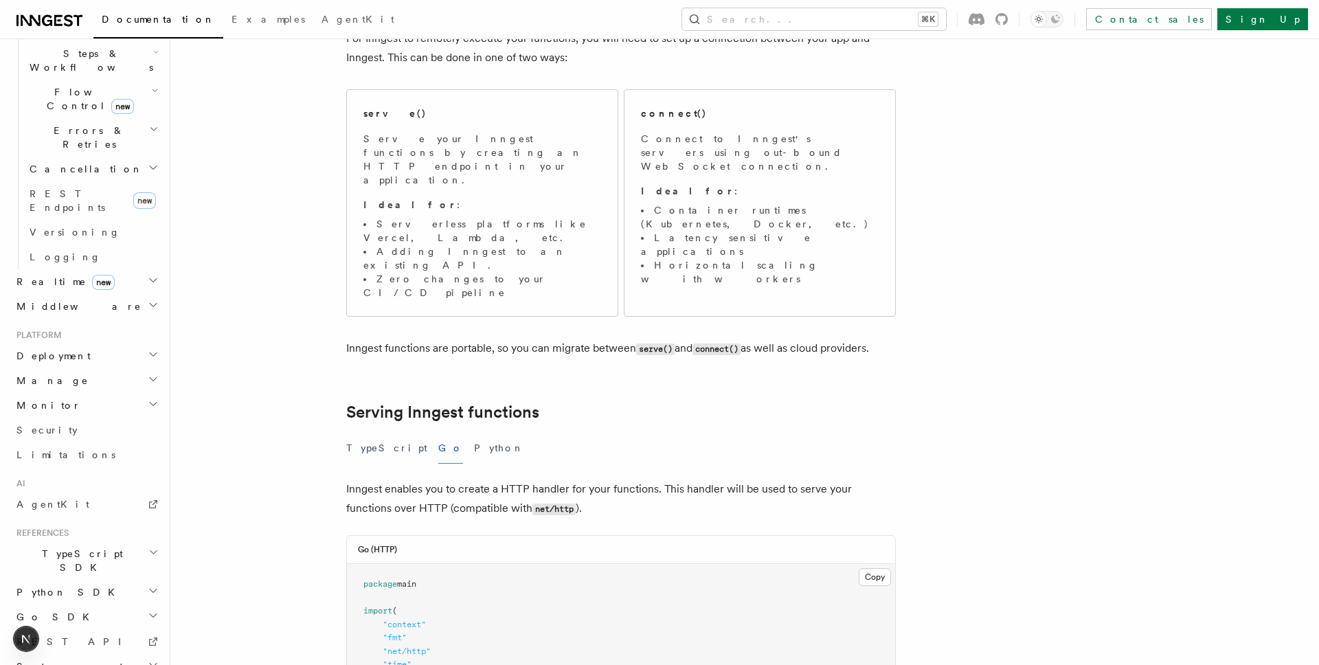
drag, startPoint x: 362, startPoint y: 378, endPoint x: 394, endPoint y: 376, distance: 31.6
click at [362, 433] on button "TypeScript" at bounding box center [386, 448] width 81 height 31
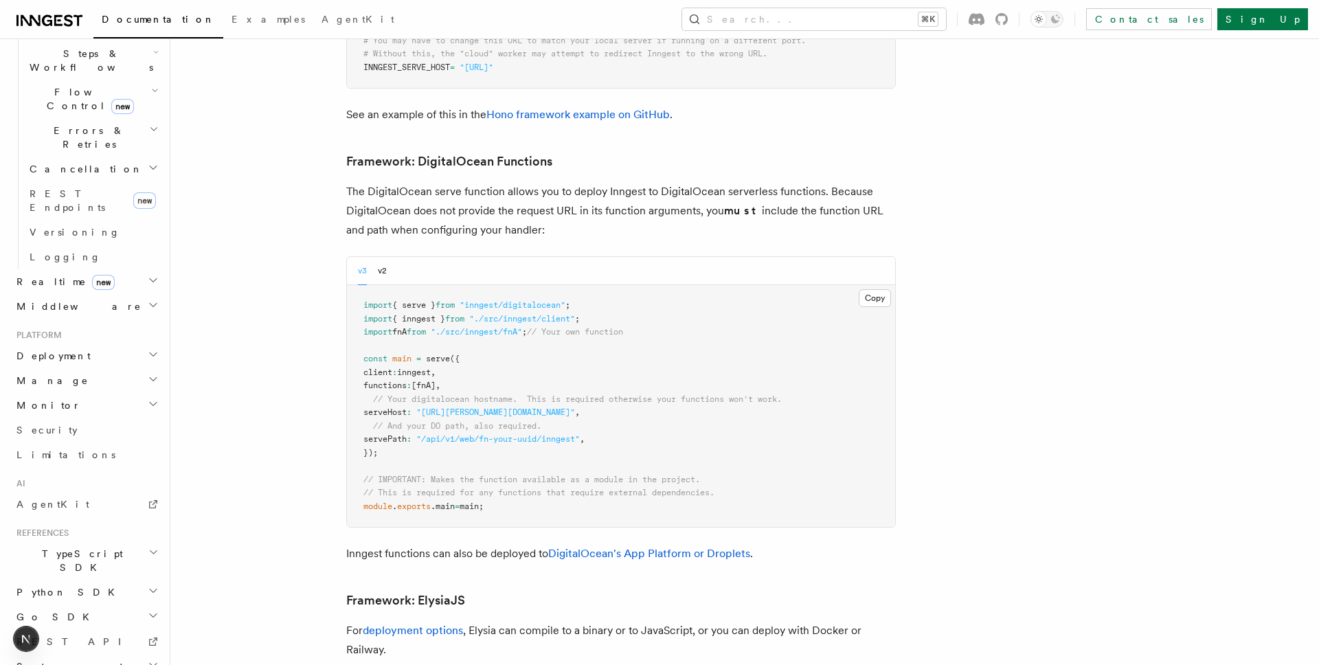
scroll to position [3131, 0]
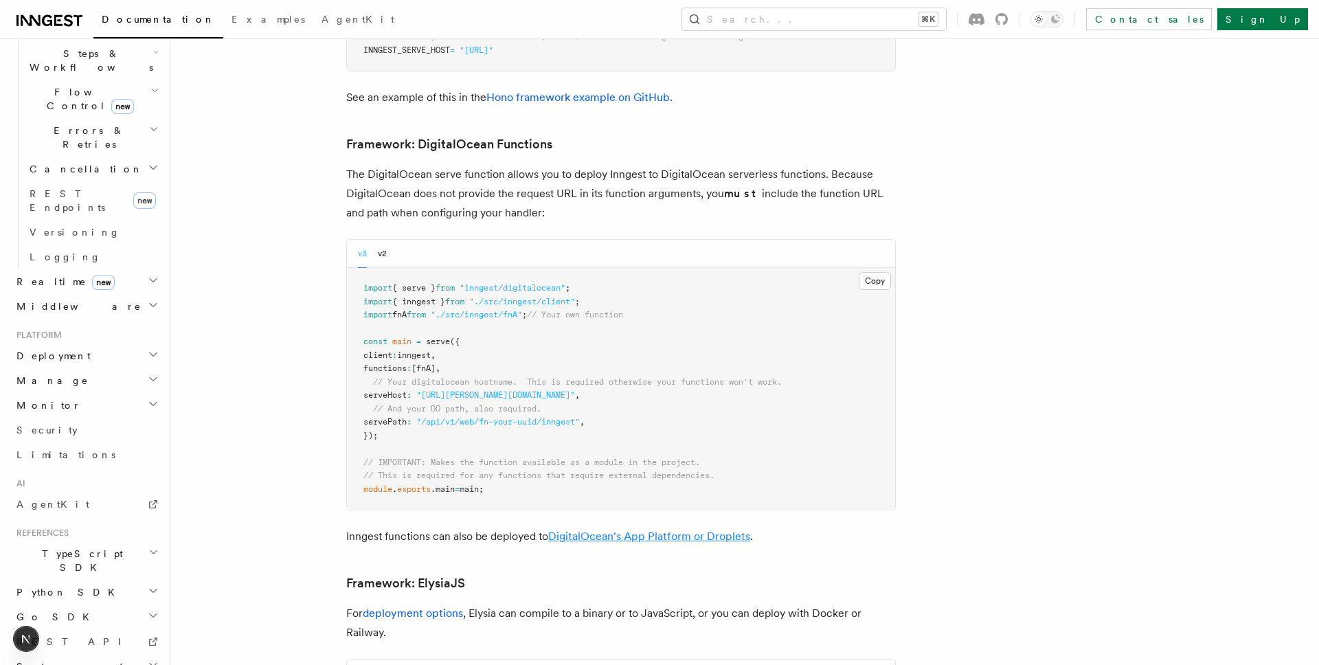
click at [630, 530] on link "DigitalOcean's App Platform or Droplets" at bounding box center [649, 536] width 202 height 13
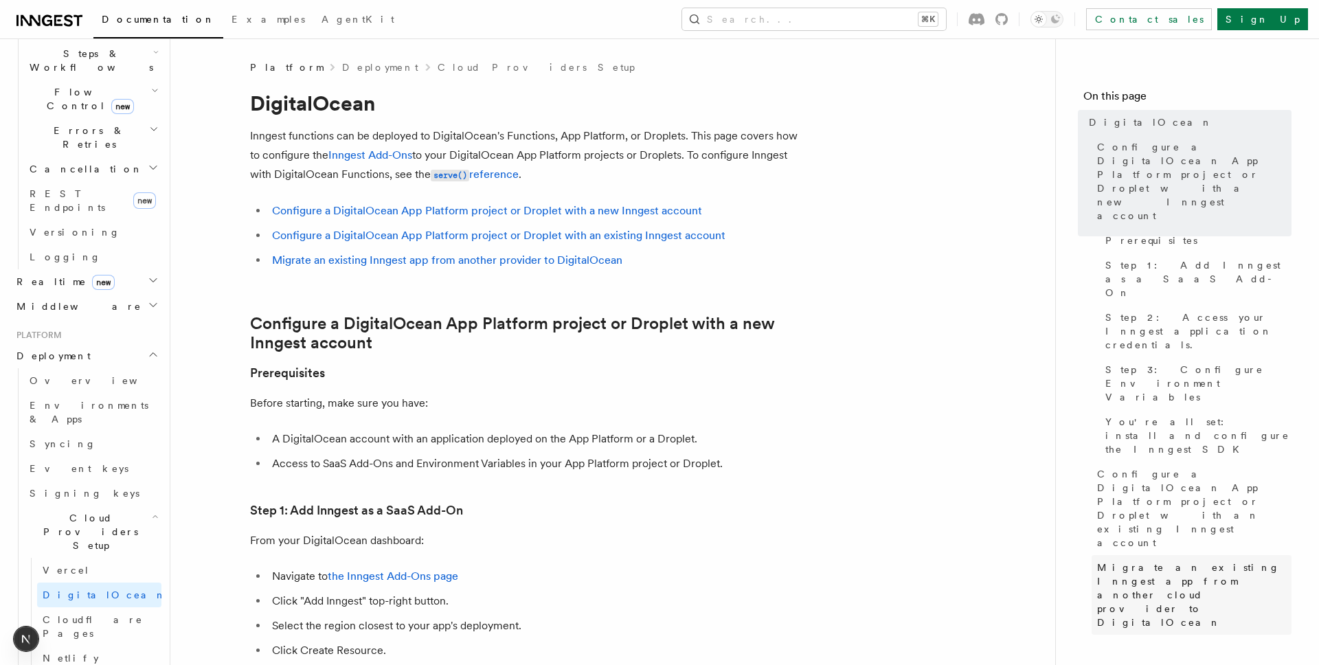
click at [1146, 561] on span "Migrate an existing Inngest app from another cloud provider to DigitalOcean" at bounding box center [1194, 595] width 194 height 69
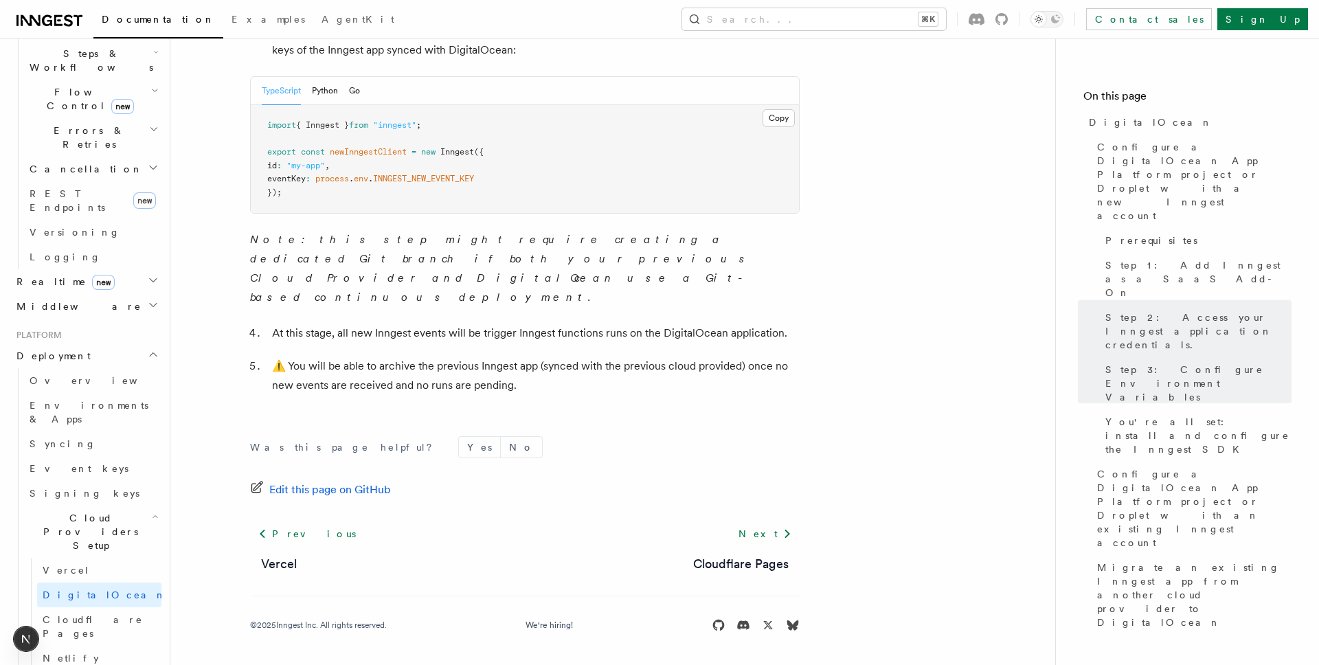
scroll to position [1764, 0]
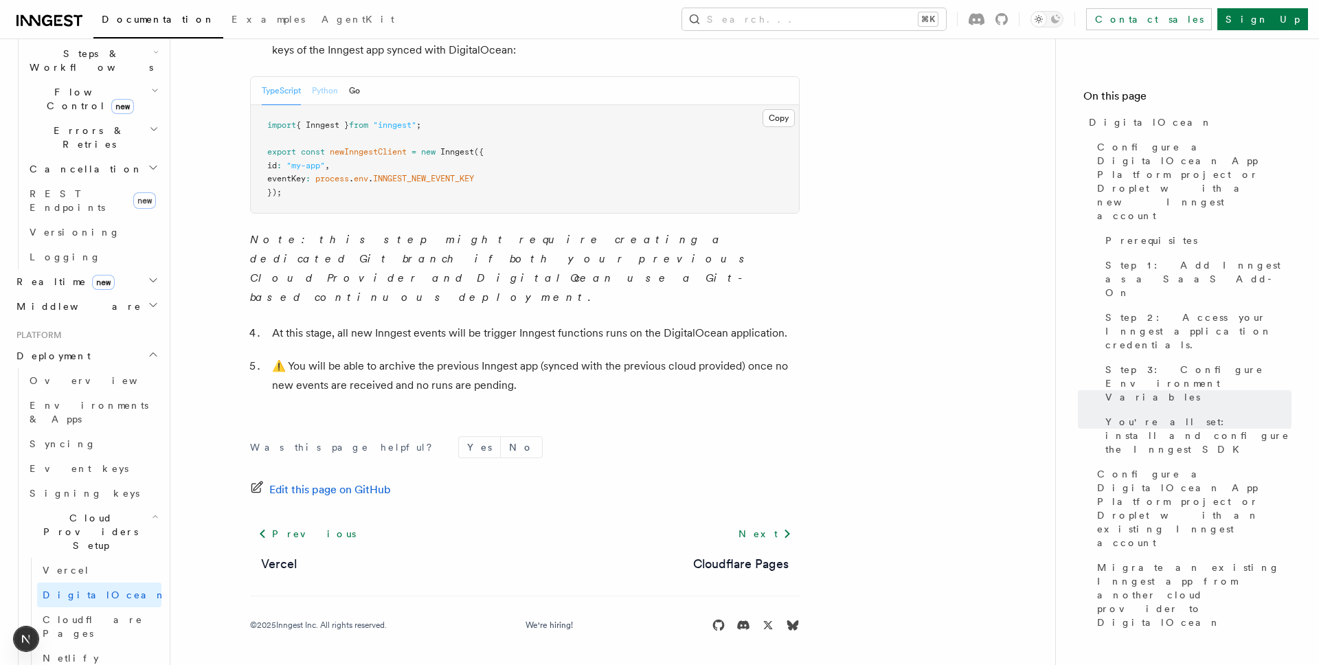
click at [321, 105] on button "Python" at bounding box center [325, 91] width 26 height 28
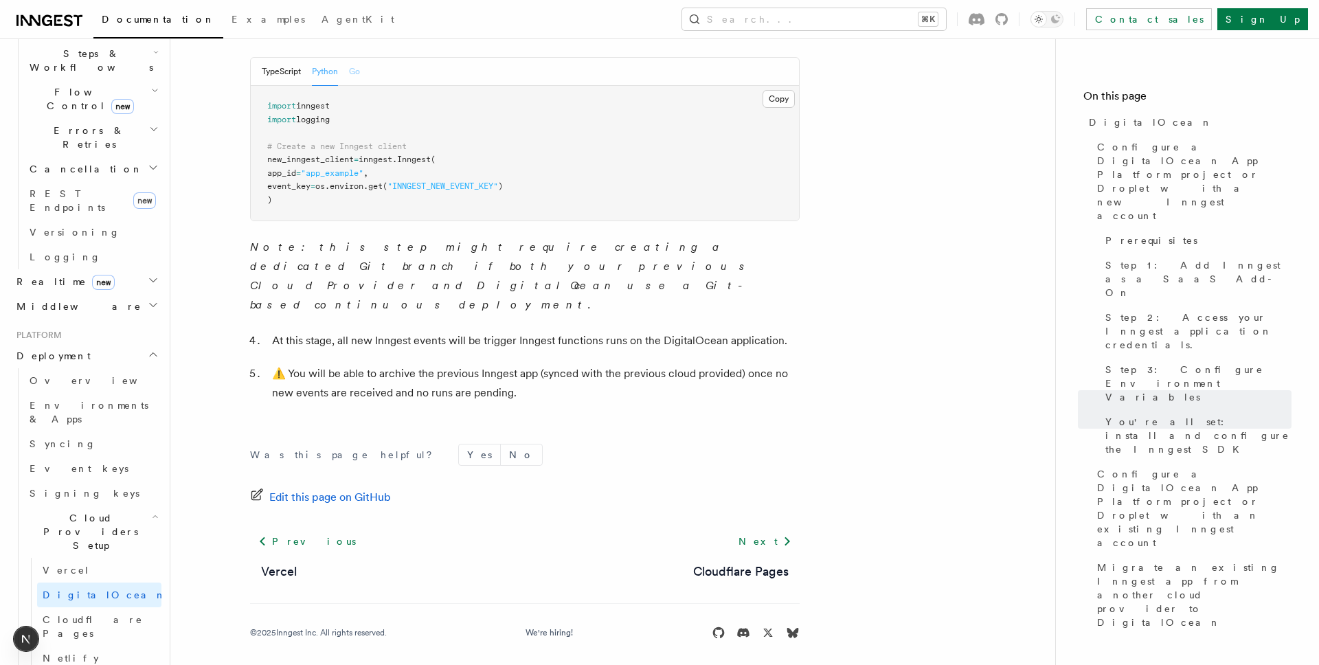
click at [360, 86] on button "Go" at bounding box center [354, 72] width 11 height 28
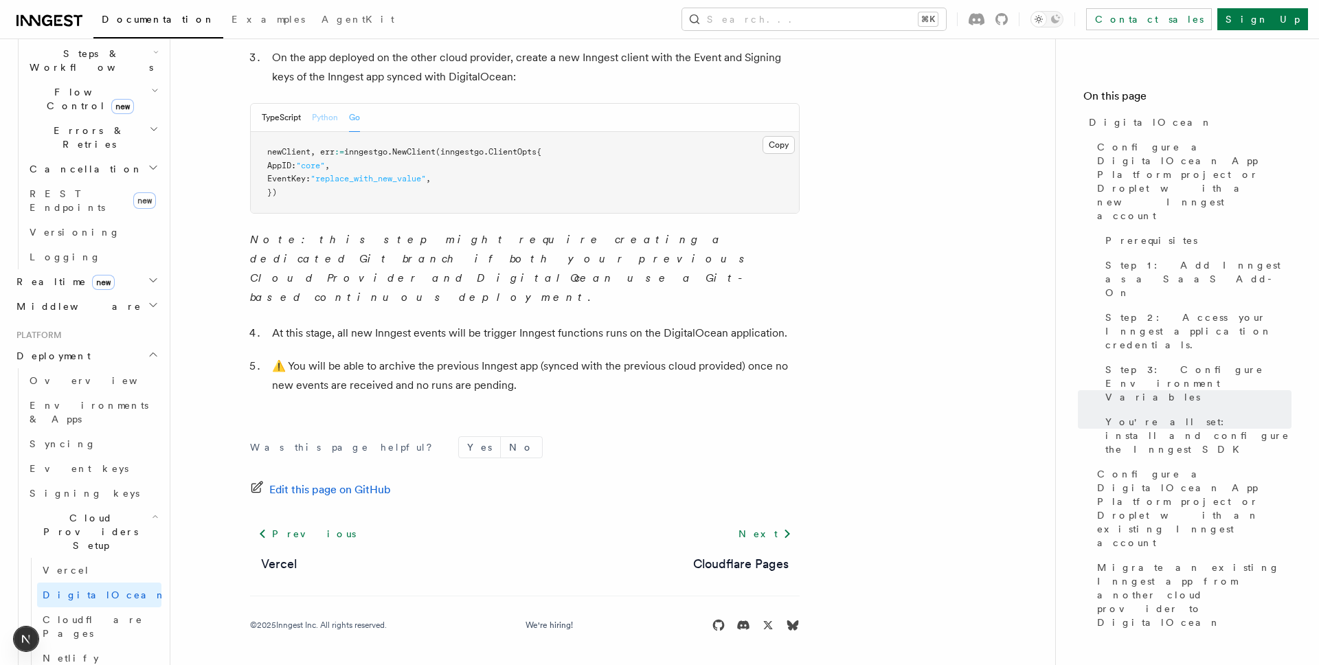
click at [326, 132] on button "Python" at bounding box center [325, 118] width 26 height 28
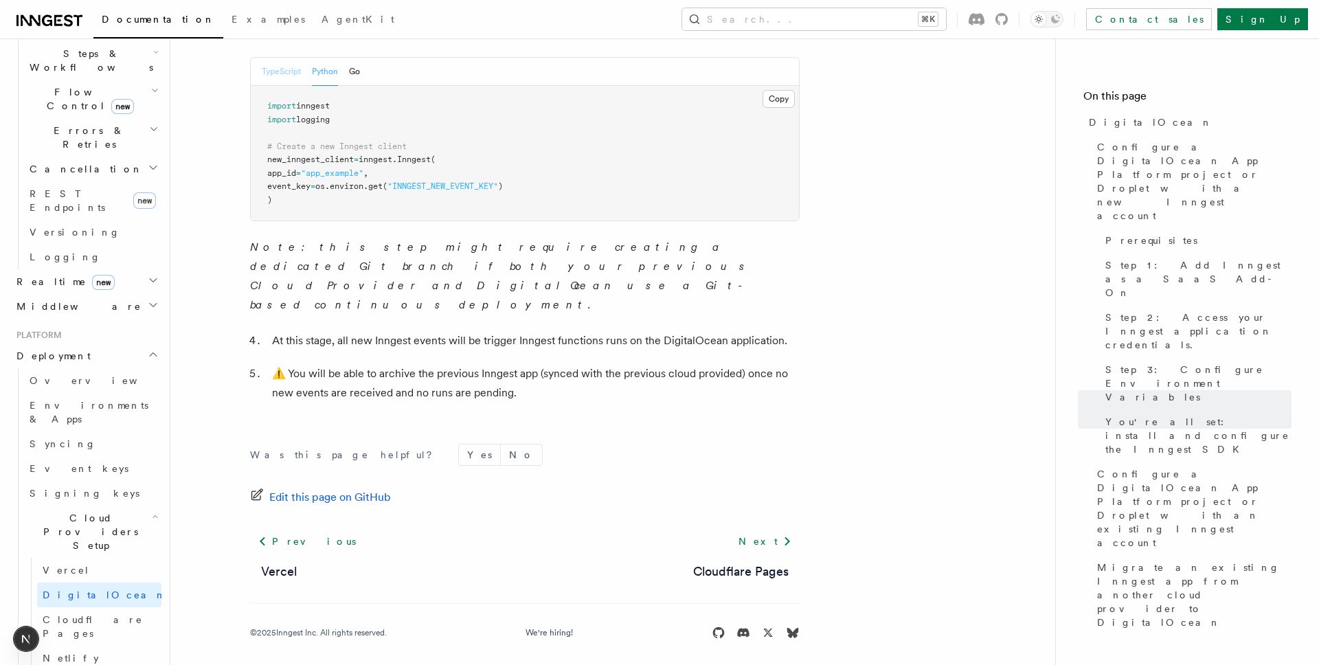
click at [280, 86] on button "TypeScript" at bounding box center [281, 72] width 39 height 28
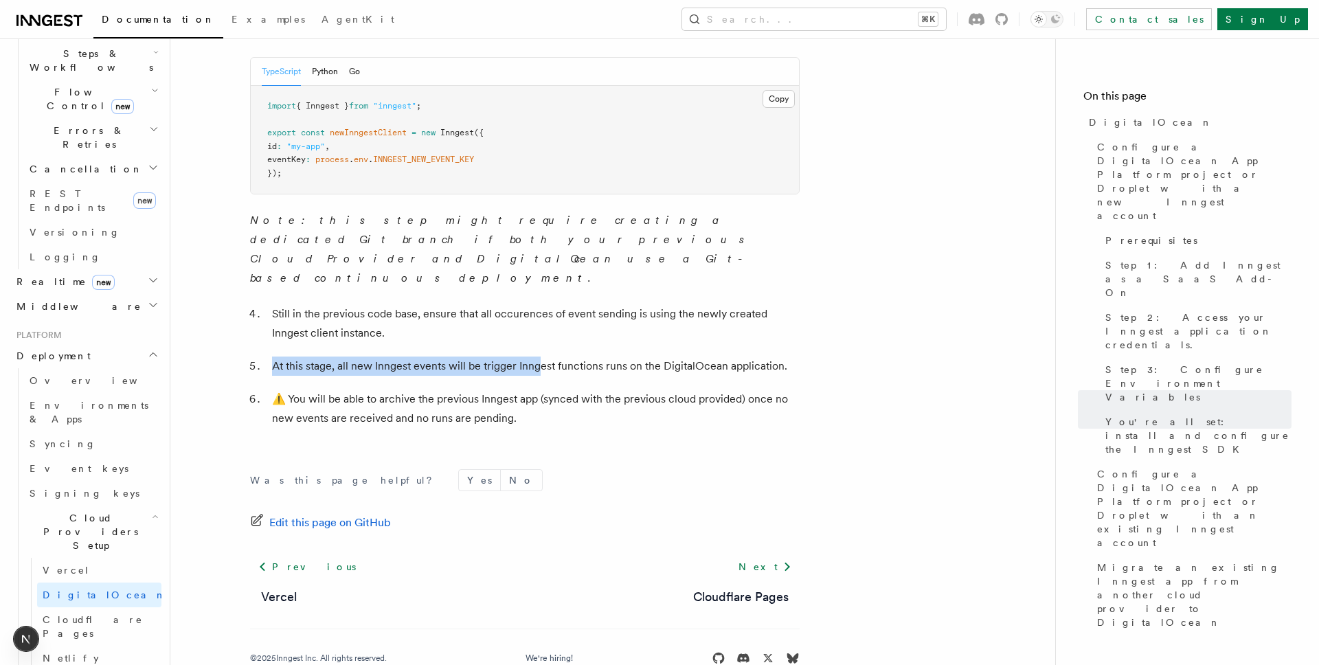
drag, startPoint x: 365, startPoint y: 524, endPoint x: 537, endPoint y: 540, distance: 171.8
click at [537, 428] on ol "Still in the previous code base, ensure that all occurences of event sending is…" at bounding box center [525, 366] width 550 height 124
click at [537, 376] on p "At this stage, all new Inngest events will be trigger Inngest functions runs on…" at bounding box center [536, 366] width 528 height 19
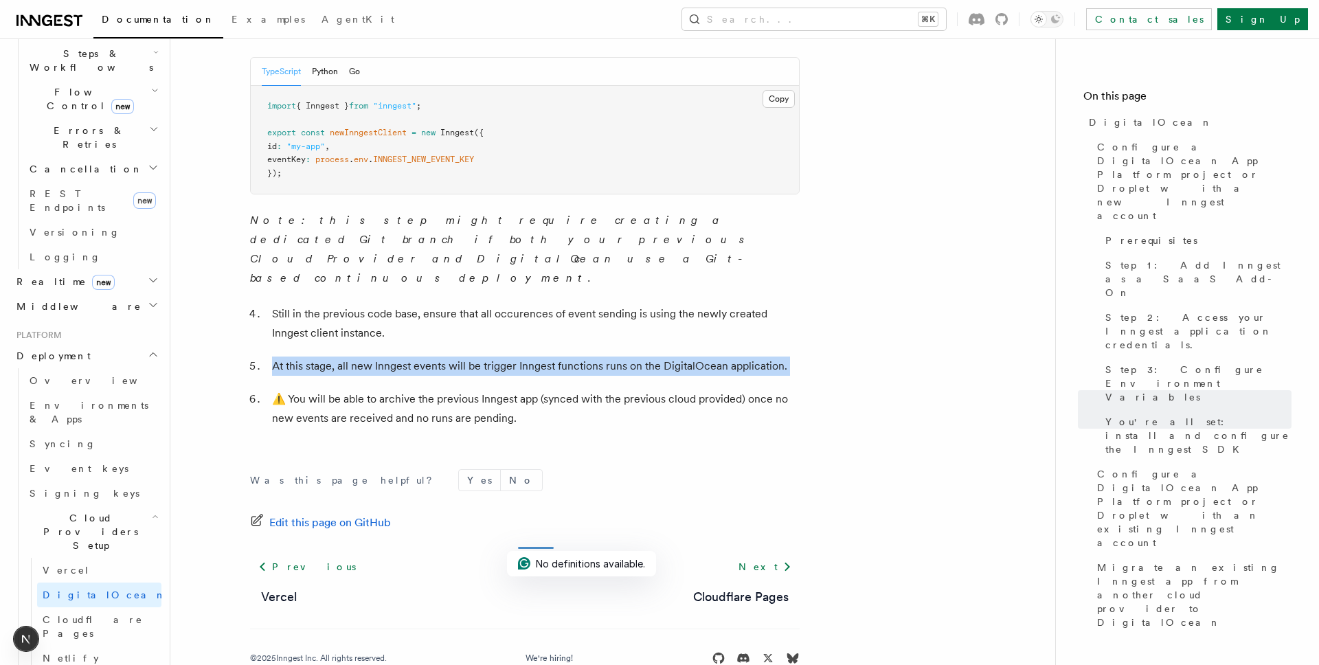
click at [575, 376] on p "At this stage, all new Inngest events will be trigger Inngest functions runs on…" at bounding box center [536, 366] width 528 height 19
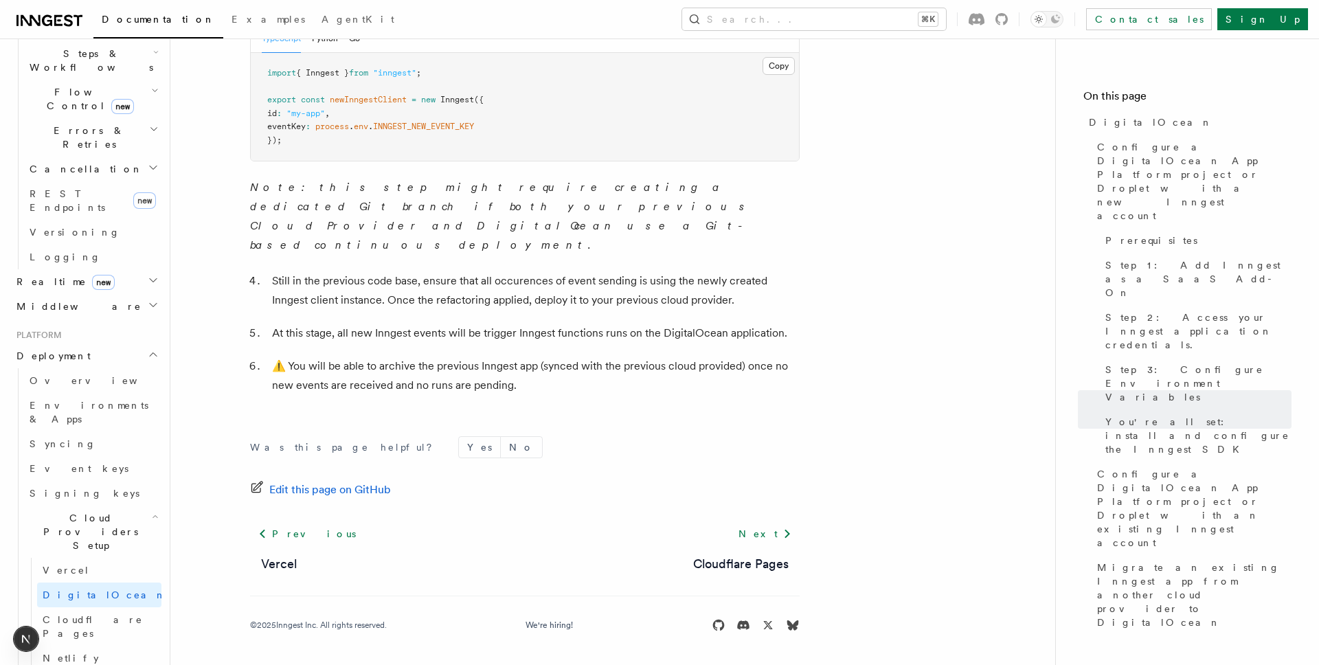
scroll to position [1808, 0]
drag, startPoint x: 274, startPoint y: 477, endPoint x: 478, endPoint y: 497, distance: 205.0
click at [478, 395] on ol "Still in the previous code base, ensure that all occurences of event sending is…" at bounding box center [525, 333] width 550 height 124
click at [478, 343] on p "At this stage, all new Inngest events will be trigger Inngest functions runs on…" at bounding box center [536, 333] width 528 height 19
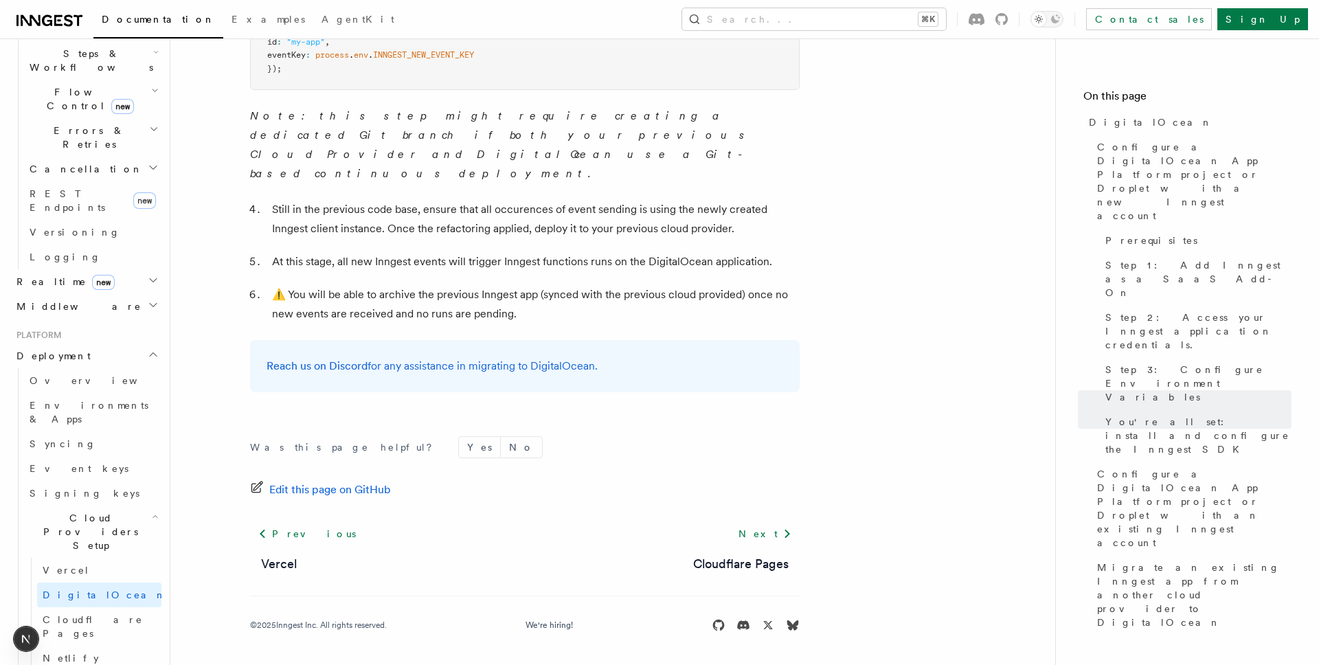
scroll to position [1877, 0]
click at [442, 392] on div "Reach us on Discord for any assistance in migrating to DigitalOcean." at bounding box center [525, 366] width 550 height 52
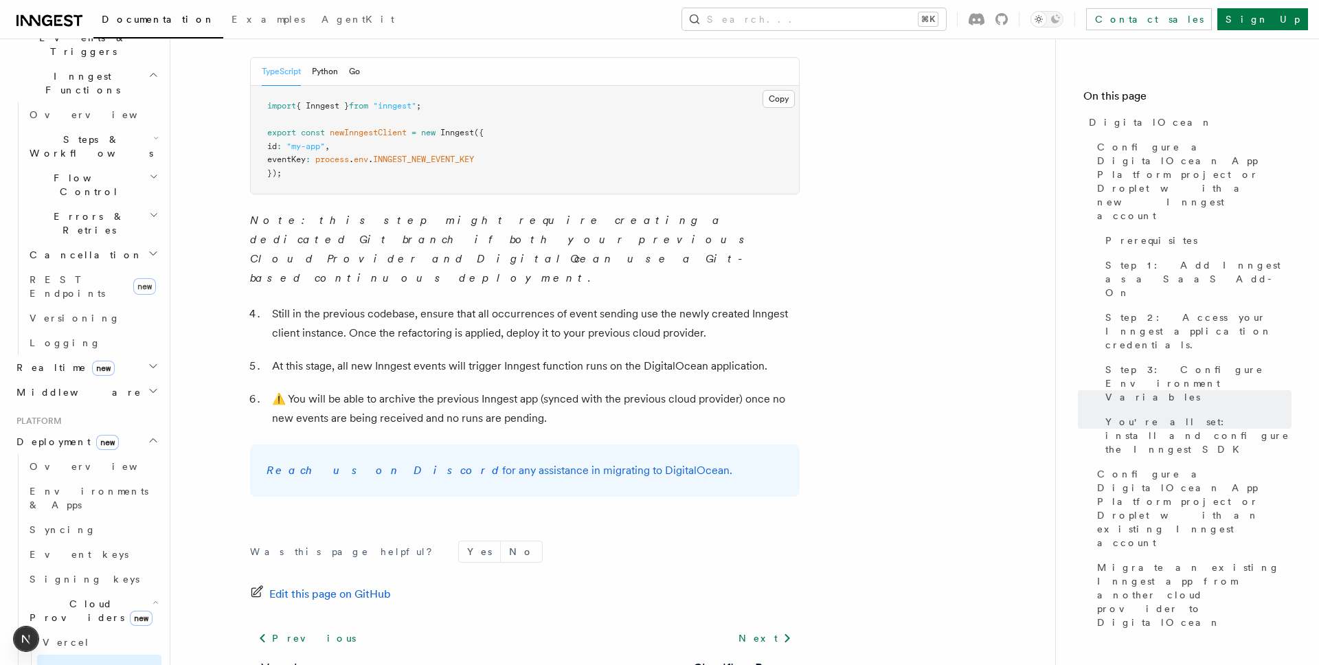
scroll to position [370, 0]
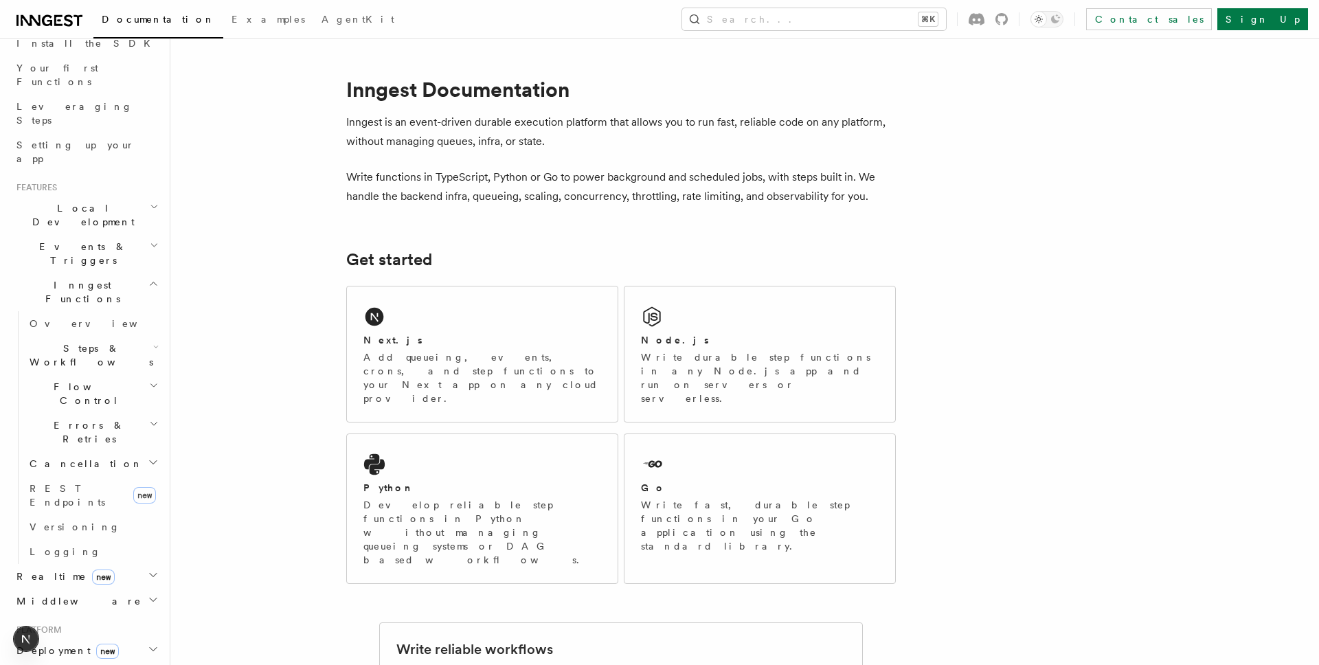
scroll to position [175, 0]
click at [146, 630] on h2 "Deployment new" at bounding box center [86, 642] width 150 height 25
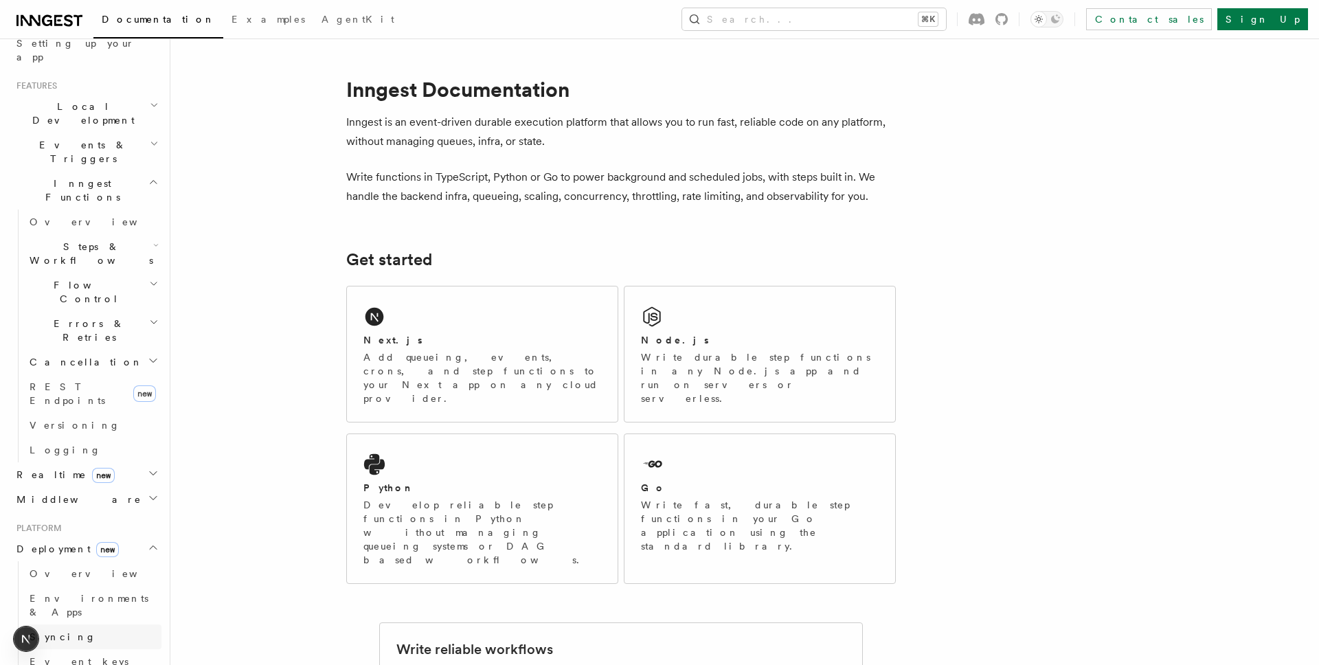
scroll to position [270, 0]
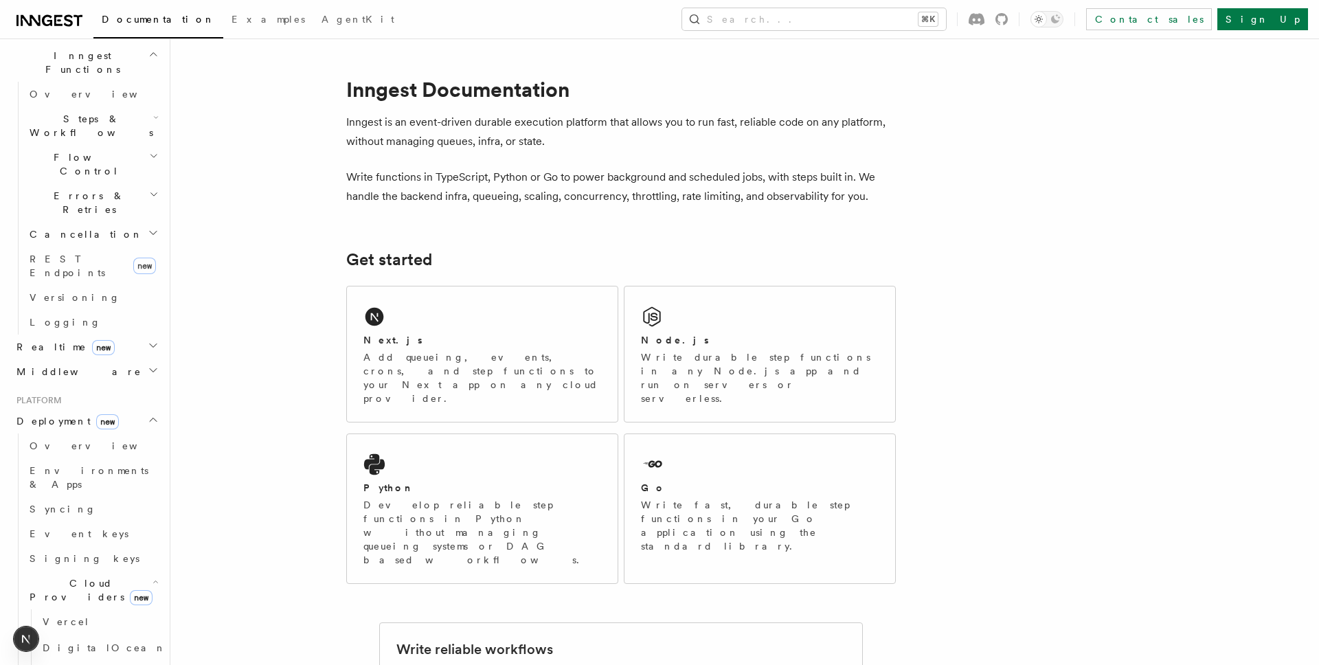
scroll to position [402, 0]
click at [87, 637] on span "DigitalOcean" at bounding box center [105, 642] width 124 height 11
